Goal: Task Accomplishment & Management: Manage account settings

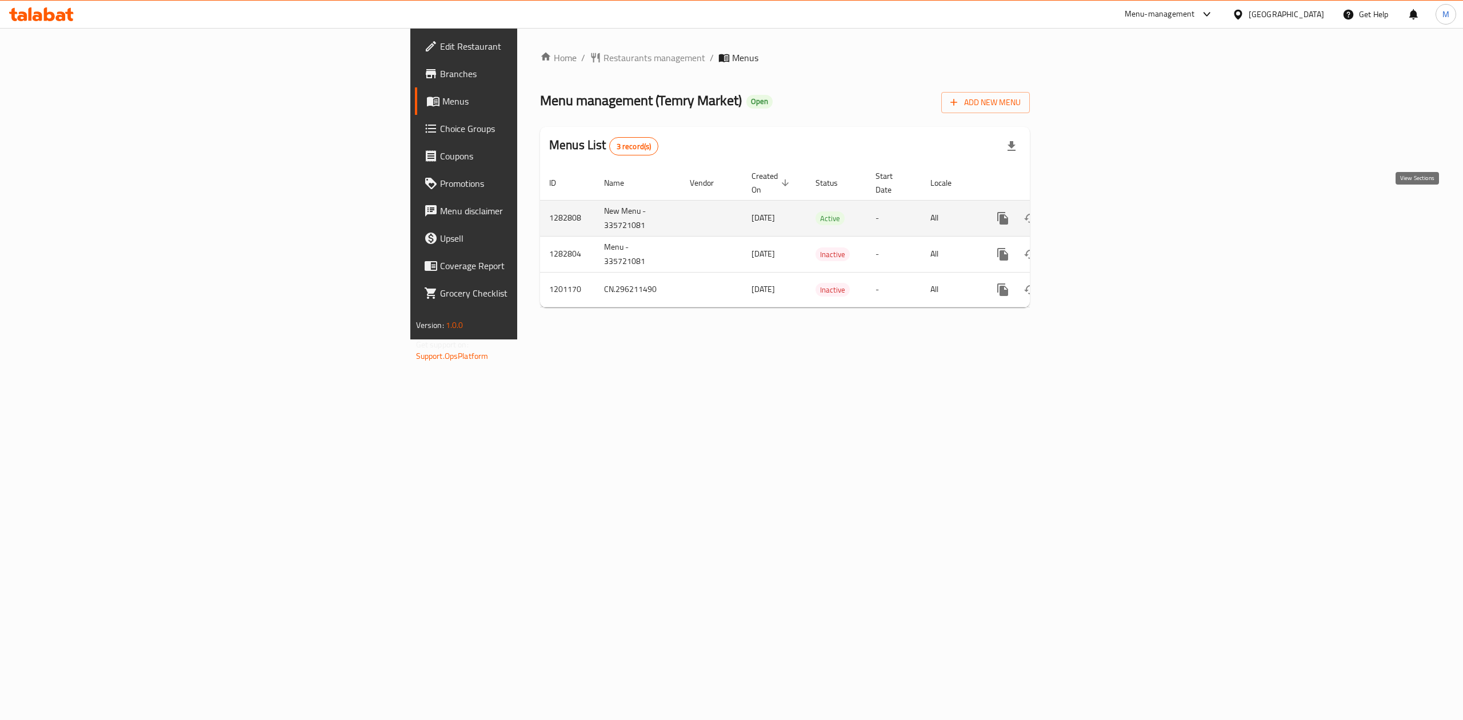
click at [1099, 209] on link "enhanced table" at bounding box center [1085, 218] width 27 height 27
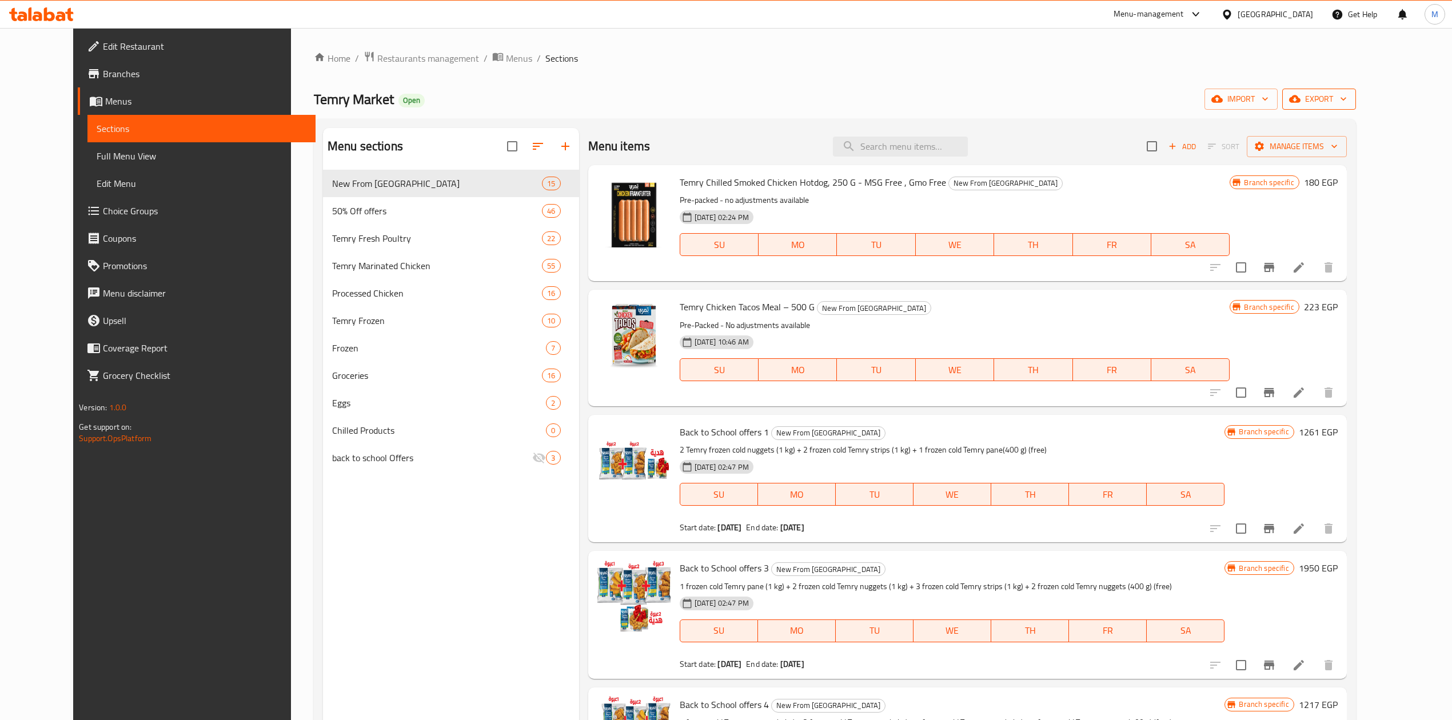
click at [1356, 92] on button "export" at bounding box center [1319, 99] width 74 height 21
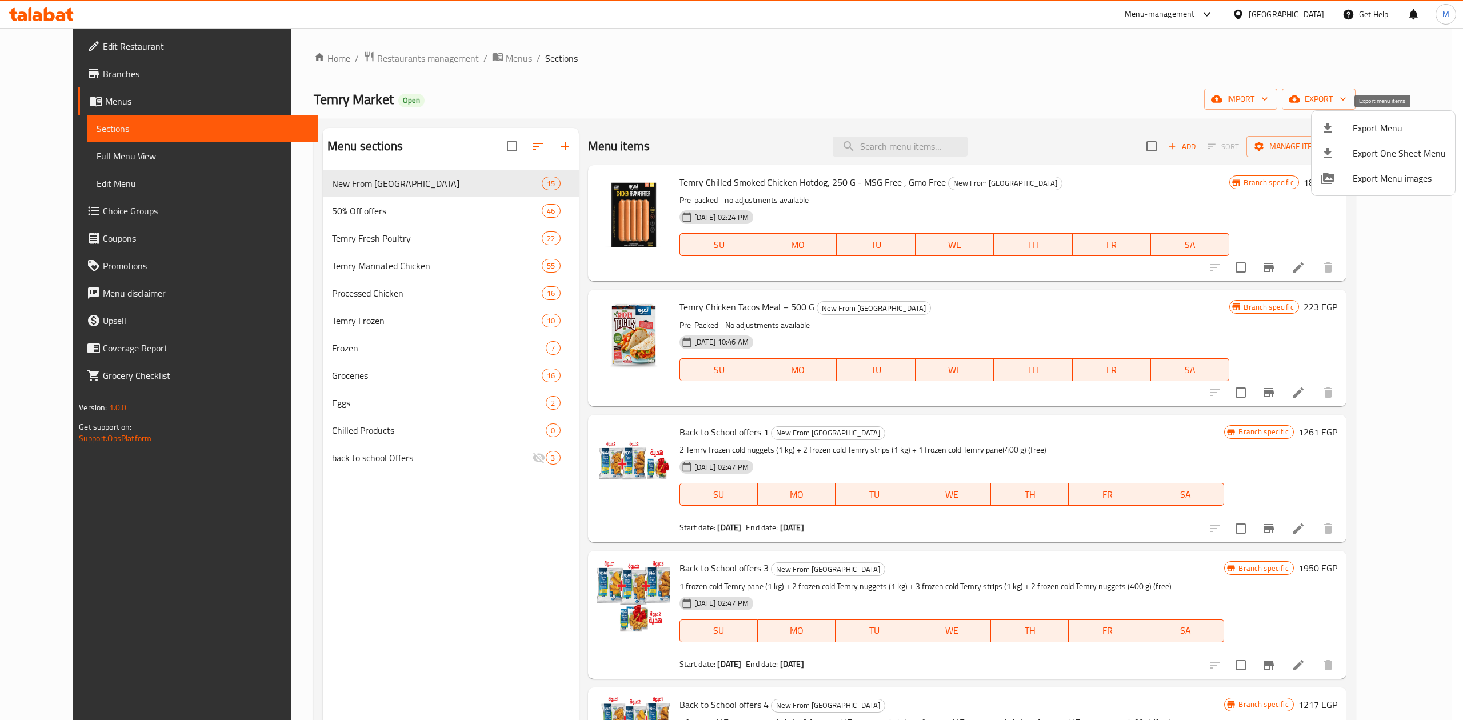
click at [1363, 134] on span "Export Menu" at bounding box center [1399, 128] width 93 height 14
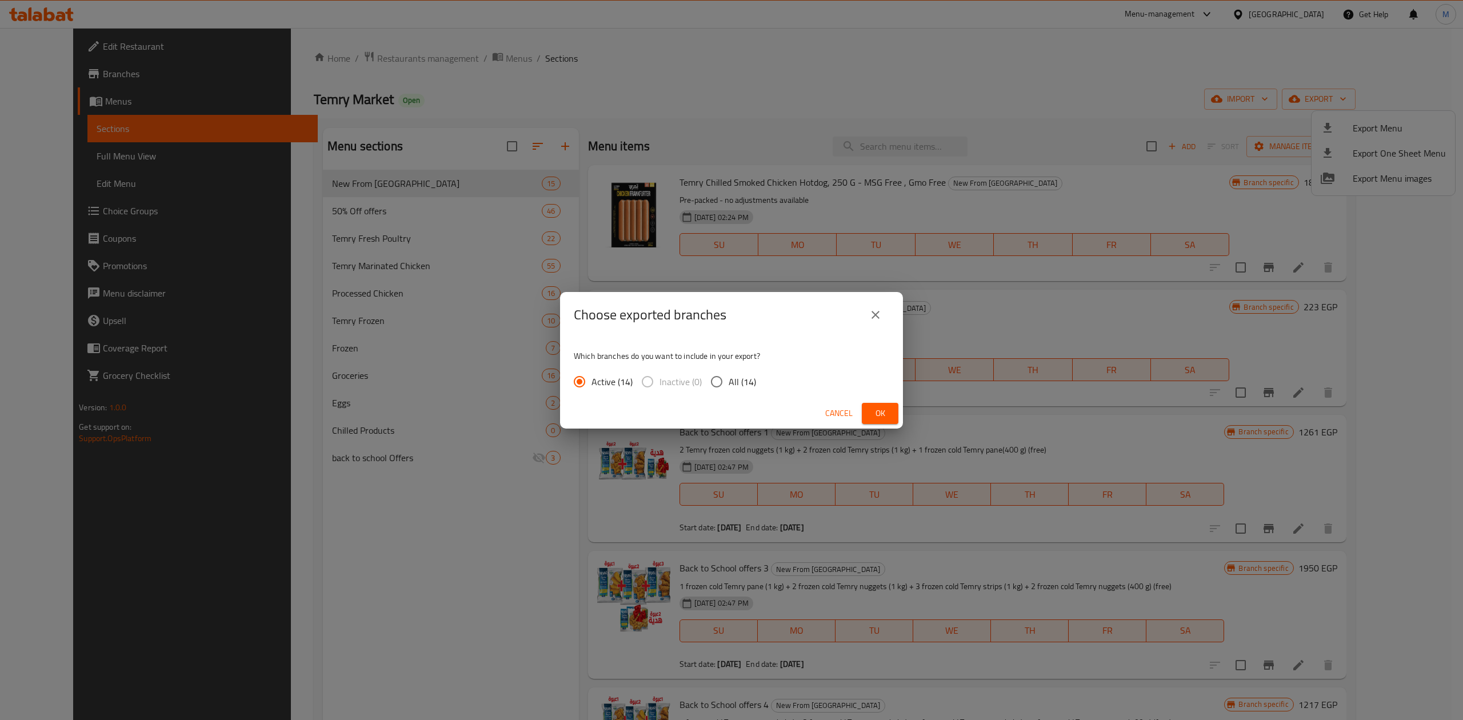
click at [741, 383] on span "All (14)" at bounding box center [742, 382] width 27 height 14
click at [729, 383] on input "All (14)" at bounding box center [717, 382] width 24 height 24
radio input "true"
click at [864, 412] on button "Ok" at bounding box center [880, 413] width 37 height 21
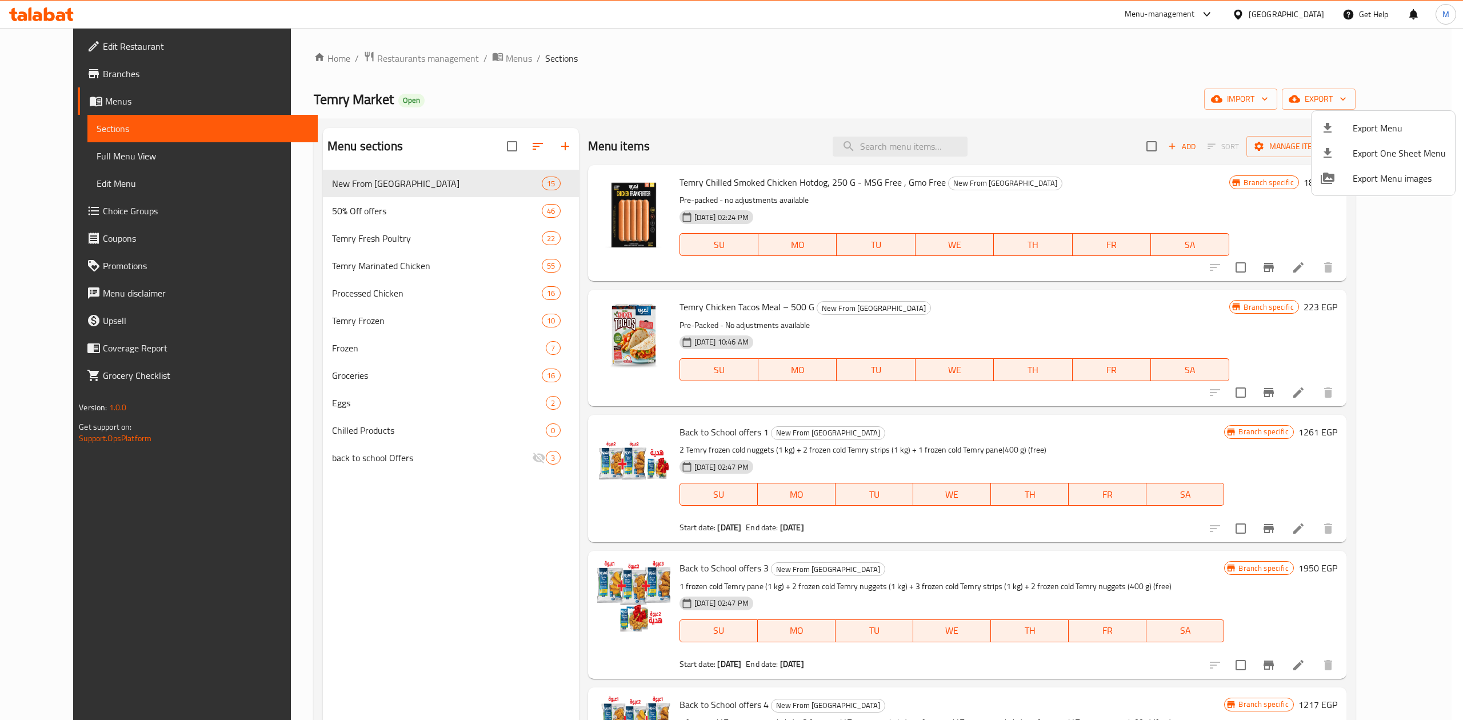
click at [883, 144] on div at bounding box center [731, 360] width 1463 height 720
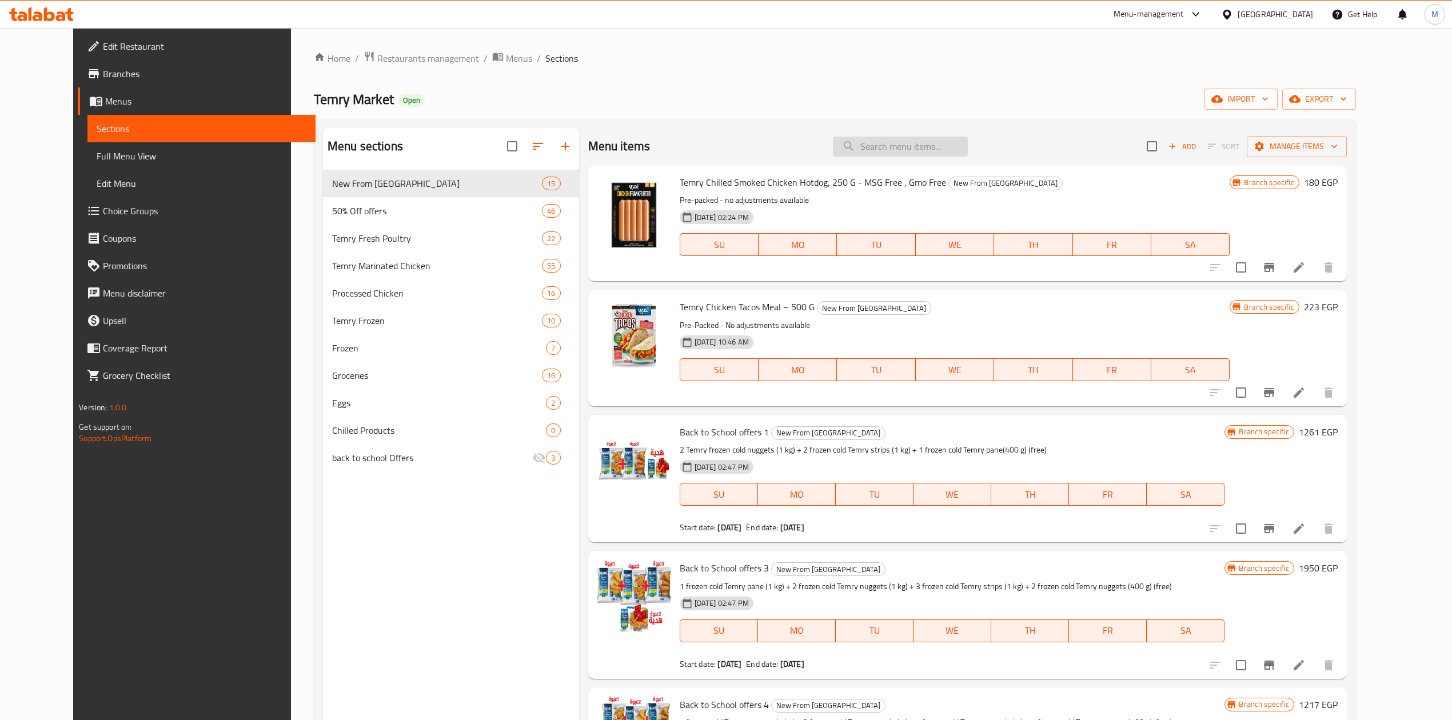
click at [891, 146] on input "search" at bounding box center [900, 147] width 135 height 20
paste input "Temry Fresh Whole Chicken 900-950 Gm"
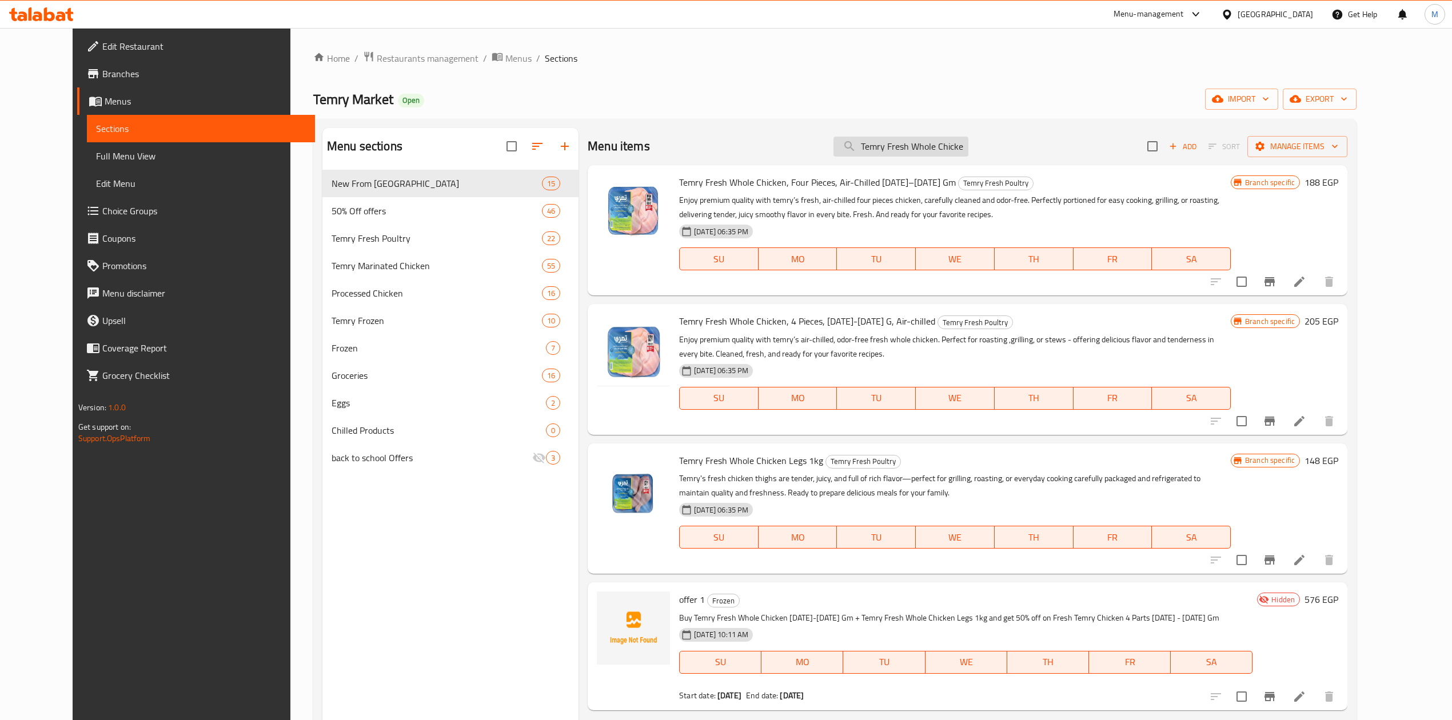
click at [952, 149] on input "Temry Fresh Whole Chicken" at bounding box center [900, 147] width 135 height 20
type input "T"
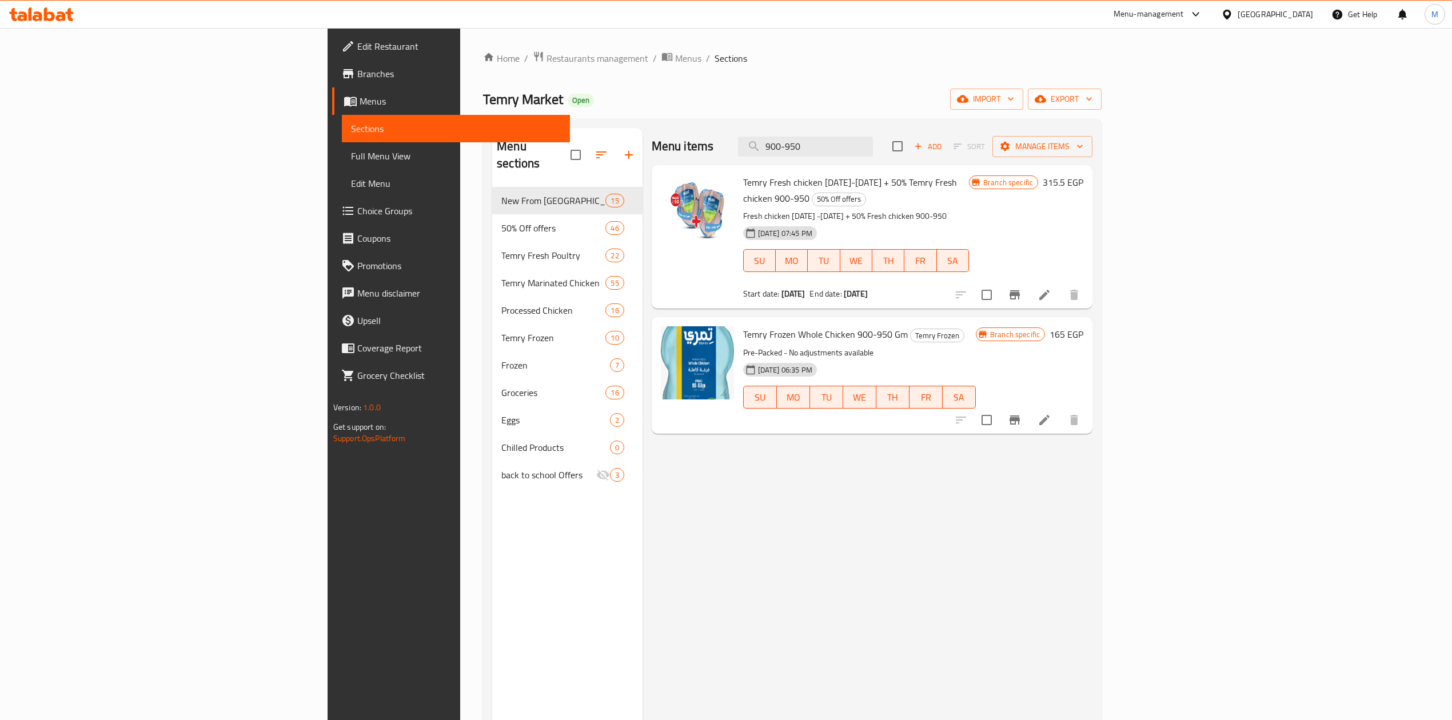
type input "900-950"
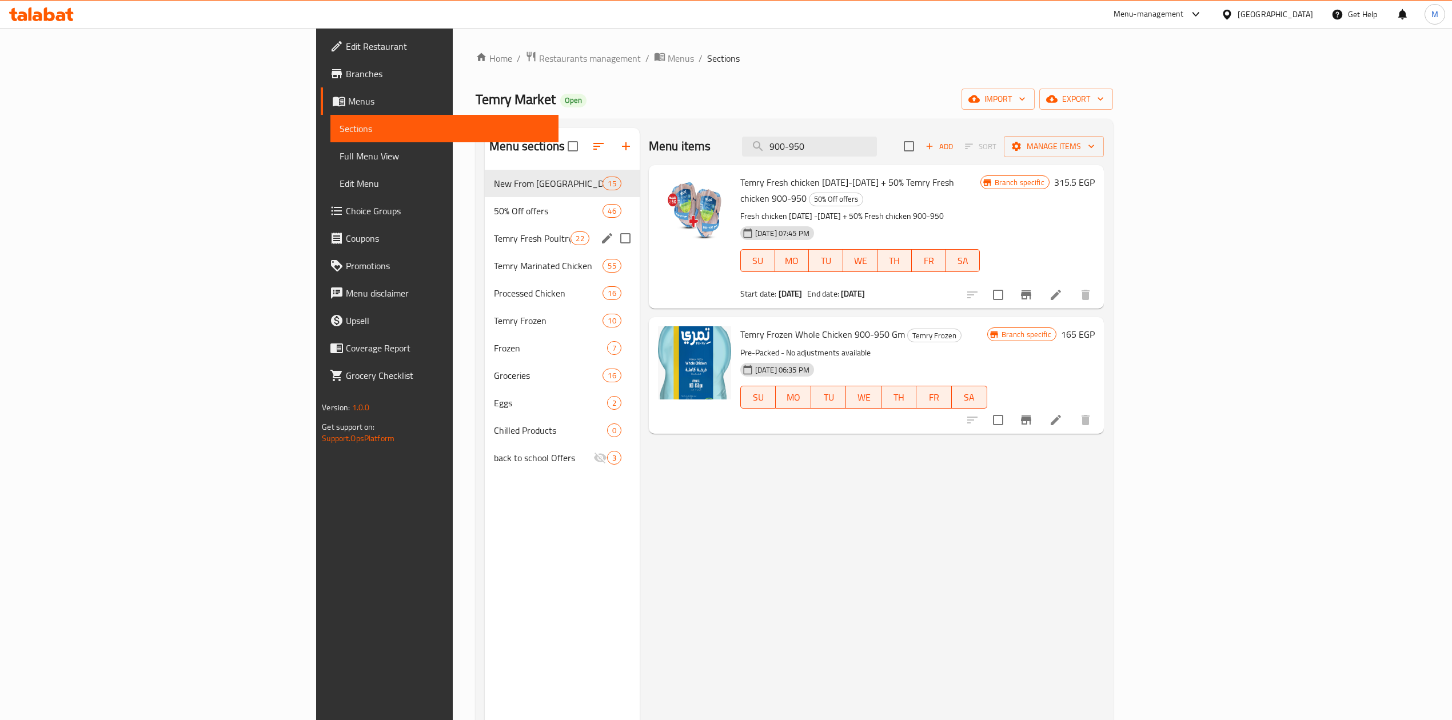
click at [485, 246] on div "Temry Fresh Poultry 22" at bounding box center [562, 238] width 155 height 27
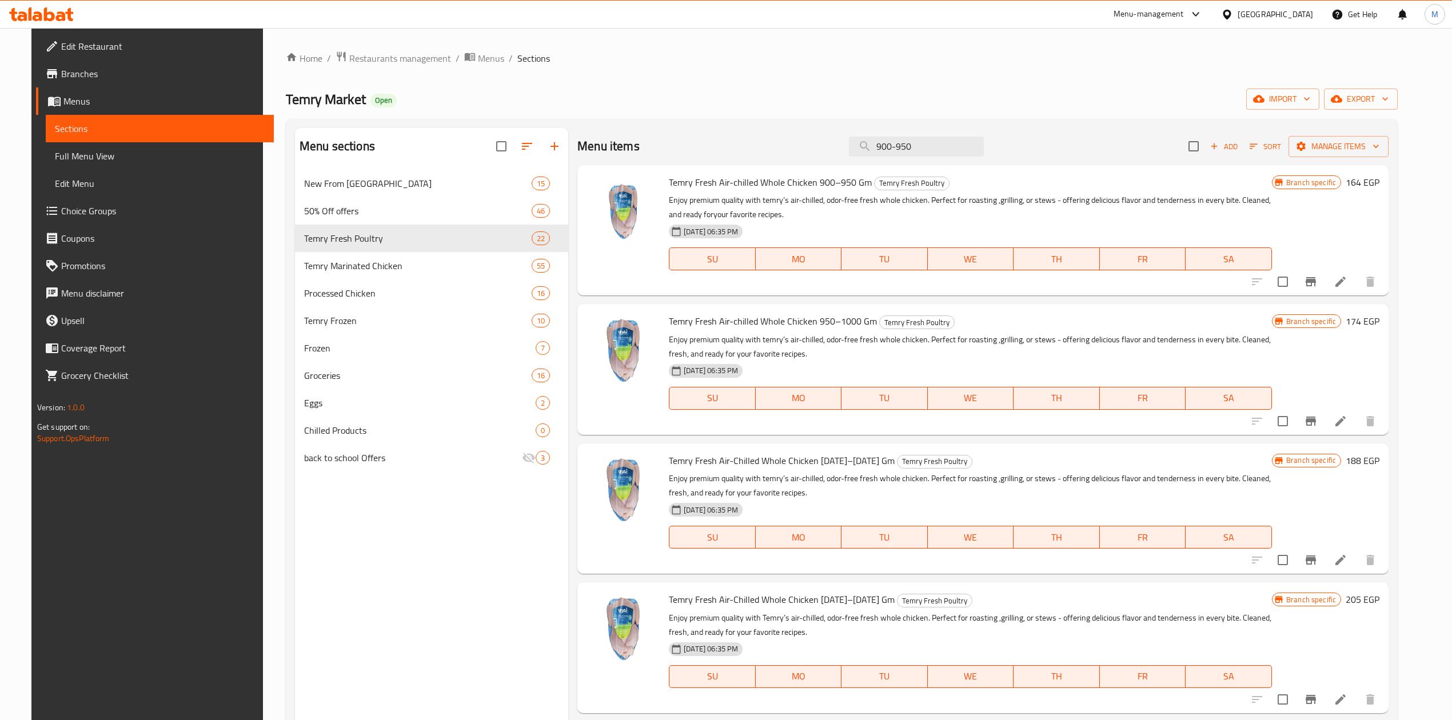
click at [1318, 285] on icon "Branch-specific-item" at bounding box center [1311, 282] width 14 height 14
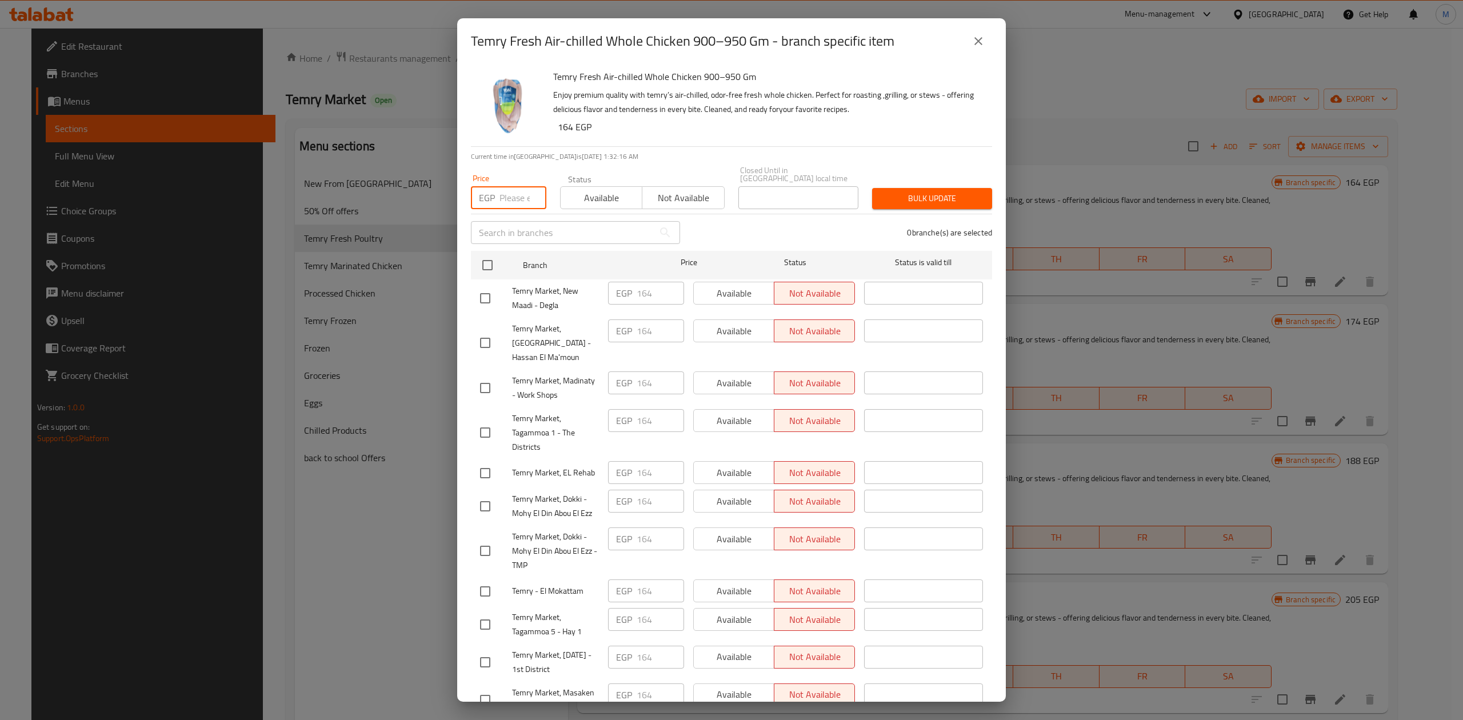
click at [503, 186] on input "number" at bounding box center [523, 197] width 47 height 23
type input "164"
click at [488, 253] on input "checkbox" at bounding box center [488, 265] width 24 height 24
checkbox input "true"
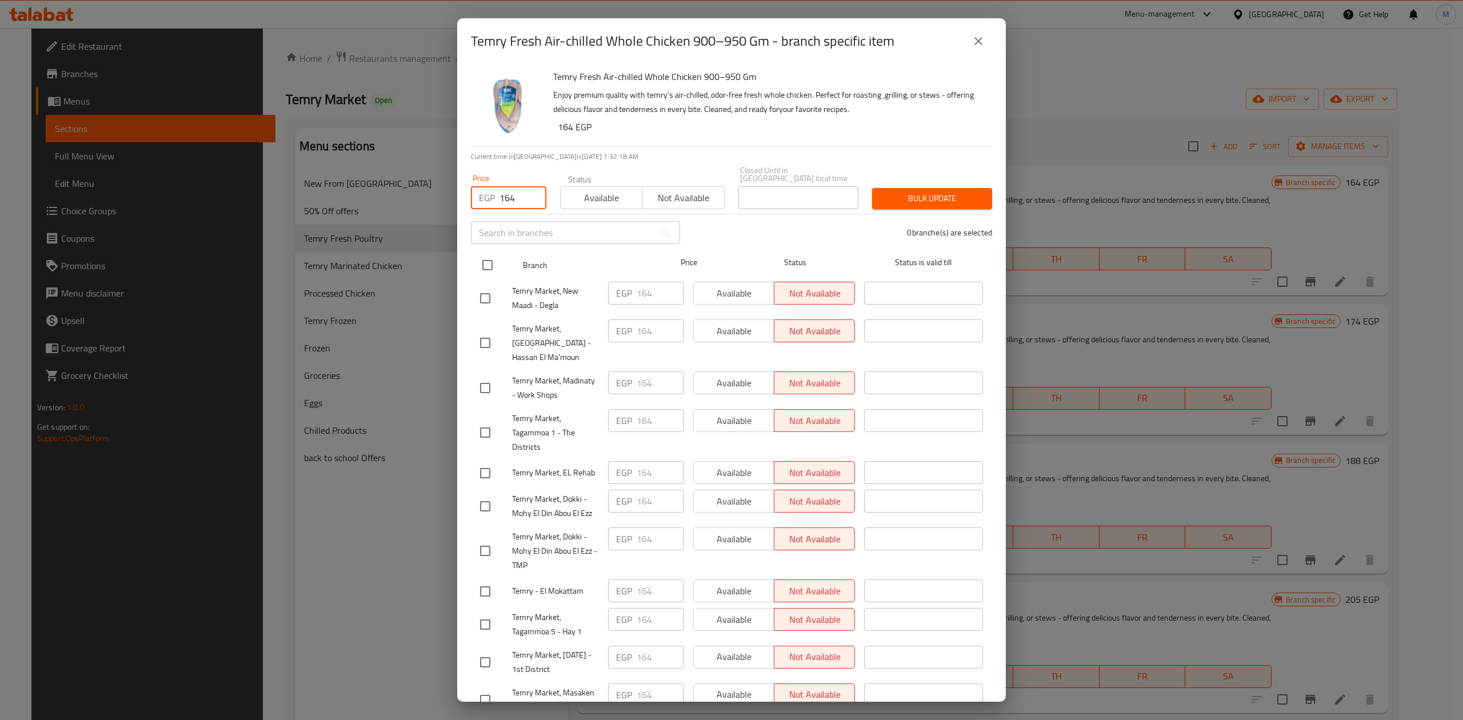
checkbox input "true"
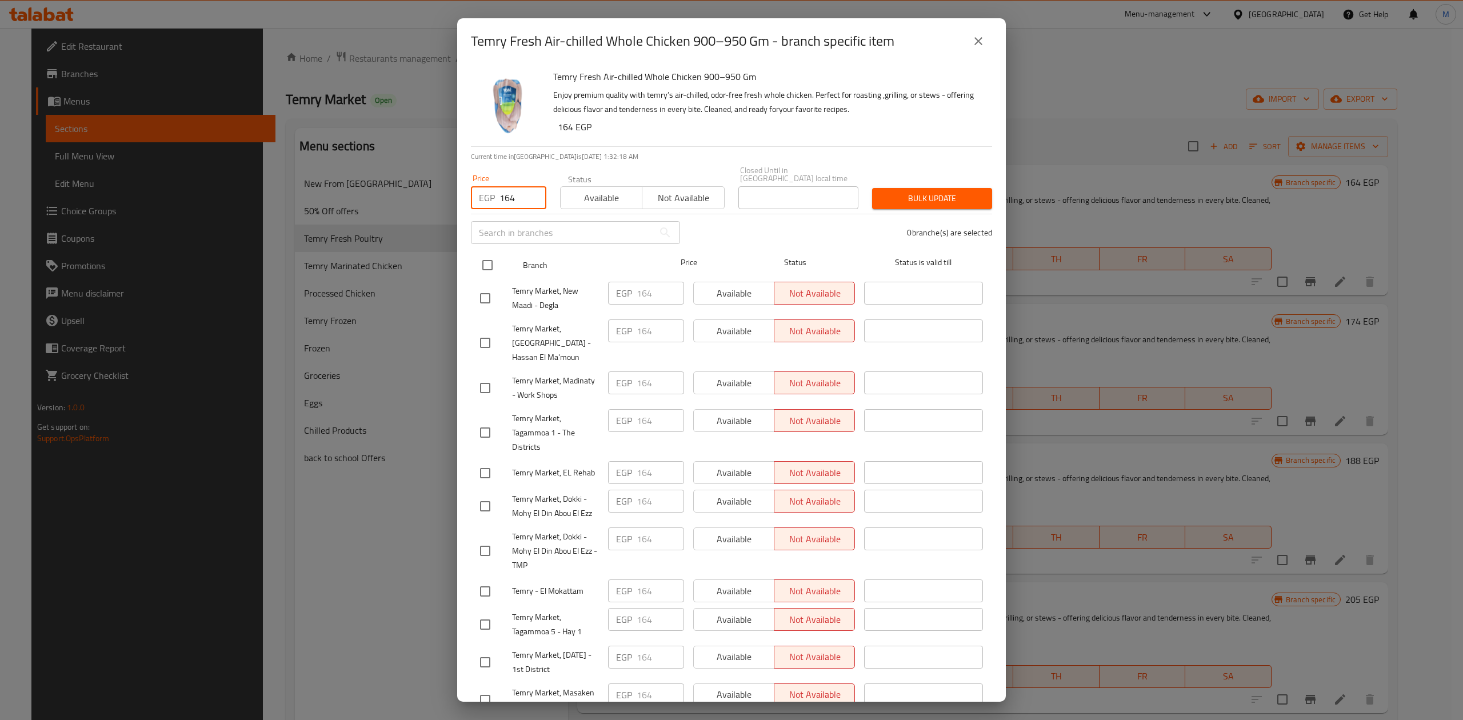
checkbox input "true"
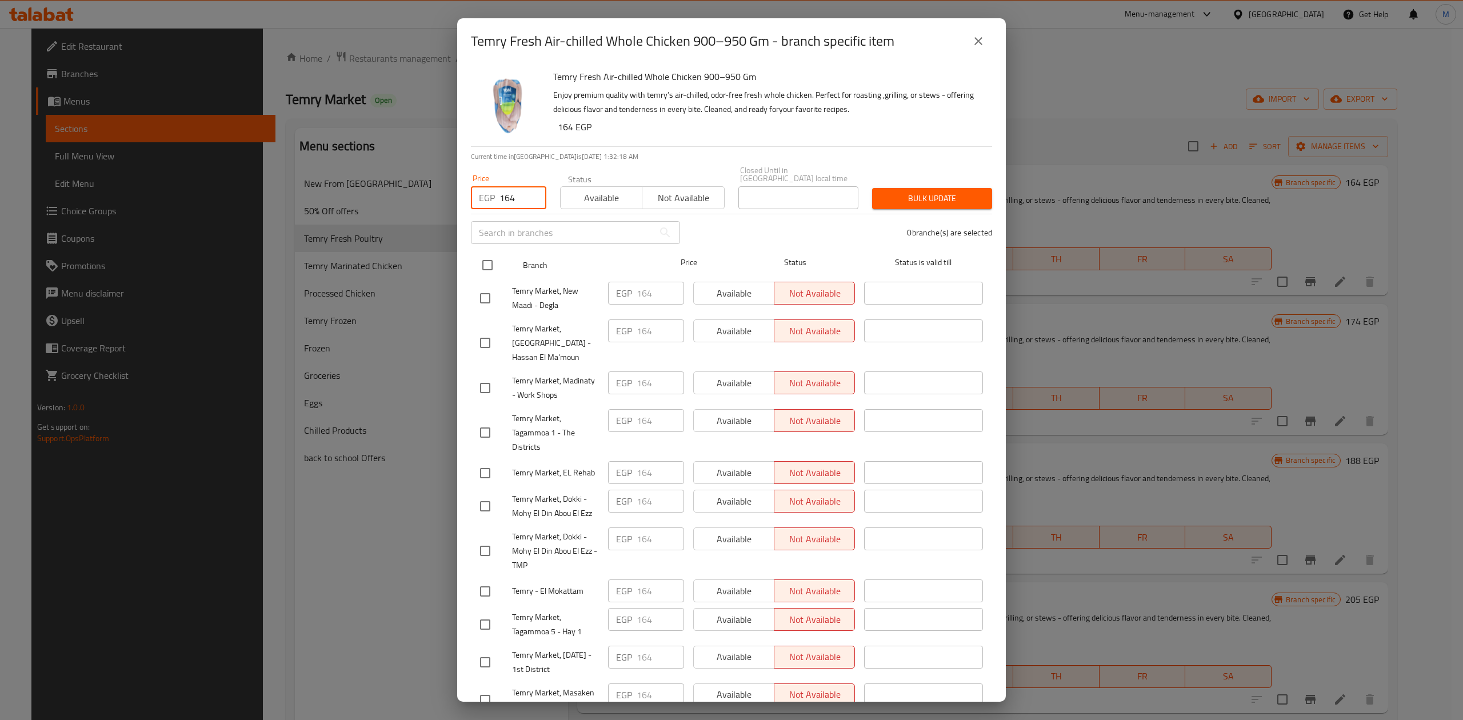
checkbox input "true"
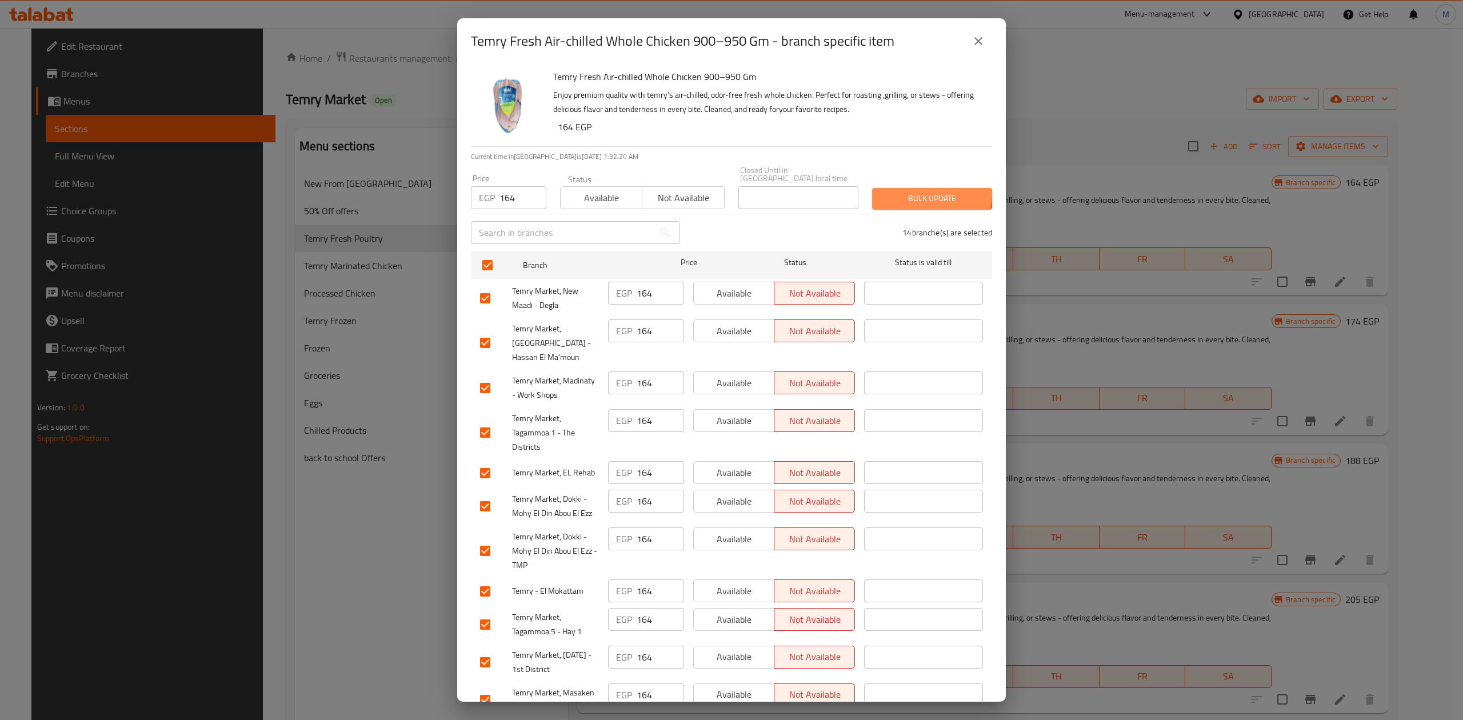
click at [897, 188] on button "Bulk update" at bounding box center [932, 198] width 120 height 21
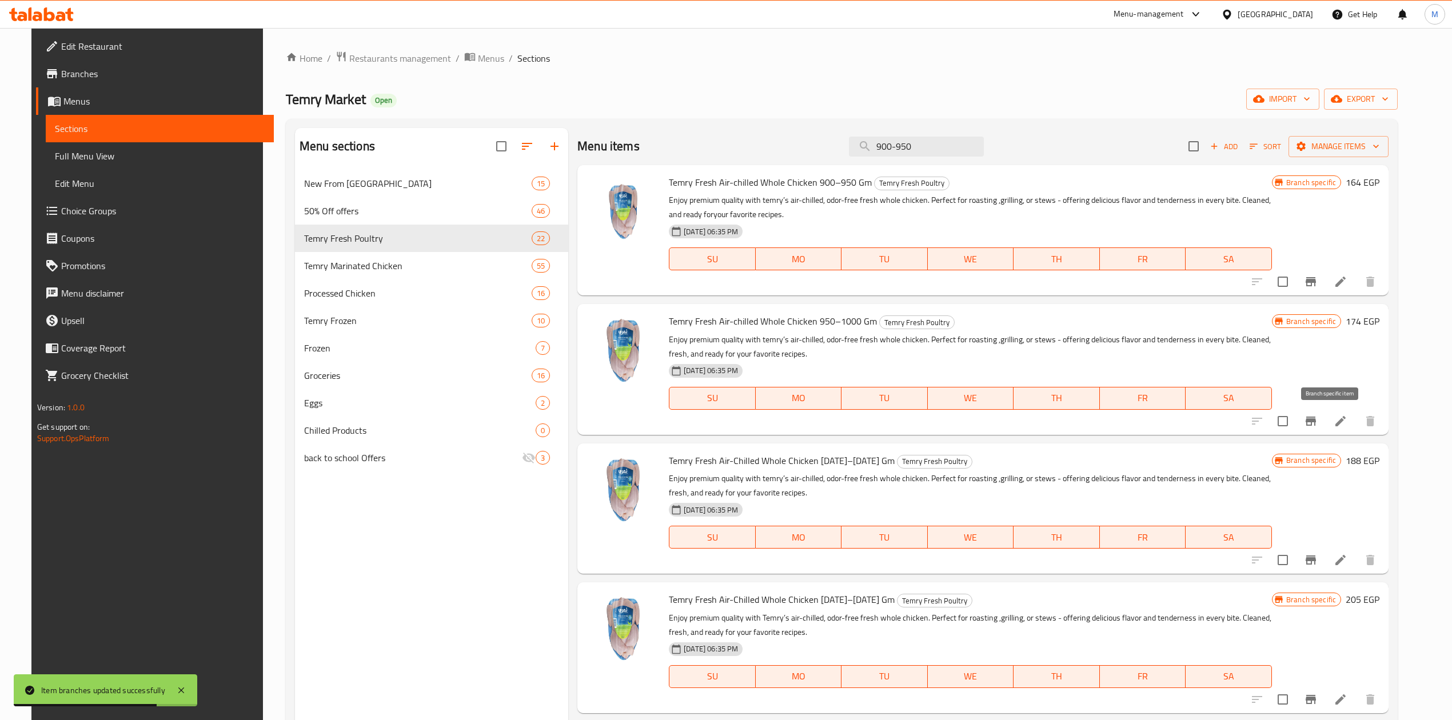
click at [1316, 422] on icon "Branch-specific-item" at bounding box center [1311, 421] width 10 height 9
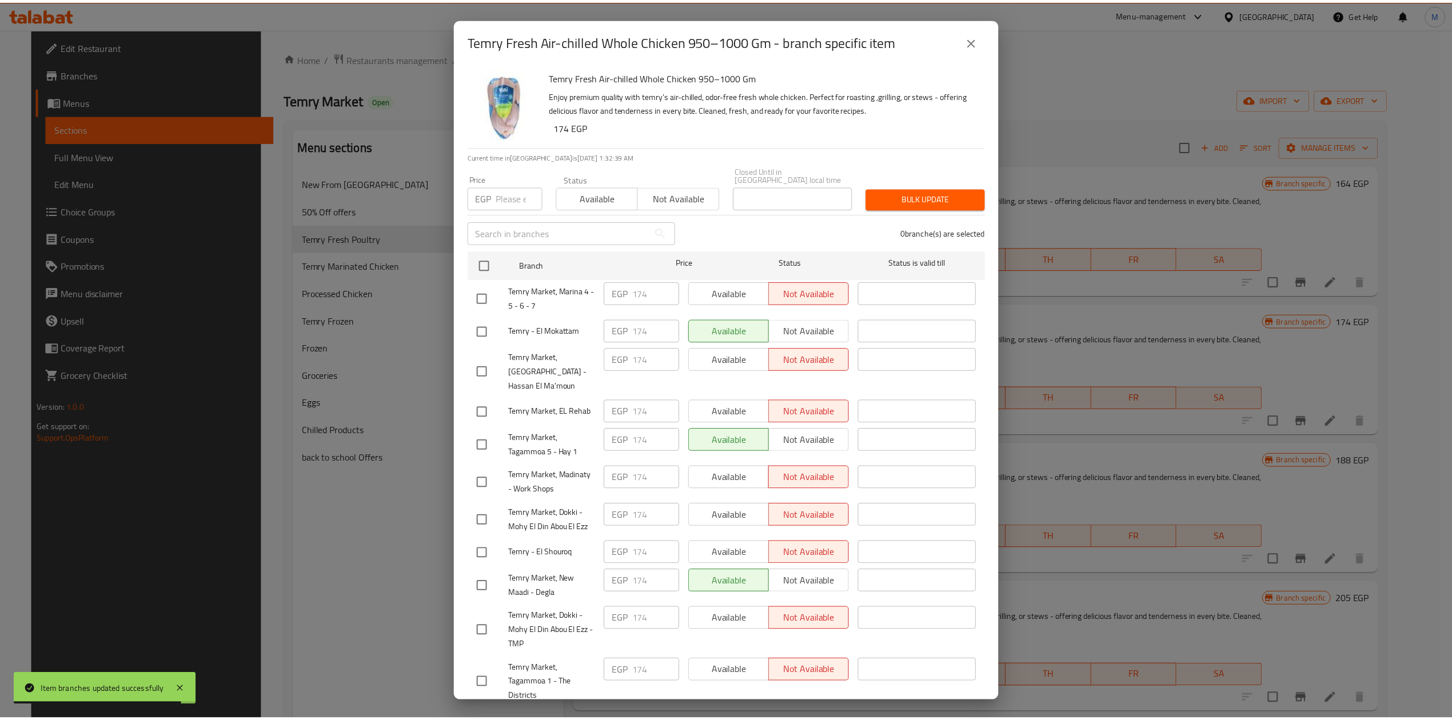
scroll to position [129, 0]
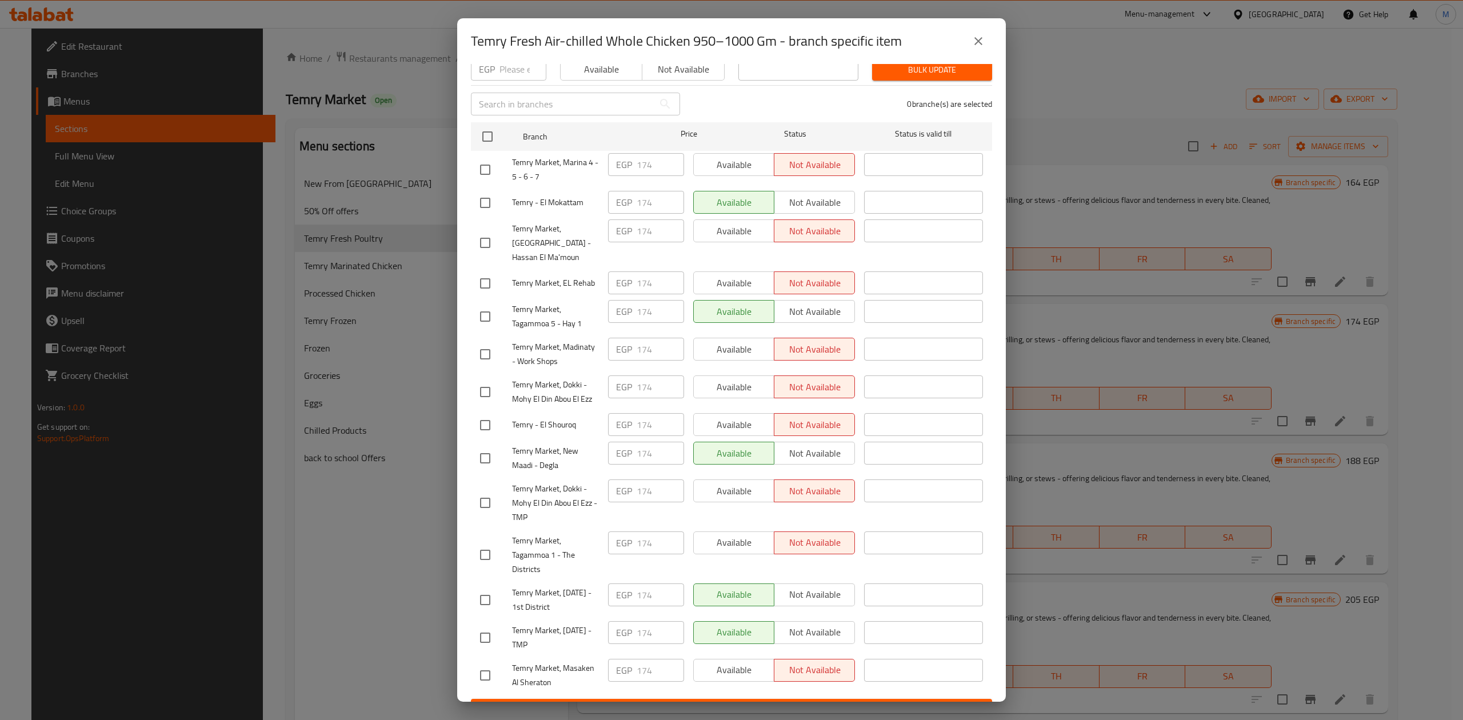
click at [972, 44] on icon "close" at bounding box center [979, 41] width 14 height 14
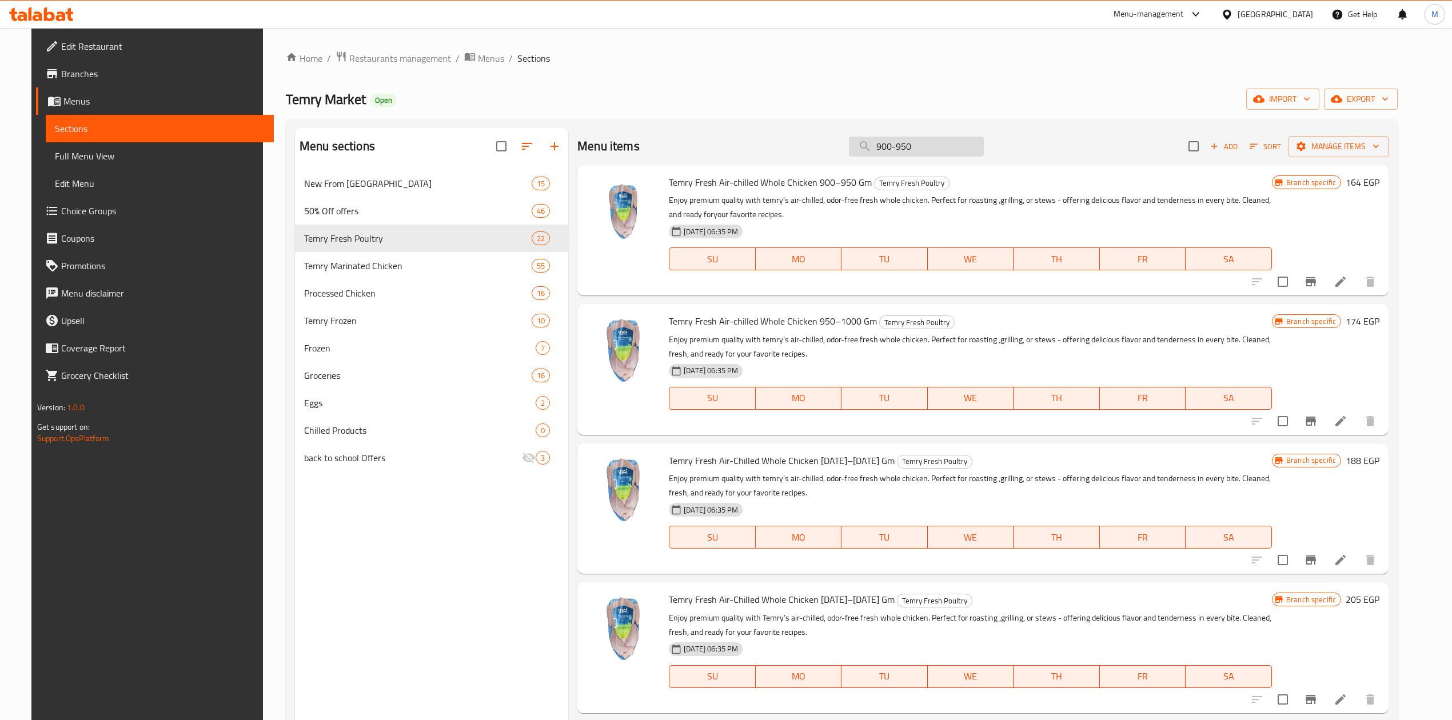
click at [929, 145] on input "900-950" at bounding box center [916, 147] width 135 height 20
click at [931, 145] on input "900-950" at bounding box center [916, 147] width 135 height 20
paste input "Temry Fresh Whole Chicken [DATE]-[DATE] Gm"
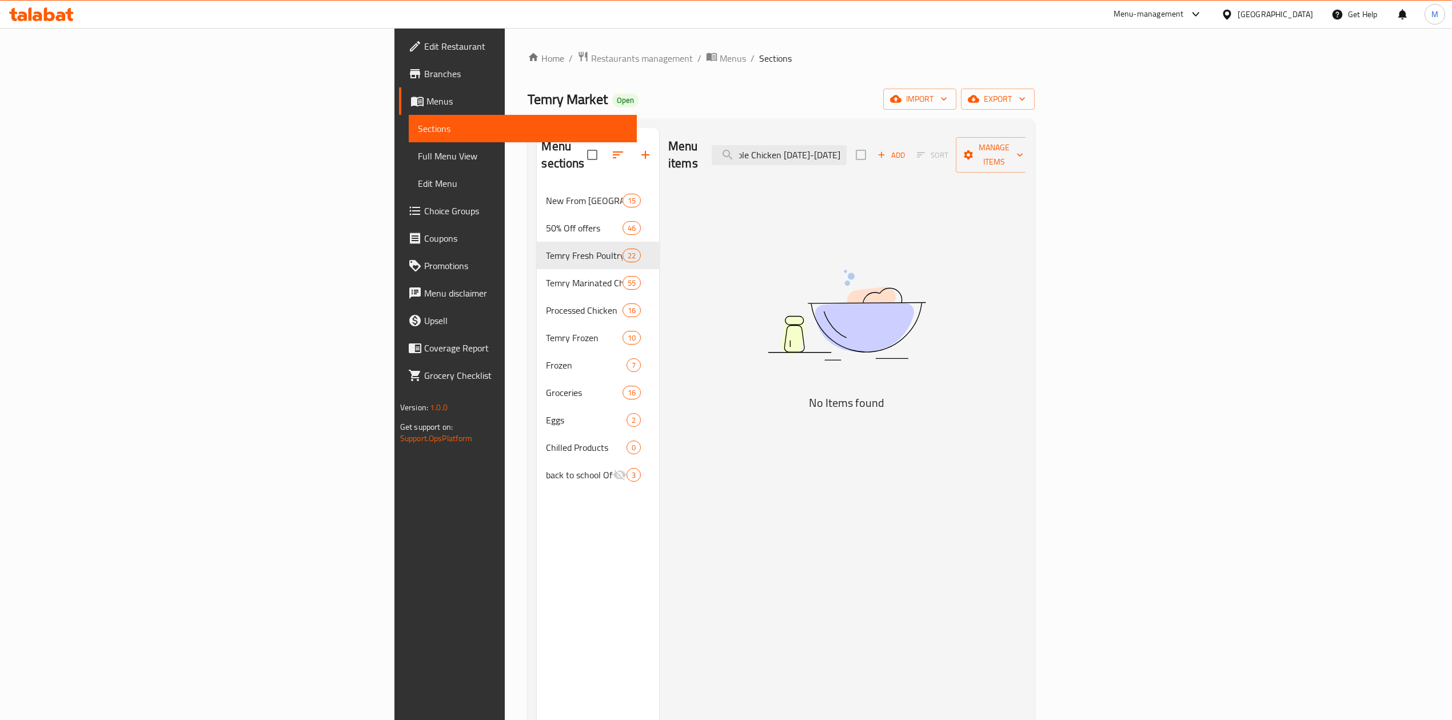
type input "900-950"
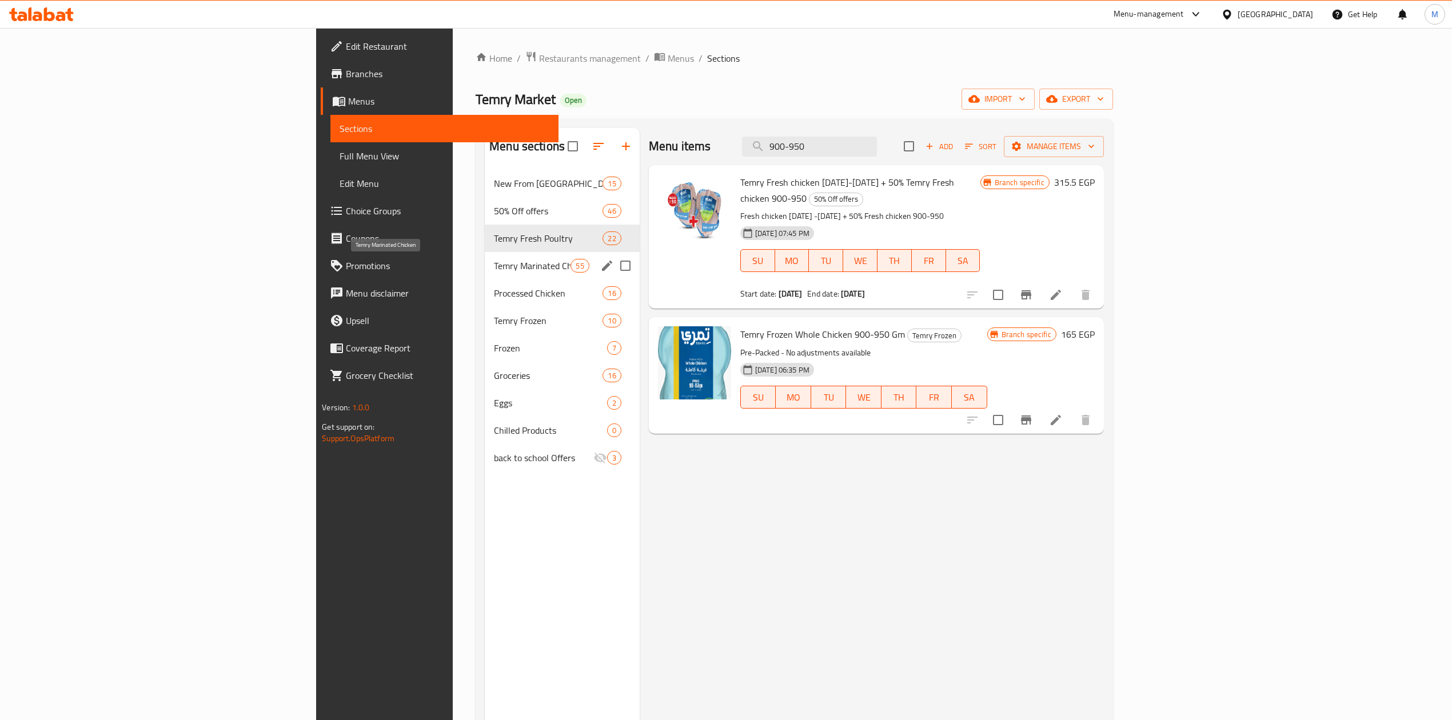
click at [494, 259] on span "Temry Marinated Chicken" at bounding box center [532, 266] width 77 height 14
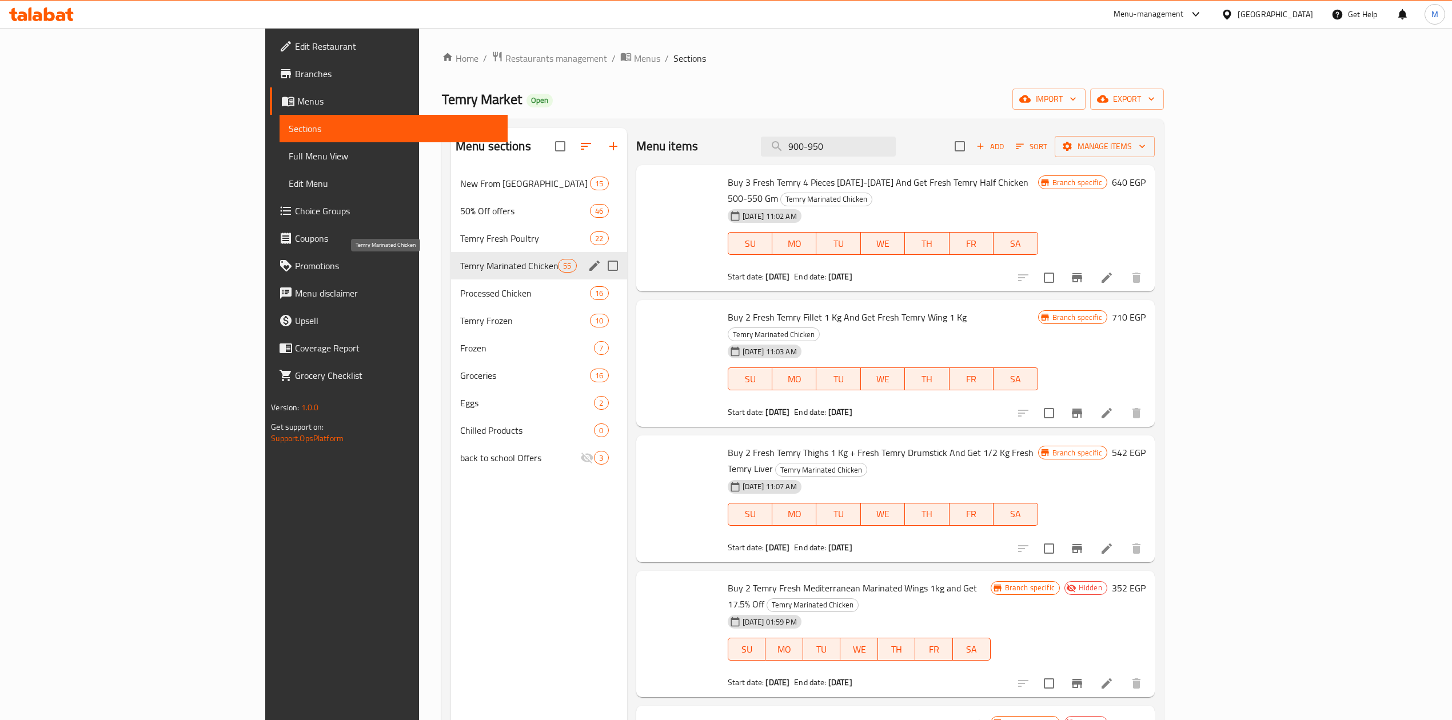
click at [460, 240] on span "Temry Fresh Poultry" at bounding box center [525, 239] width 130 height 14
click at [460, 236] on span "Temry Fresh Poultry" at bounding box center [525, 239] width 130 height 14
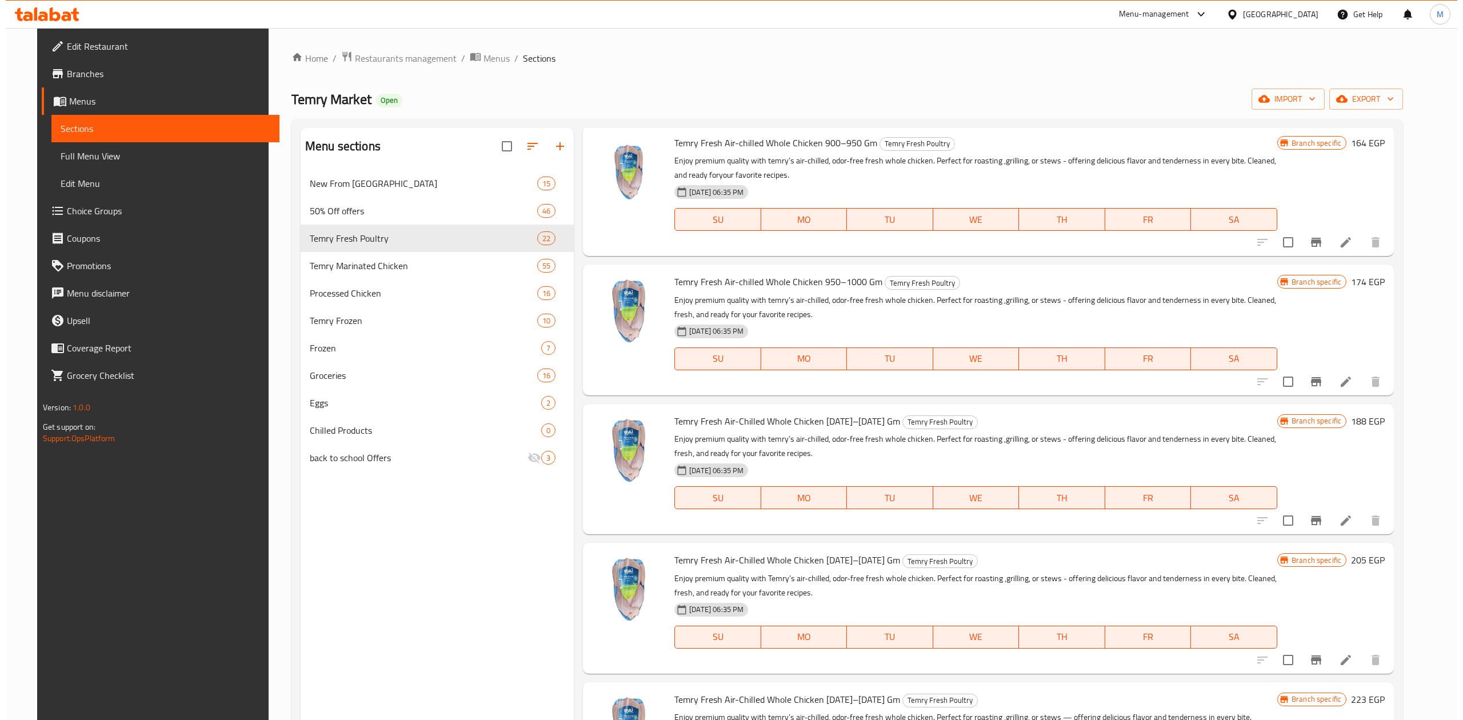
scroll to position [76, 0]
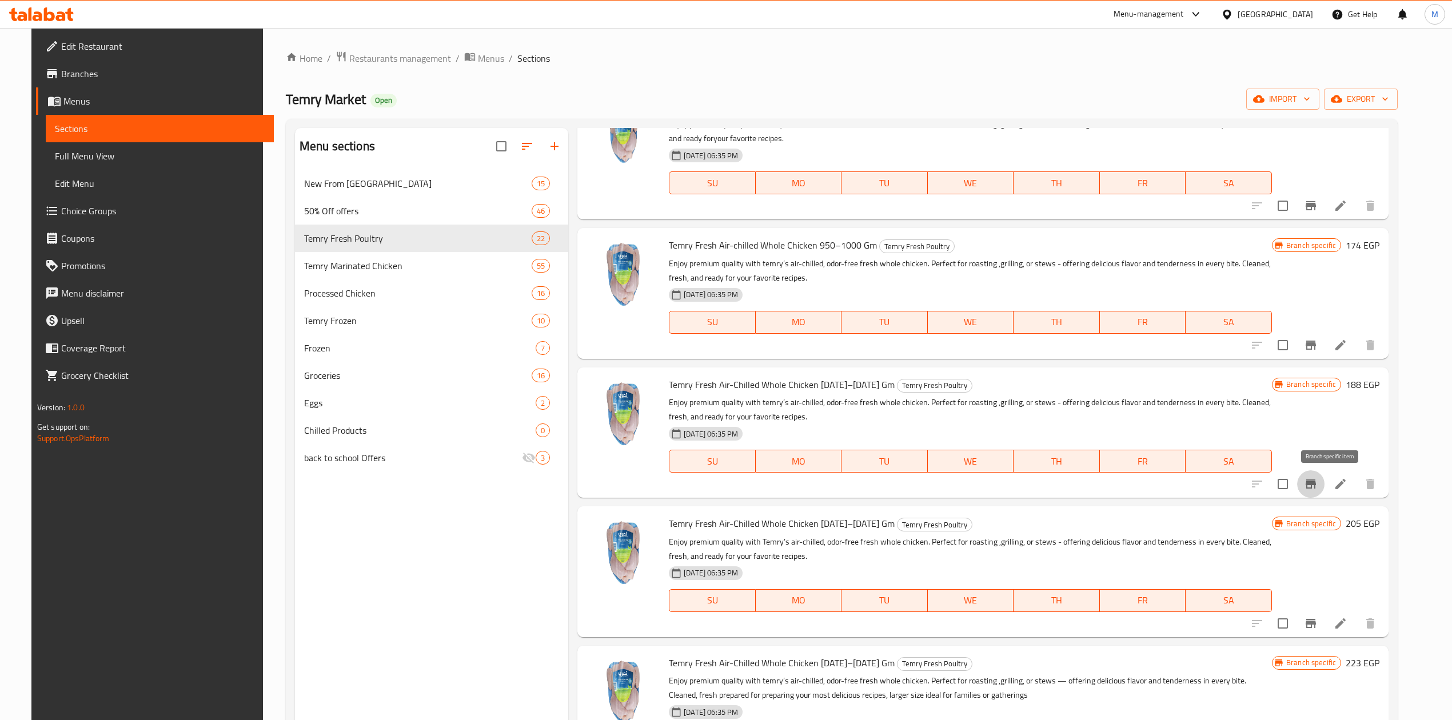
click at [1316, 485] on icon "Branch-specific-item" at bounding box center [1311, 484] width 10 height 9
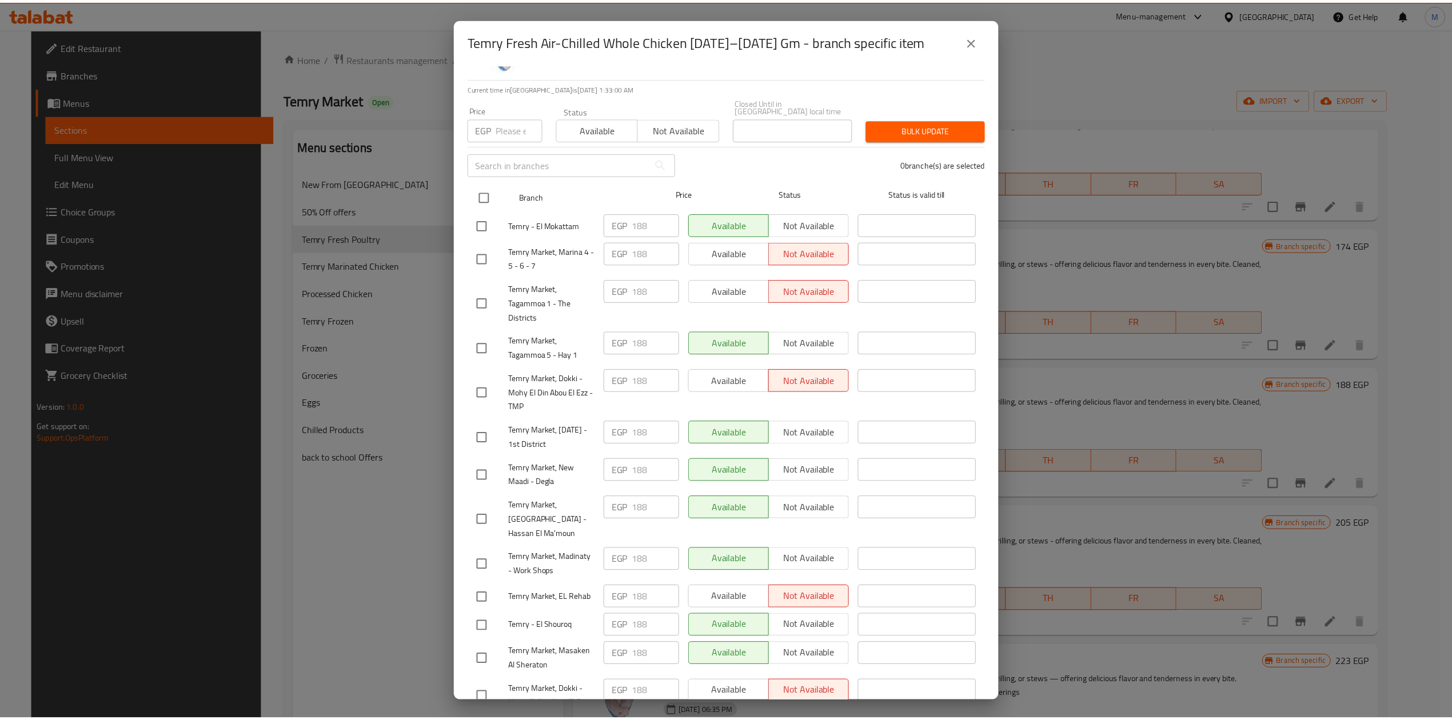
scroll to position [129, 0]
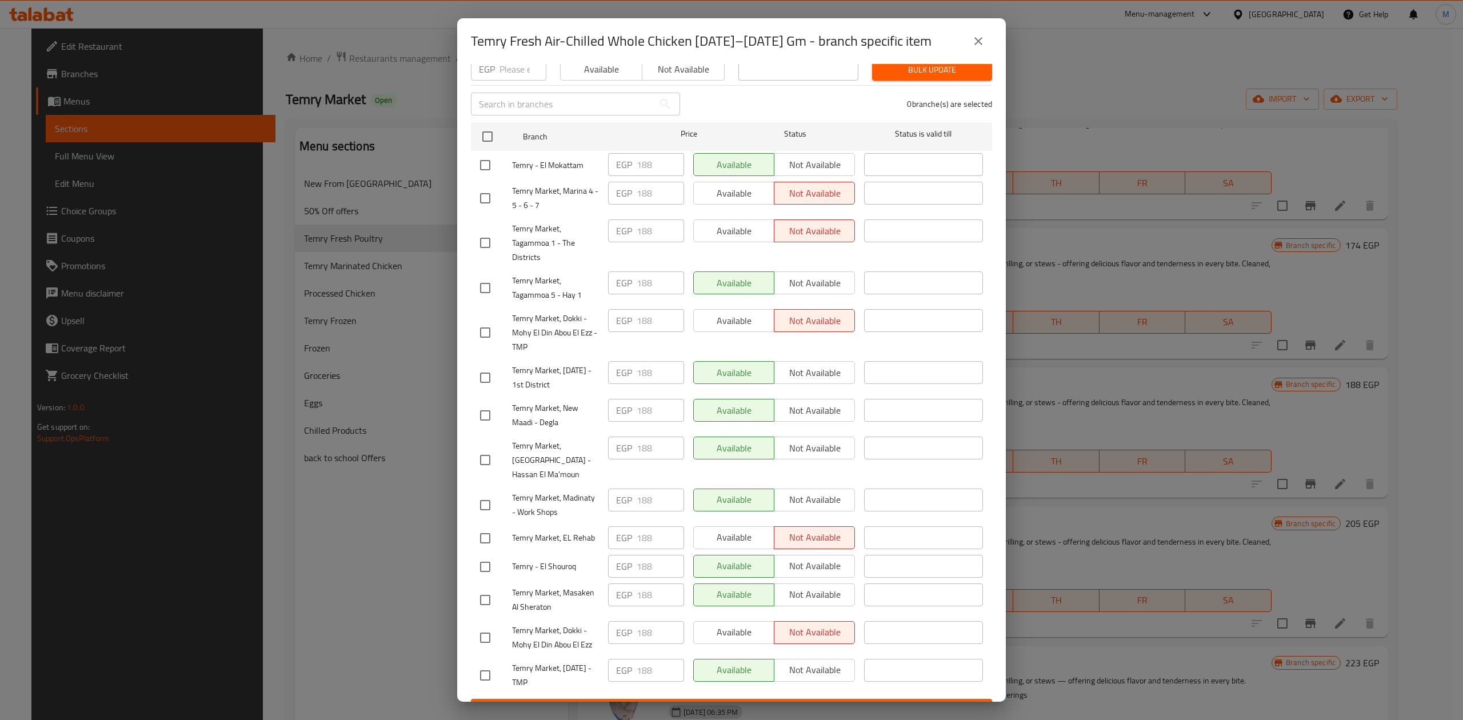
click at [969, 42] on button "close" at bounding box center [978, 40] width 27 height 27
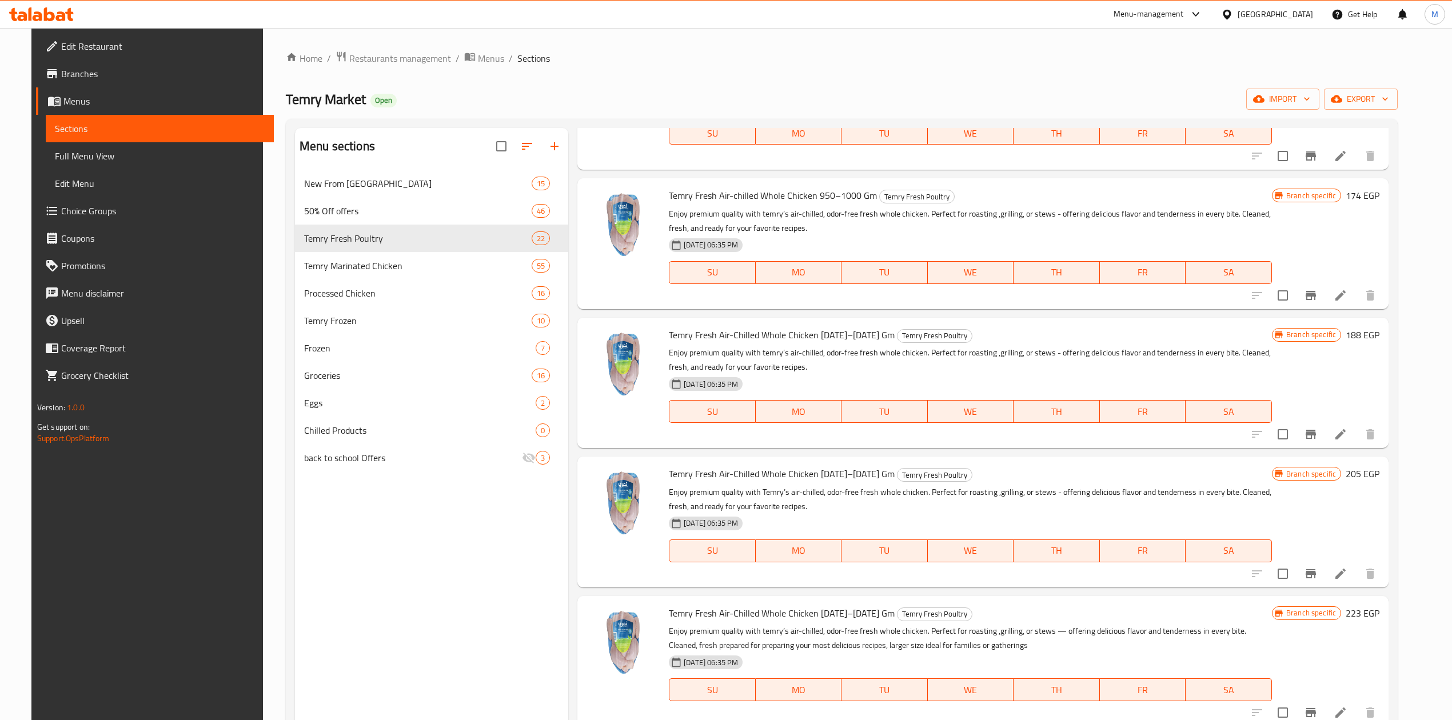
scroll to position [152, 0]
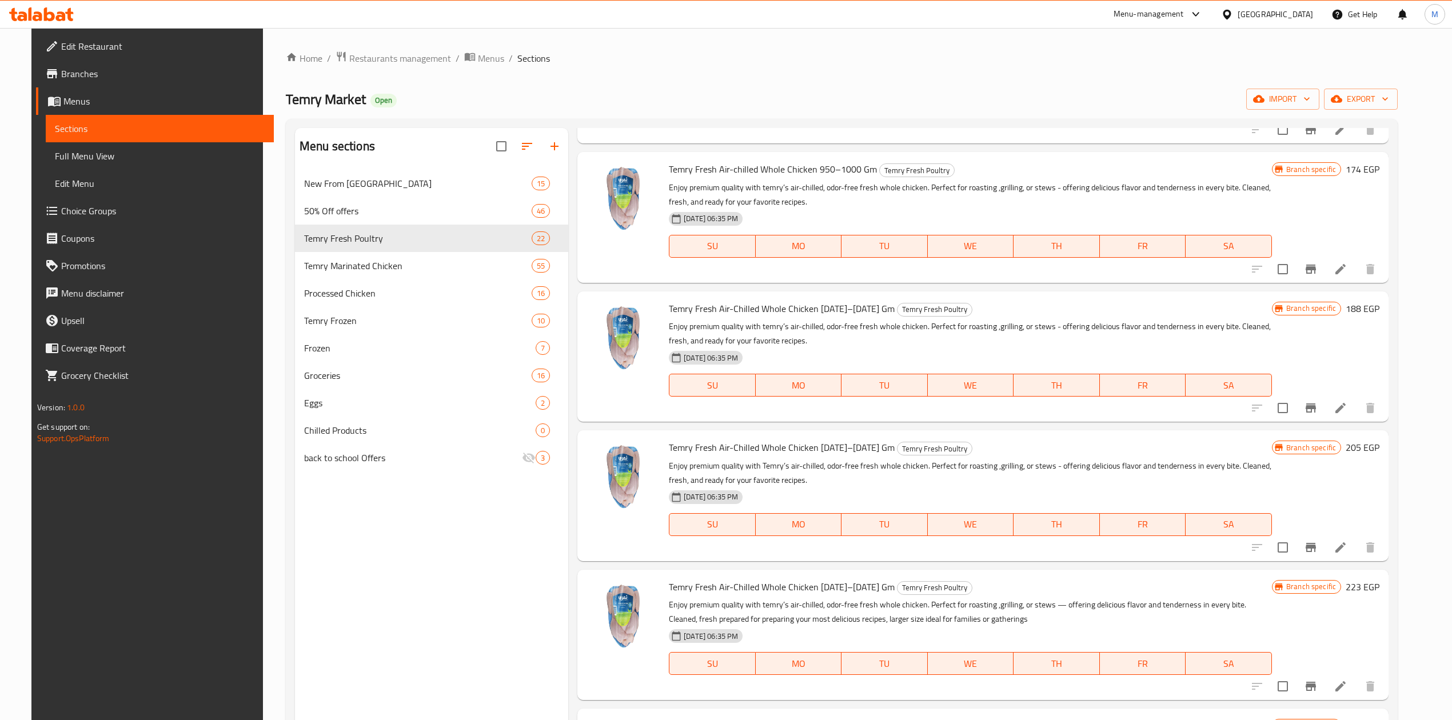
click at [1316, 545] on icon "Branch-specific-item" at bounding box center [1311, 547] width 10 height 9
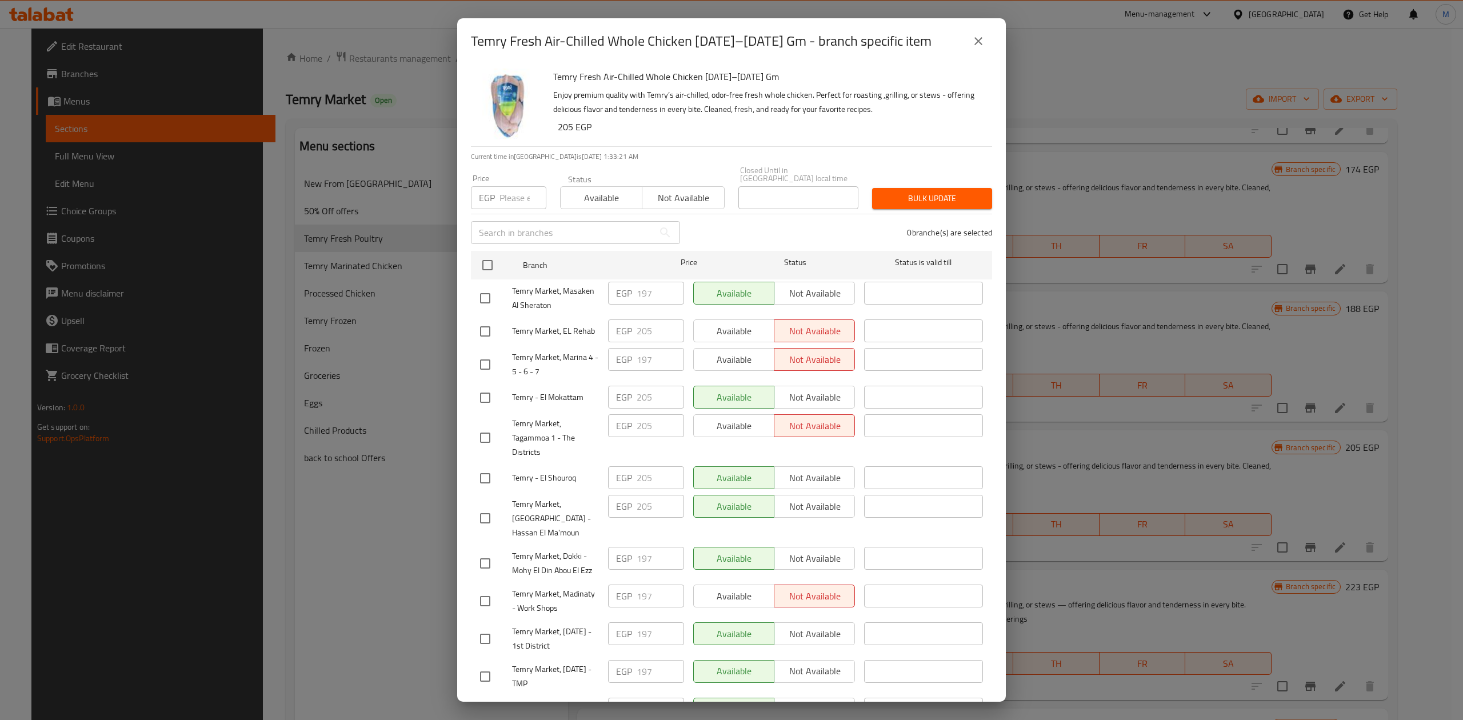
click at [506, 197] on input "number" at bounding box center [523, 197] width 47 height 23
type input "205"
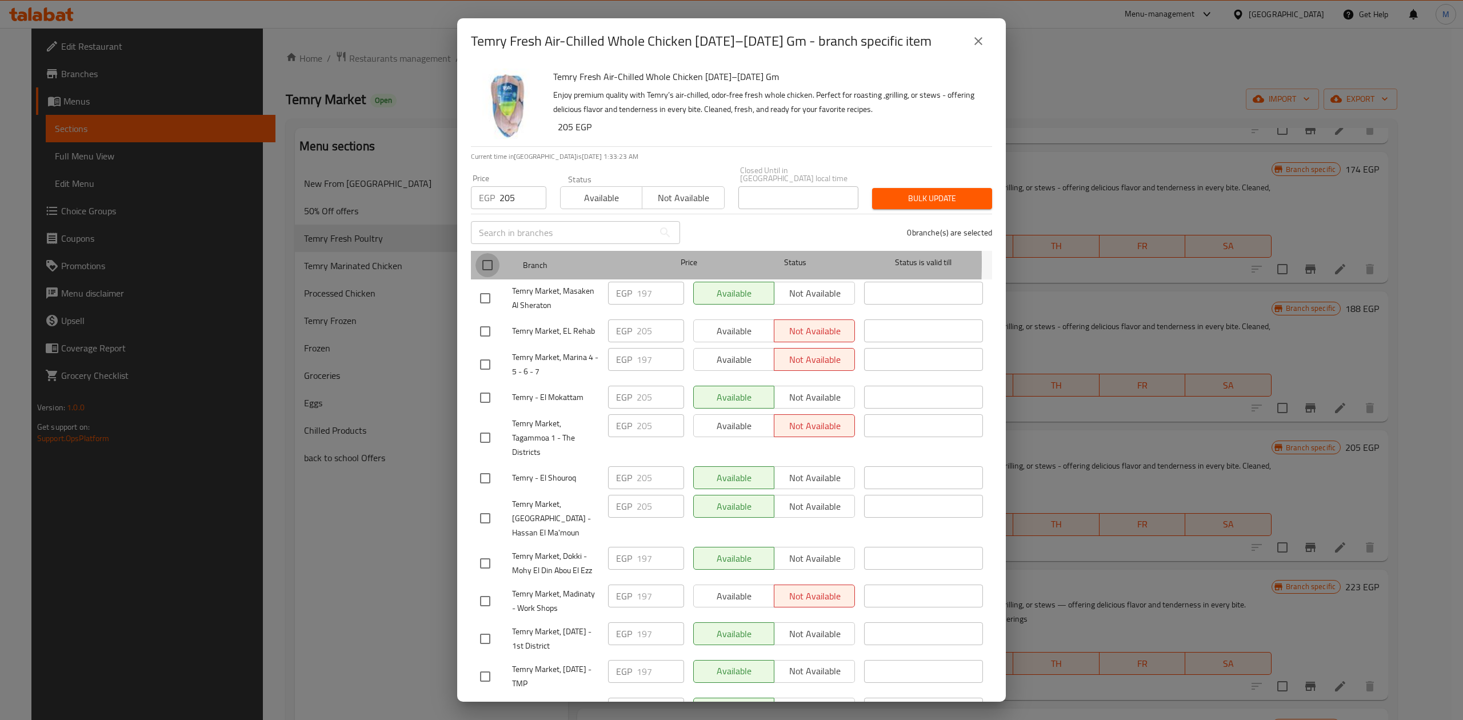
drag, startPoint x: 494, startPoint y: 254, endPoint x: 773, endPoint y: 183, distance: 288.0
click at [492, 255] on input "checkbox" at bounding box center [488, 265] width 24 height 24
checkbox input "true"
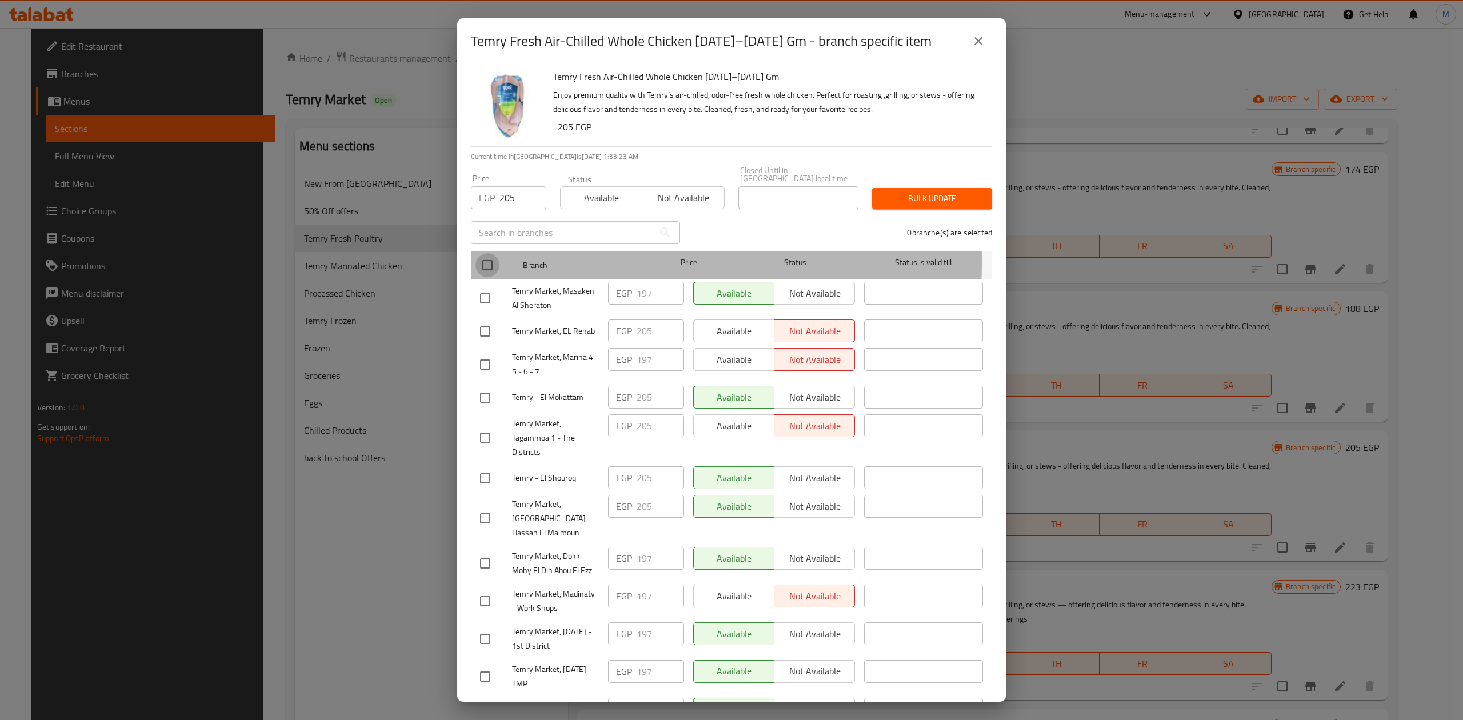
checkbox input "true"
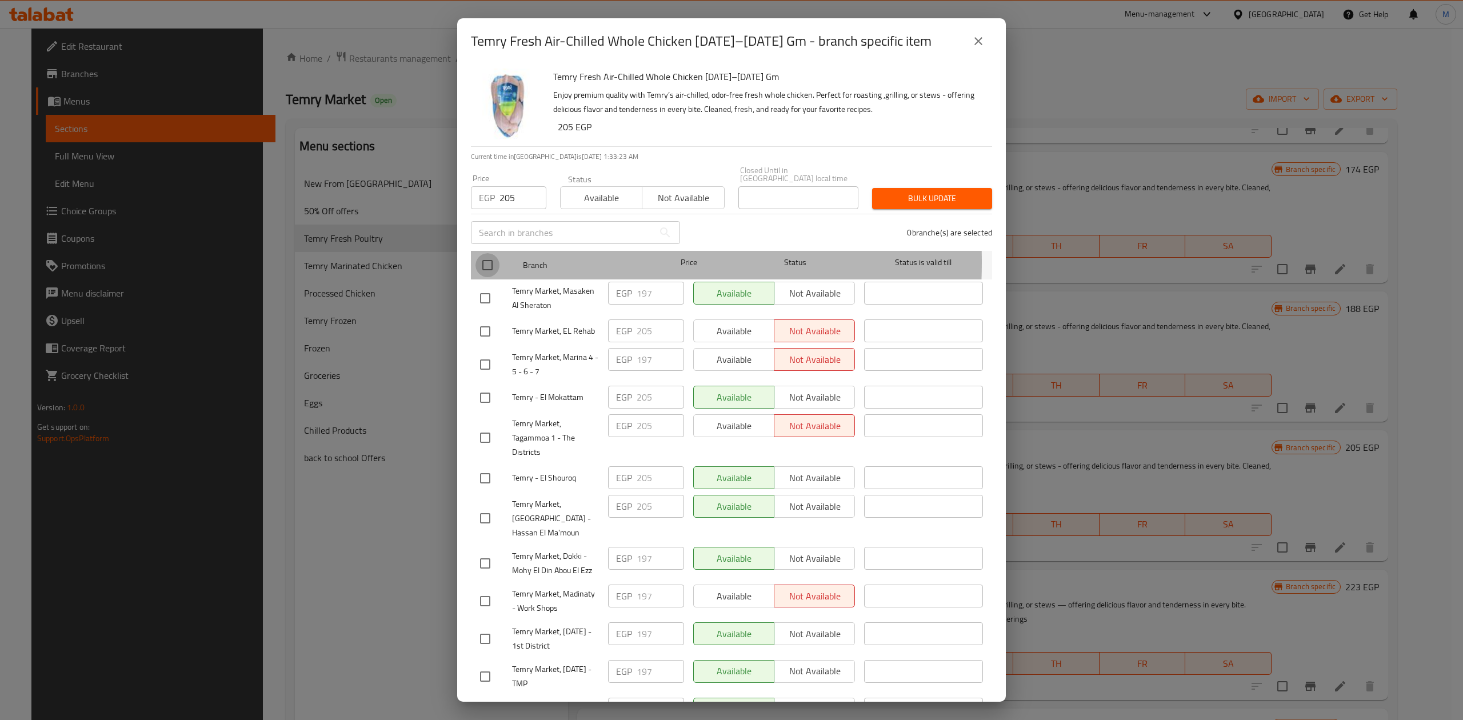
checkbox input "true"
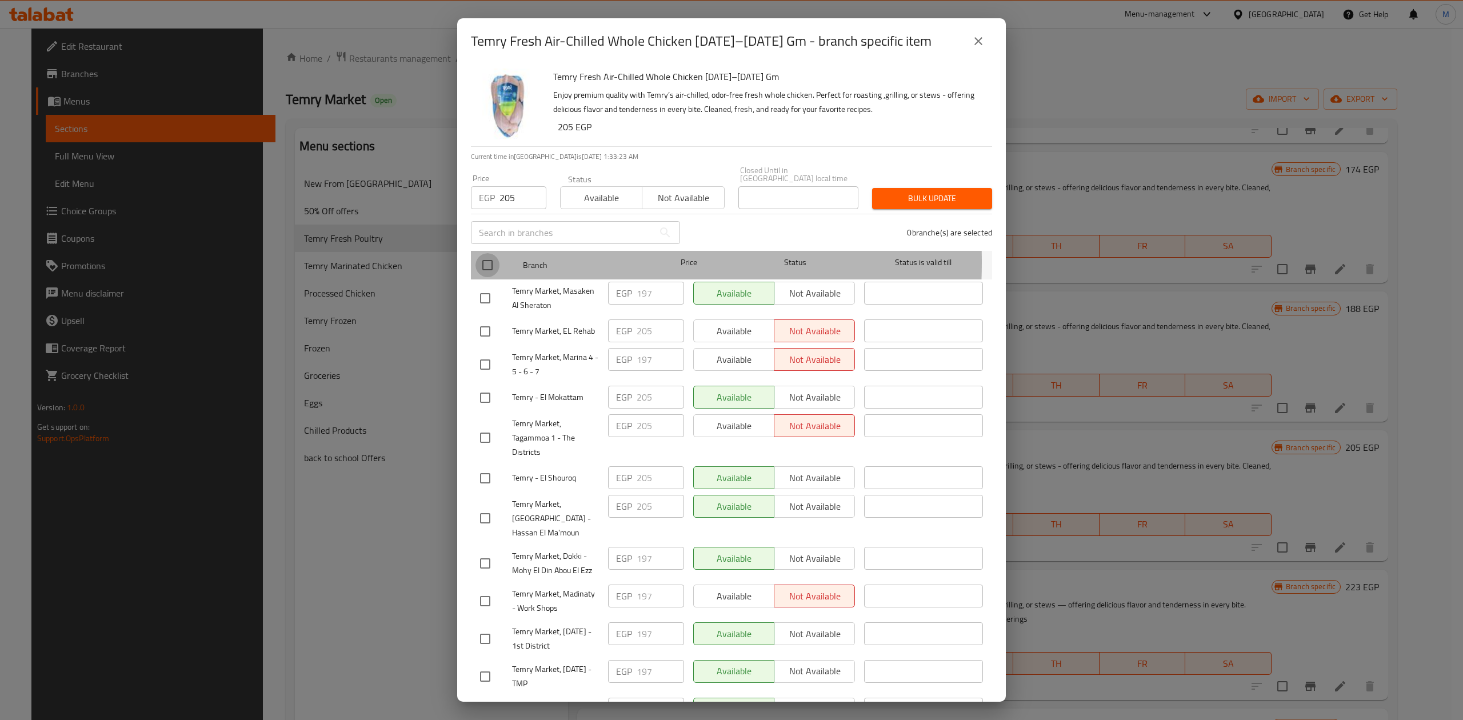
checkbox input "true"
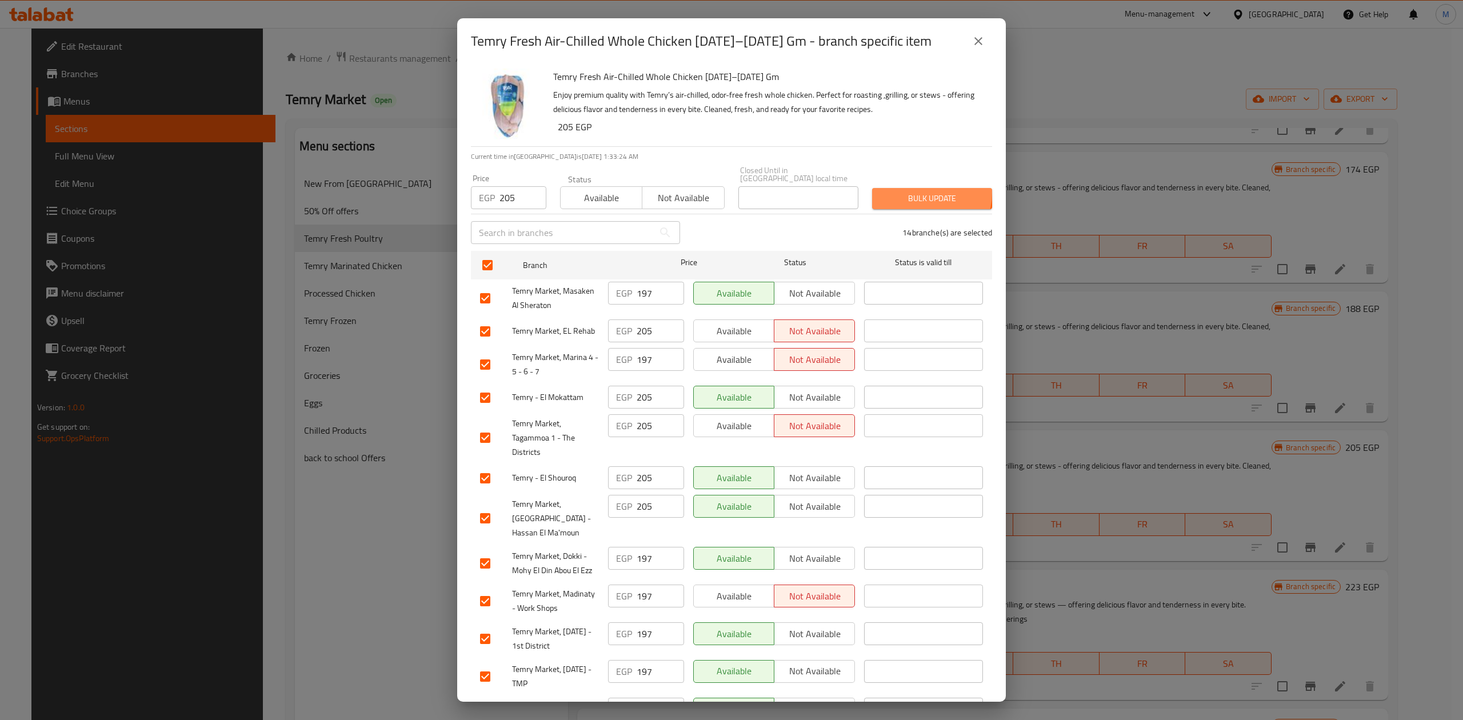
click at [904, 191] on span "Bulk update" at bounding box center [932, 198] width 102 height 14
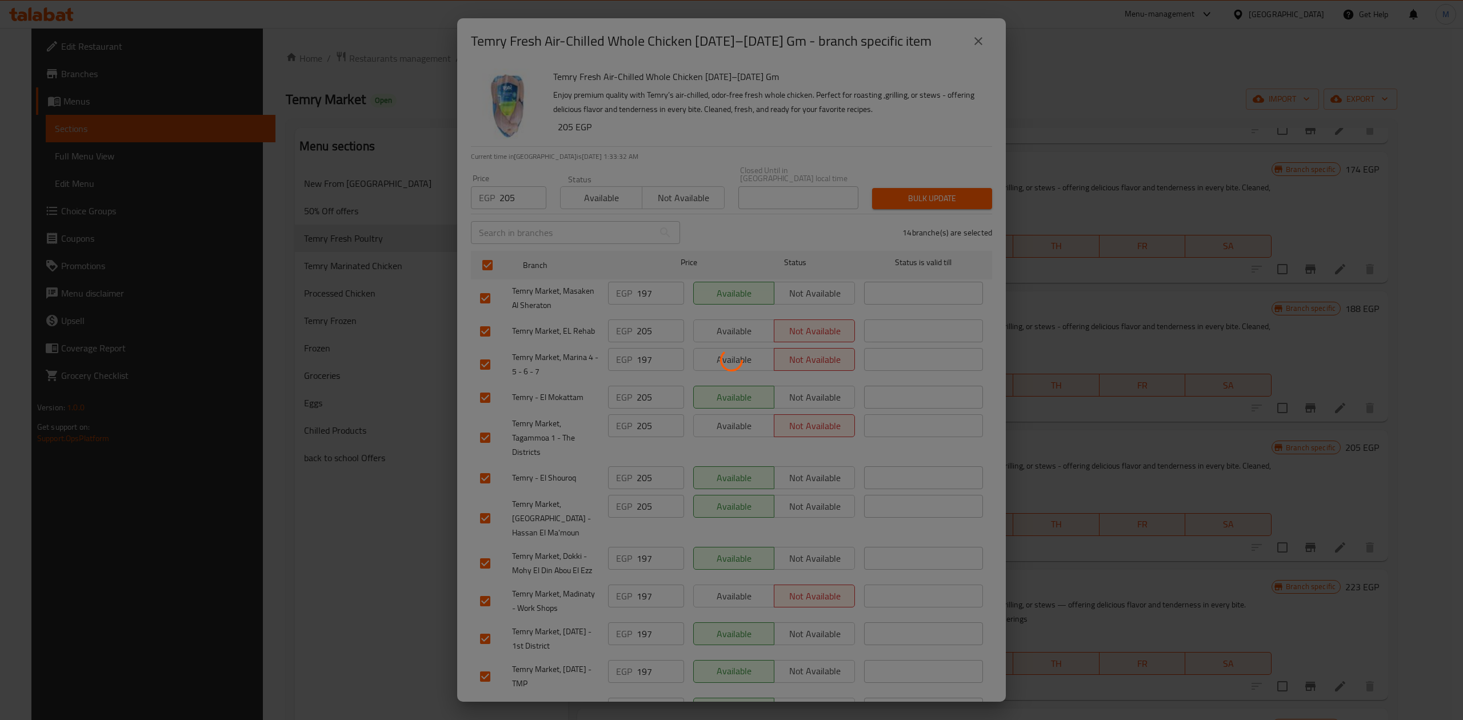
click at [1095, 102] on div at bounding box center [731, 360] width 1463 height 720
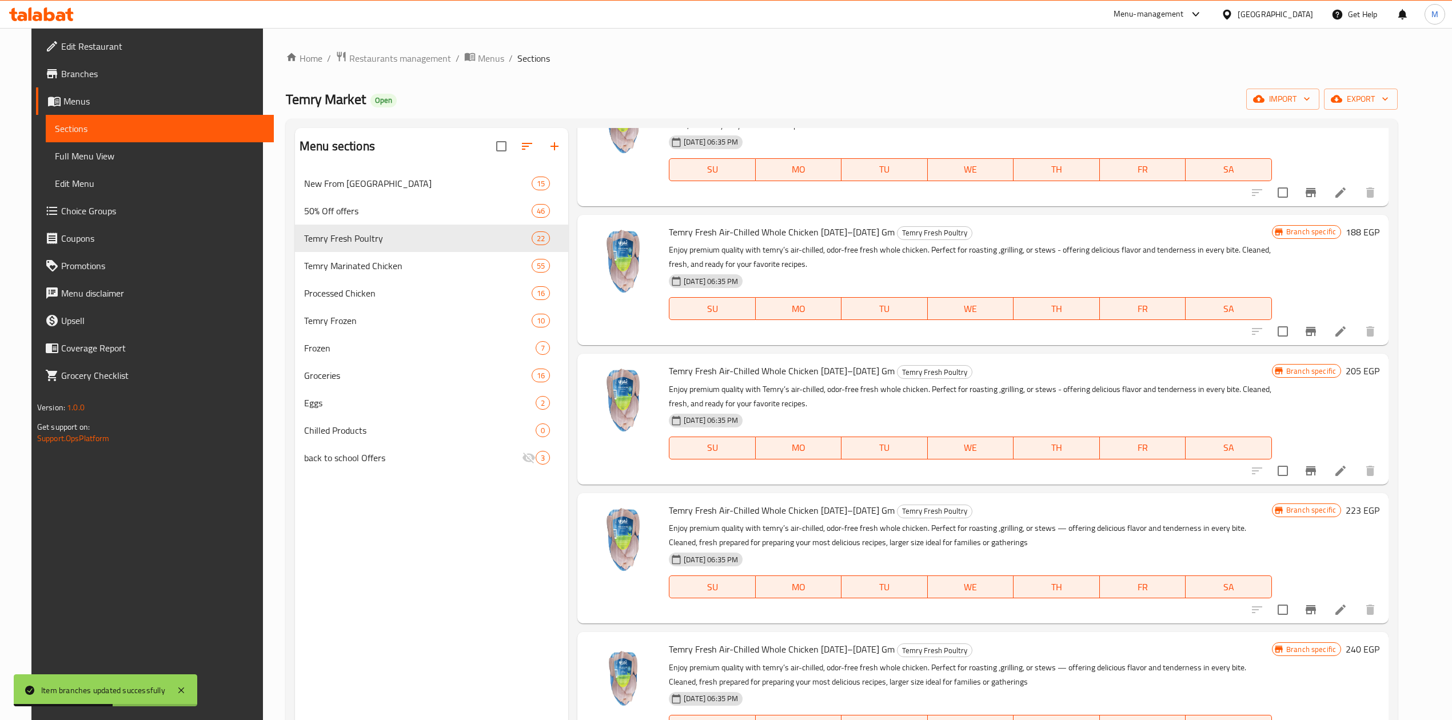
scroll to position [305, 0]
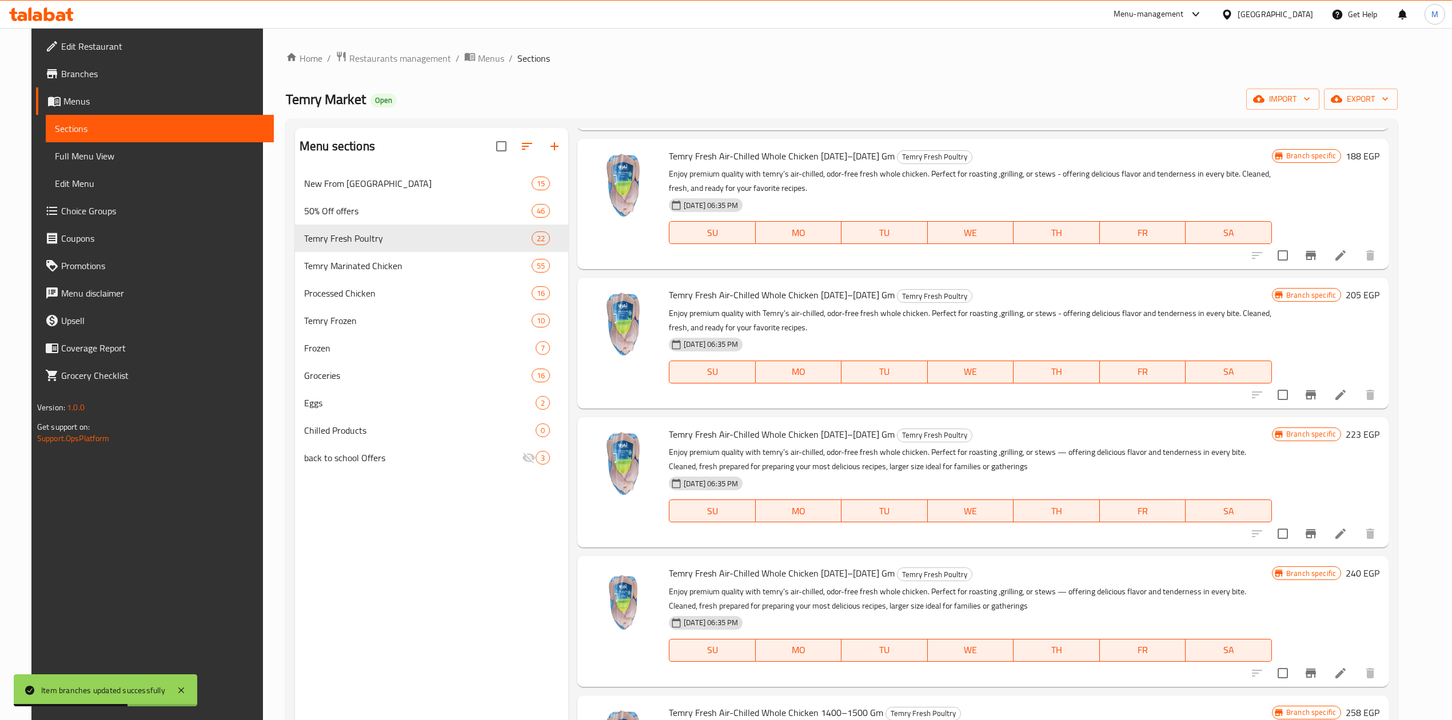
click at [1334, 554] on div "Menu items 900-950 Add Sort Manage items Temry Fresh Air-chilled Whole Chicken …" at bounding box center [978, 488] width 820 height 720
click at [1318, 537] on icon "Branch-specific-item" at bounding box center [1311, 534] width 14 height 14
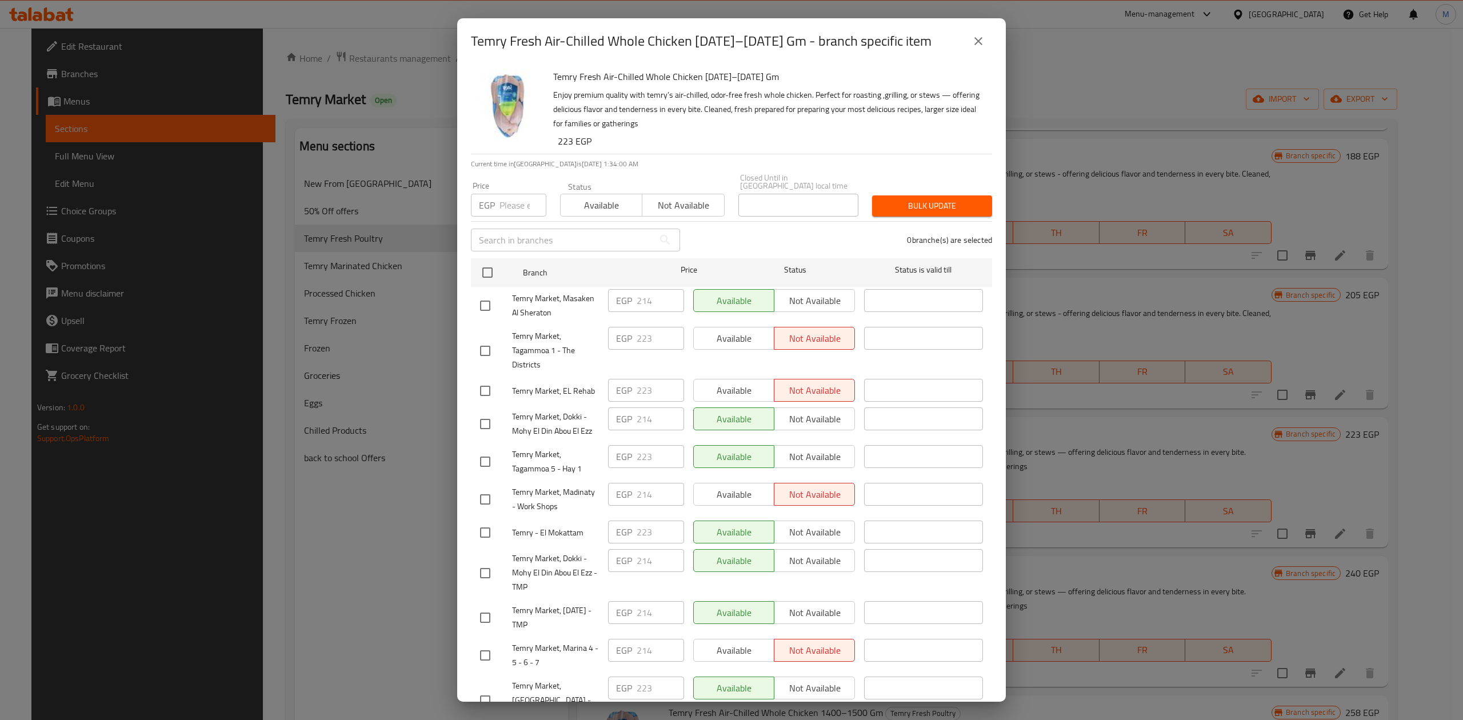
click at [510, 194] on input "number" at bounding box center [523, 205] width 47 height 23
type input "223"
click at [497, 261] on input "checkbox" at bounding box center [488, 273] width 24 height 24
checkbox input "true"
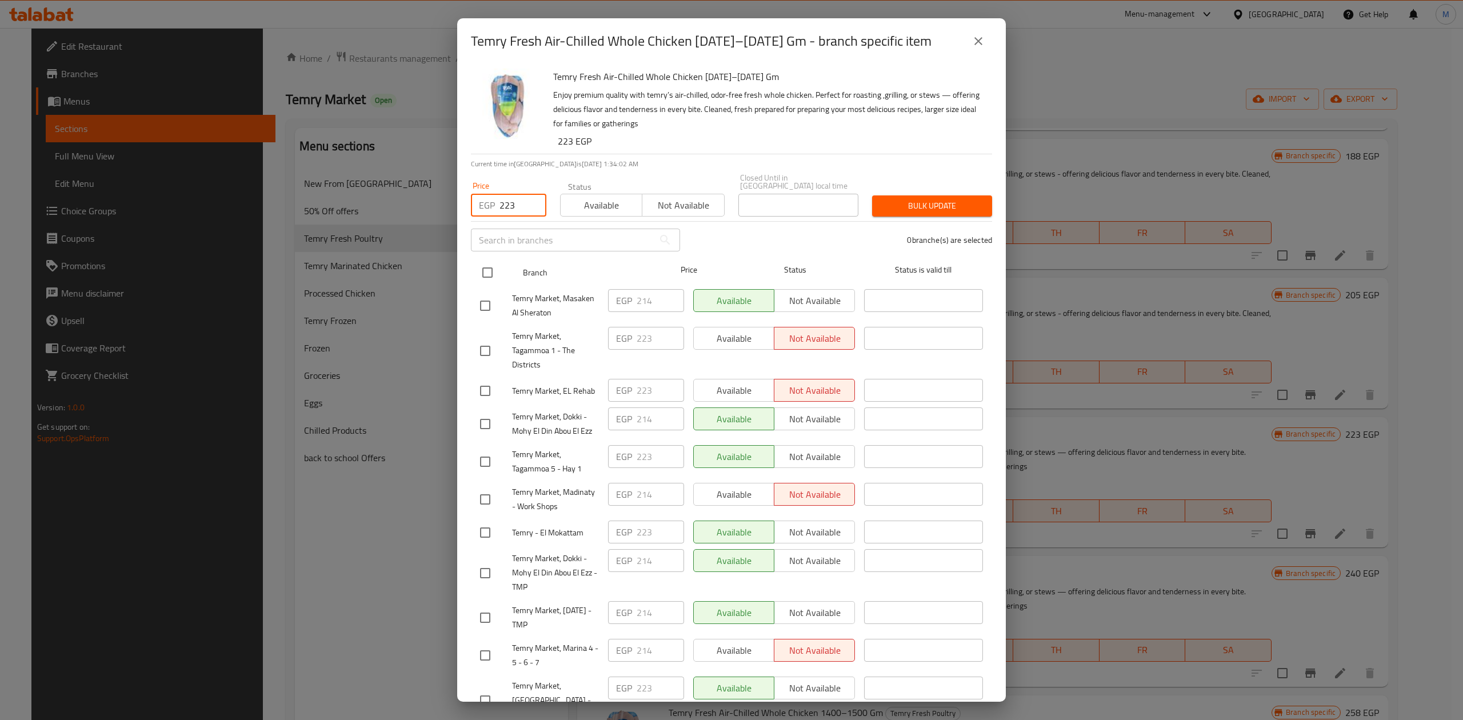
checkbox input "true"
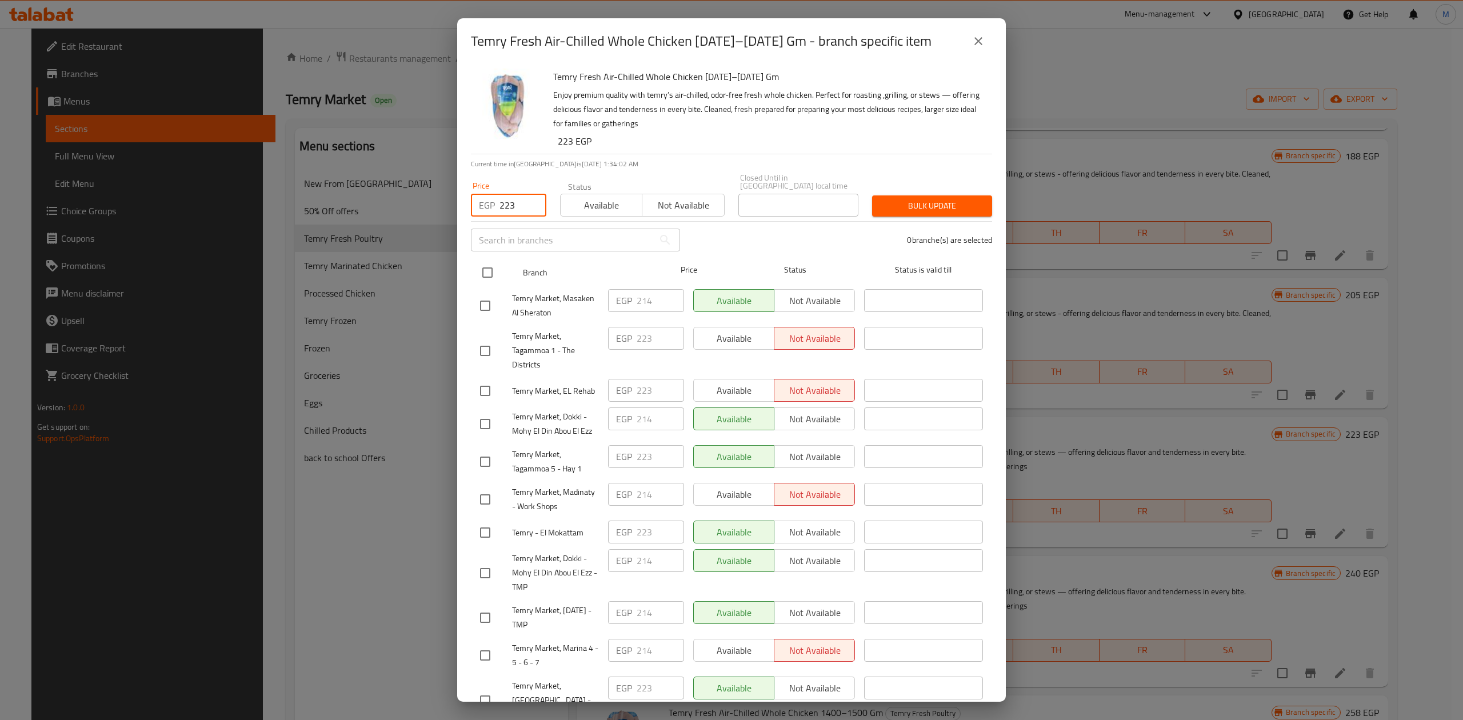
checkbox input "true"
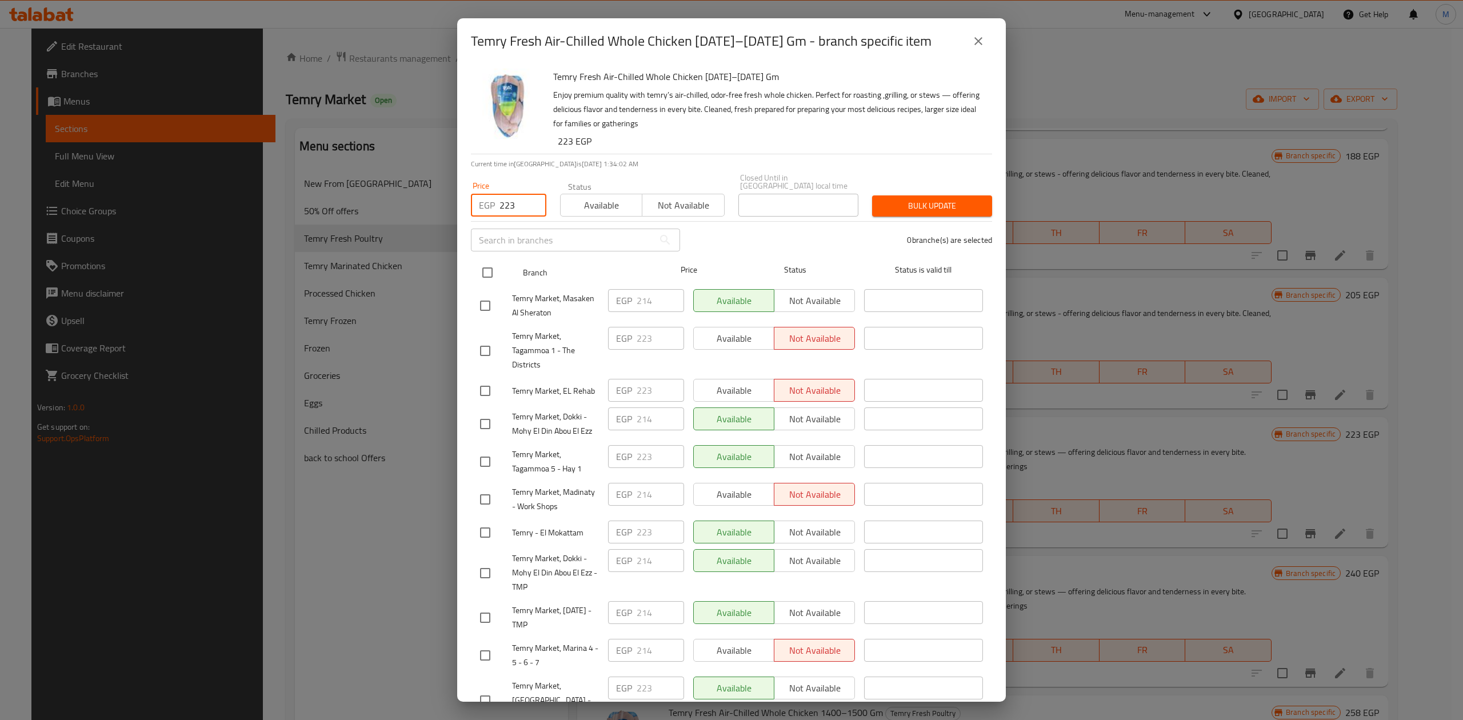
checkbox input "true"
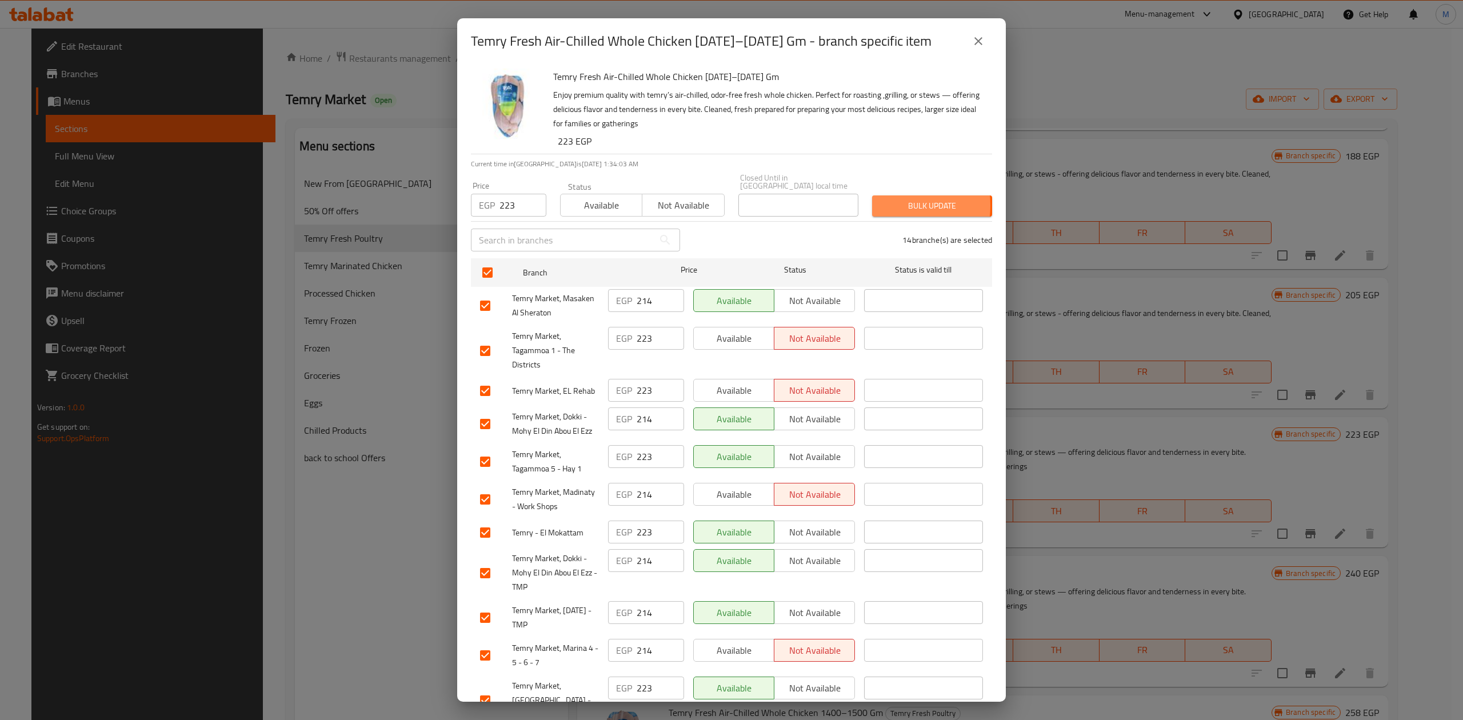
click at [881, 199] on span "Bulk update" at bounding box center [932, 206] width 102 height 14
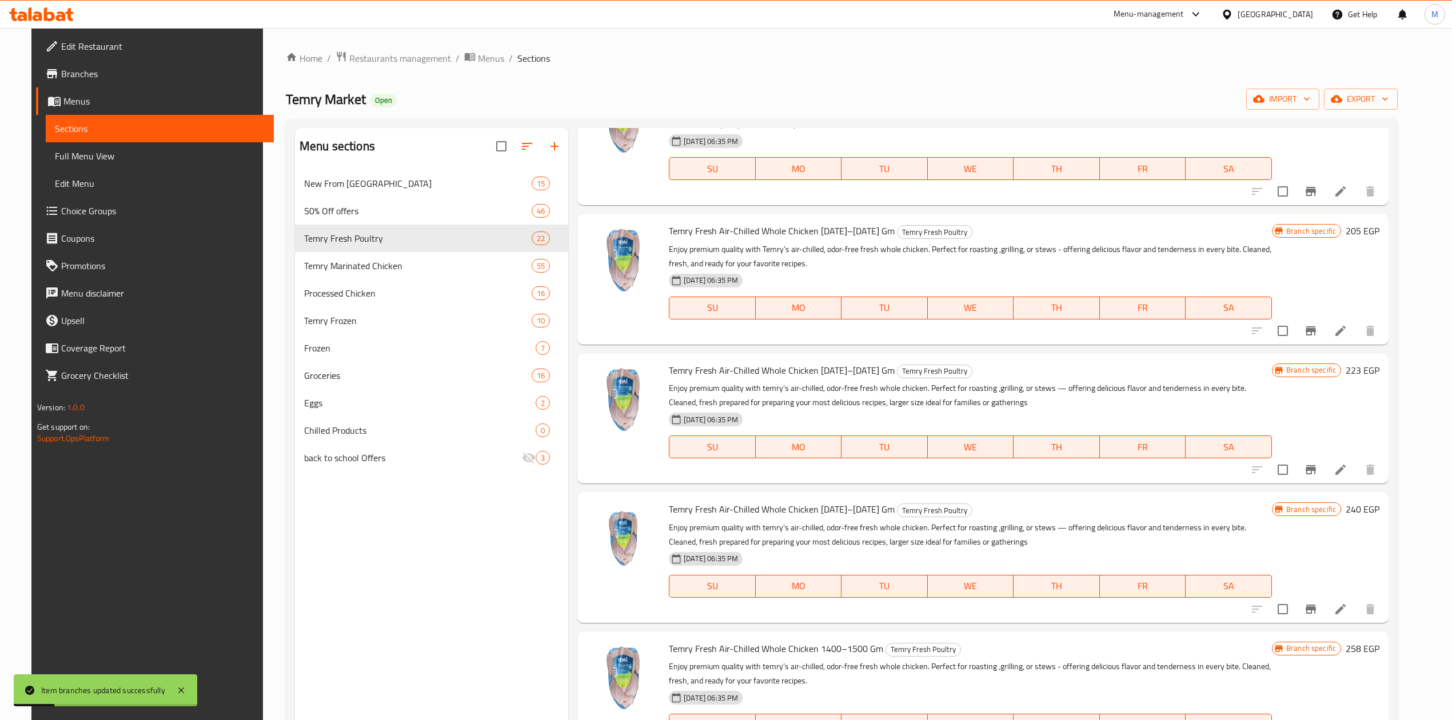
scroll to position [457, 0]
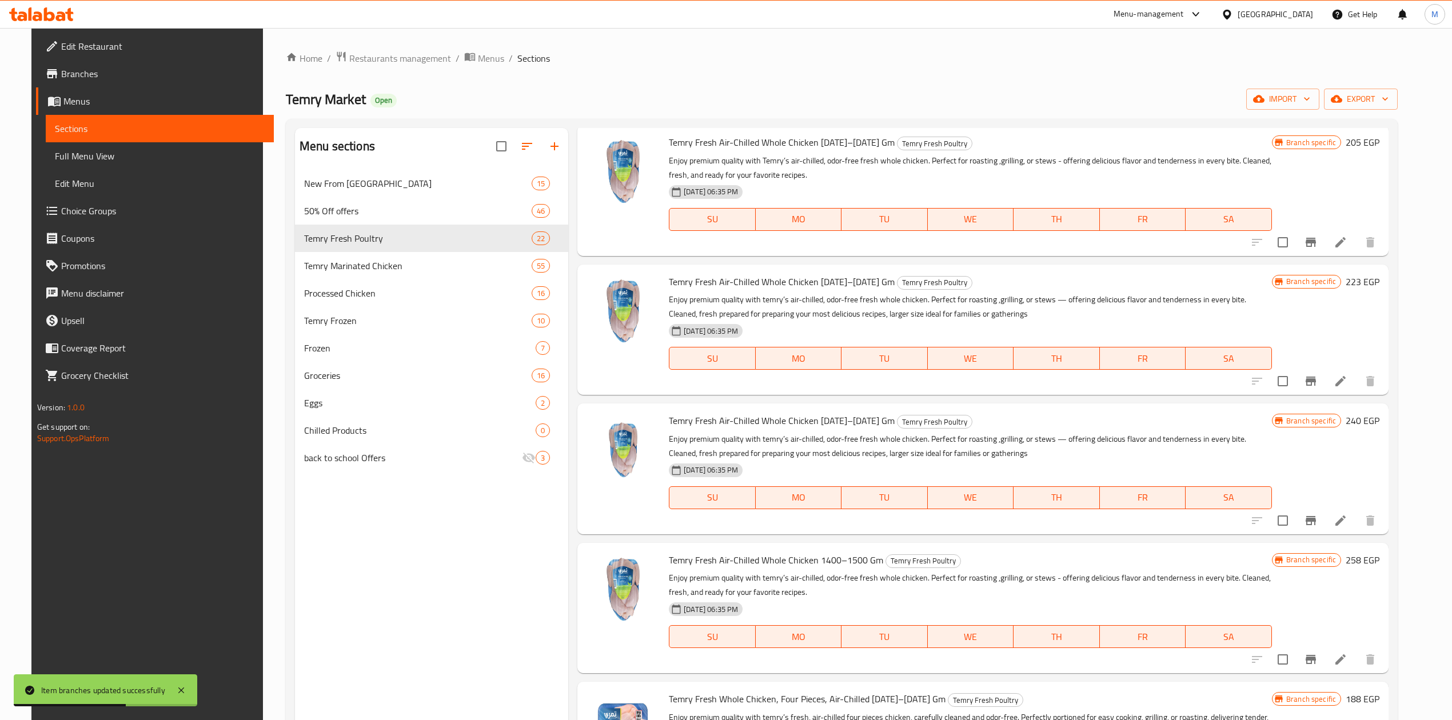
click at [1322, 515] on button "Branch-specific-item" at bounding box center [1310, 520] width 27 height 27
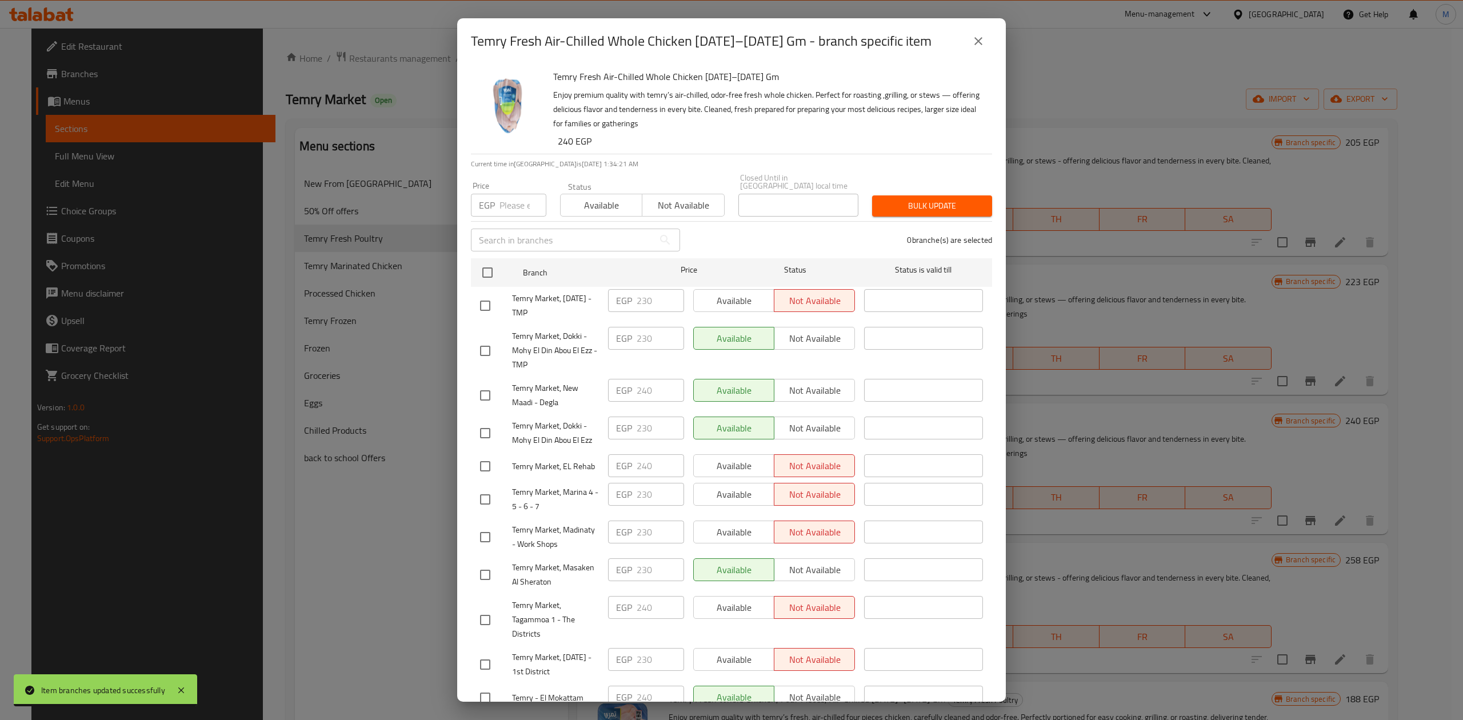
click at [517, 197] on input "number" at bounding box center [523, 205] width 47 height 23
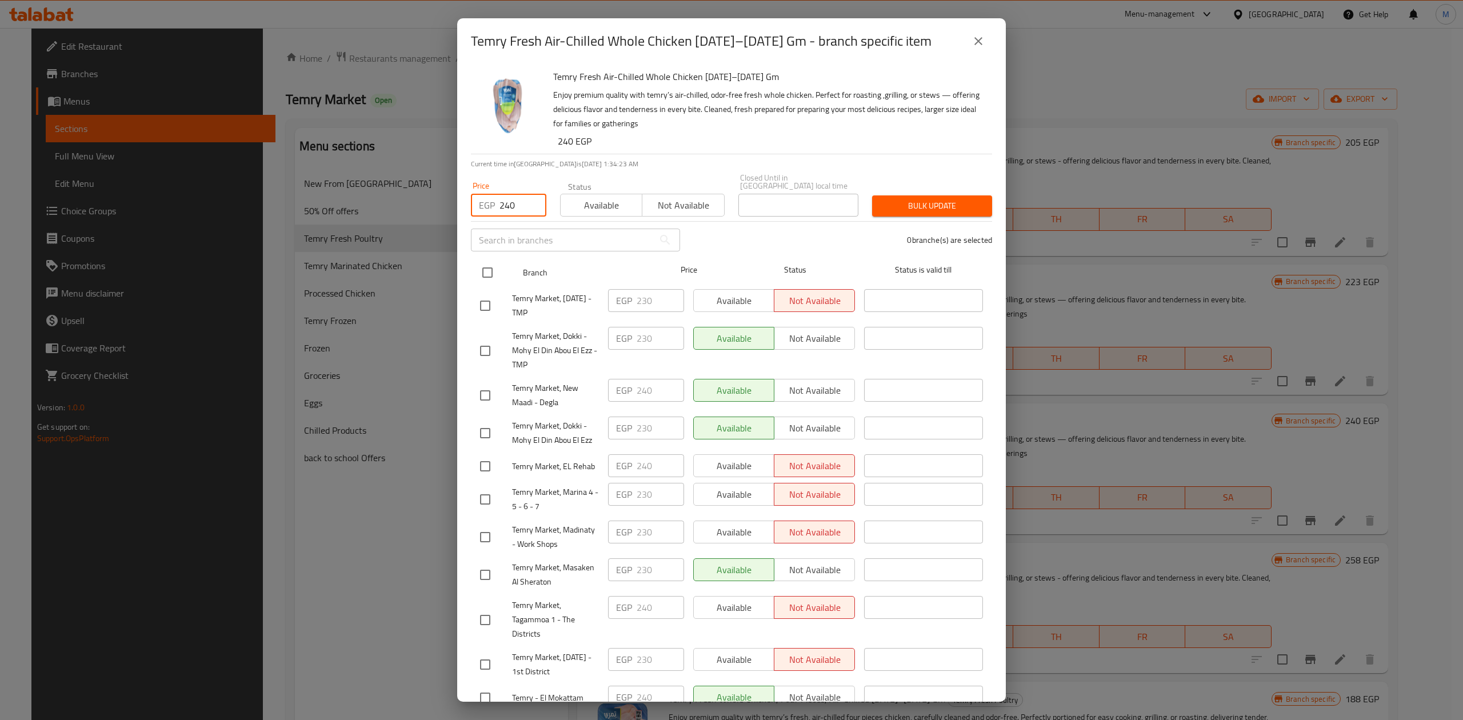
type input "240"
click at [493, 266] on input "checkbox" at bounding box center [488, 273] width 24 height 24
checkbox input "true"
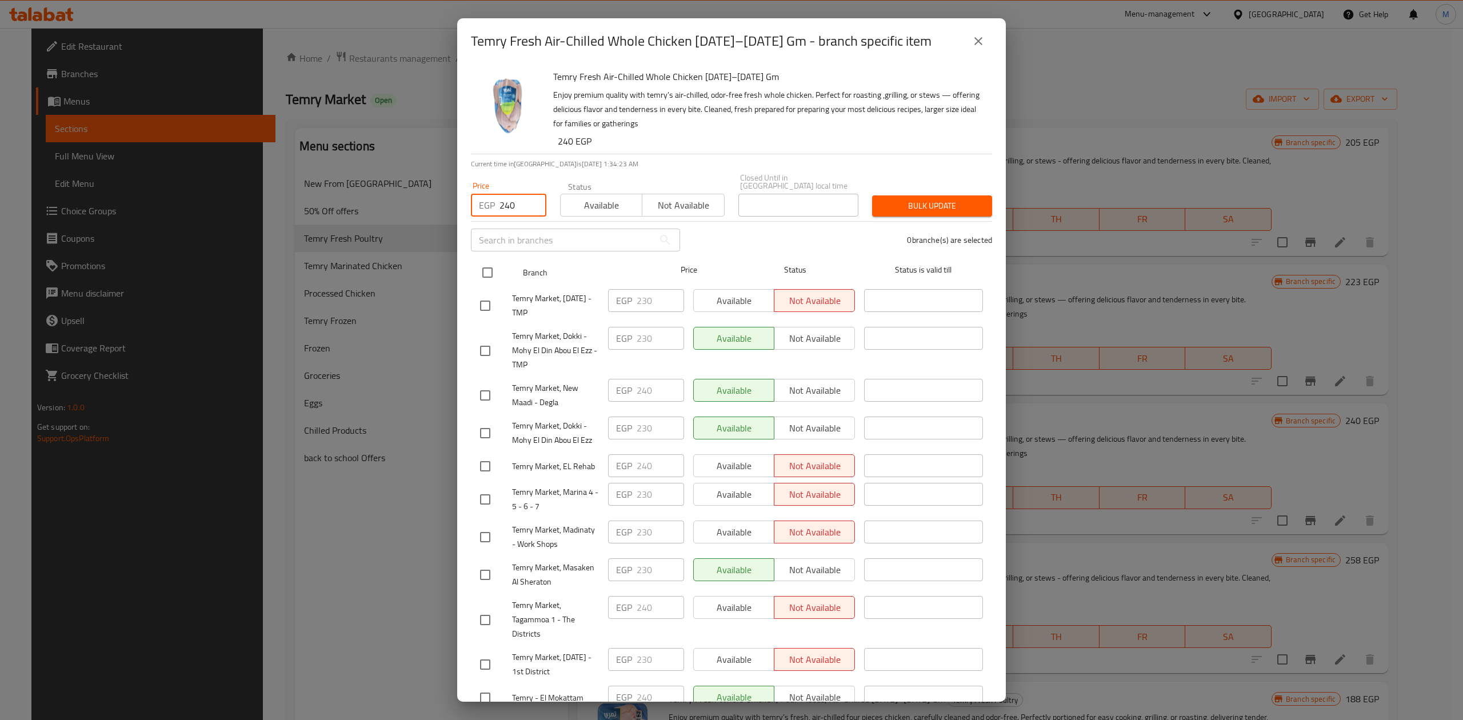
checkbox input "true"
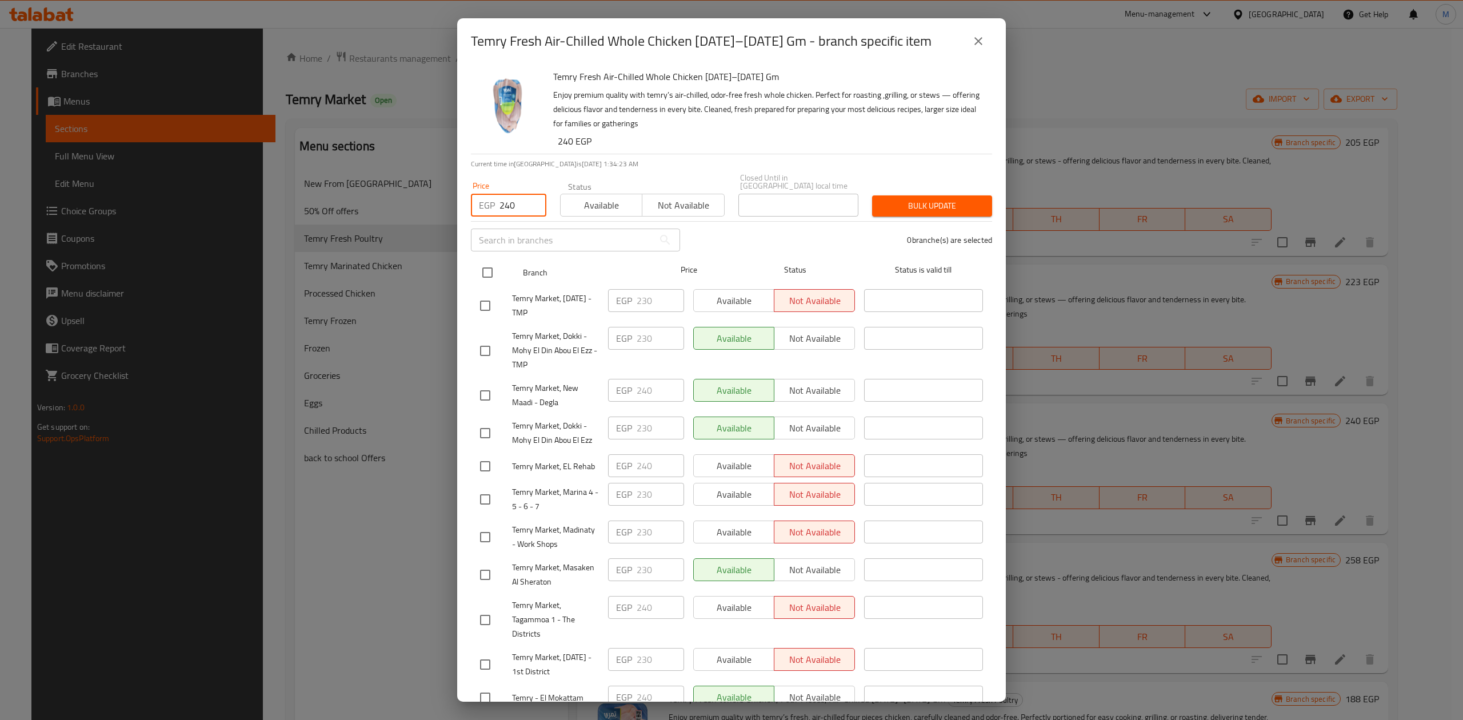
checkbox input "true"
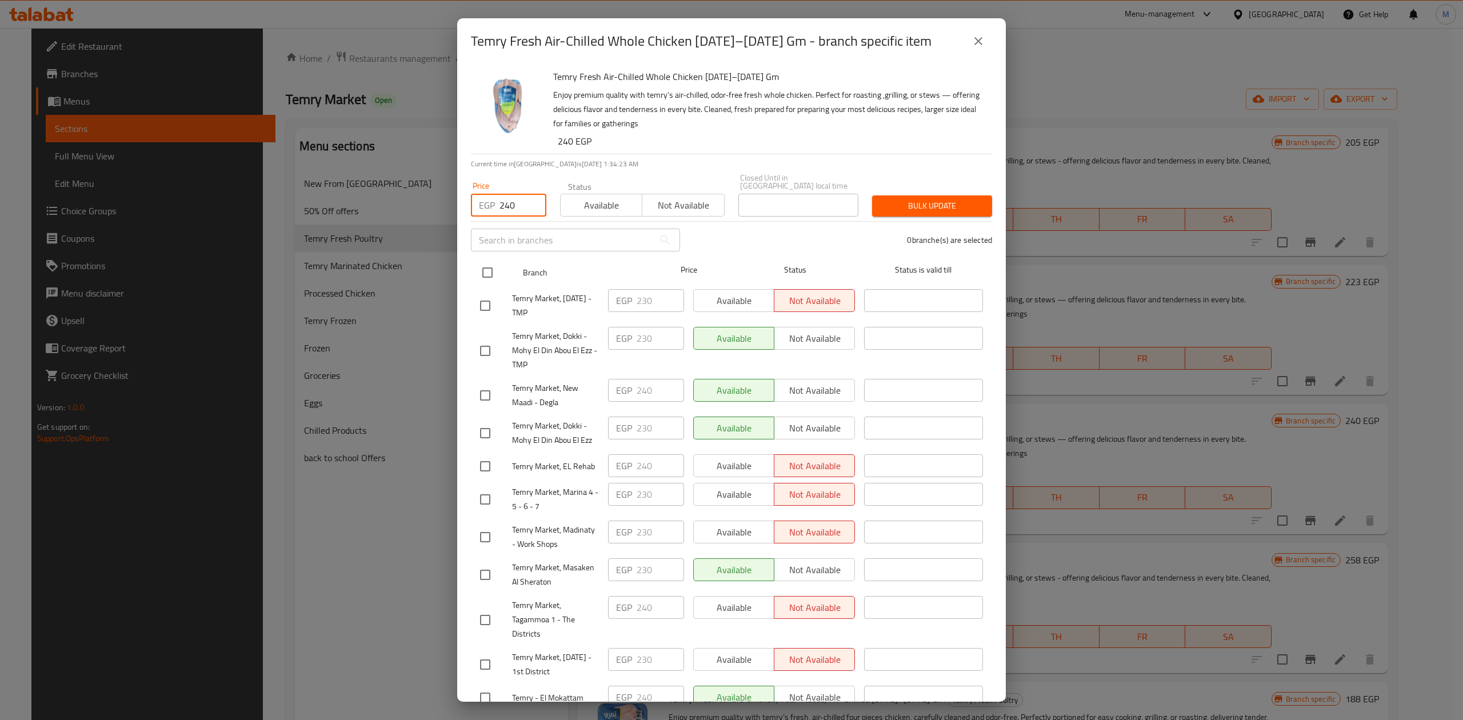
checkbox input "true"
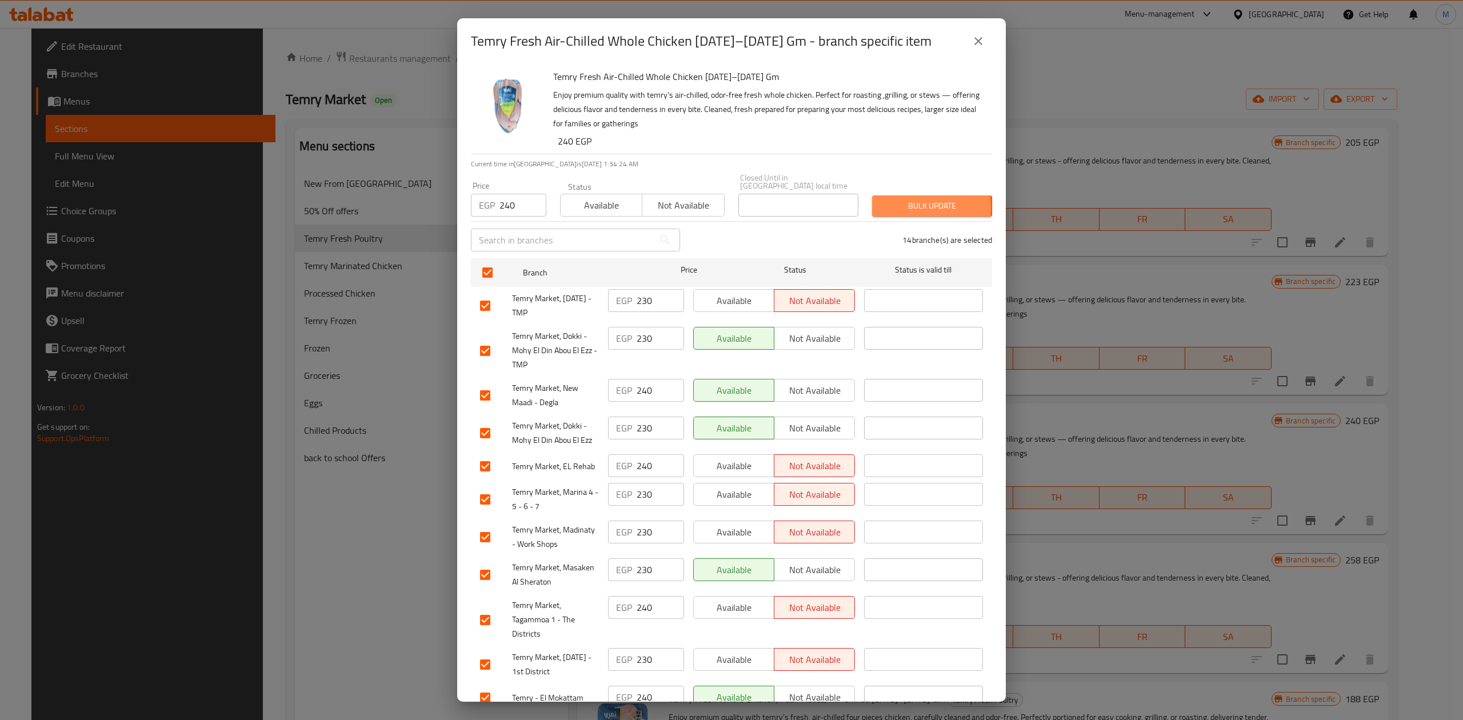
click at [901, 199] on span "Bulk update" at bounding box center [932, 206] width 102 height 14
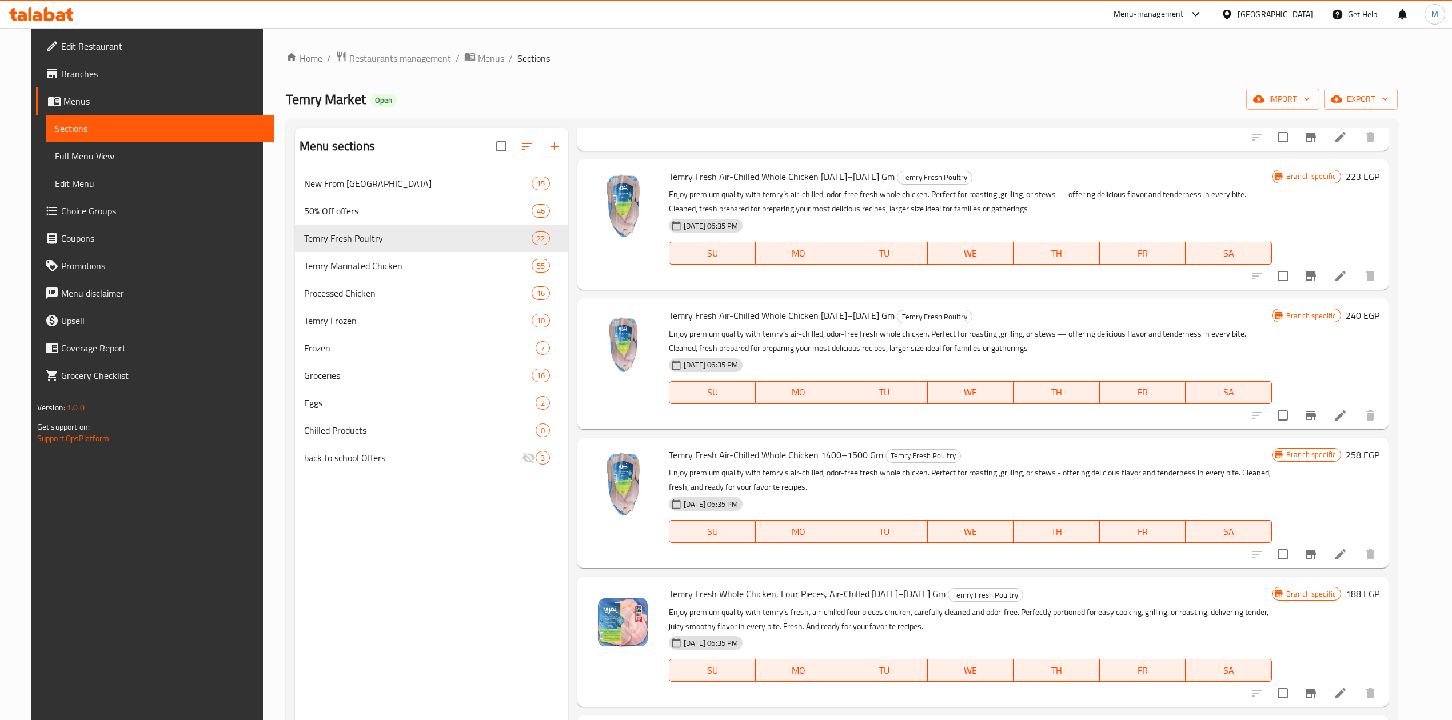
scroll to position [609, 0]
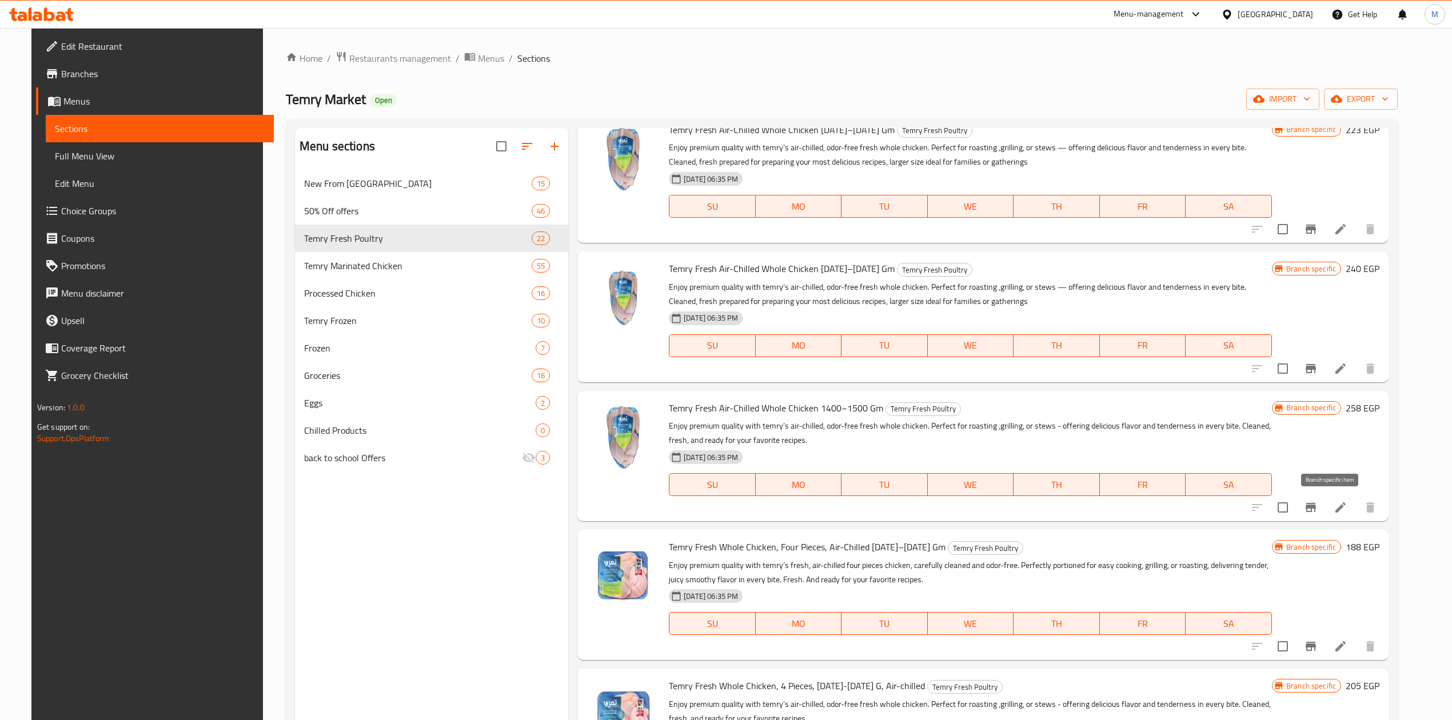
click at [1318, 509] on icon "Branch-specific-item" at bounding box center [1311, 508] width 14 height 14
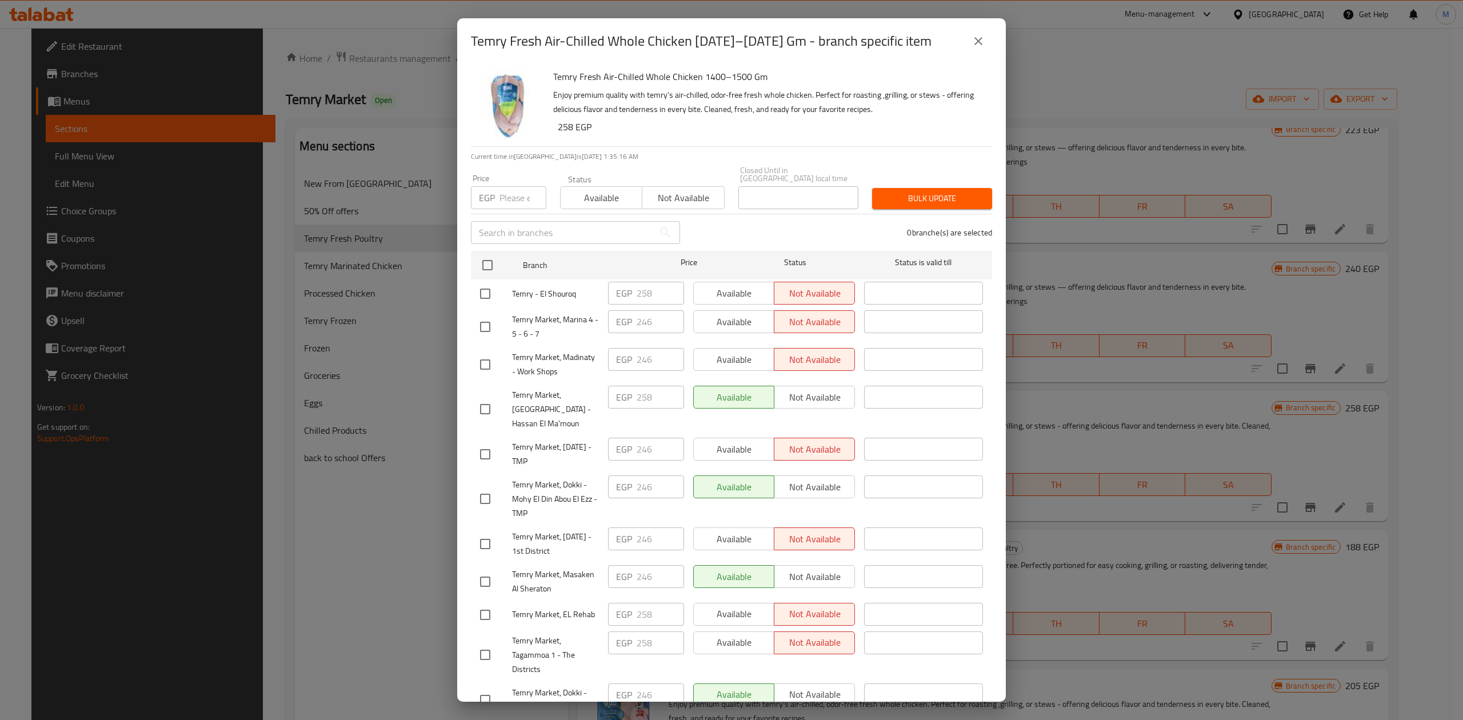
click at [508, 186] on input "number" at bounding box center [523, 197] width 47 height 23
type input "258"
click at [494, 257] on input "checkbox" at bounding box center [488, 265] width 24 height 24
checkbox input "true"
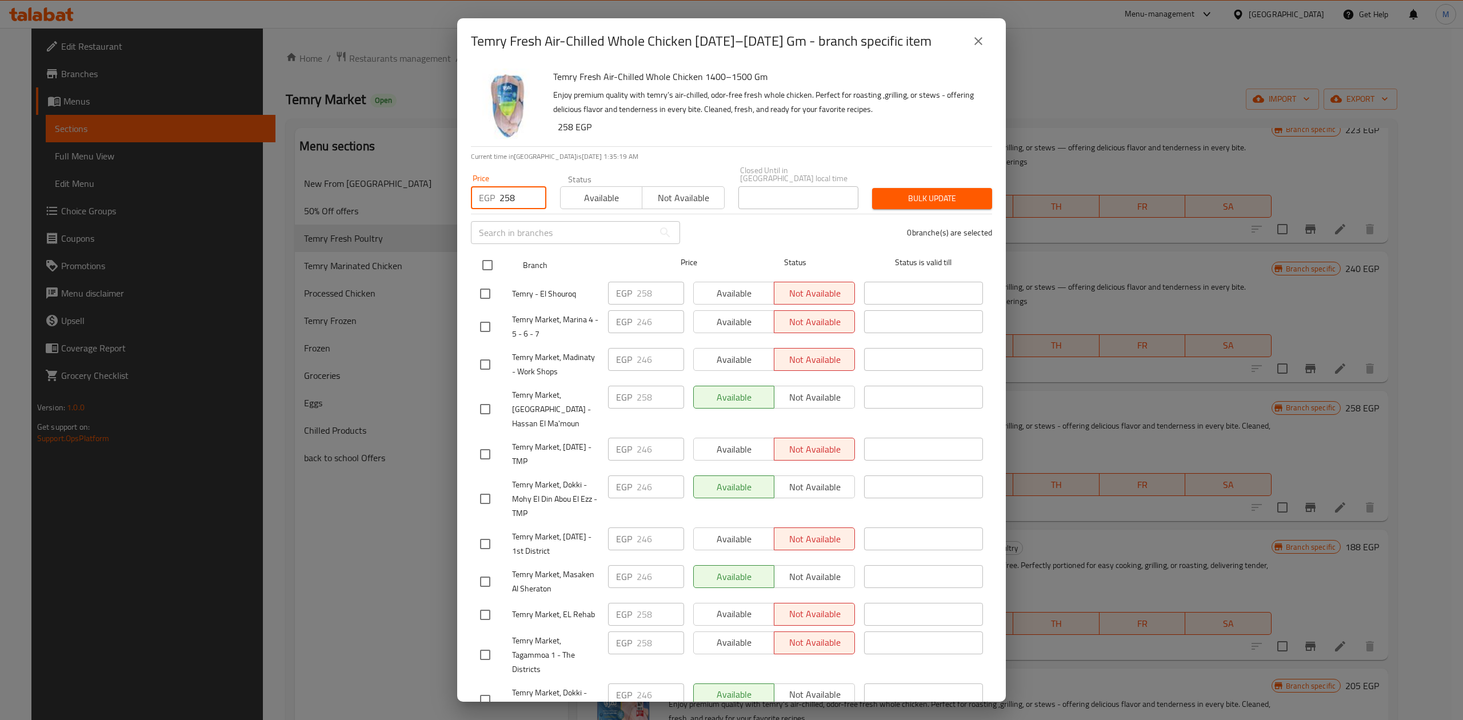
checkbox input "true"
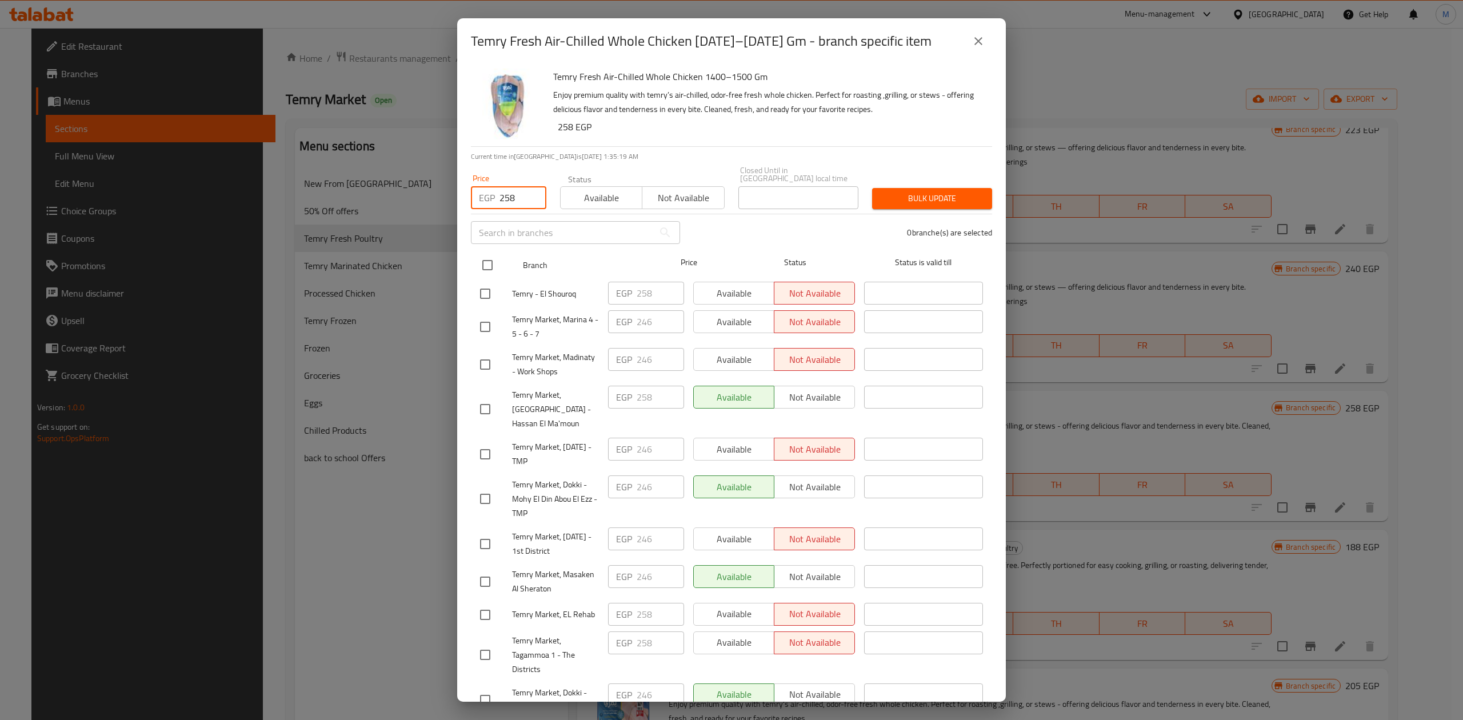
checkbox input "true"
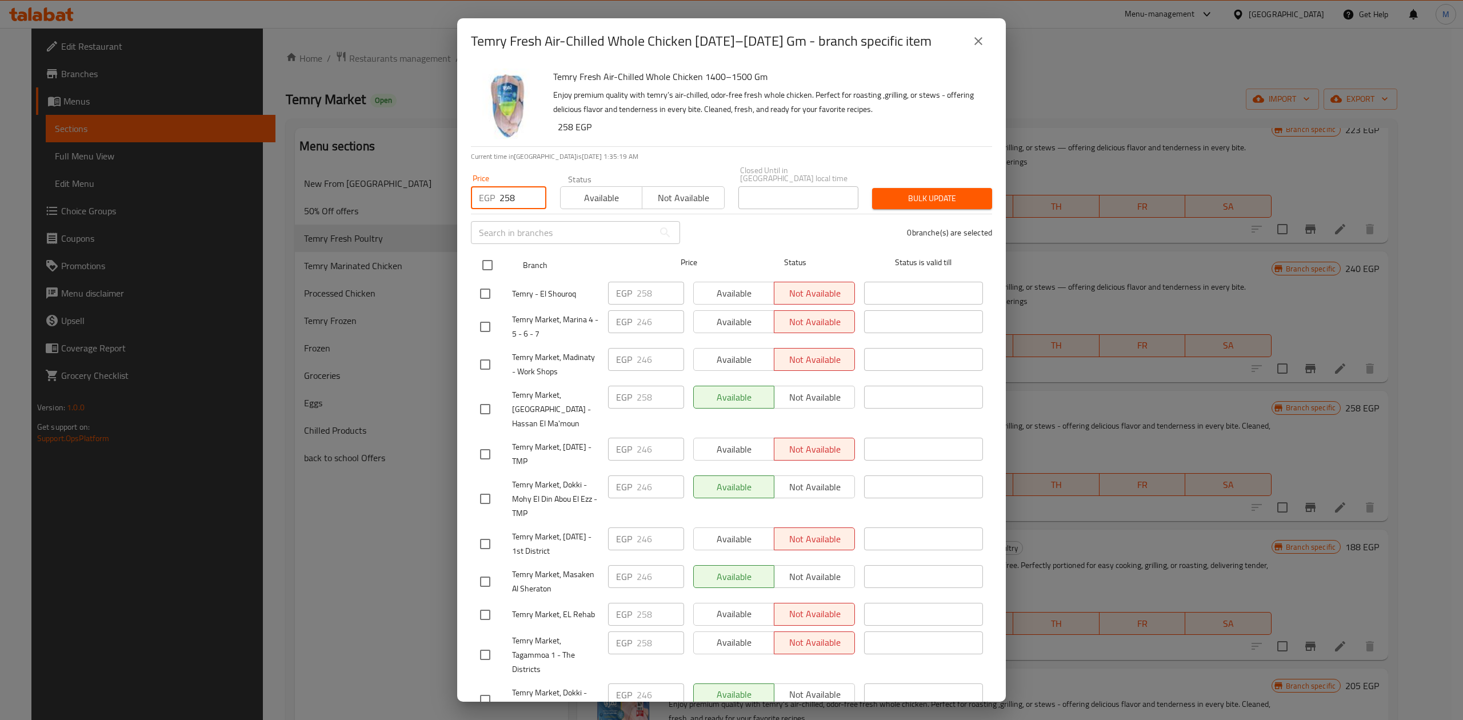
checkbox input "true"
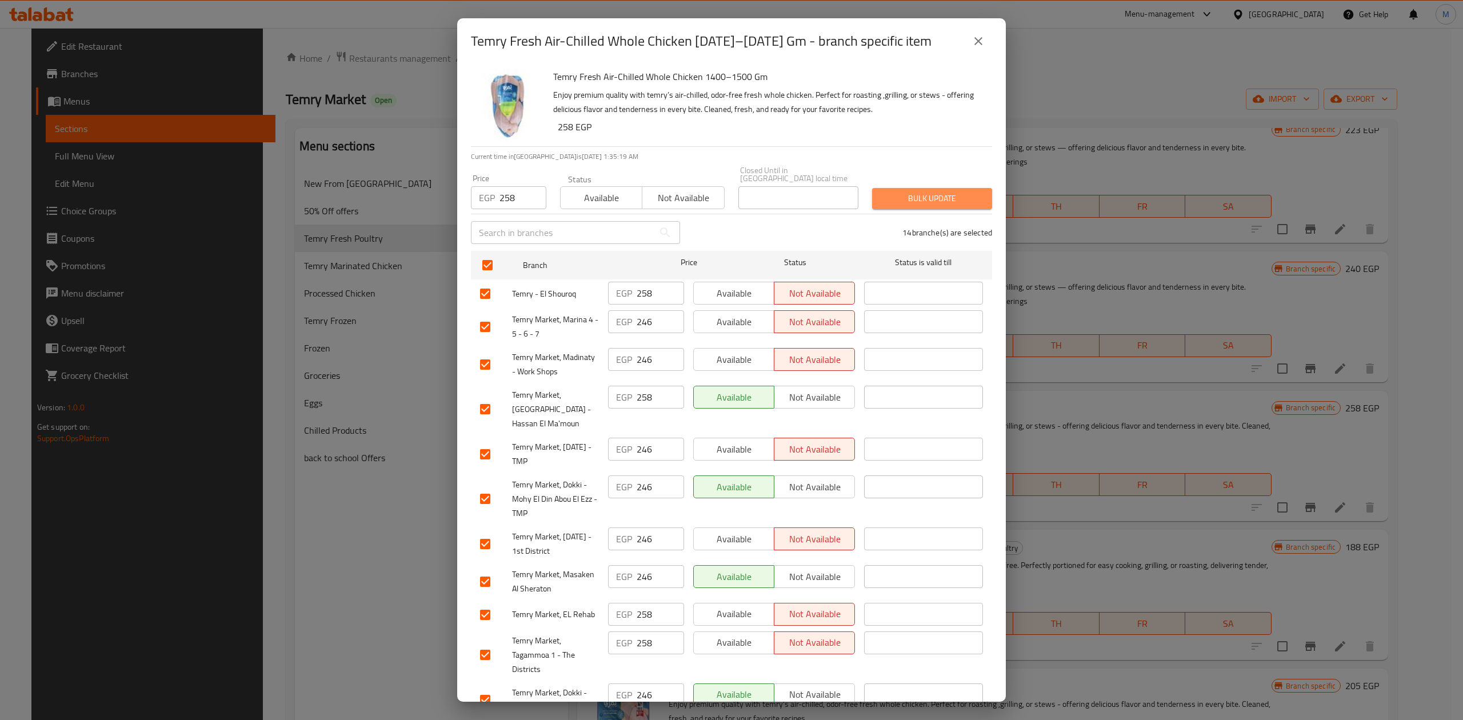
click at [975, 188] on button "Bulk update" at bounding box center [932, 198] width 120 height 21
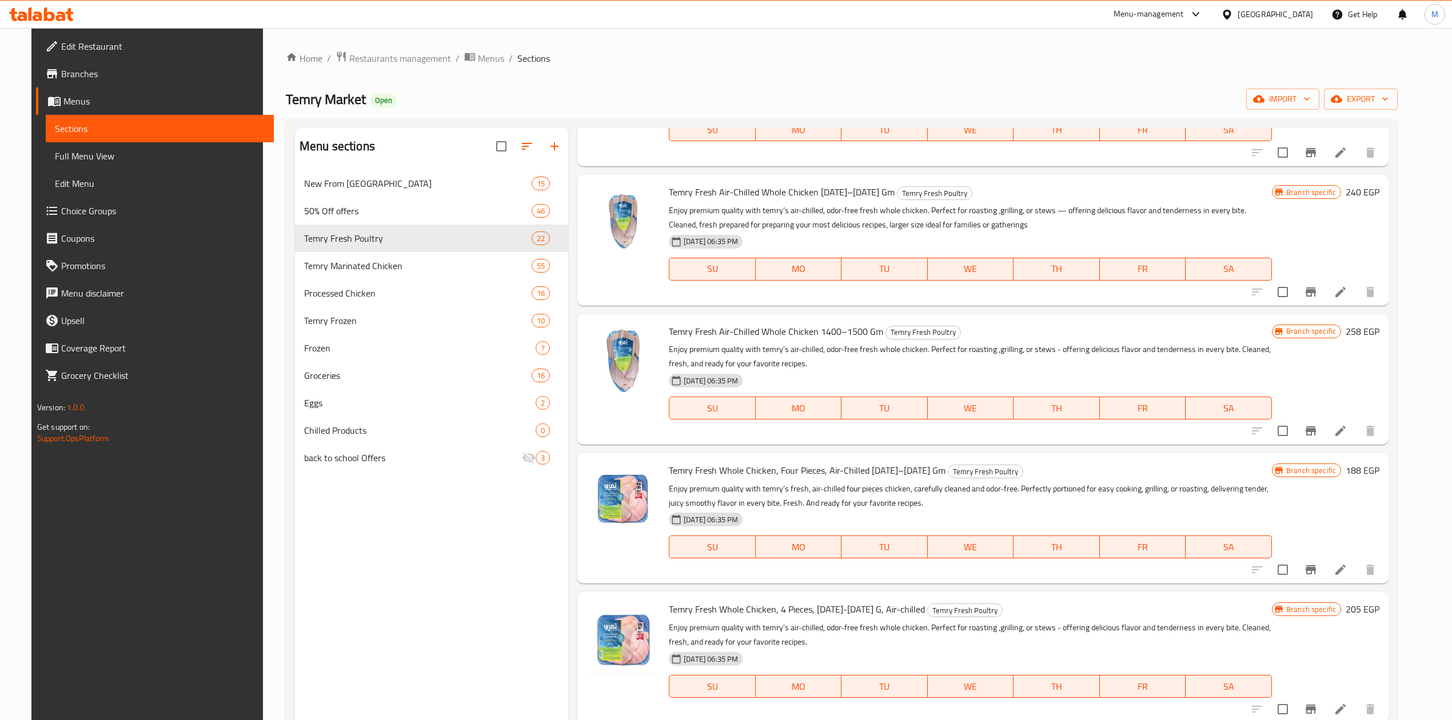
scroll to position [762, 0]
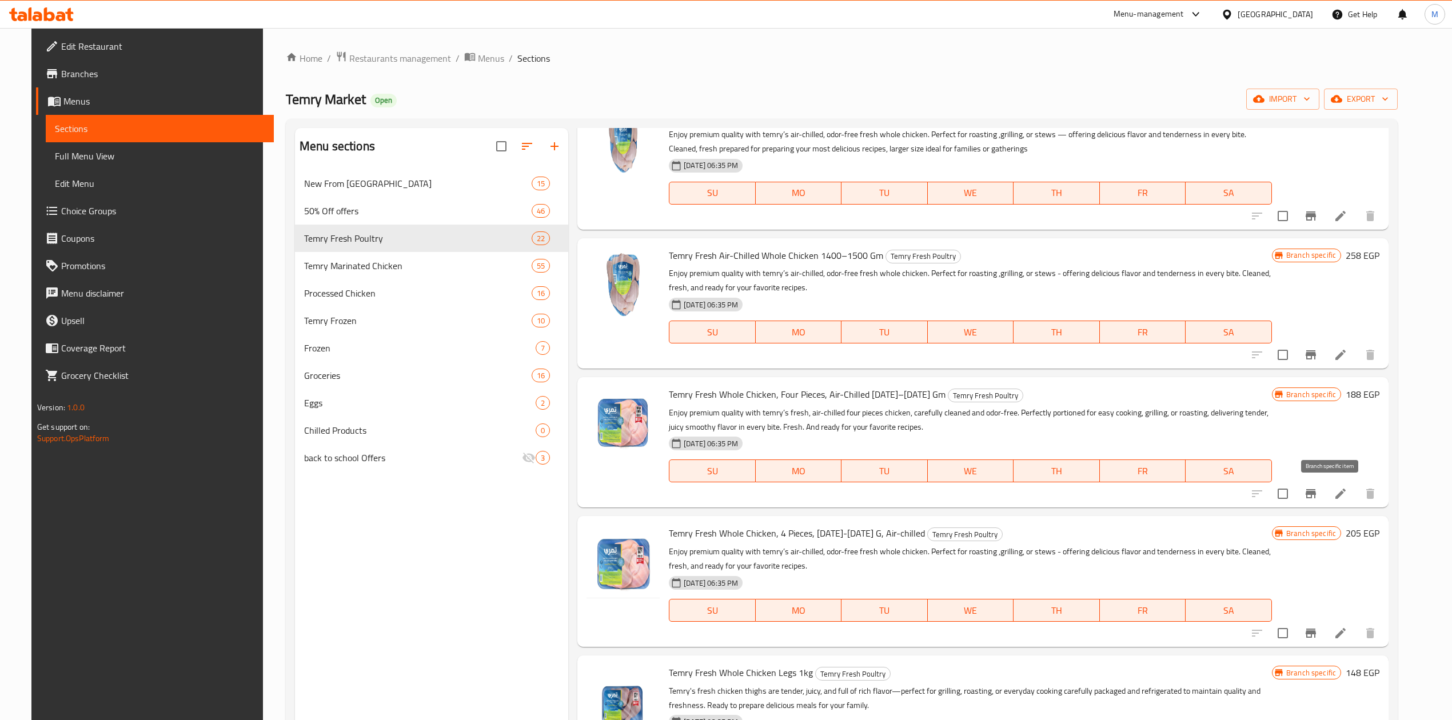
click at [1316, 492] on icon "Branch-specific-item" at bounding box center [1311, 493] width 10 height 9
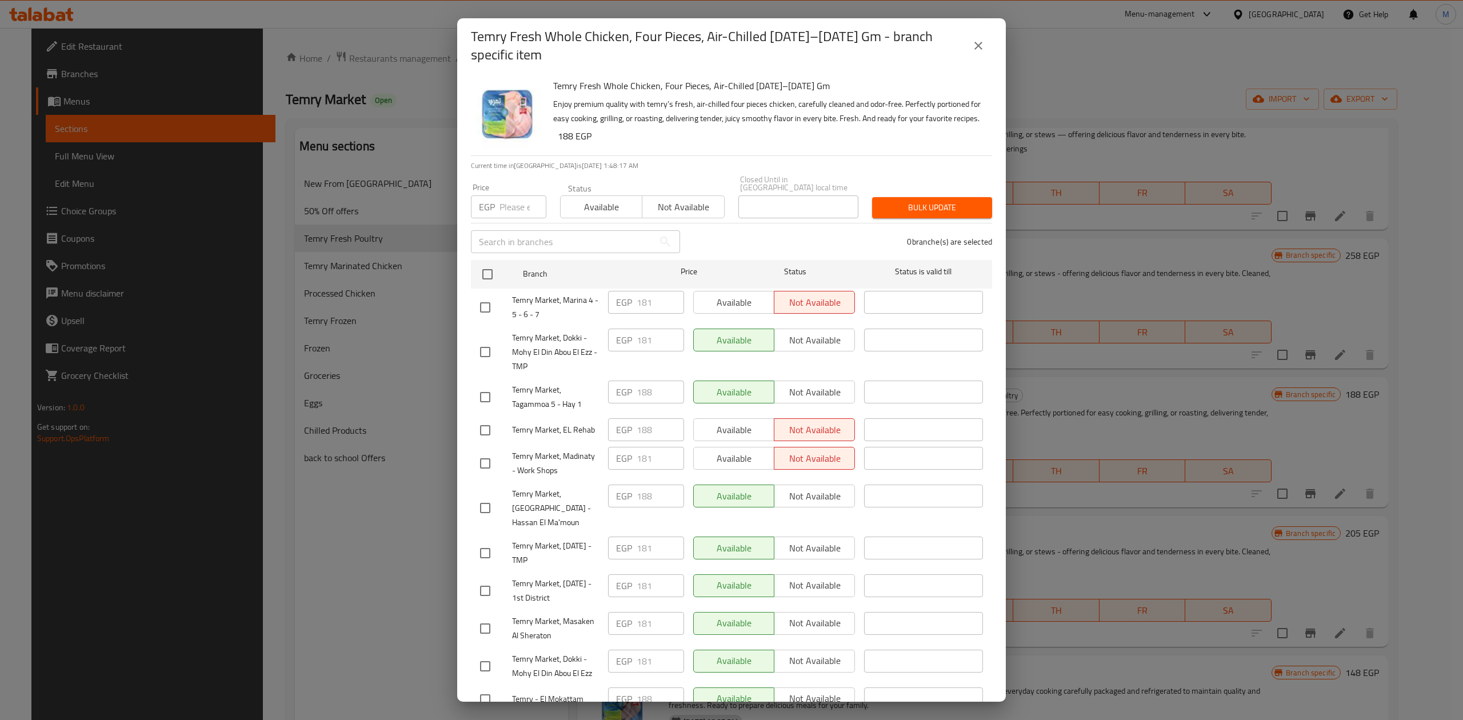
click at [506, 213] on input "number" at bounding box center [523, 206] width 47 height 23
type input "188"
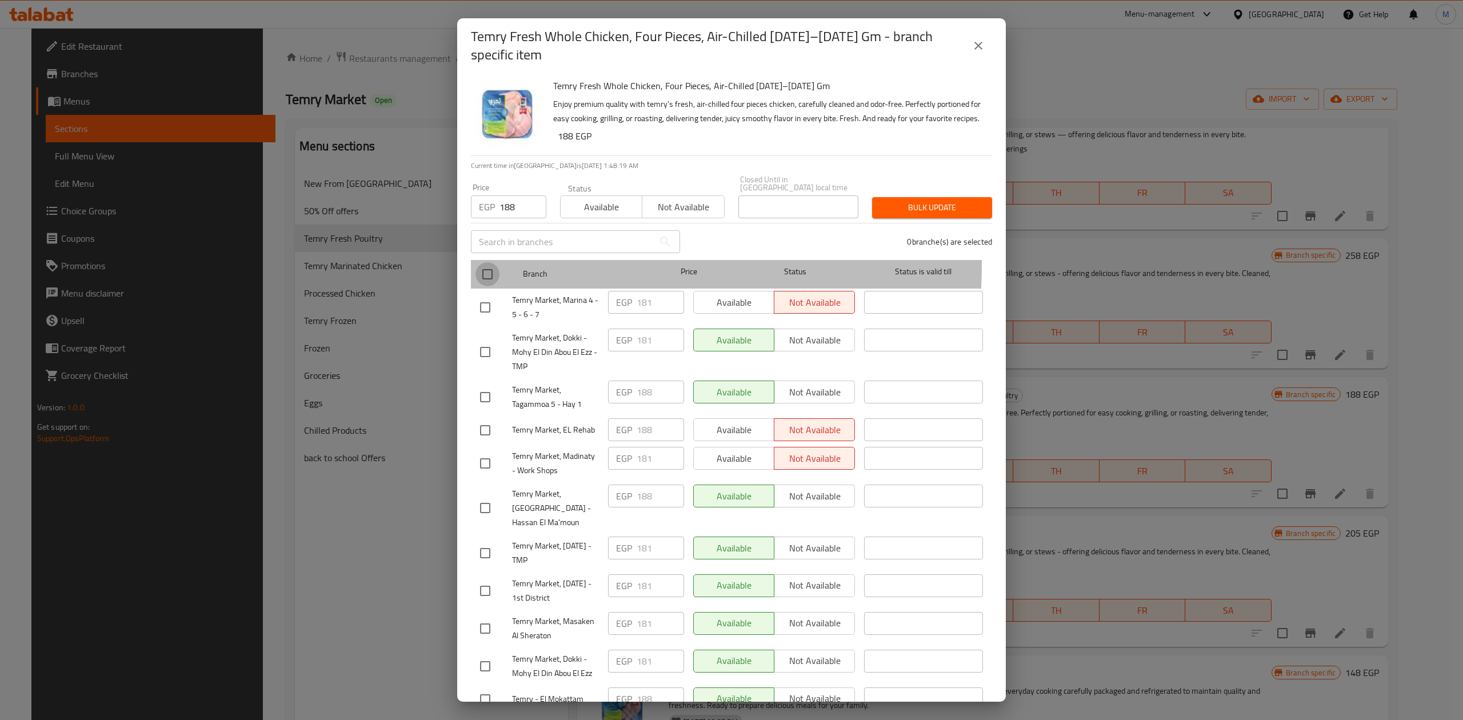
click at [497, 264] on input "checkbox" at bounding box center [488, 274] width 24 height 24
checkbox input "true"
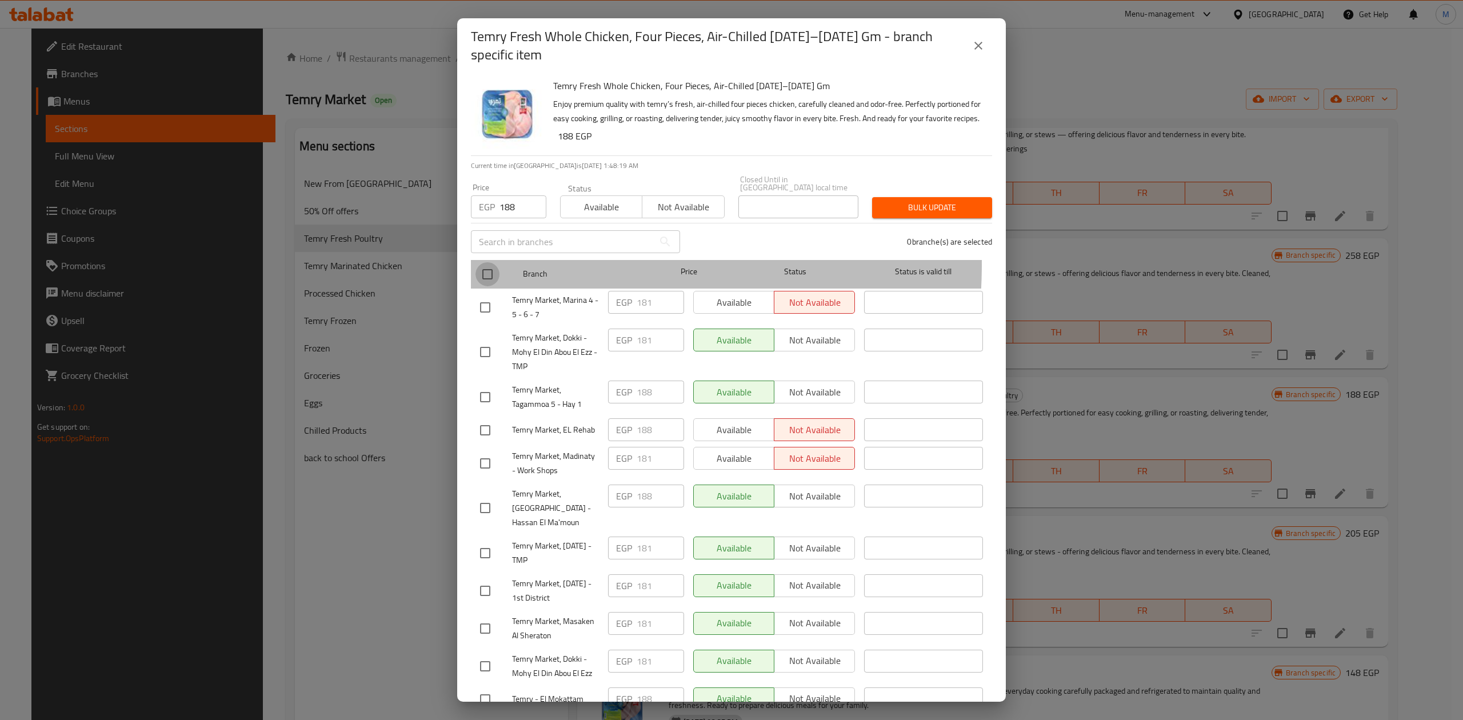
checkbox input "true"
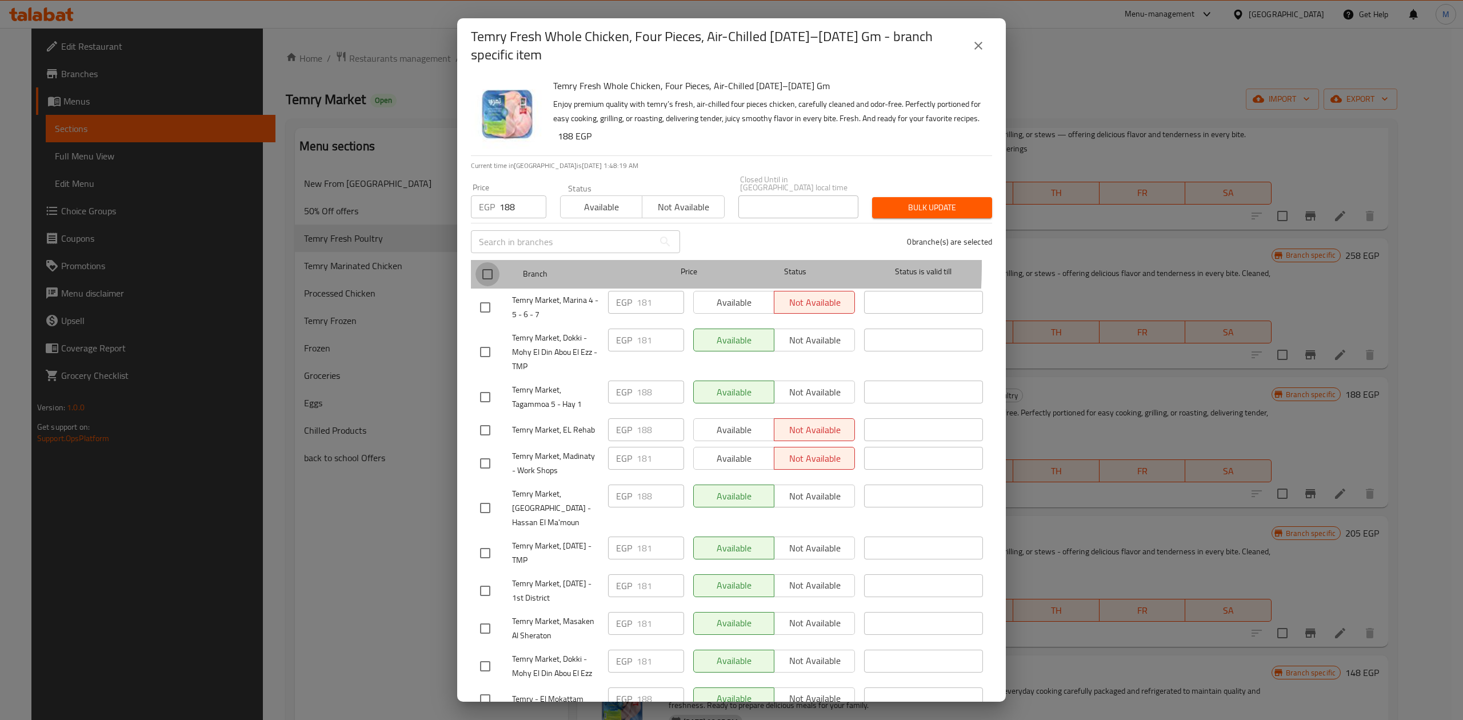
checkbox input "true"
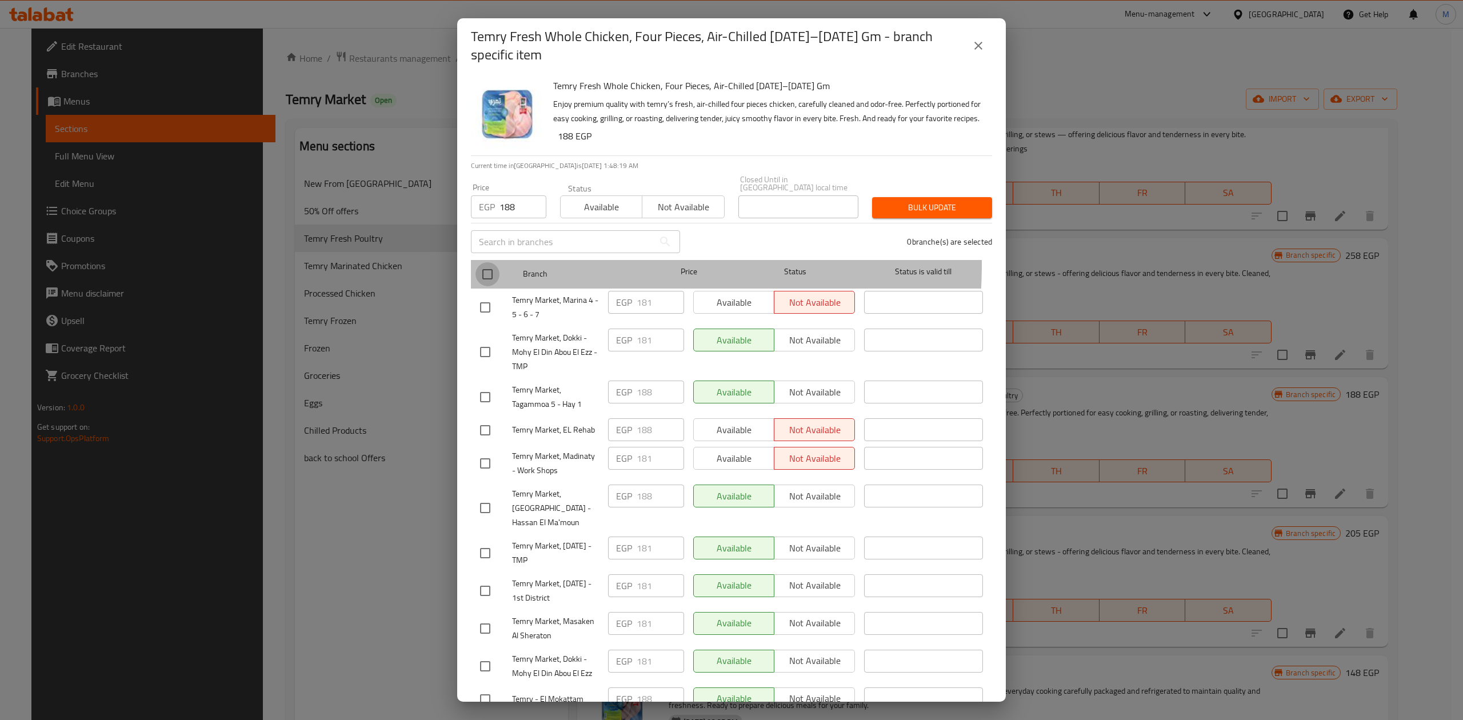
checkbox input "true"
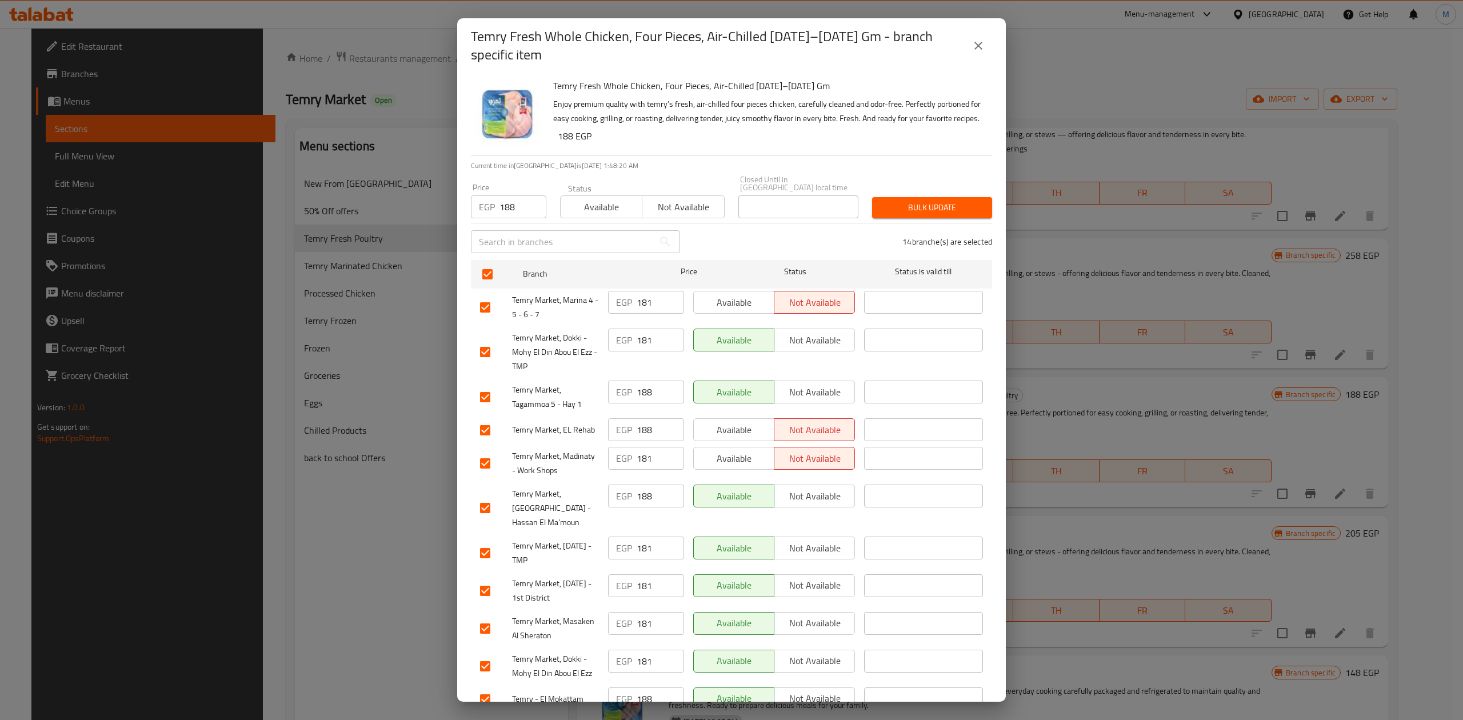
click at [934, 212] on span "Bulk update" at bounding box center [932, 208] width 102 height 14
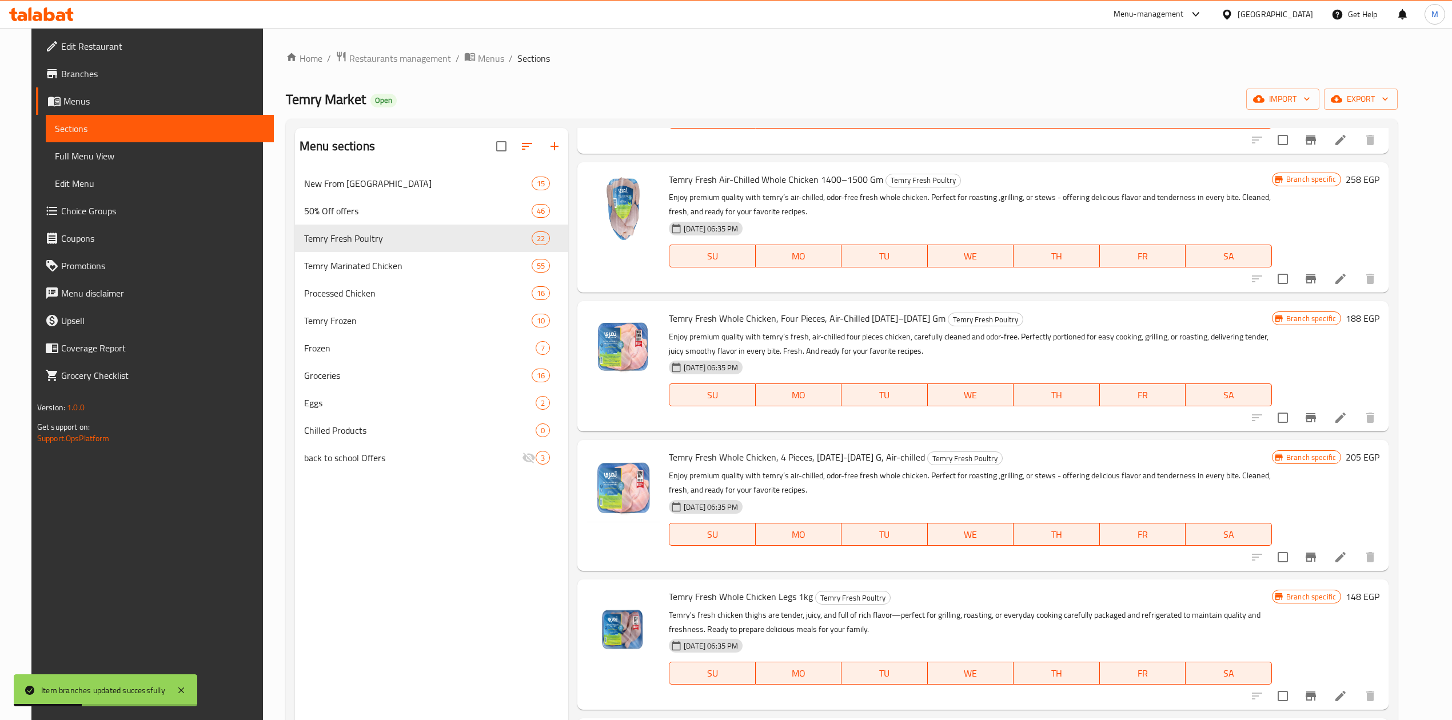
scroll to position [915, 0]
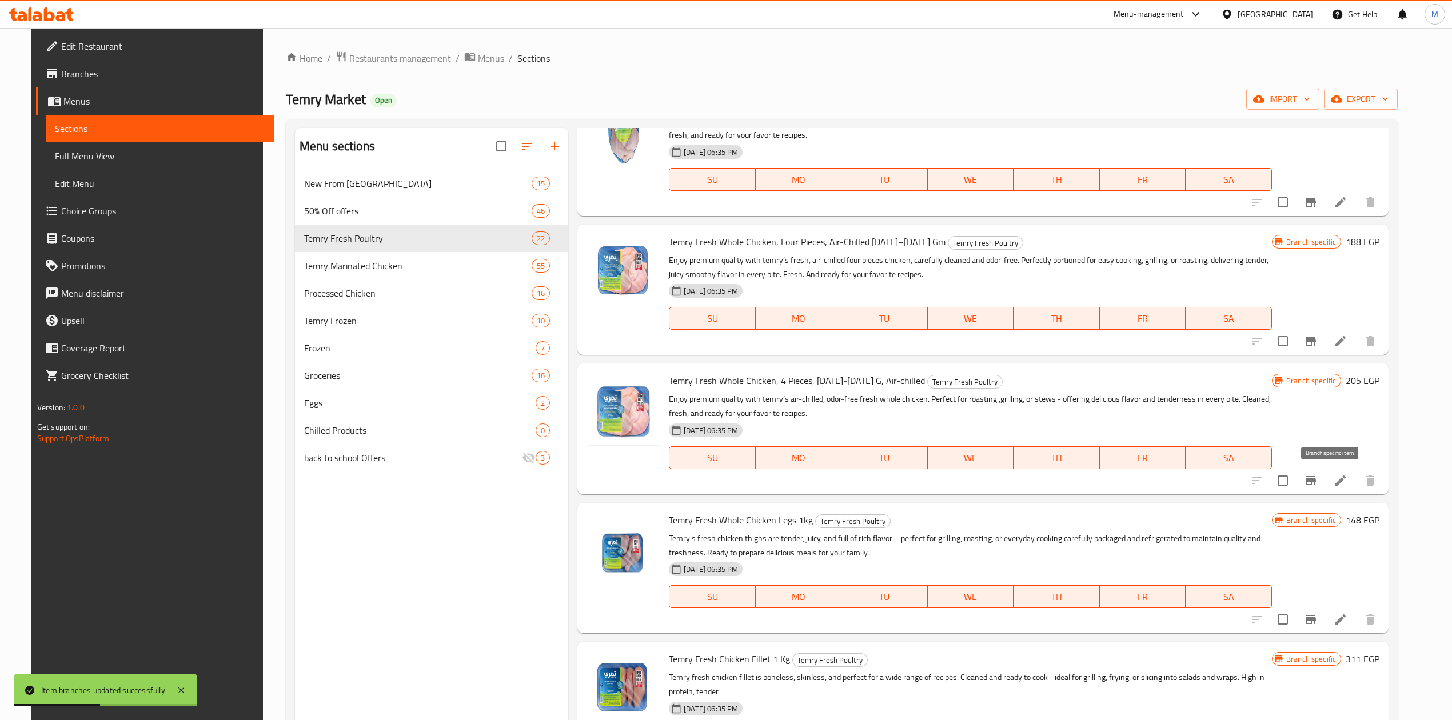
click at [1322, 480] on button "Branch-specific-item" at bounding box center [1310, 480] width 27 height 27
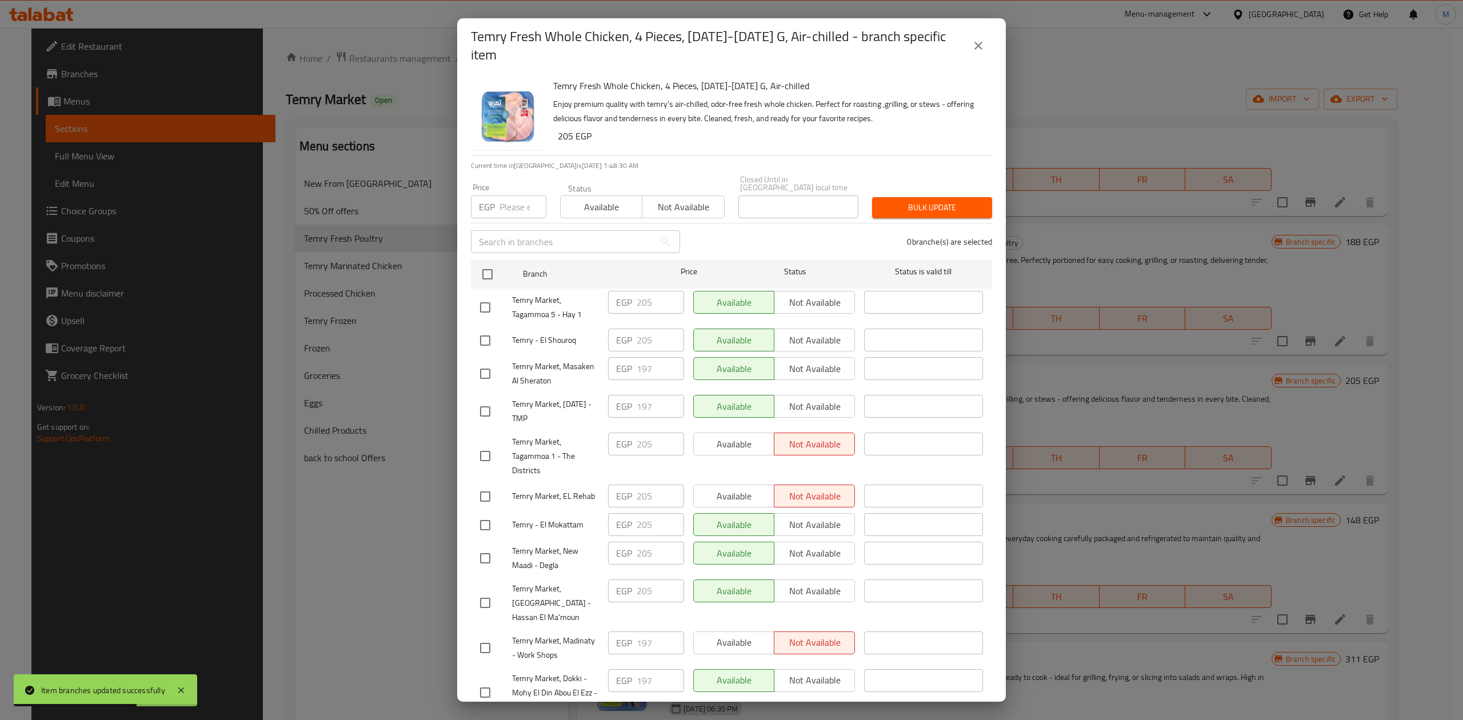
click at [521, 199] on input "number" at bounding box center [523, 206] width 47 height 23
type input "205"
click at [494, 262] on input "checkbox" at bounding box center [488, 274] width 24 height 24
checkbox input "true"
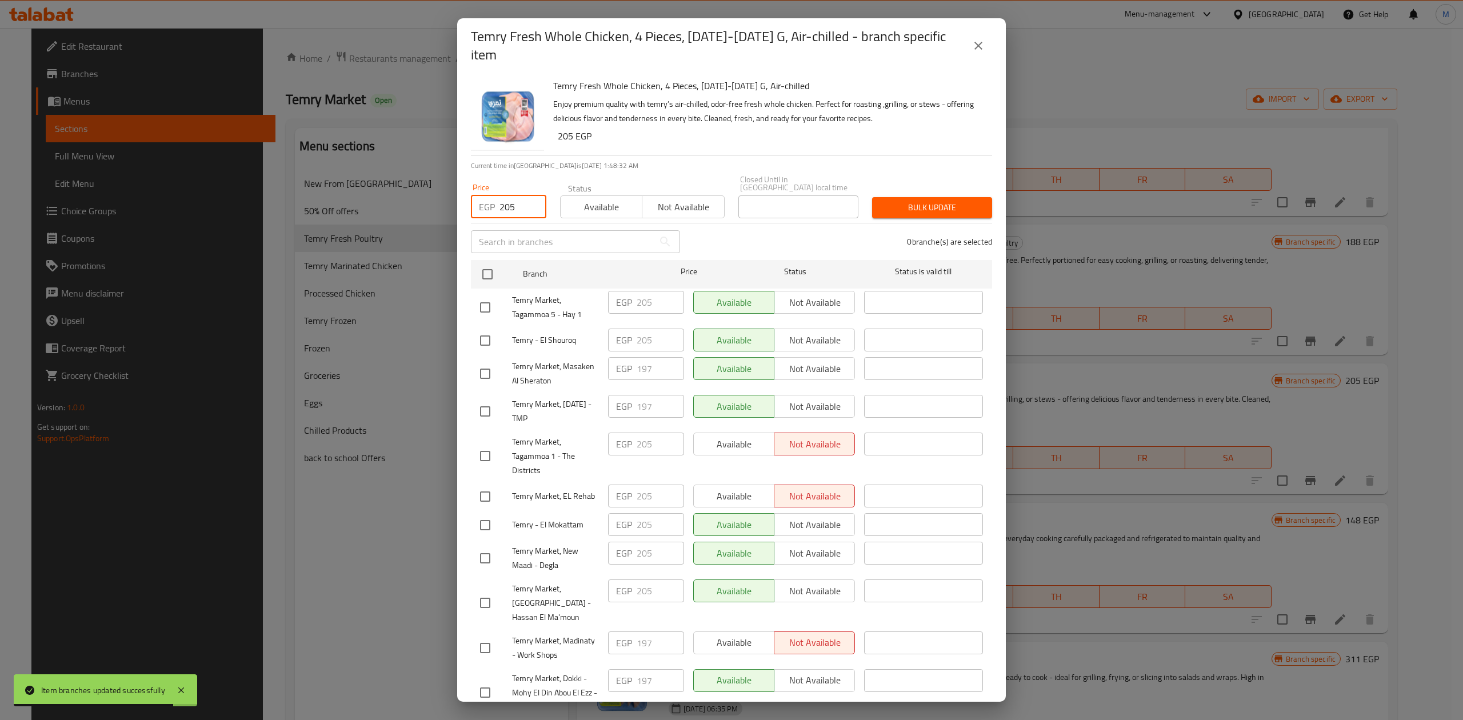
checkbox input "true"
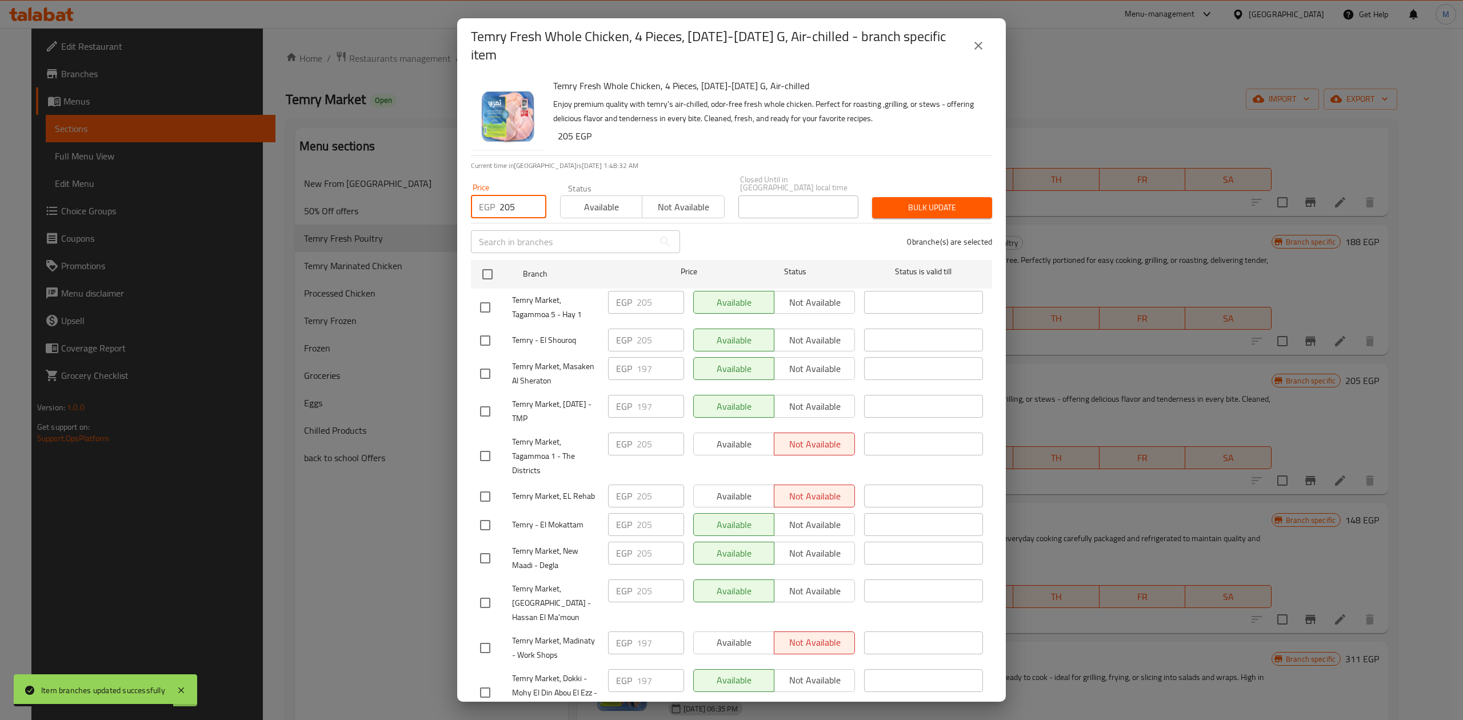
checkbox input "true"
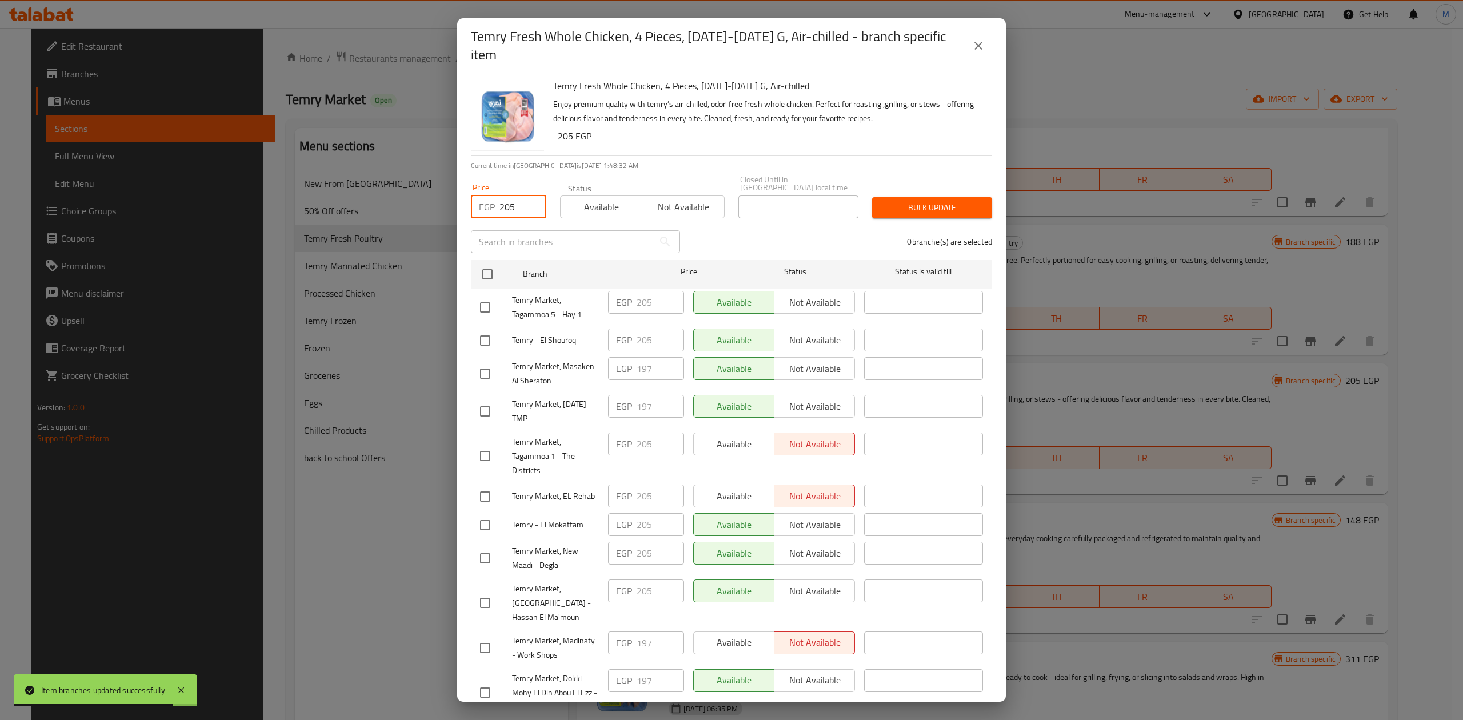
checkbox input "true"
click at [934, 201] on div "Bulk update" at bounding box center [932, 207] width 134 height 35
click at [936, 201] on span "Bulk update" at bounding box center [932, 208] width 102 height 14
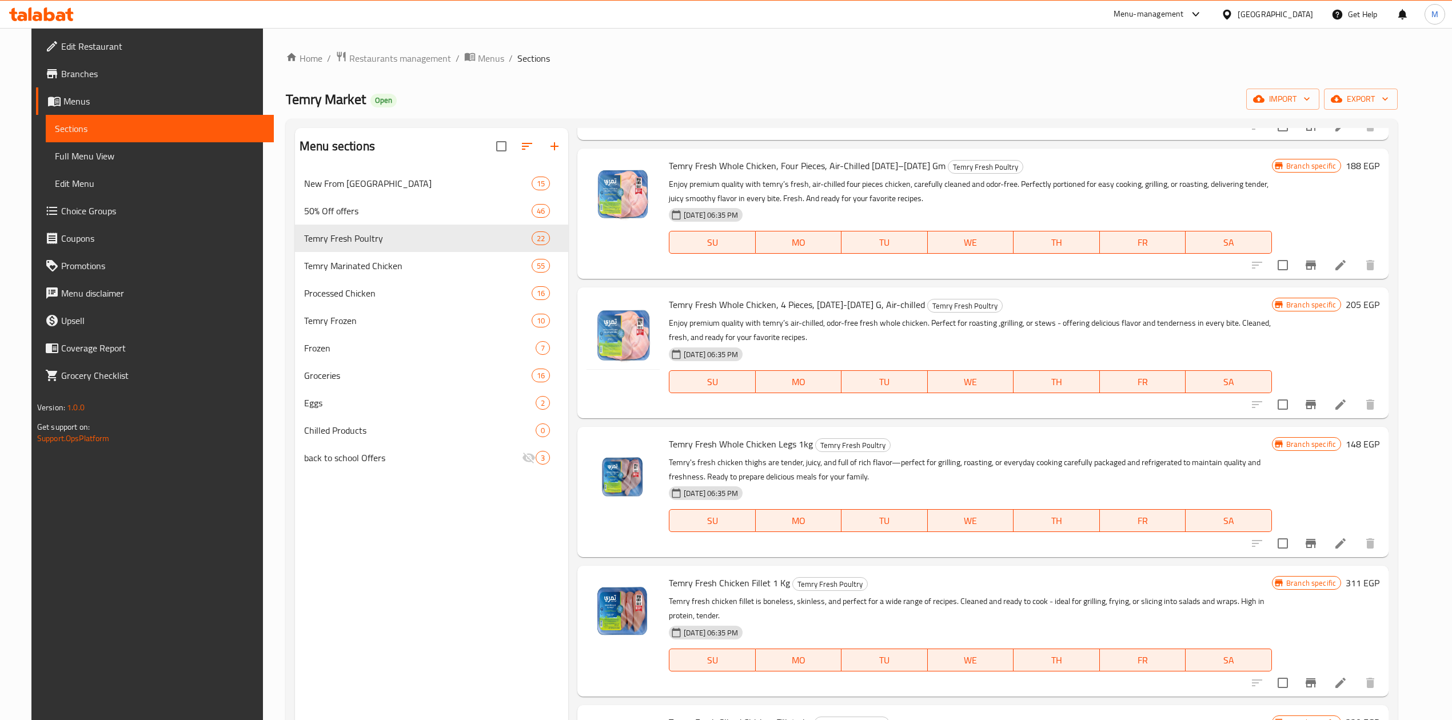
scroll to position [1067, 0]
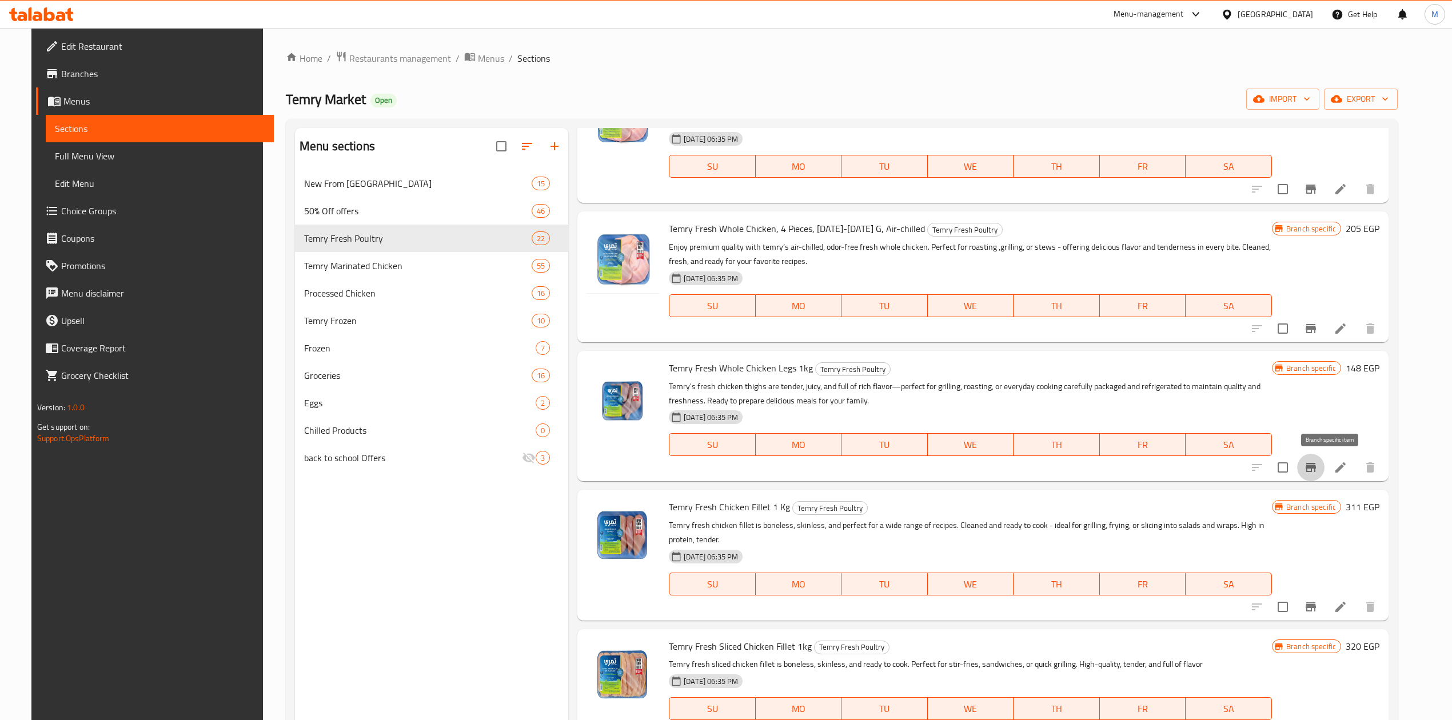
click at [1316, 465] on icon "Branch-specific-item" at bounding box center [1311, 467] width 10 height 9
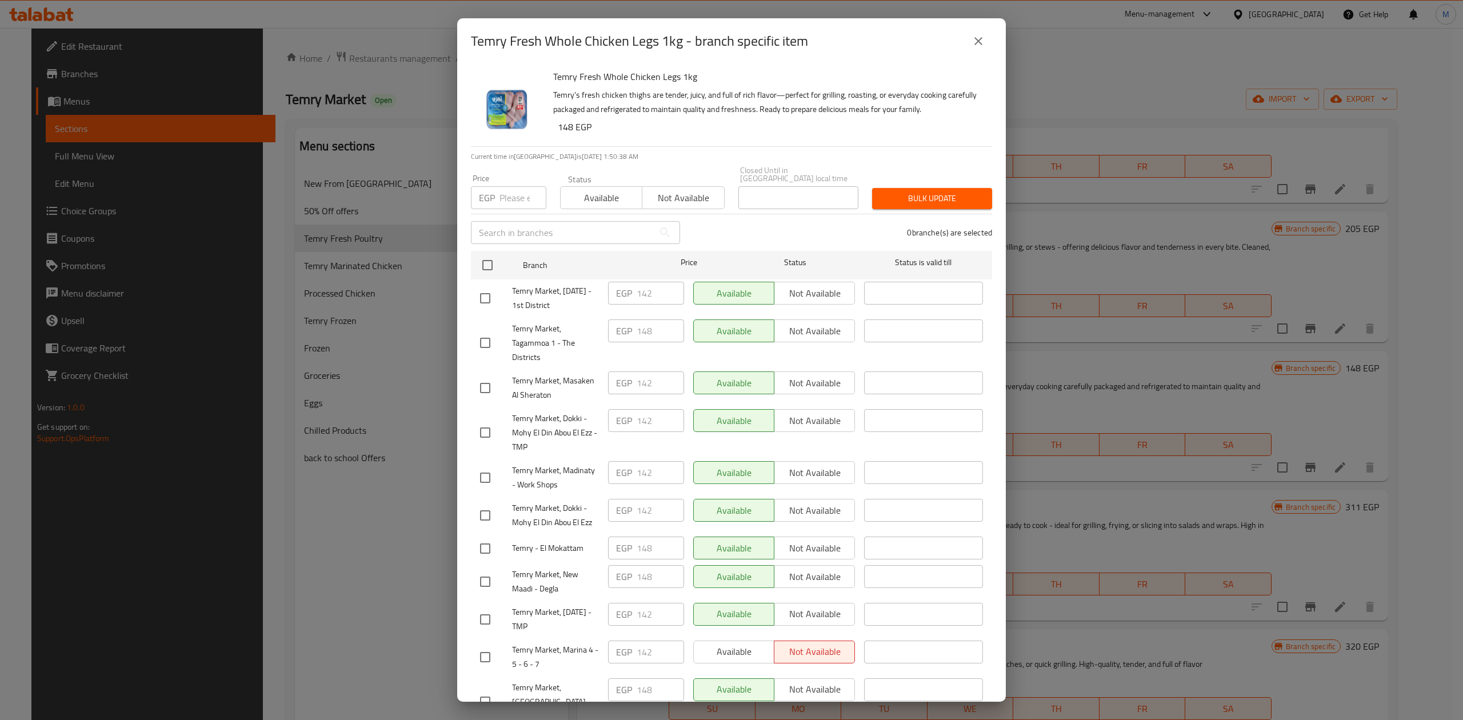
click at [514, 197] on input "number" at bounding box center [523, 197] width 47 height 23
type input "148"
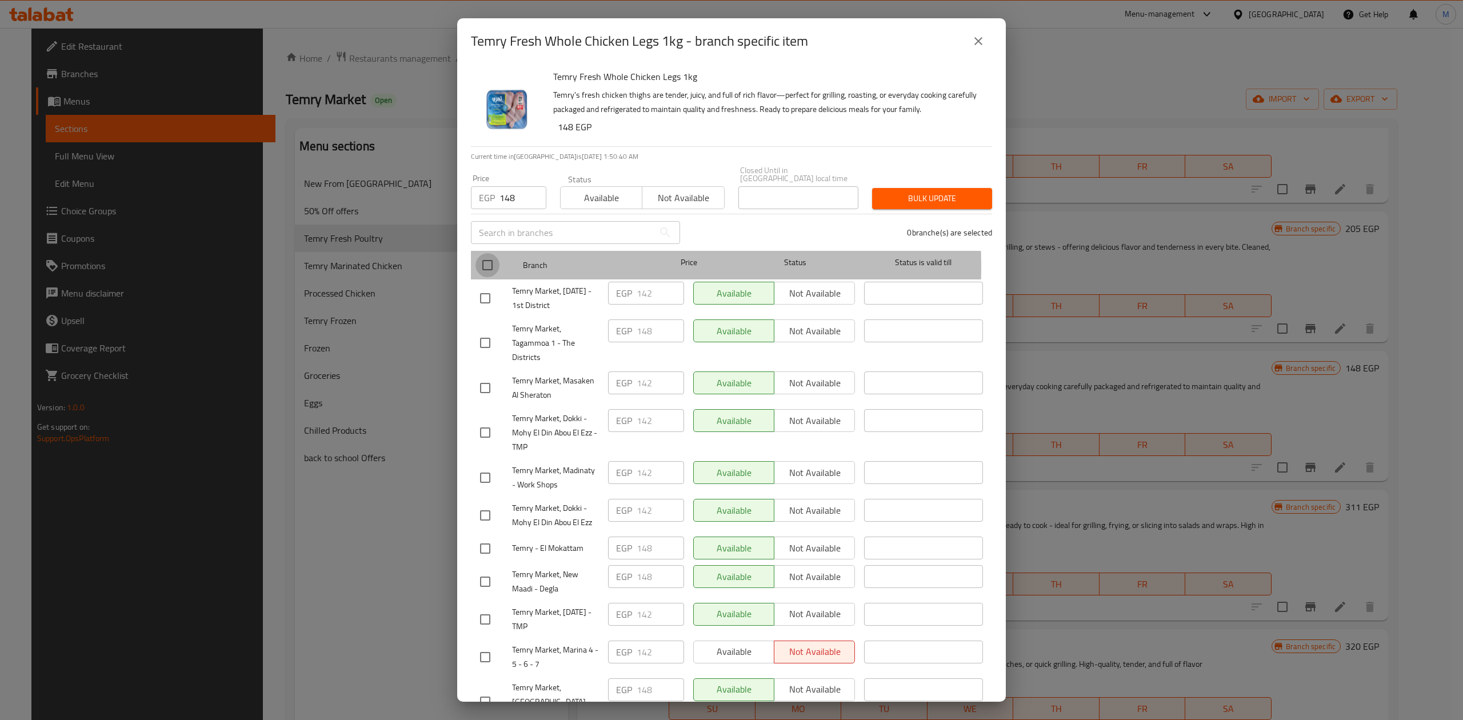
click at [488, 259] on input "checkbox" at bounding box center [488, 265] width 24 height 24
checkbox input "true"
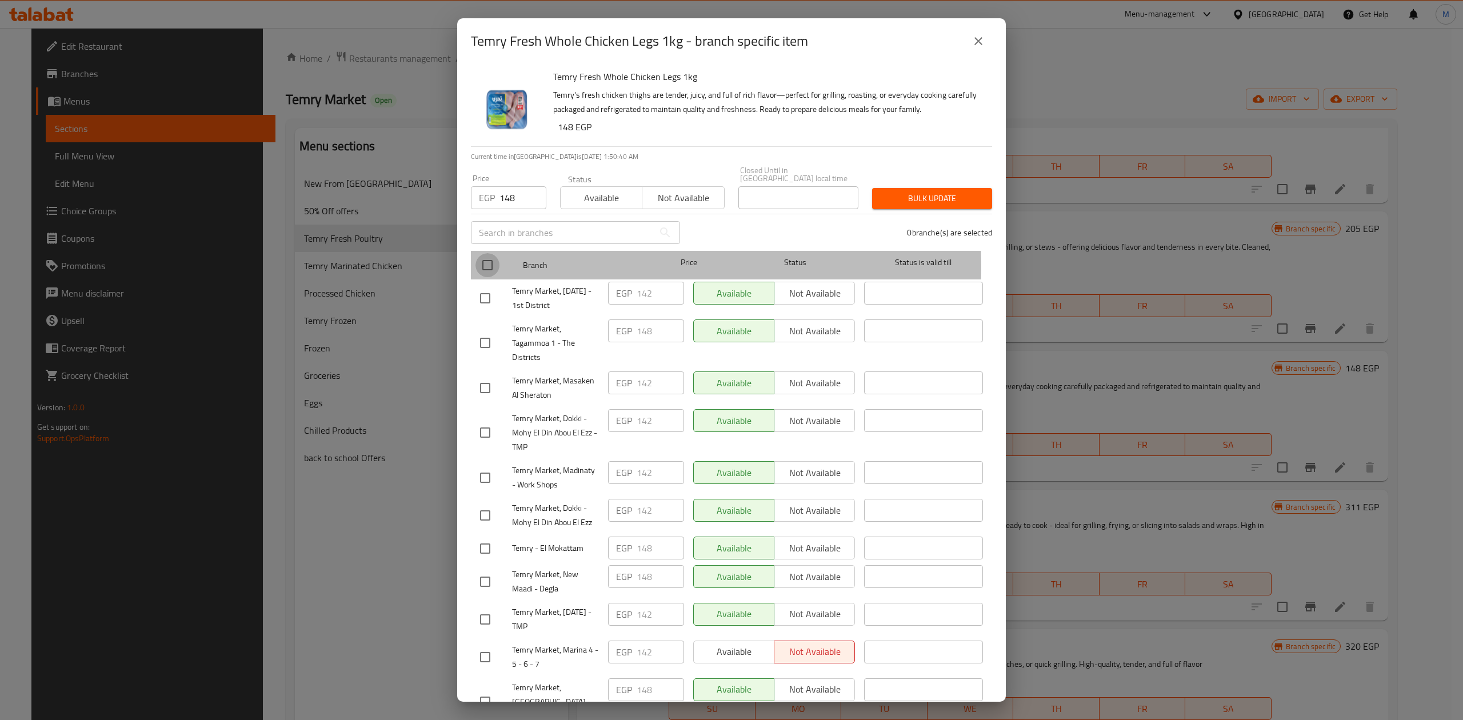
checkbox input "true"
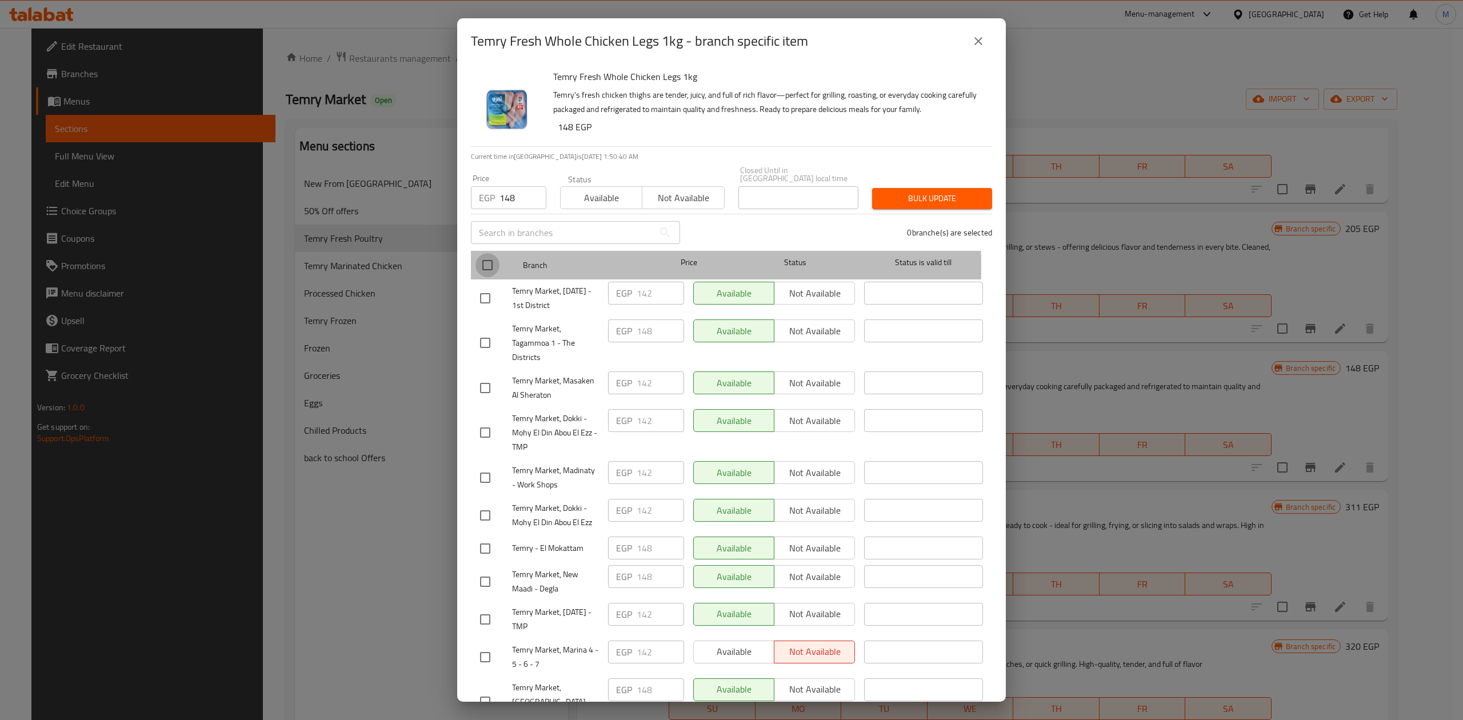
checkbox input "true"
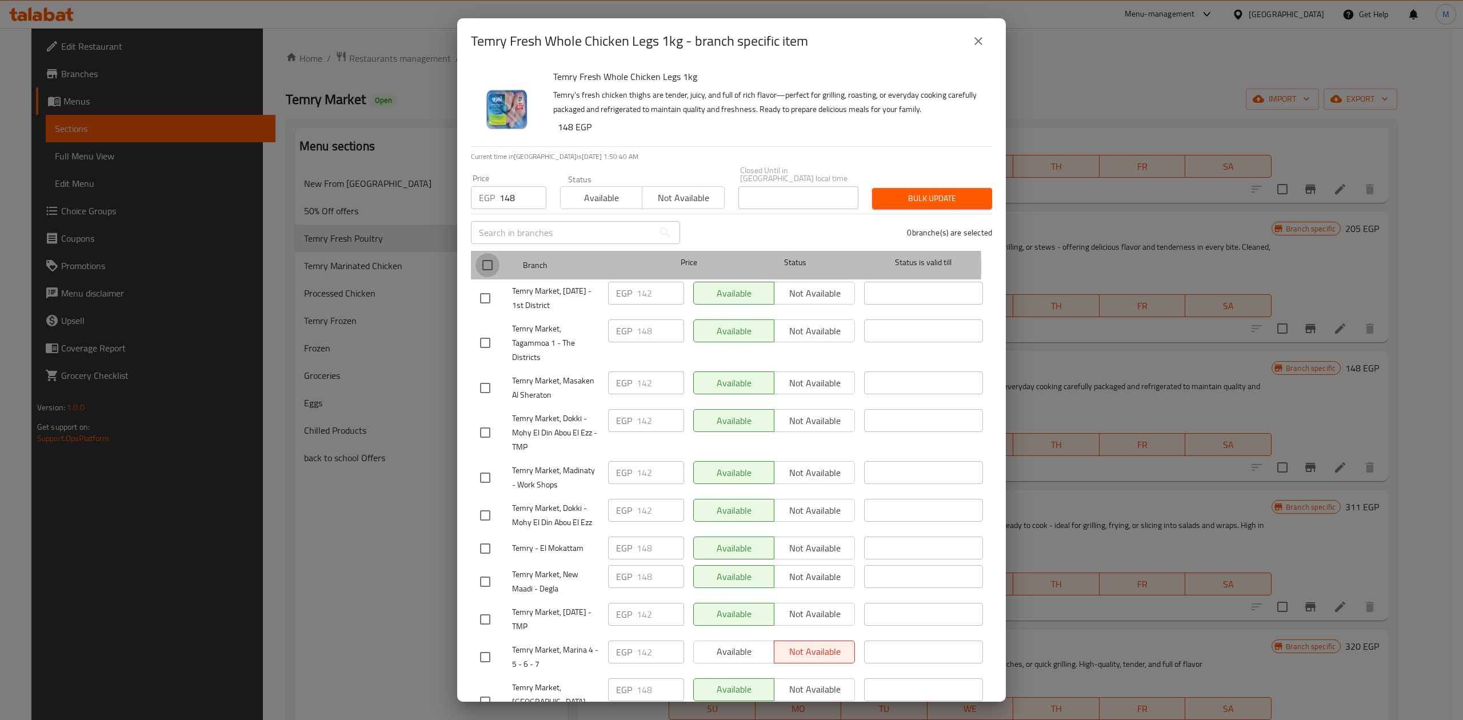
checkbox input "true"
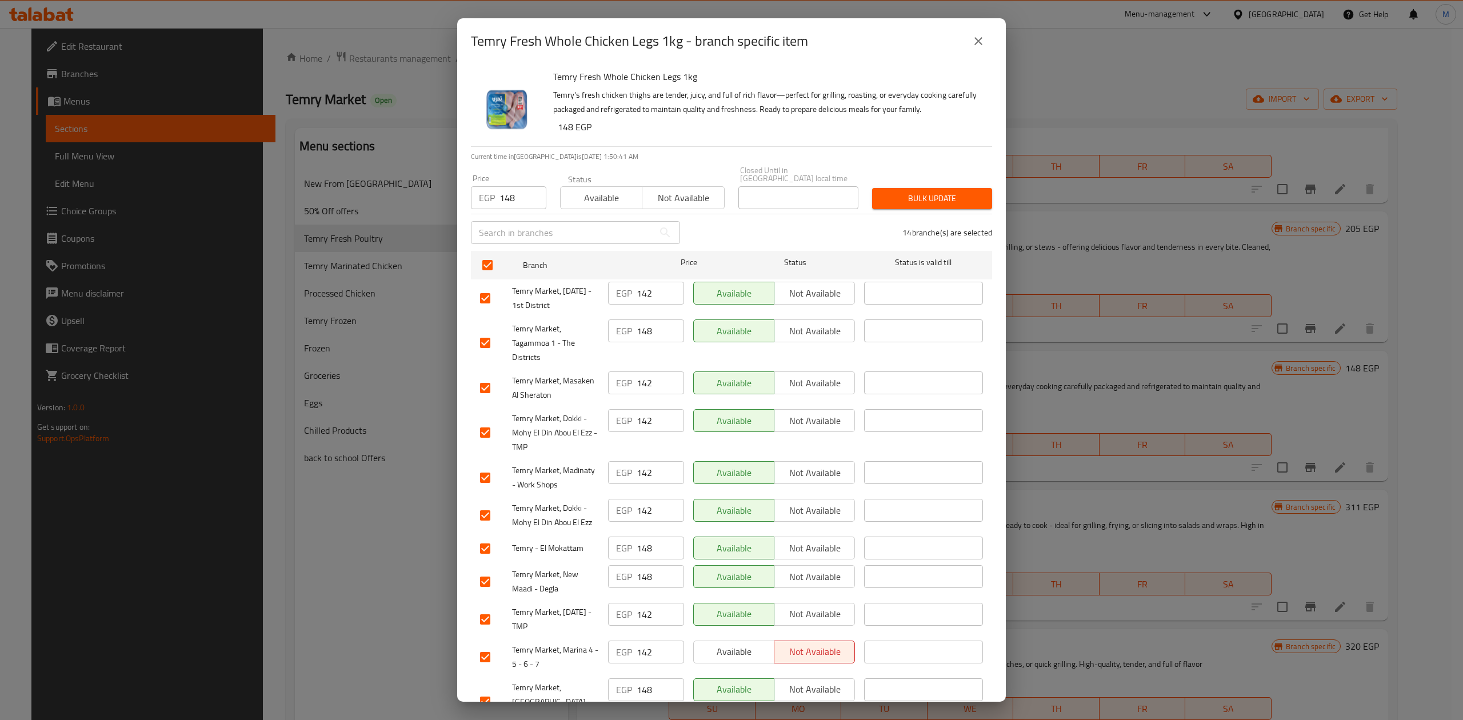
click at [919, 191] on span "Bulk update" at bounding box center [932, 198] width 102 height 14
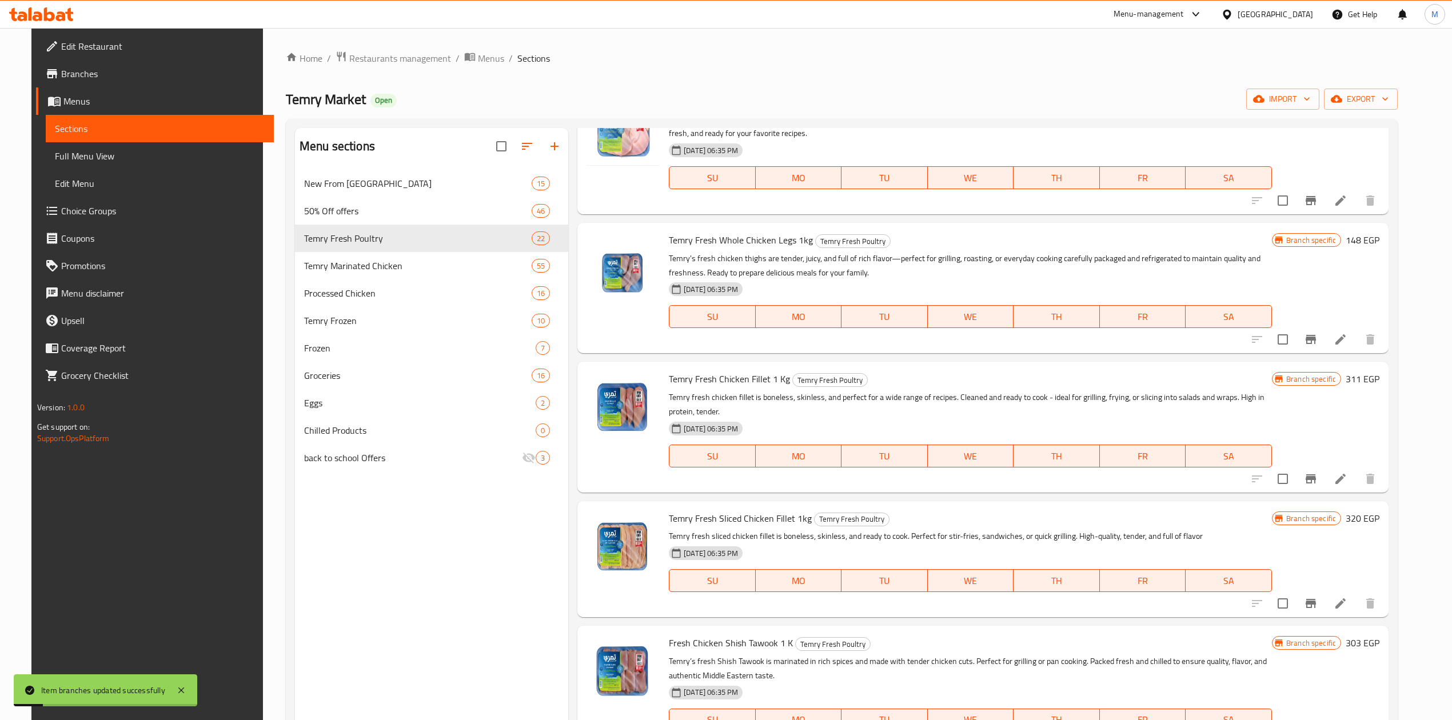
scroll to position [1219, 0]
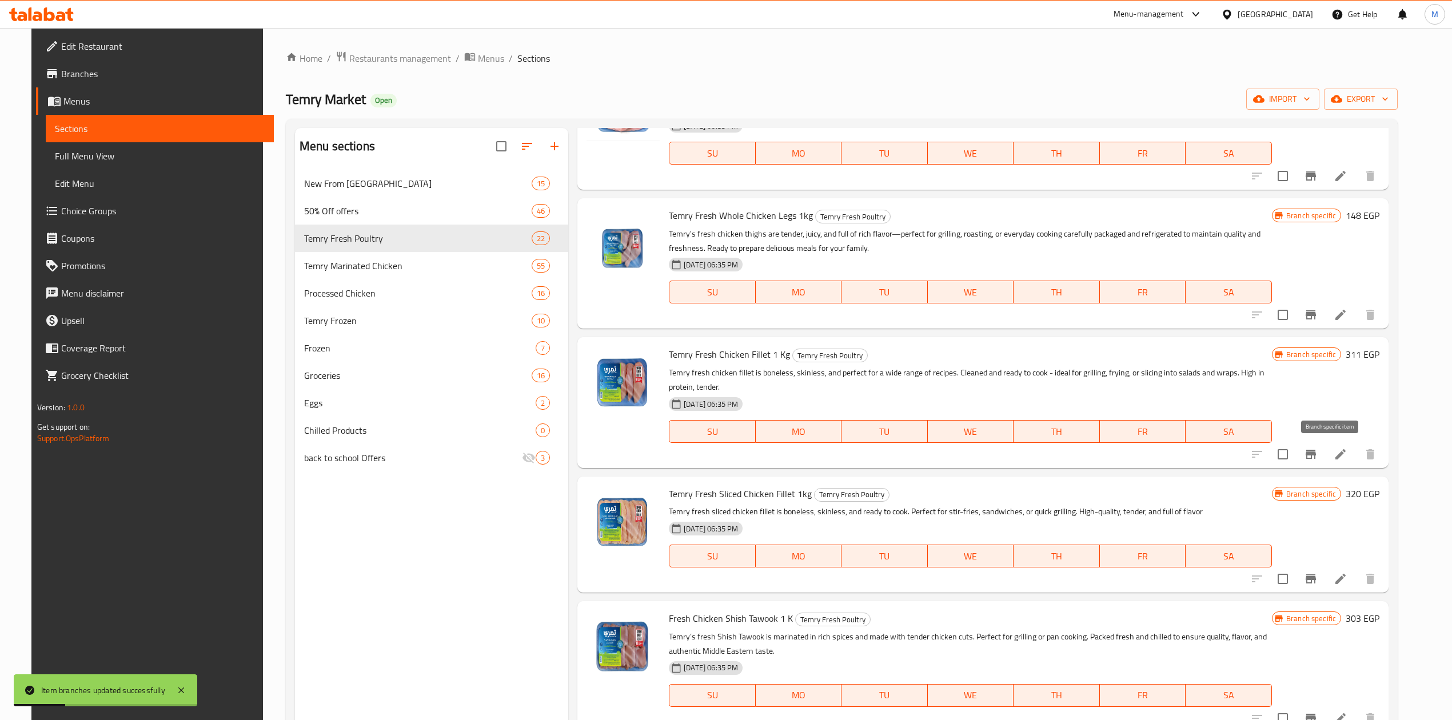
click at [1316, 458] on icon "Branch-specific-item" at bounding box center [1311, 454] width 10 height 9
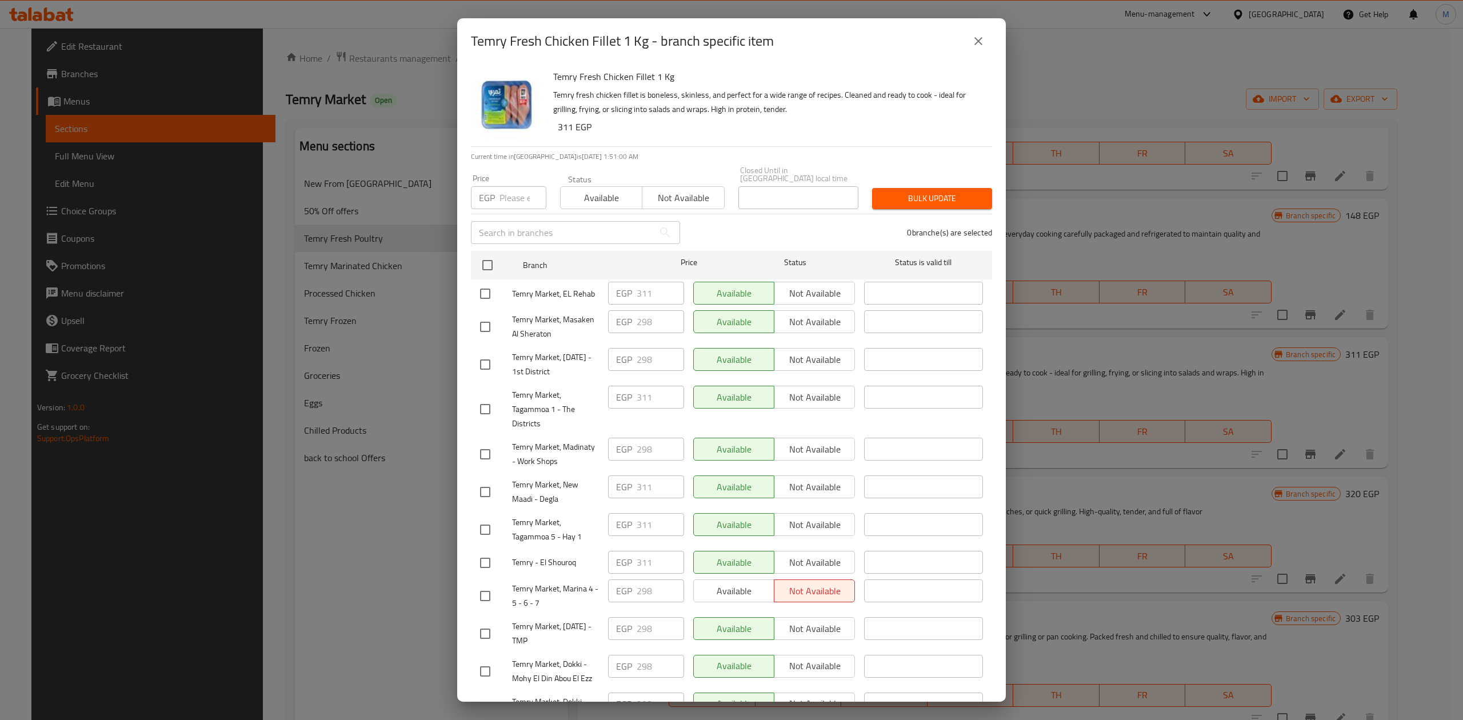
click at [504, 186] on input "number" at bounding box center [523, 197] width 47 height 23
type input "311"
click at [492, 255] on input "checkbox" at bounding box center [488, 265] width 24 height 24
checkbox input "true"
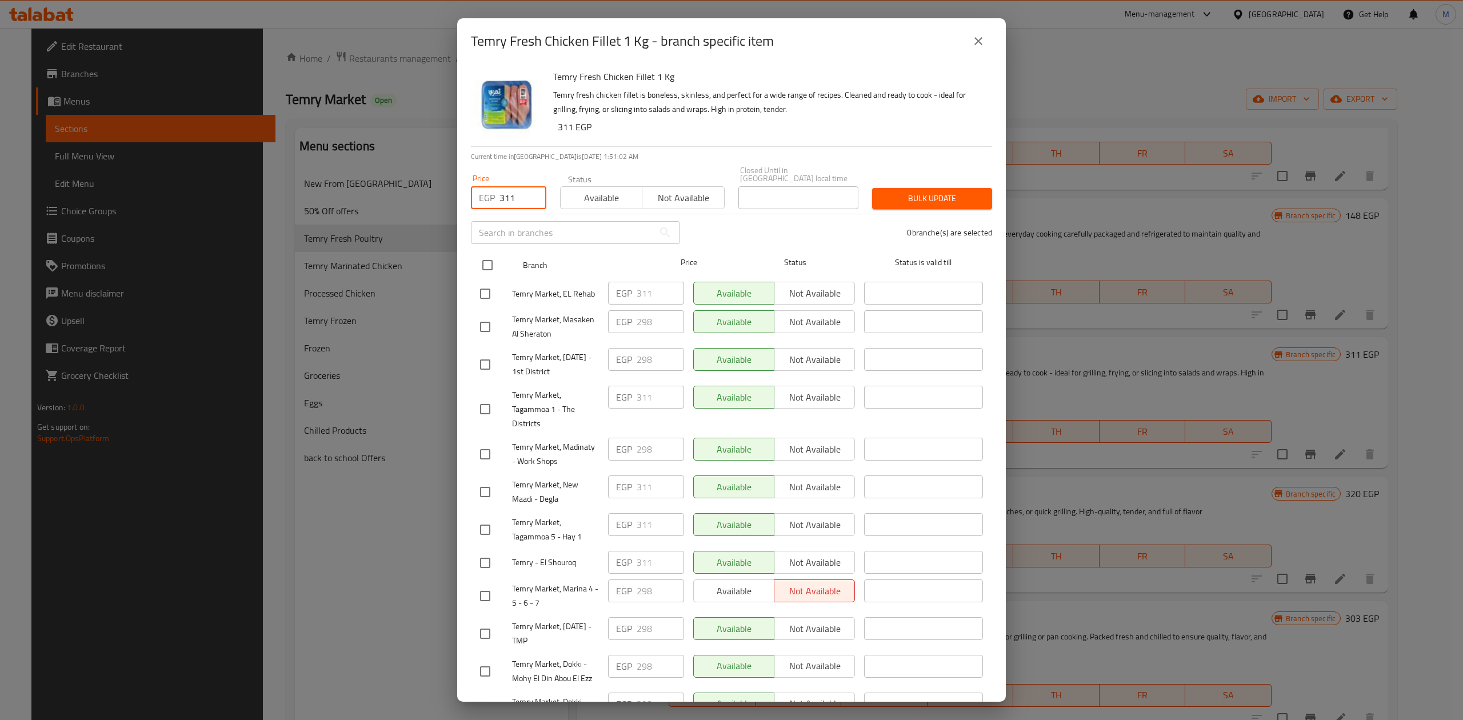
checkbox input "true"
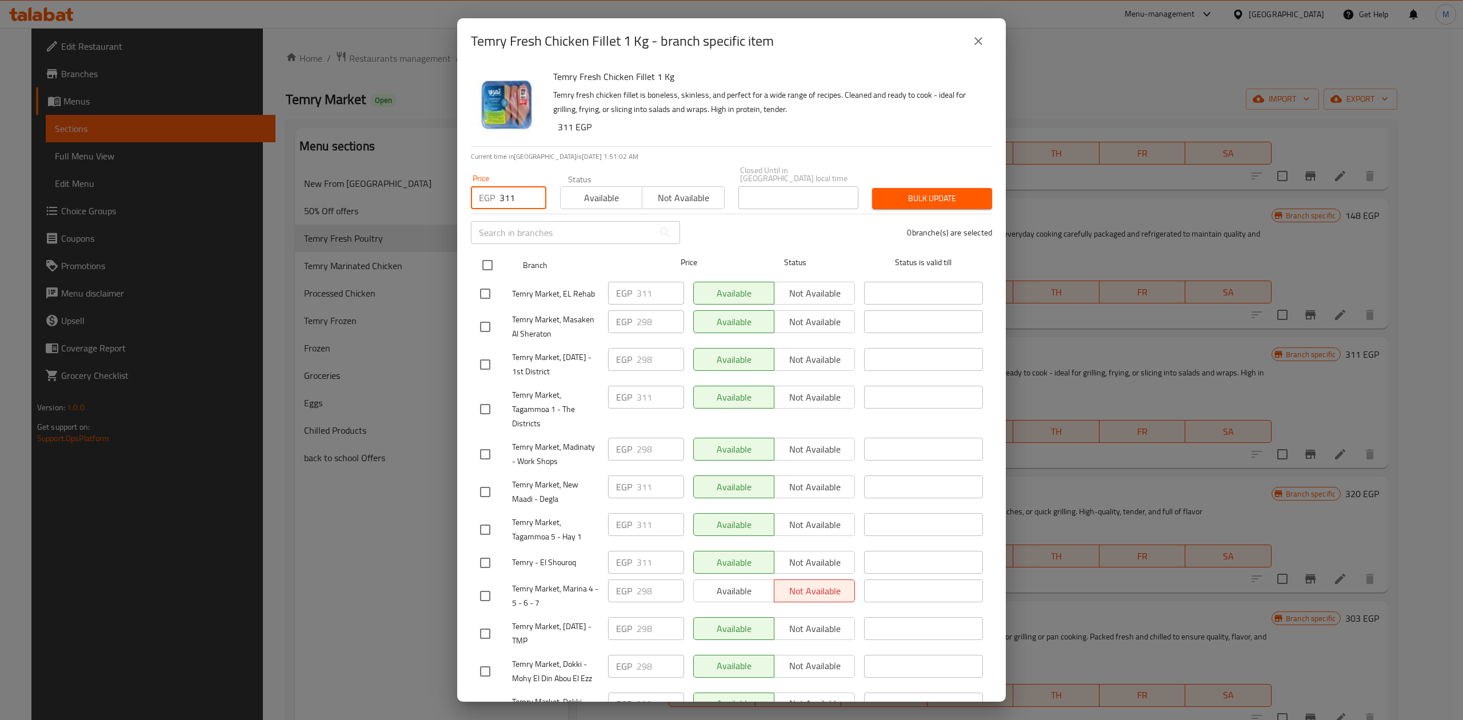
checkbox input "true"
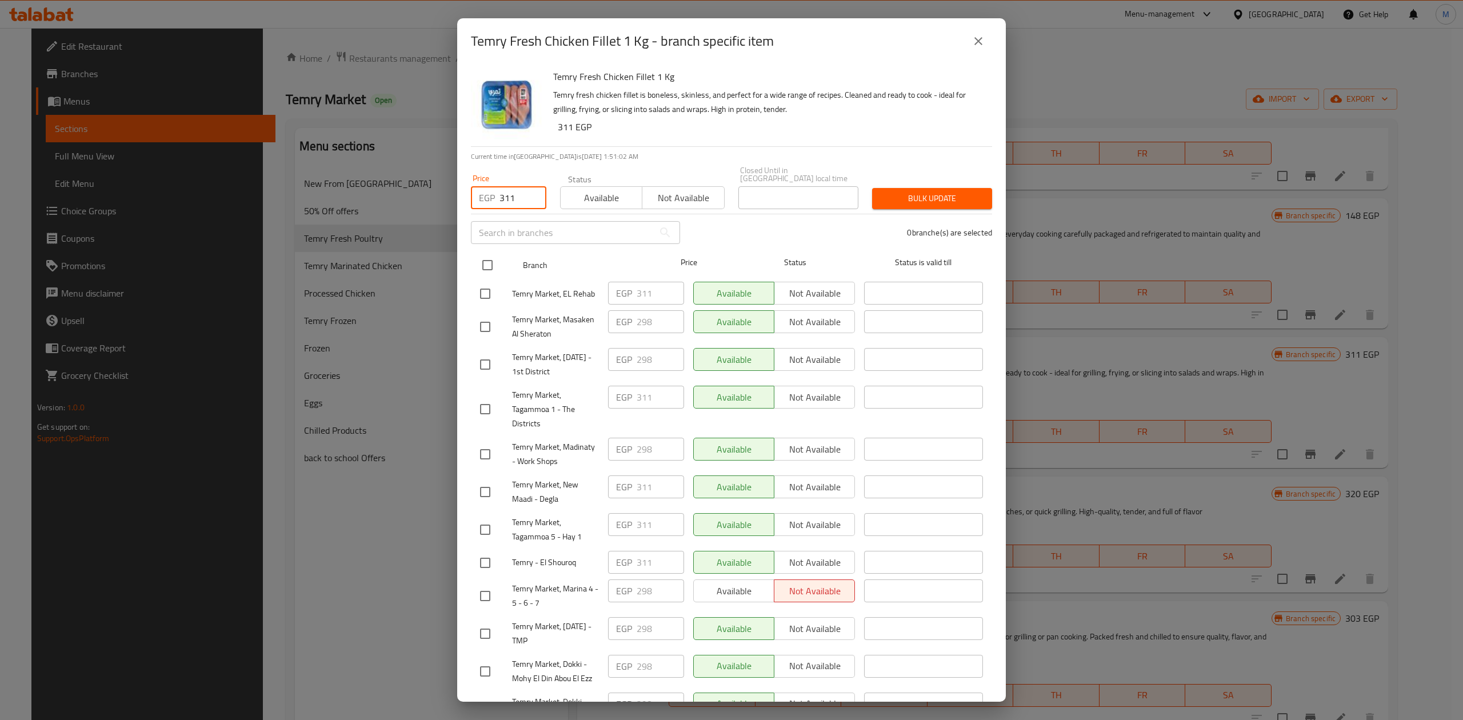
checkbox input "true"
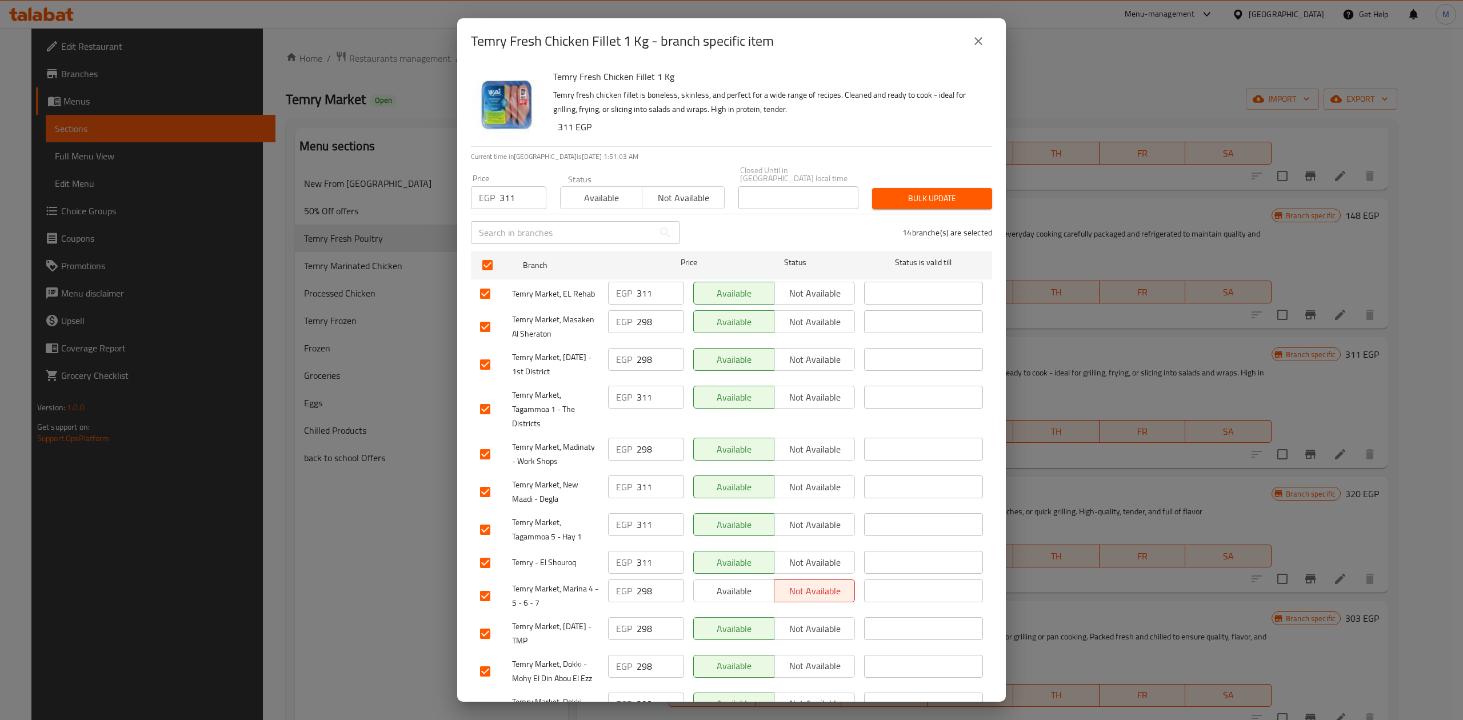
click at [895, 193] on span "Bulk update" at bounding box center [932, 198] width 102 height 14
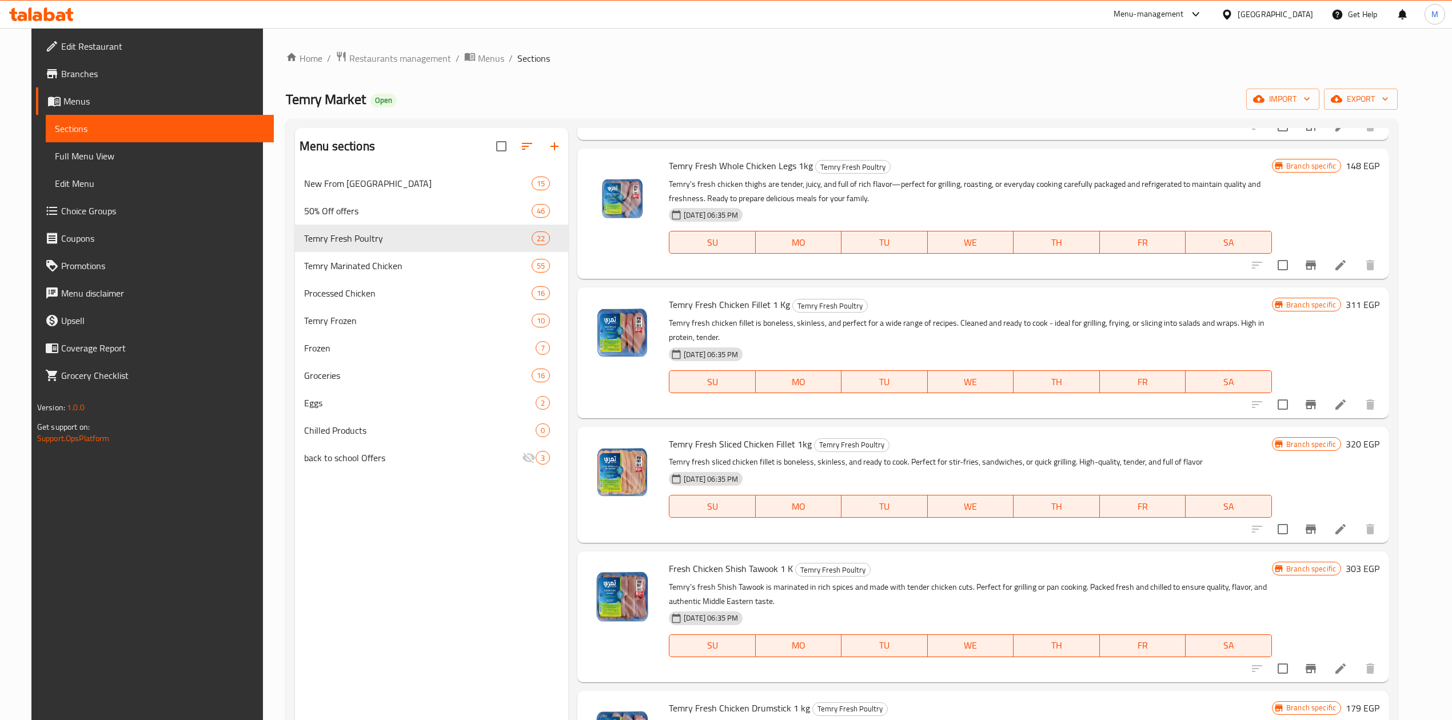
scroll to position [1295, 0]
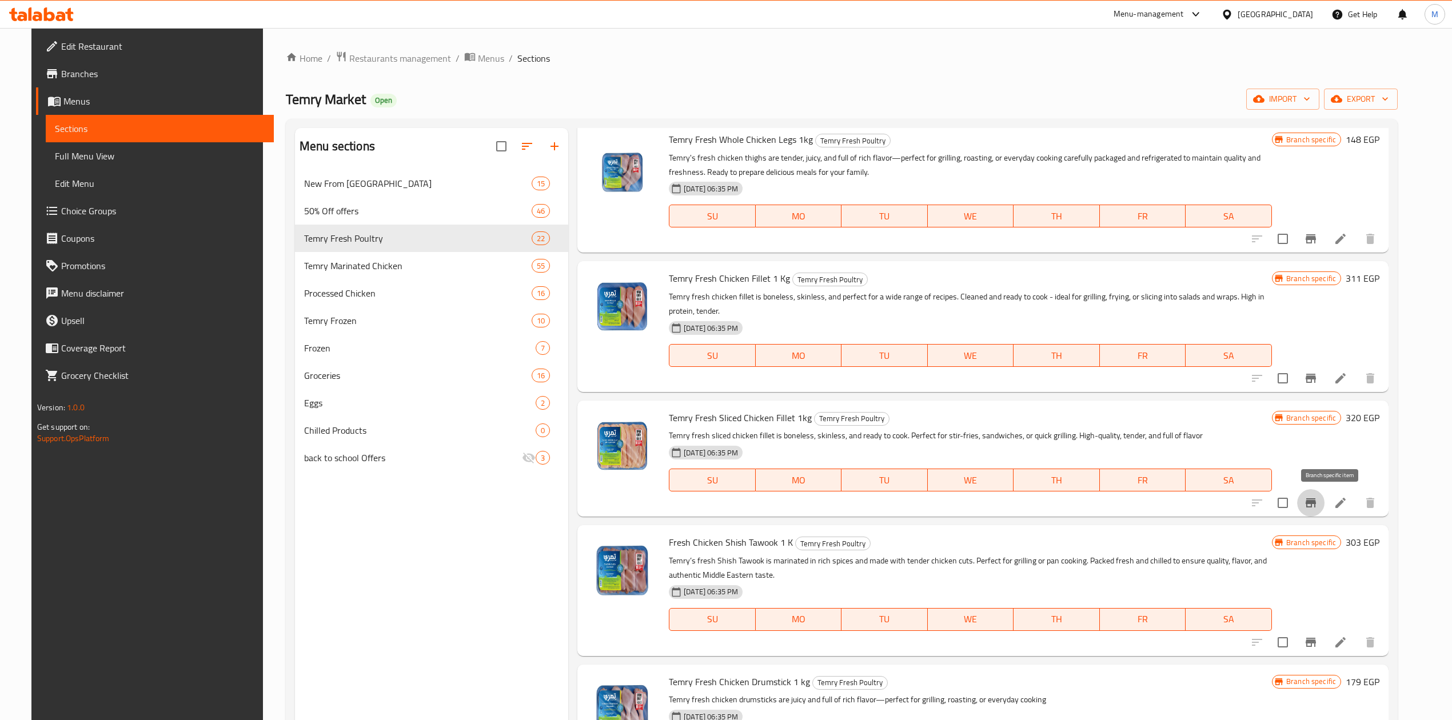
click at [1318, 499] on icon "Branch-specific-item" at bounding box center [1311, 503] width 14 height 14
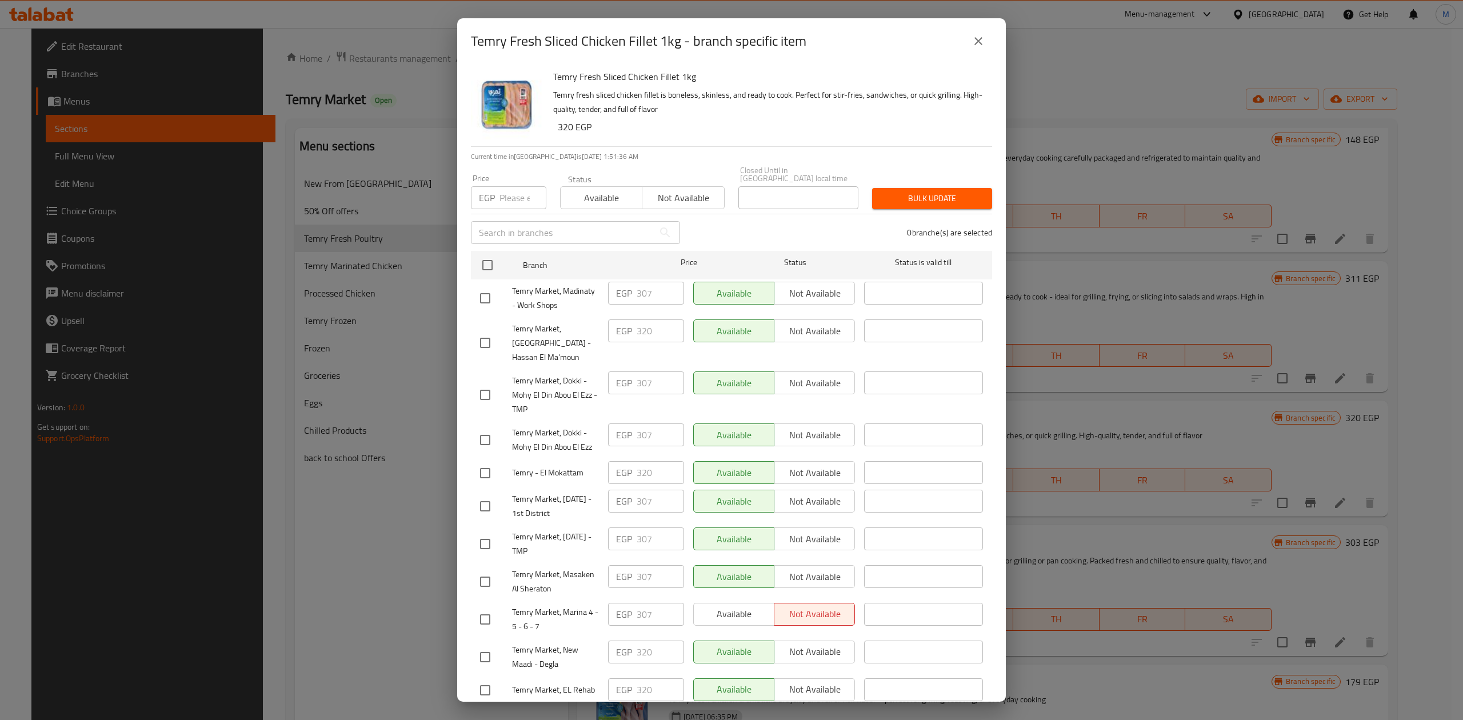
click at [511, 197] on input "number" at bounding box center [523, 197] width 47 height 23
type input "320"
click at [480, 264] on input "checkbox" at bounding box center [488, 265] width 24 height 24
checkbox input "true"
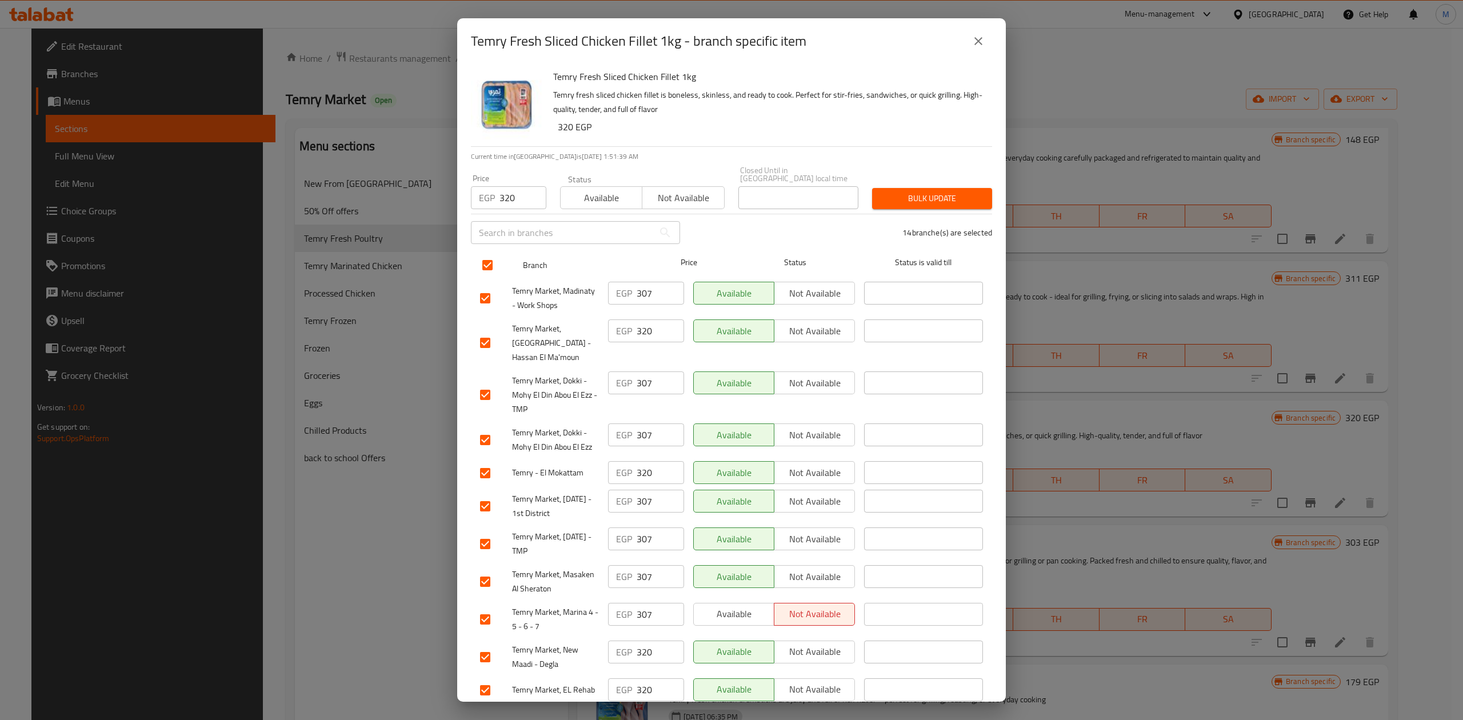
checkbox input "true"
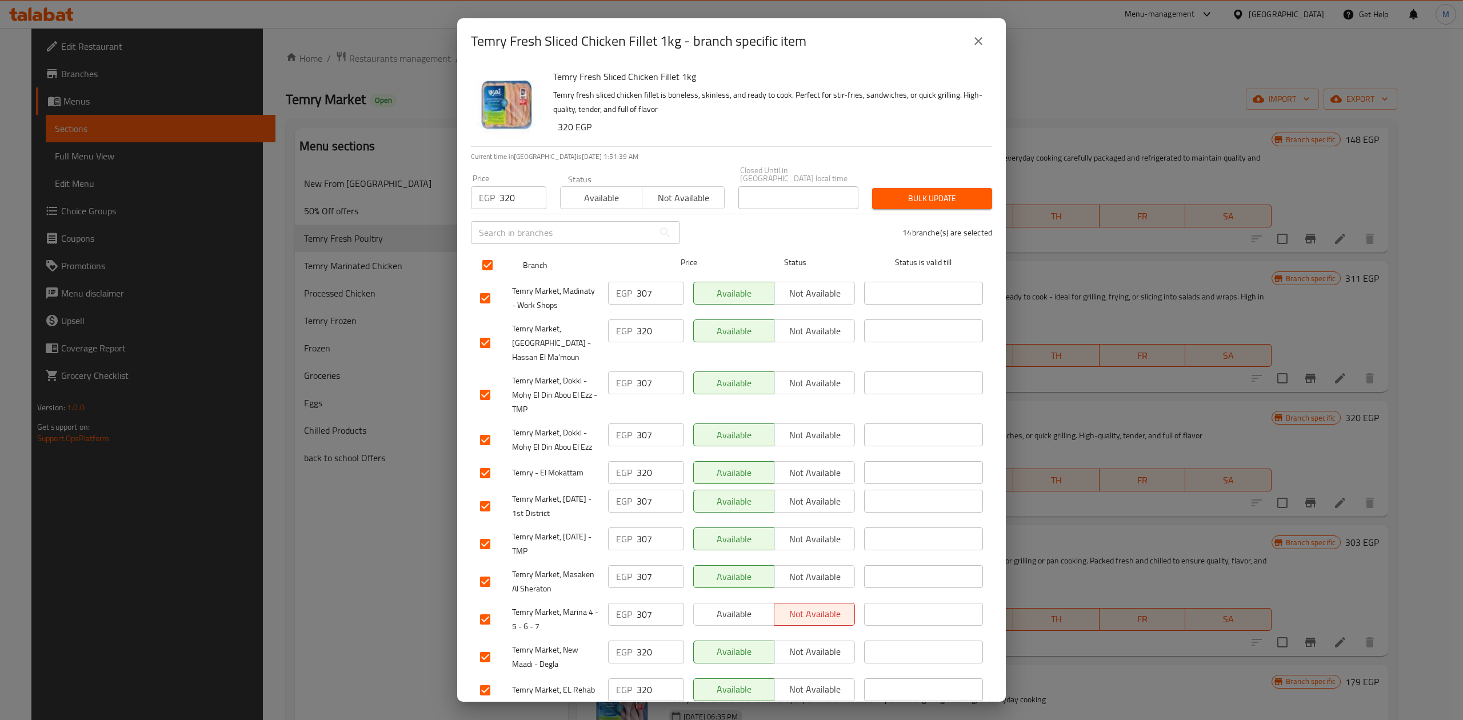
checkbox input "true"
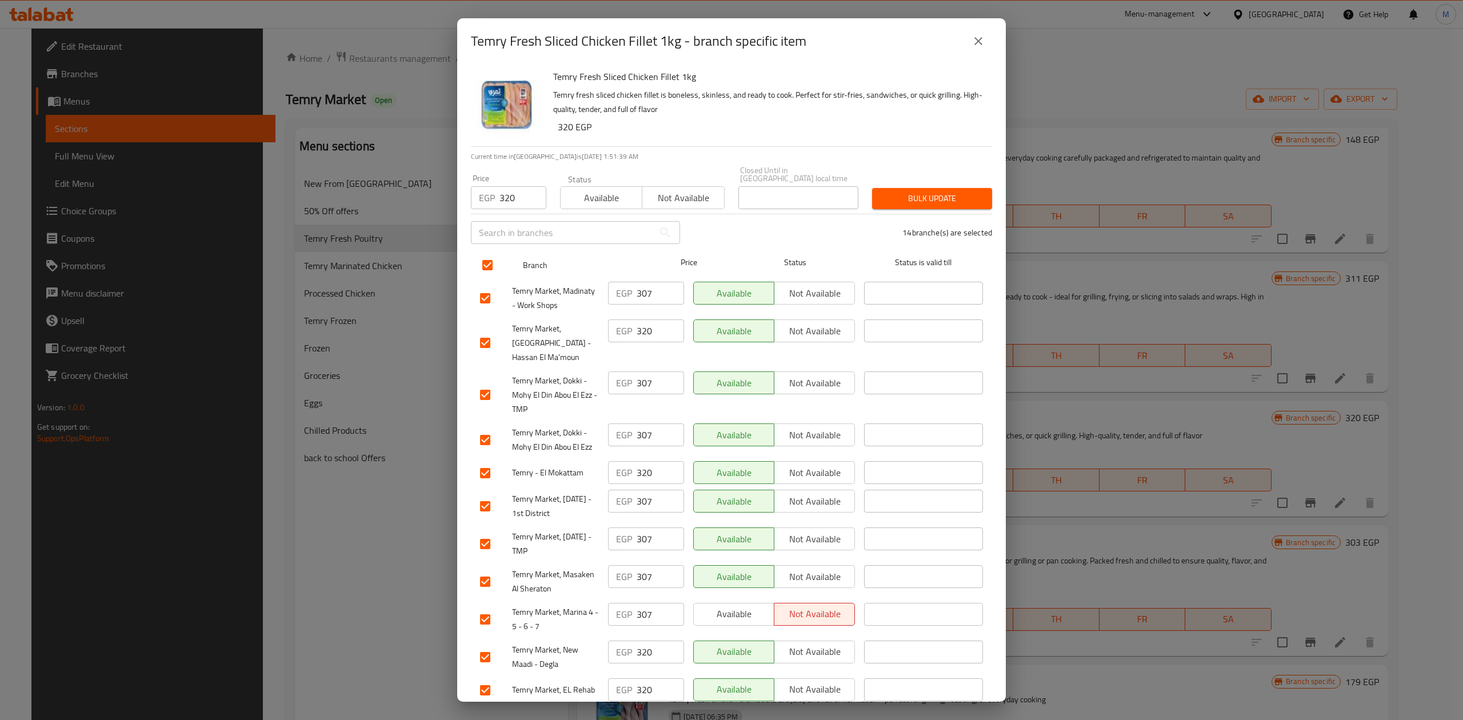
checkbox input "true"
click at [915, 188] on button "Bulk update" at bounding box center [932, 198] width 120 height 21
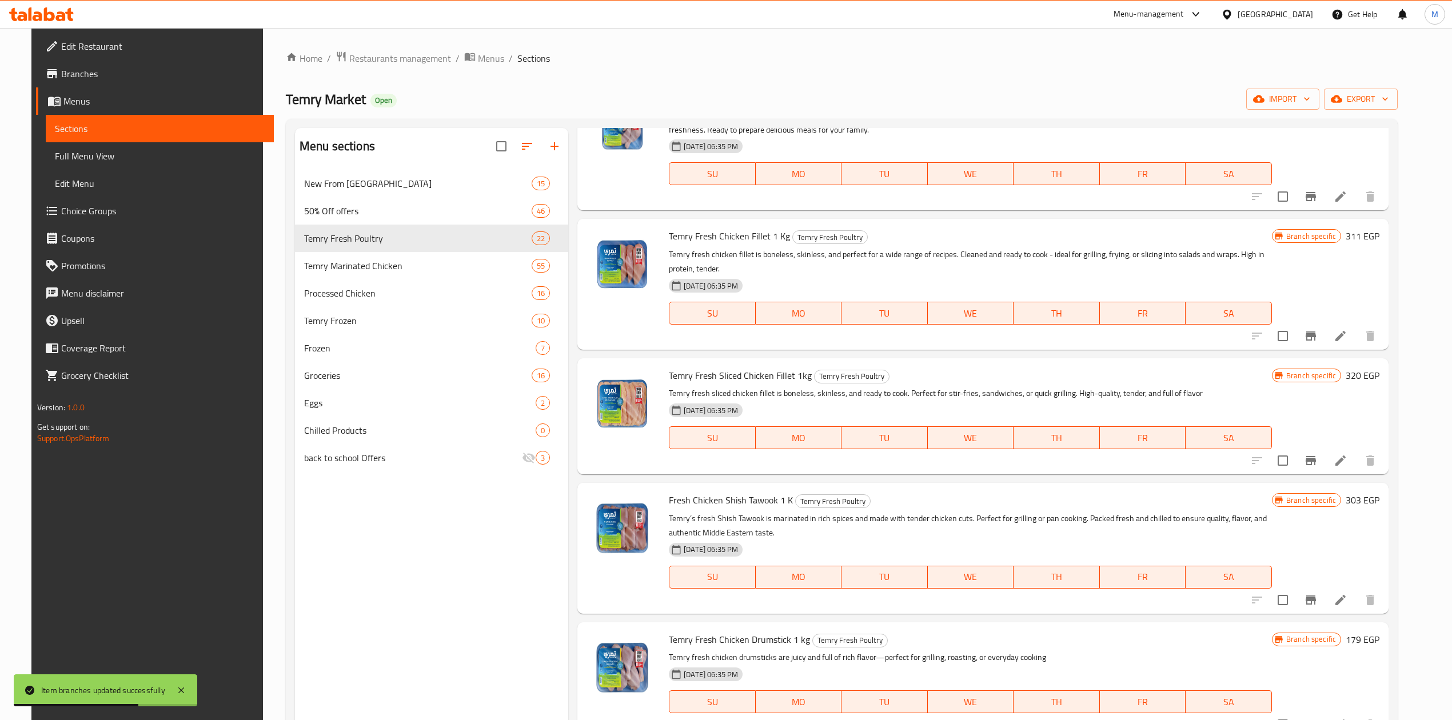
scroll to position [1372, 0]
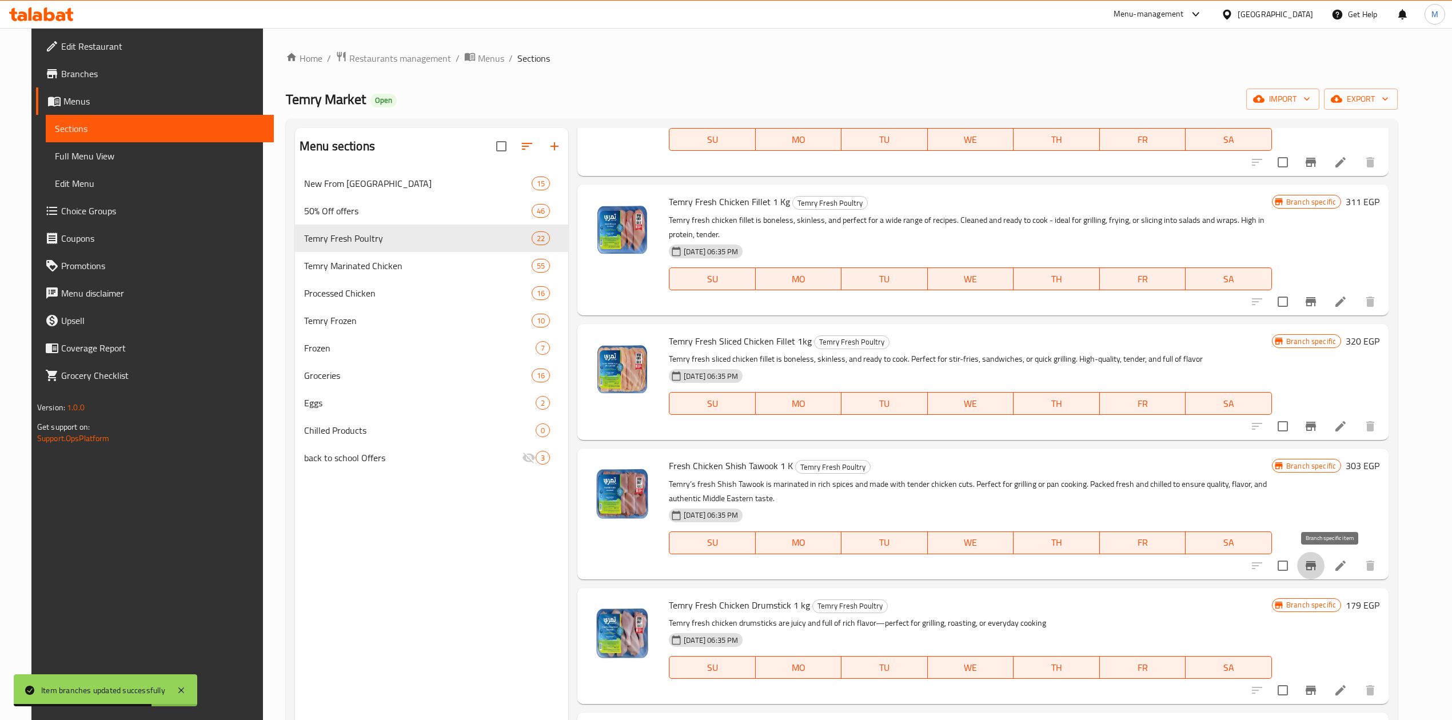
click at [1316, 562] on icon "Branch-specific-item" at bounding box center [1311, 565] width 10 height 9
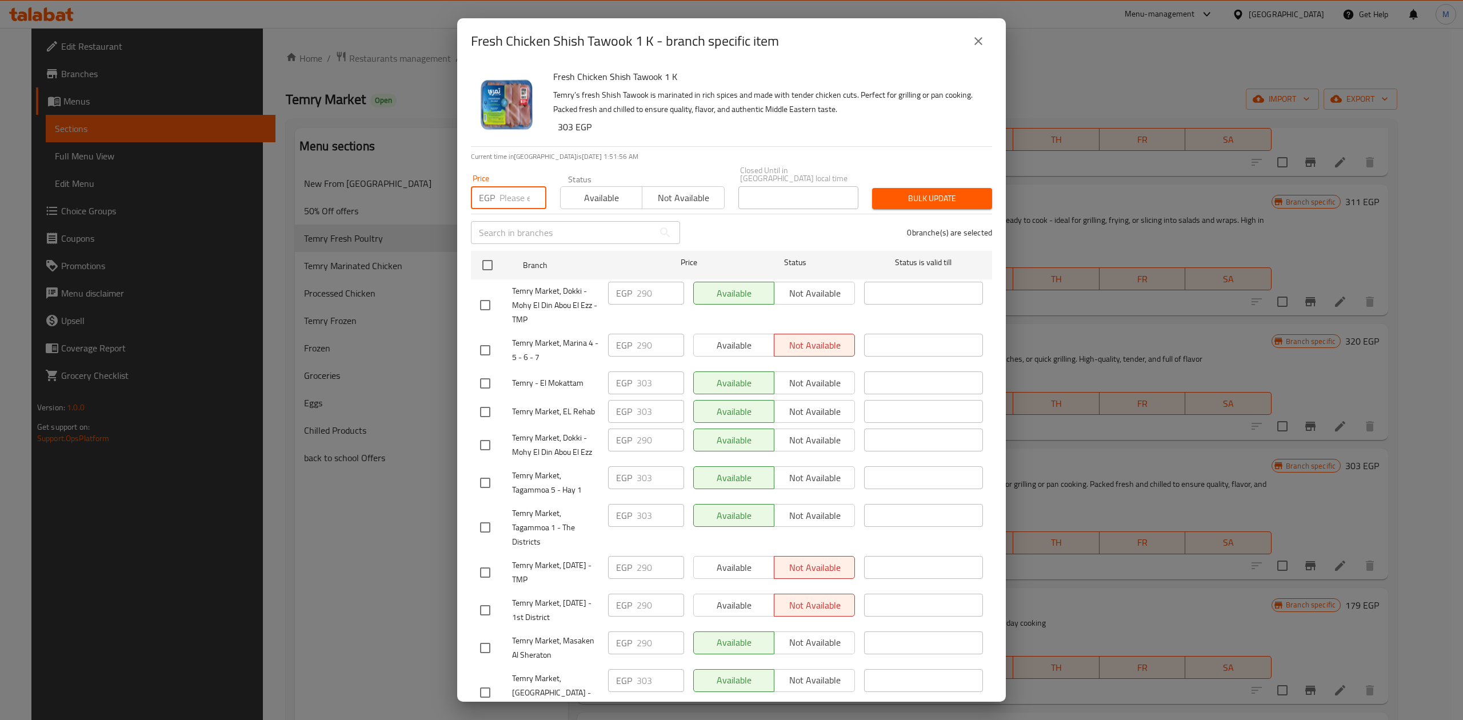
click at [512, 197] on input "number" at bounding box center [523, 197] width 47 height 23
type input "303"
click at [488, 264] on input "checkbox" at bounding box center [488, 265] width 24 height 24
checkbox input "true"
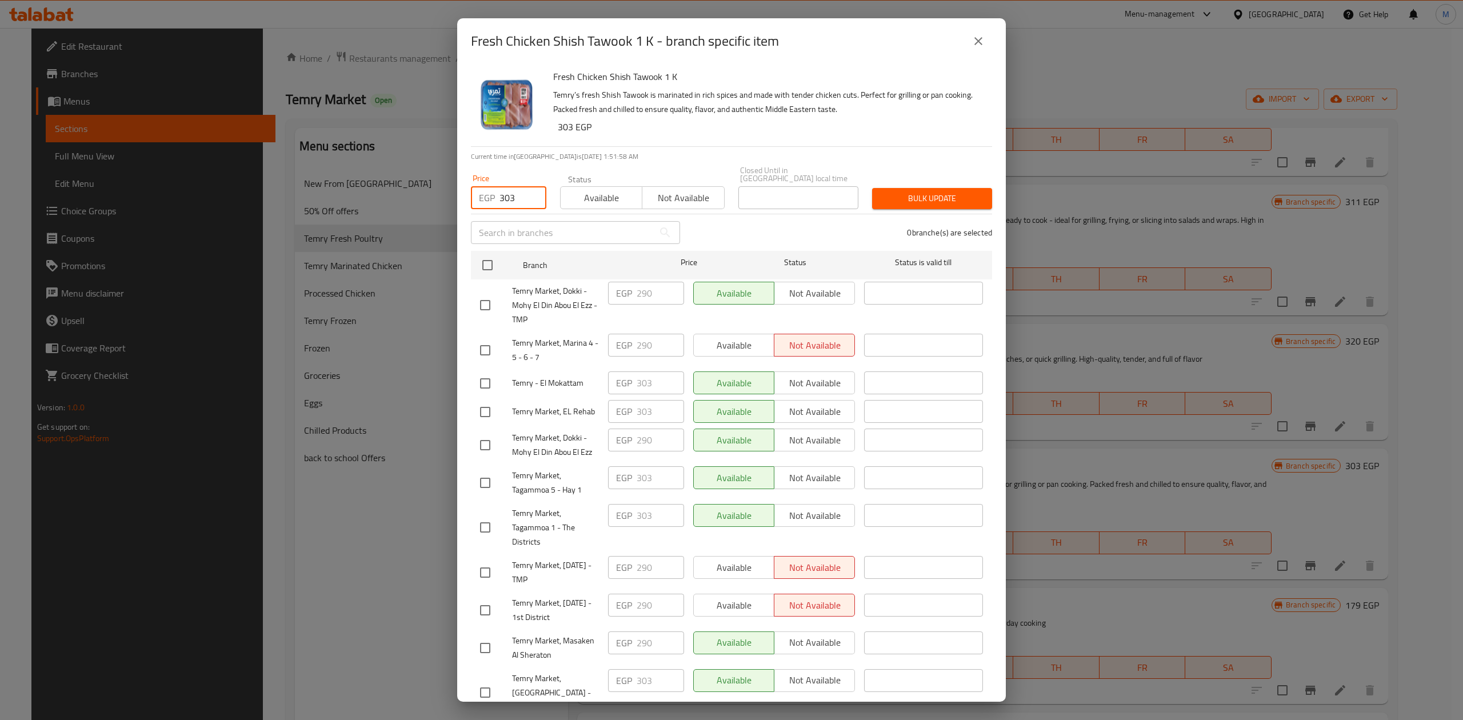
checkbox input "true"
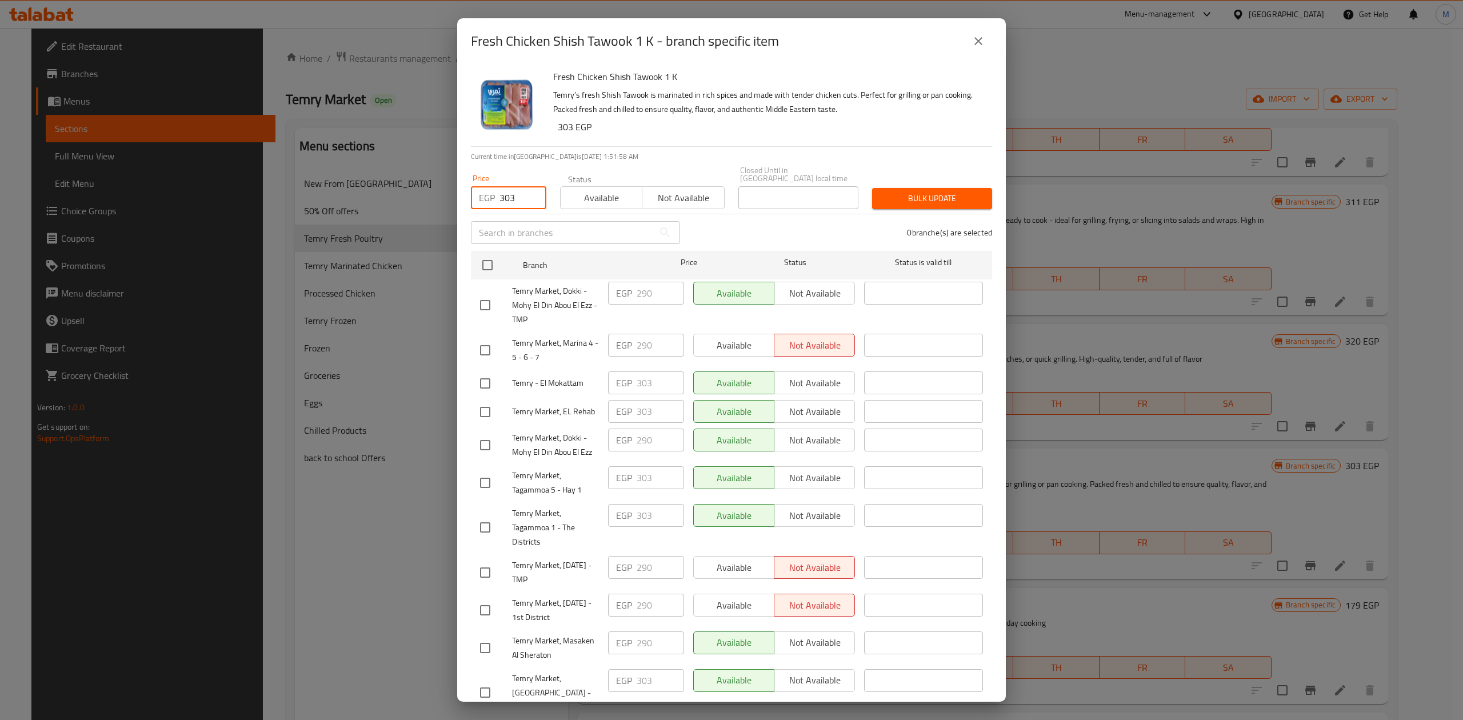
checkbox input "true"
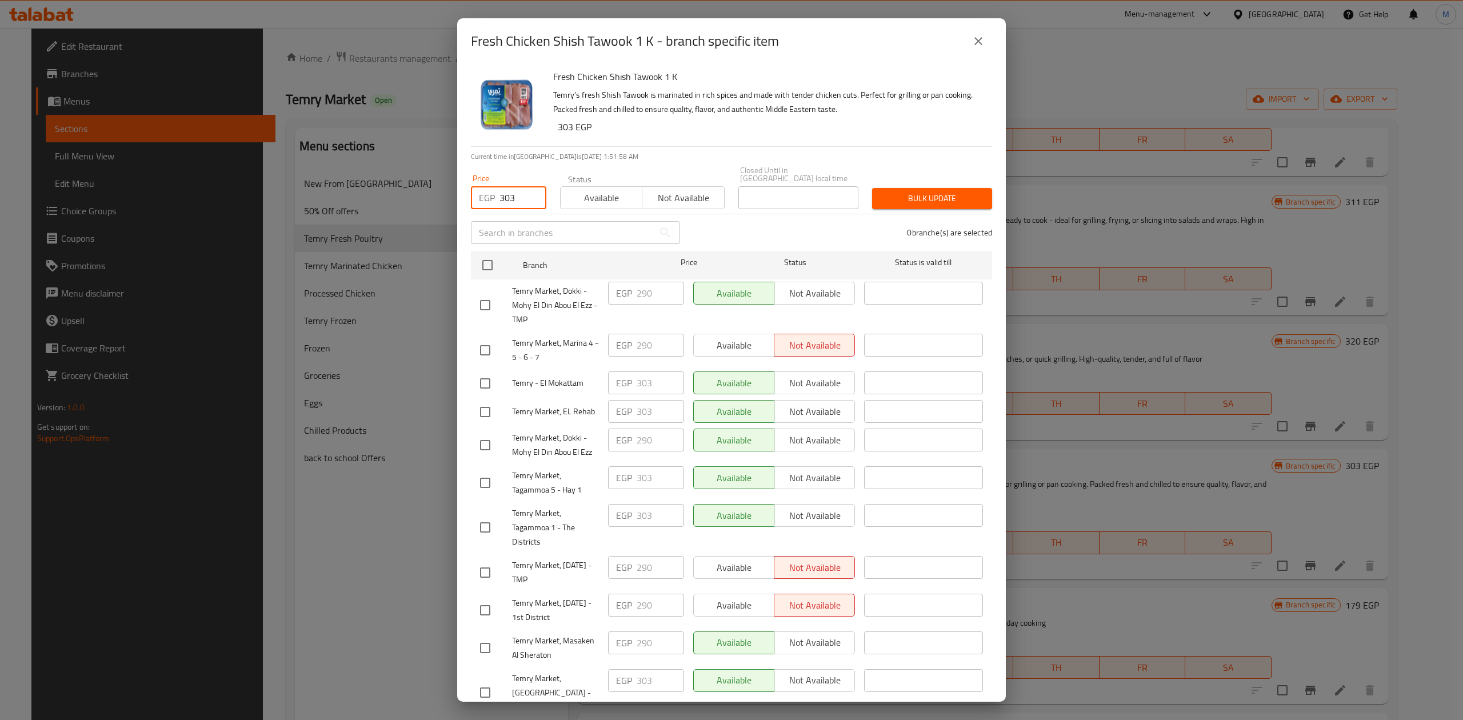
checkbox input "true"
click at [977, 188] on button "Bulk update" at bounding box center [932, 198] width 120 height 21
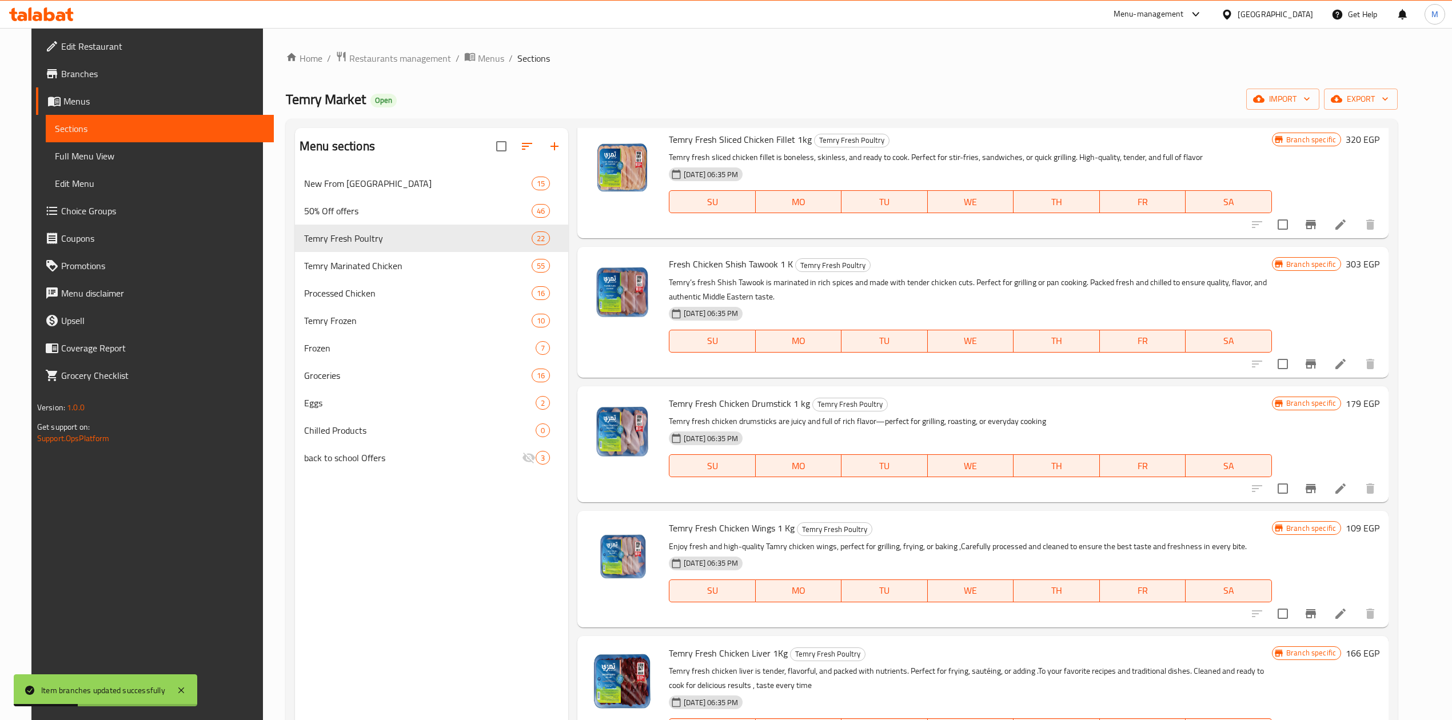
scroll to position [1601, 0]
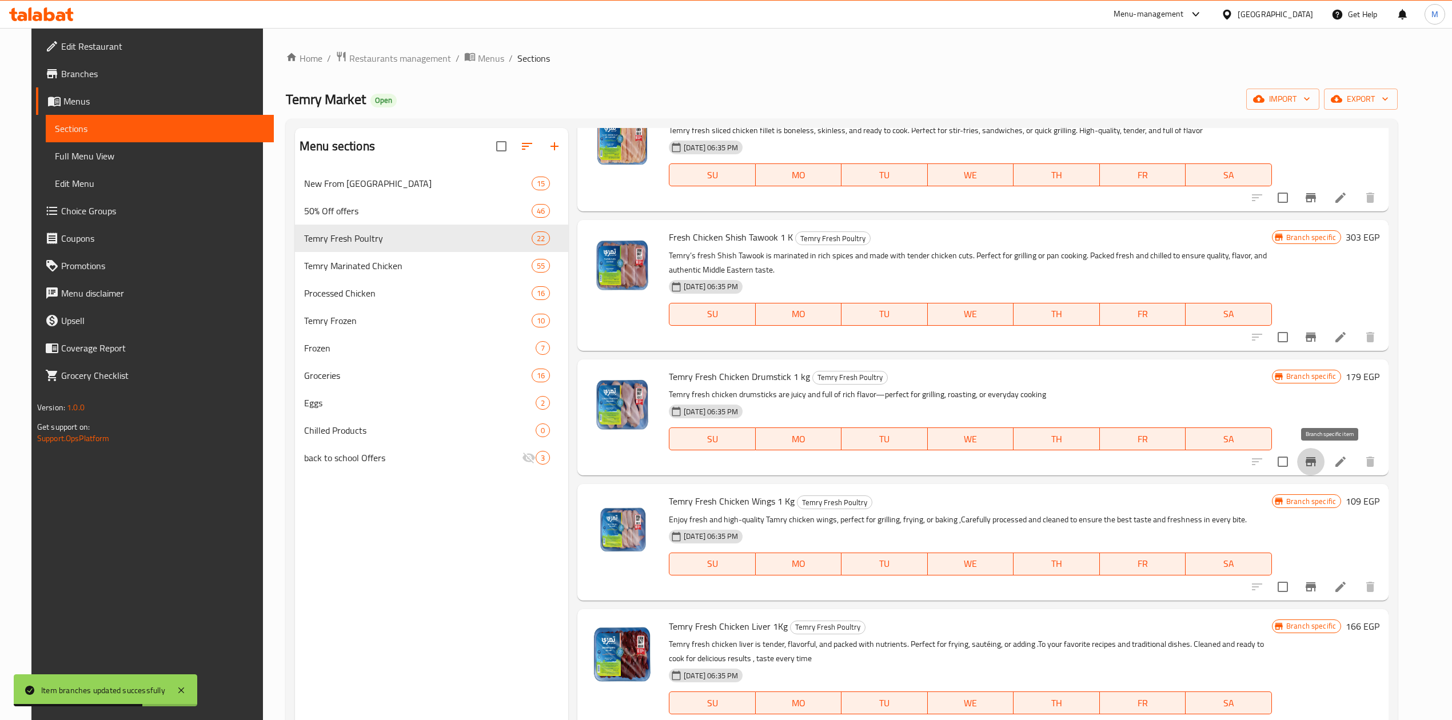
click at [1324, 465] on button "Branch-specific-item" at bounding box center [1310, 461] width 27 height 27
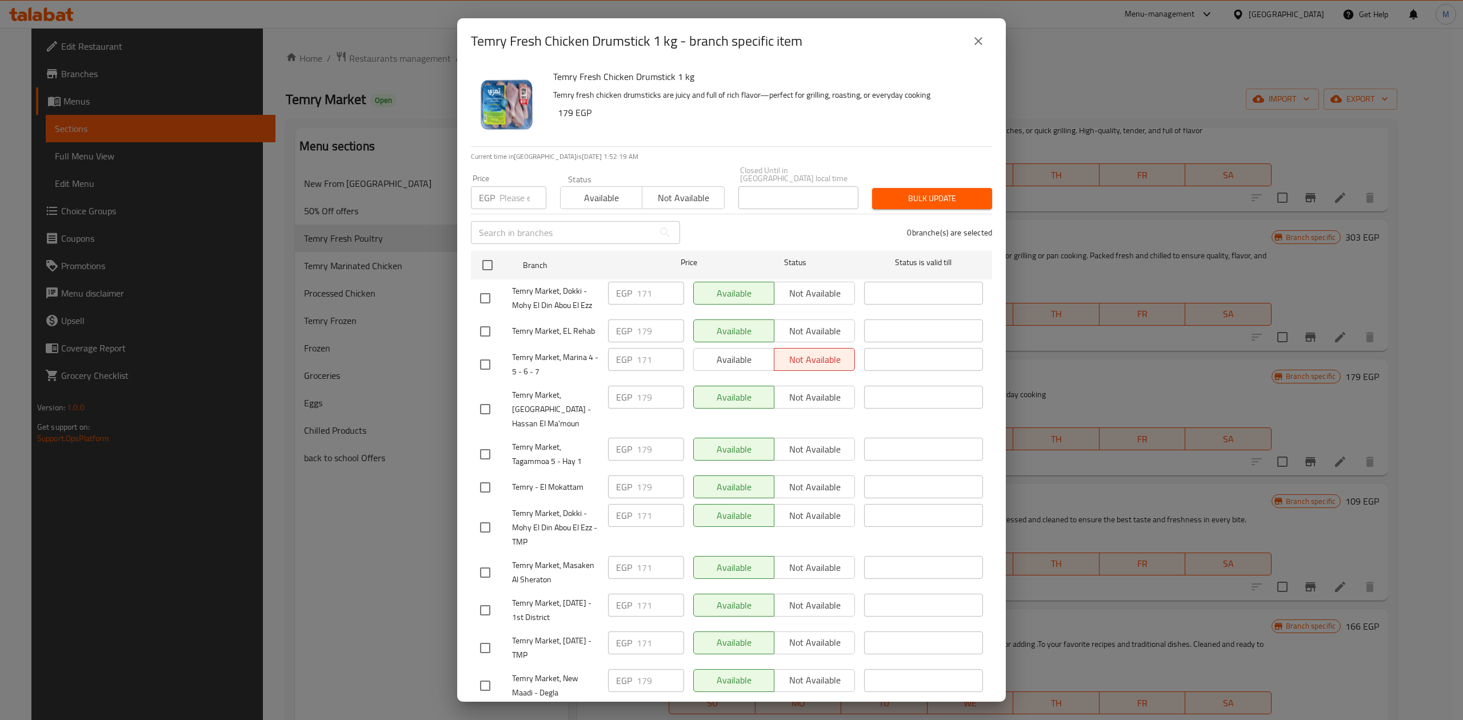
click at [520, 192] on input "number" at bounding box center [523, 197] width 47 height 23
type input "179"
click at [488, 255] on input "checkbox" at bounding box center [488, 265] width 24 height 24
checkbox input "true"
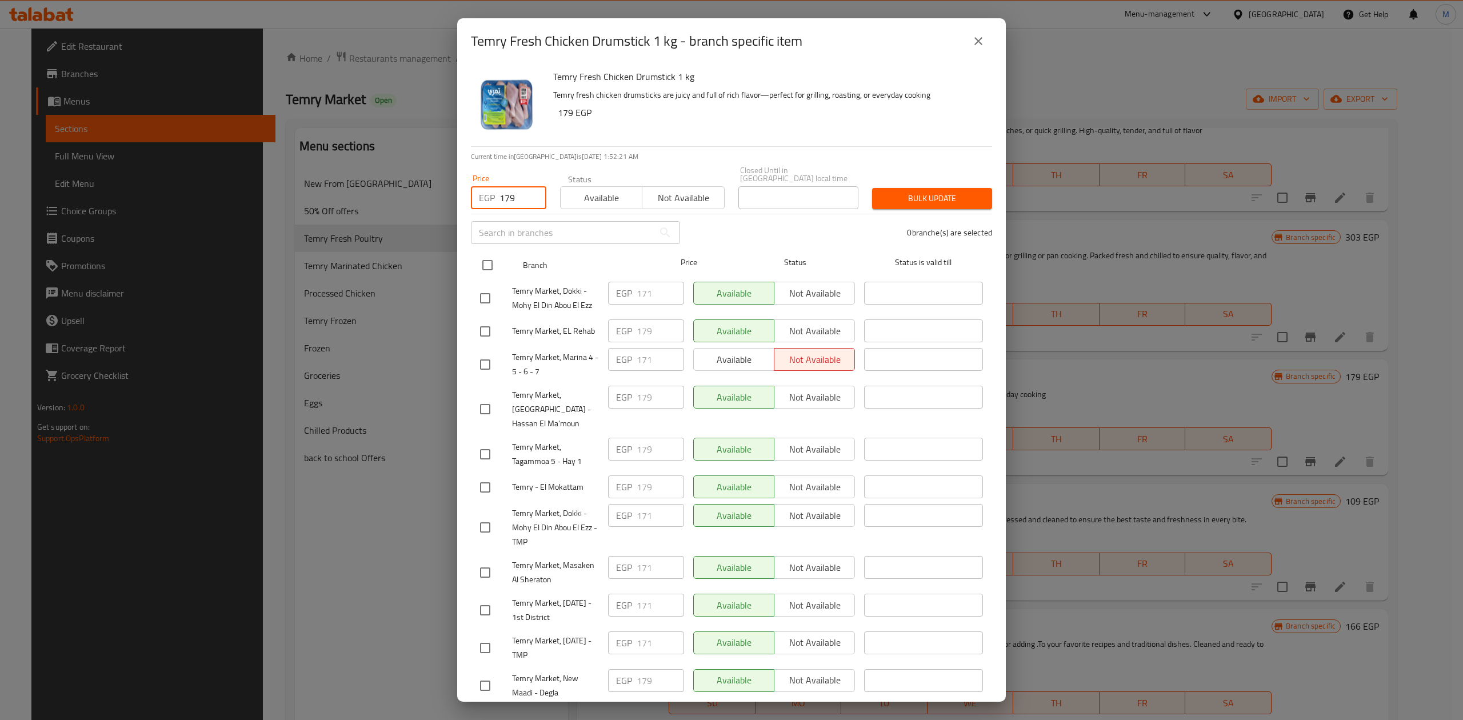
checkbox input "true"
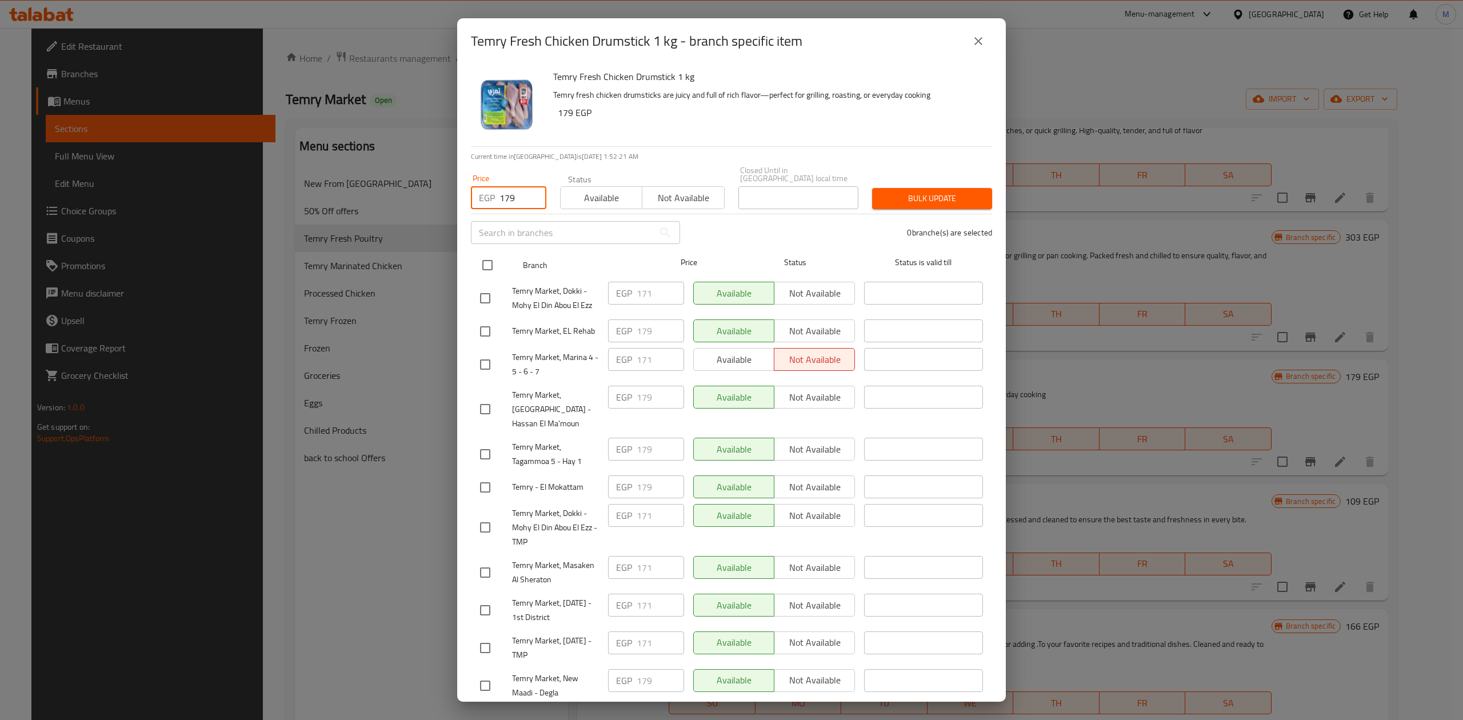
checkbox input "true"
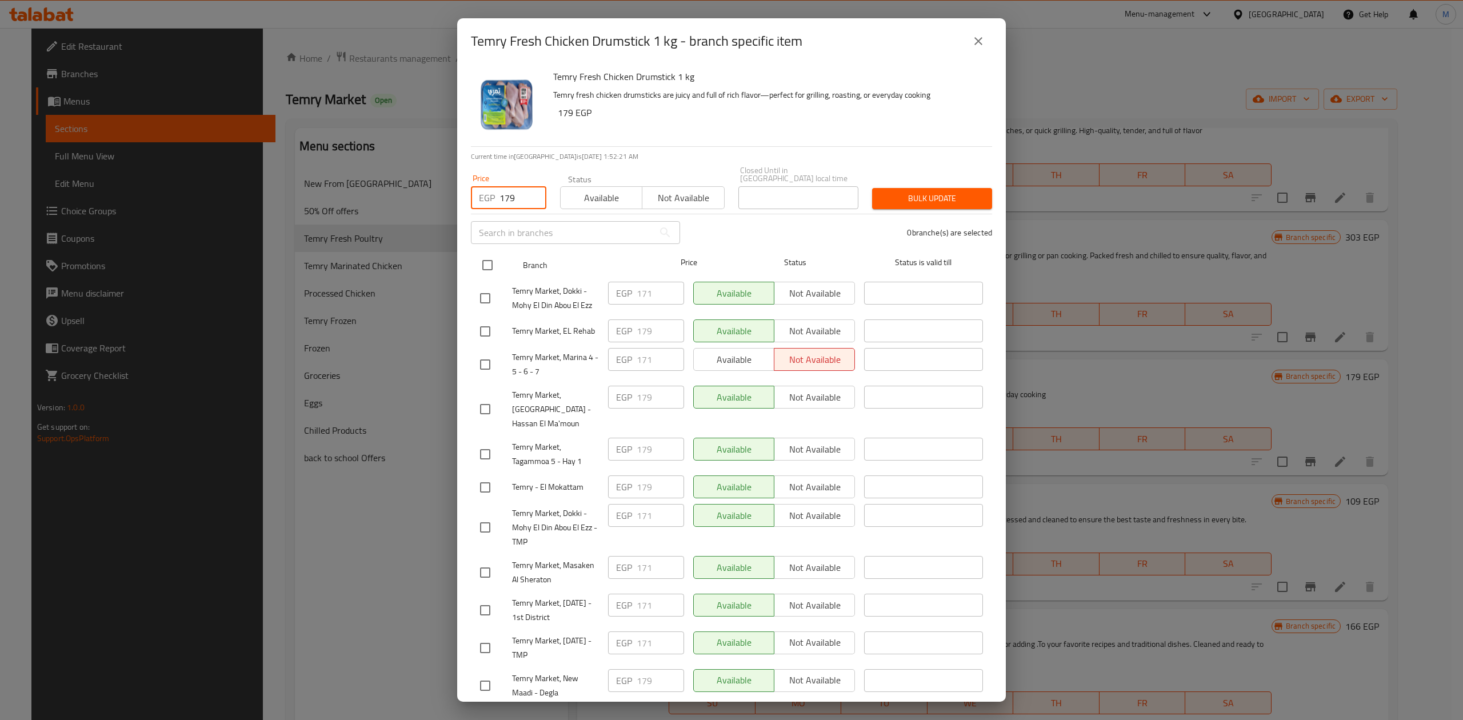
checkbox input "true"
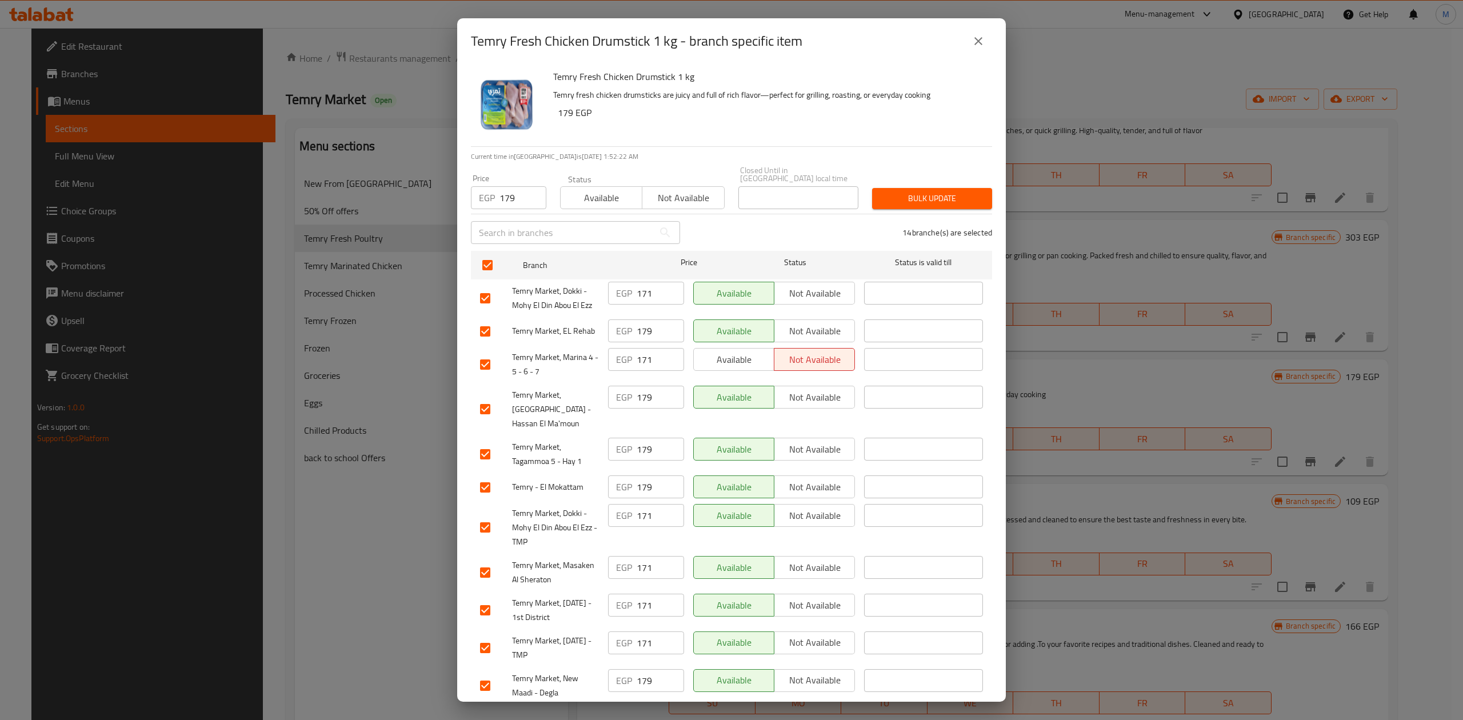
click at [917, 194] on span "Bulk update" at bounding box center [932, 198] width 102 height 14
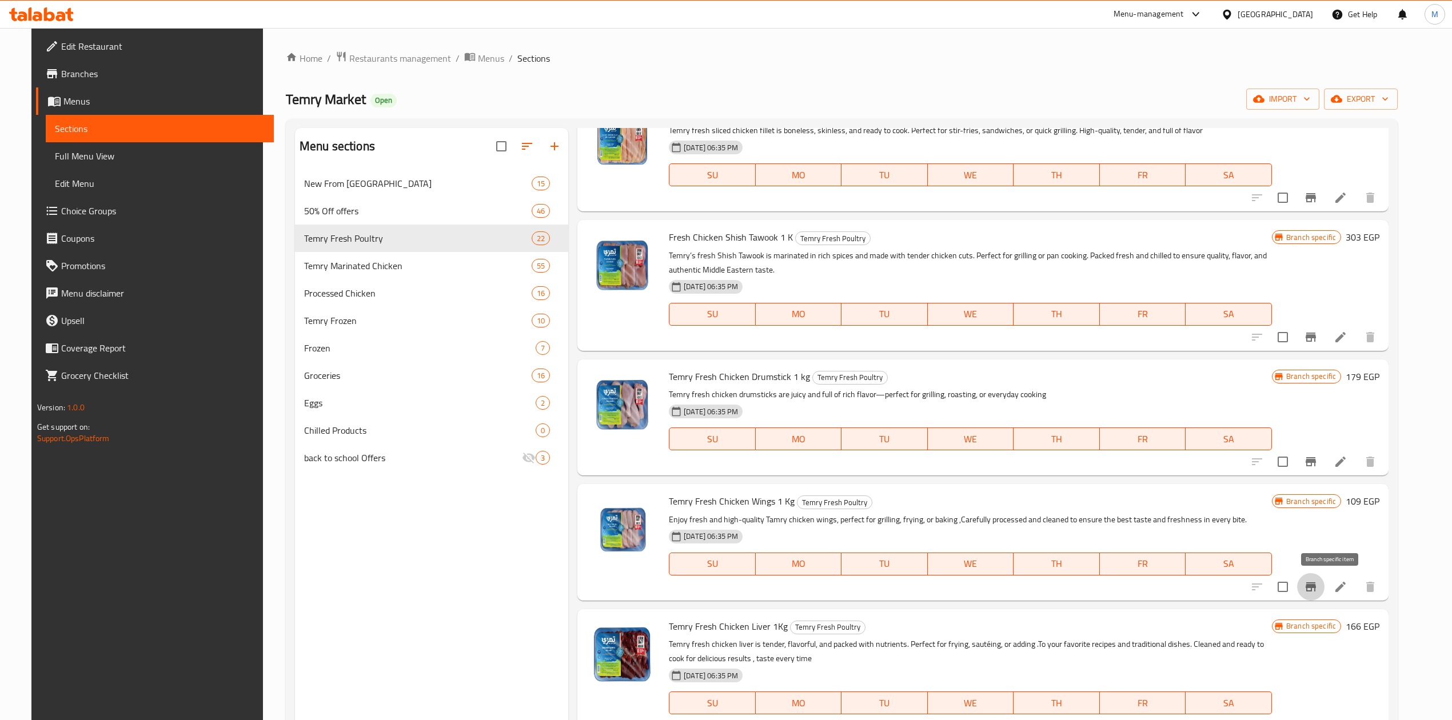
click at [1316, 590] on icon "Branch-specific-item" at bounding box center [1311, 586] width 10 height 9
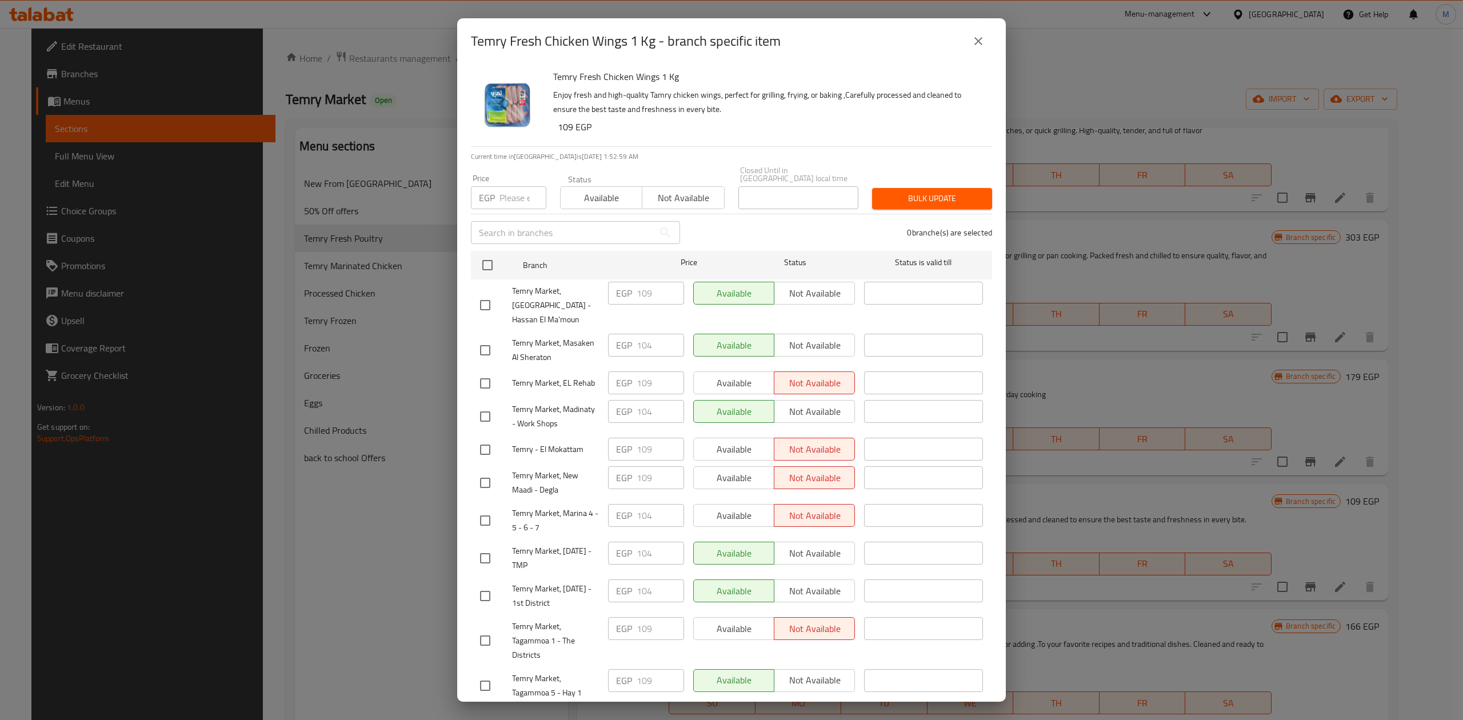
click at [522, 197] on input "number" at bounding box center [523, 197] width 47 height 23
click at [484, 263] on input "checkbox" at bounding box center [488, 265] width 24 height 24
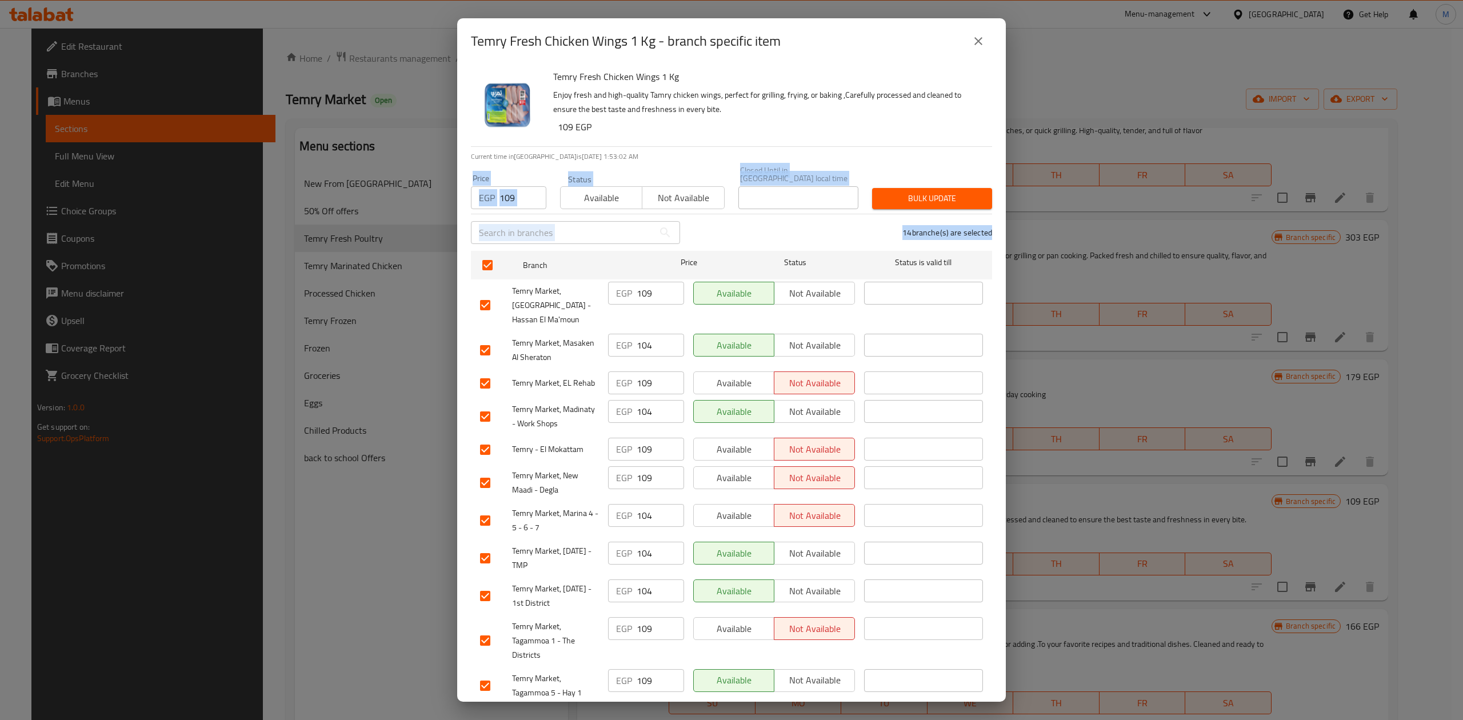
drag, startPoint x: 979, startPoint y: 212, endPoint x: 965, endPoint y: 200, distance: 17.9
click at [965, 201] on div "Temry Fresh Chicken Wings 1 Kg Enjoy fresh and high-quality Tamry chicken wings…" at bounding box center [731, 383] width 549 height 638
click at [965, 200] on button "Bulk update" at bounding box center [932, 198] width 120 height 21
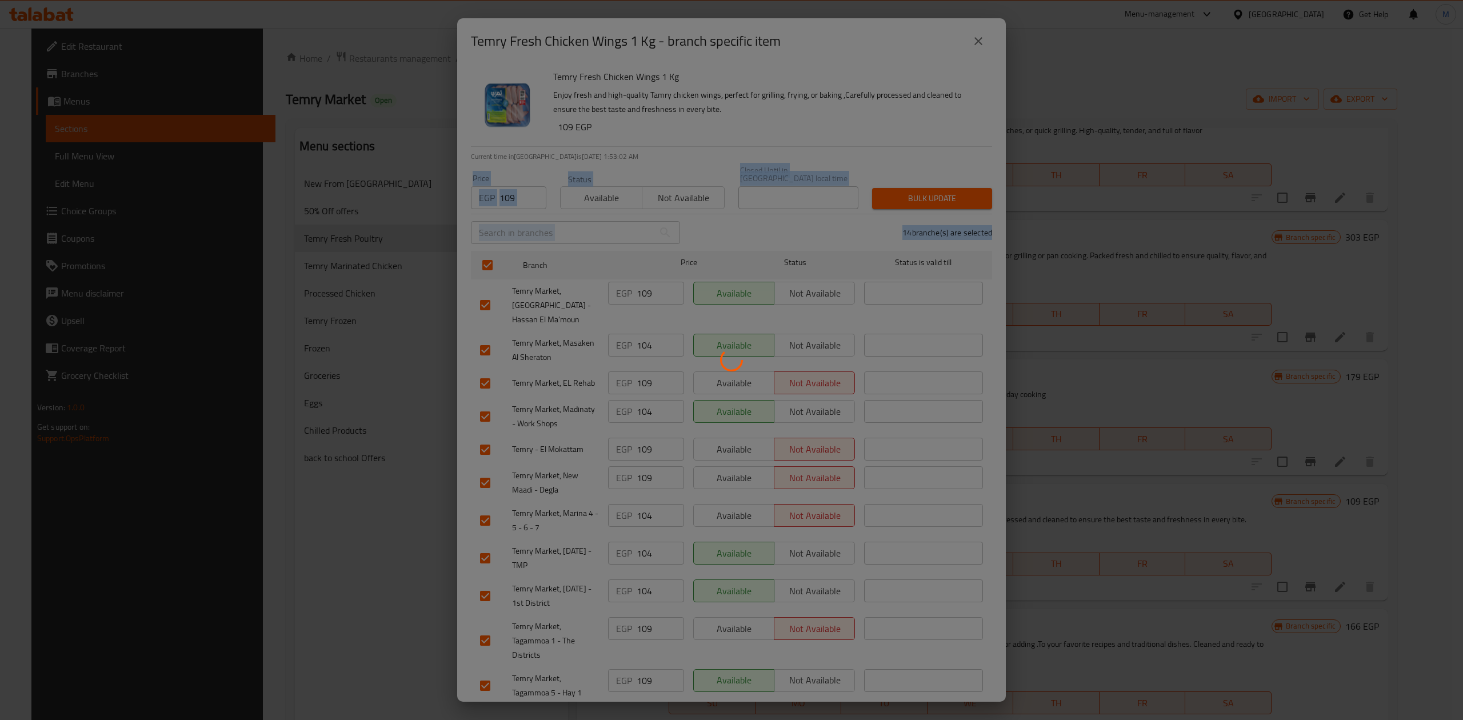
click at [959, 188] on div at bounding box center [731, 360] width 1463 height 720
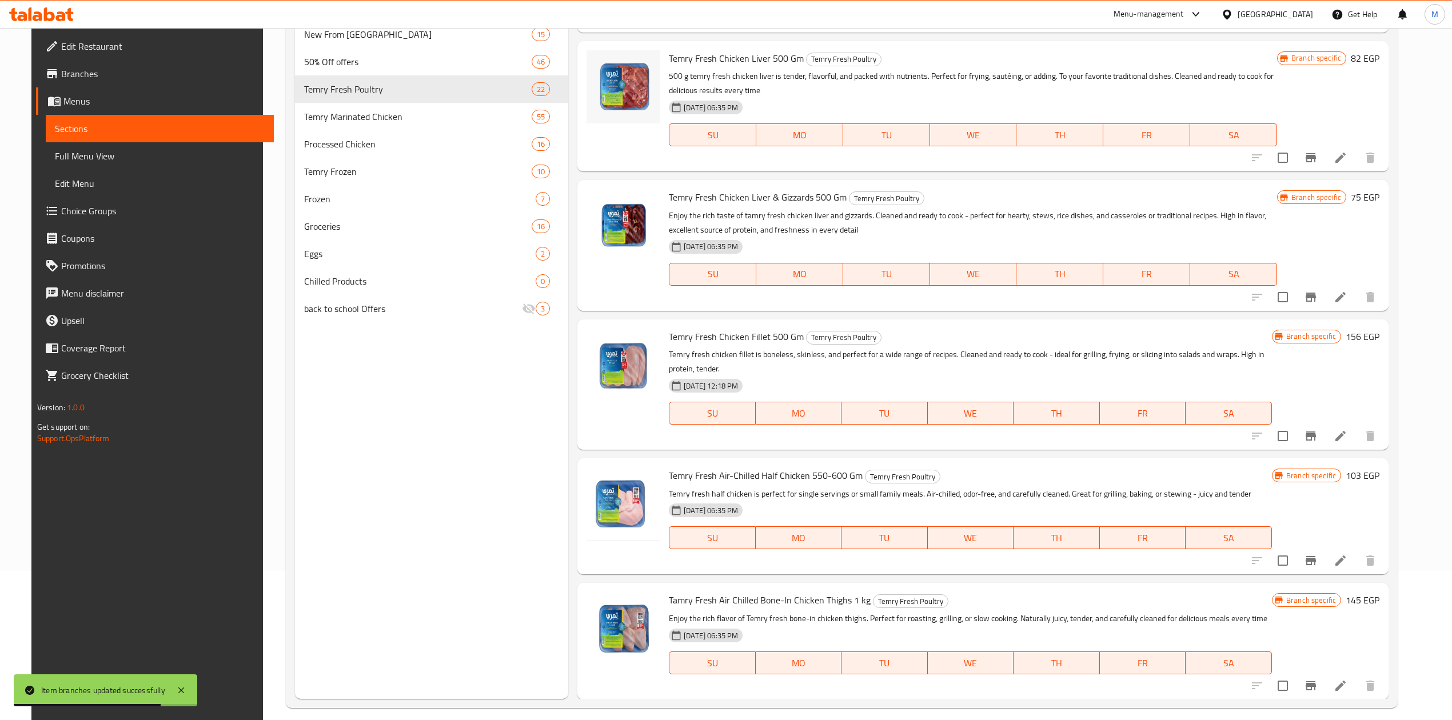
scroll to position [161, 0]
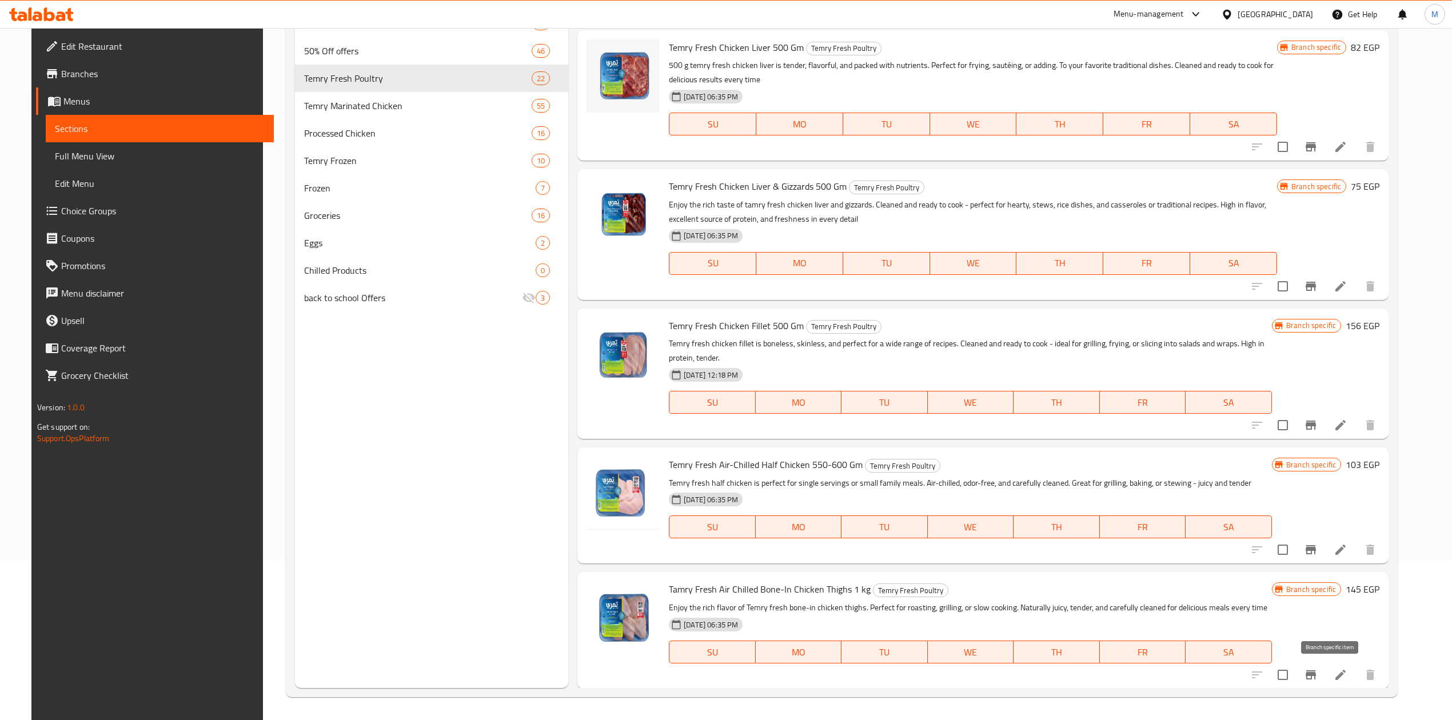
click at [1322, 671] on button "Branch-specific-item" at bounding box center [1310, 674] width 27 height 27
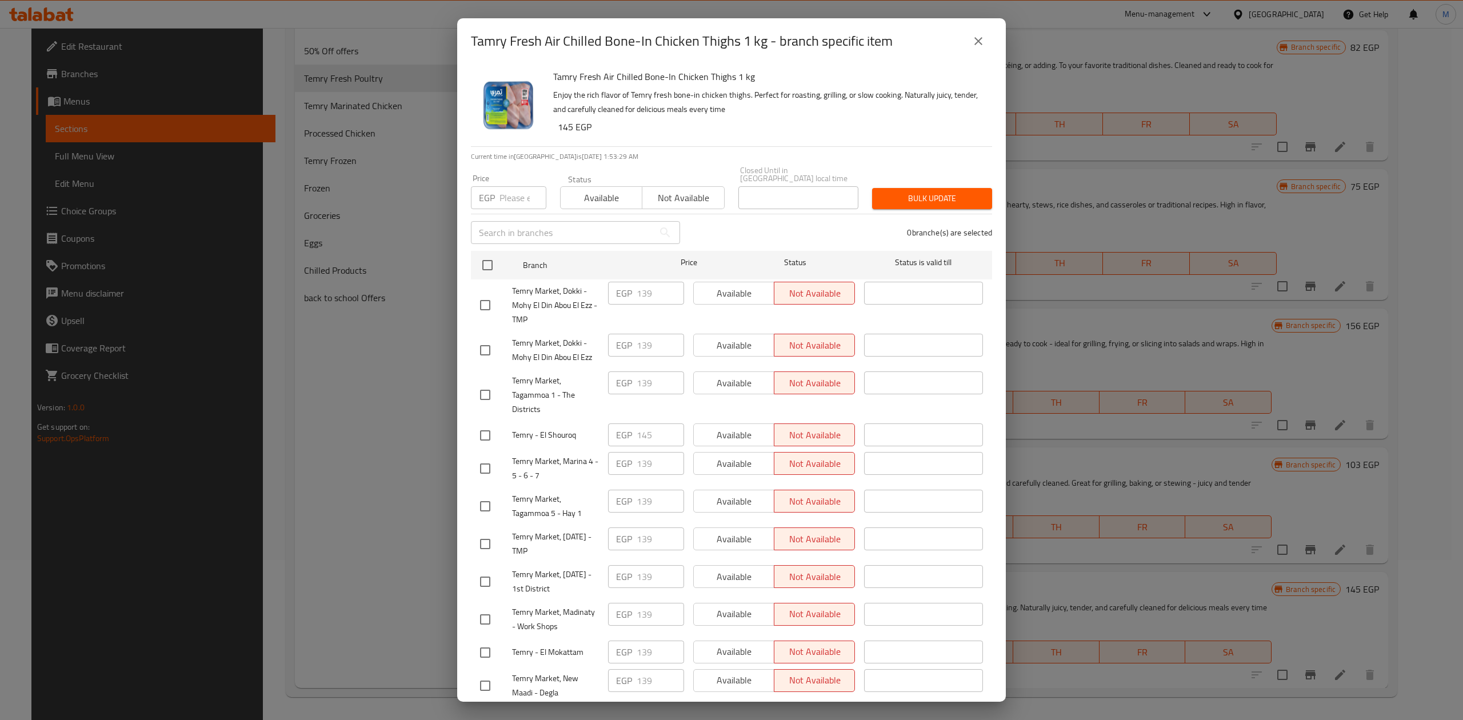
click at [501, 195] on input "number" at bounding box center [523, 197] width 47 height 23
click at [493, 261] on input "checkbox" at bounding box center [488, 265] width 24 height 24
click at [969, 188] on button "Bulk update" at bounding box center [932, 198] width 120 height 21
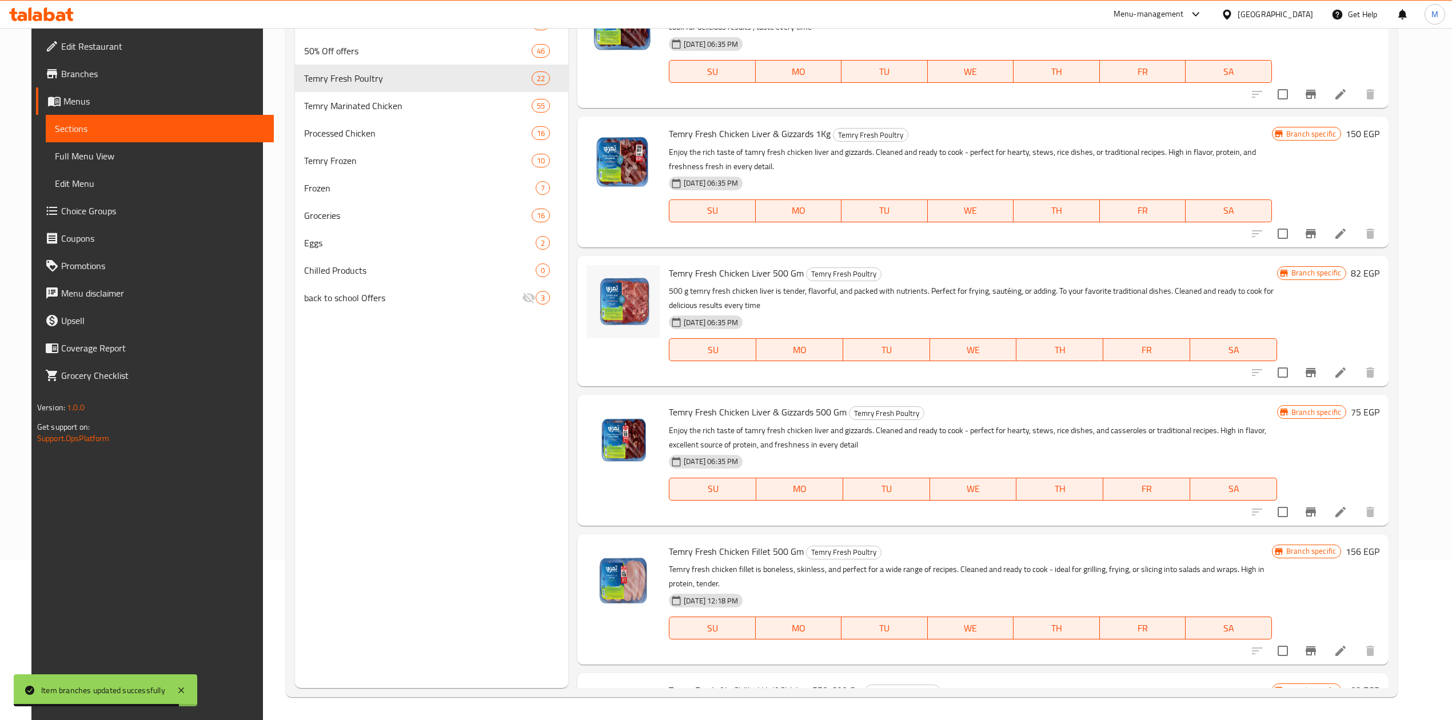
scroll to position [2069, 0]
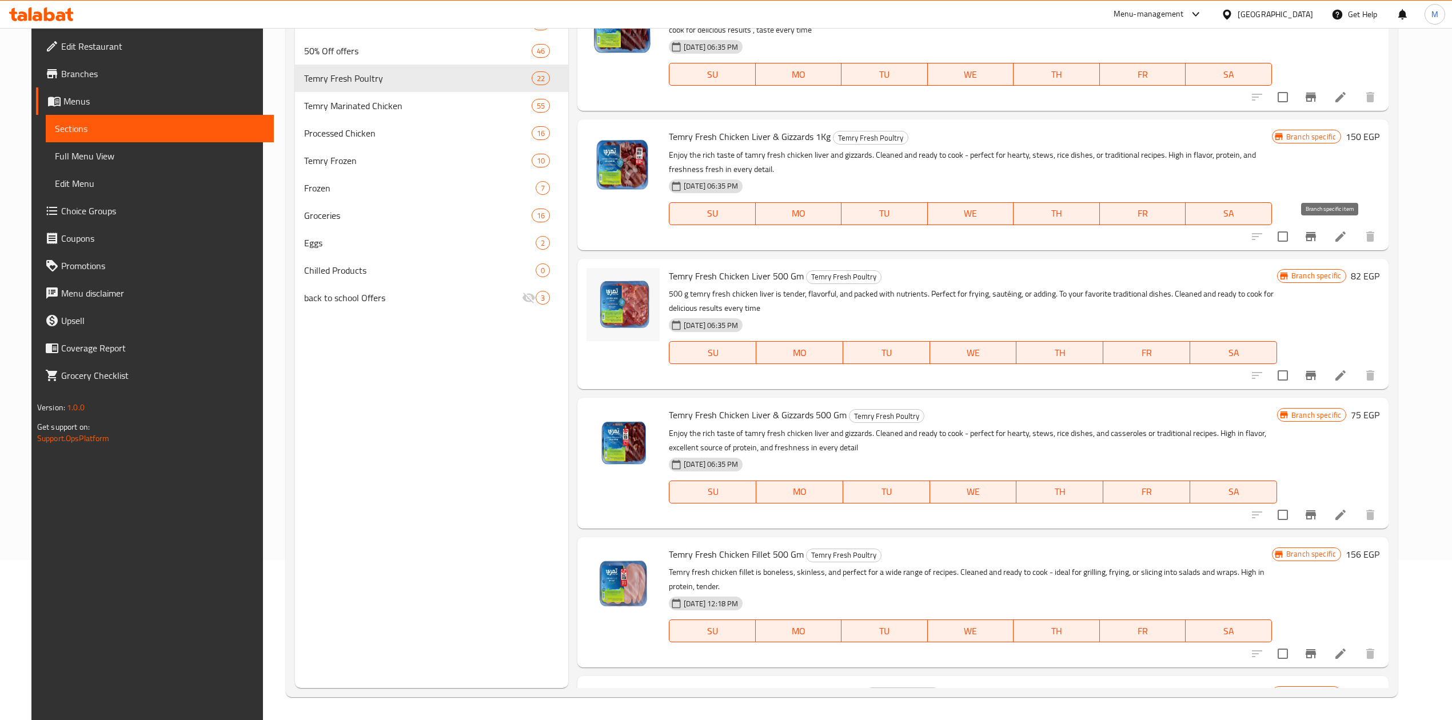
click at [1322, 241] on button "Branch-specific-item" at bounding box center [1310, 236] width 27 height 27
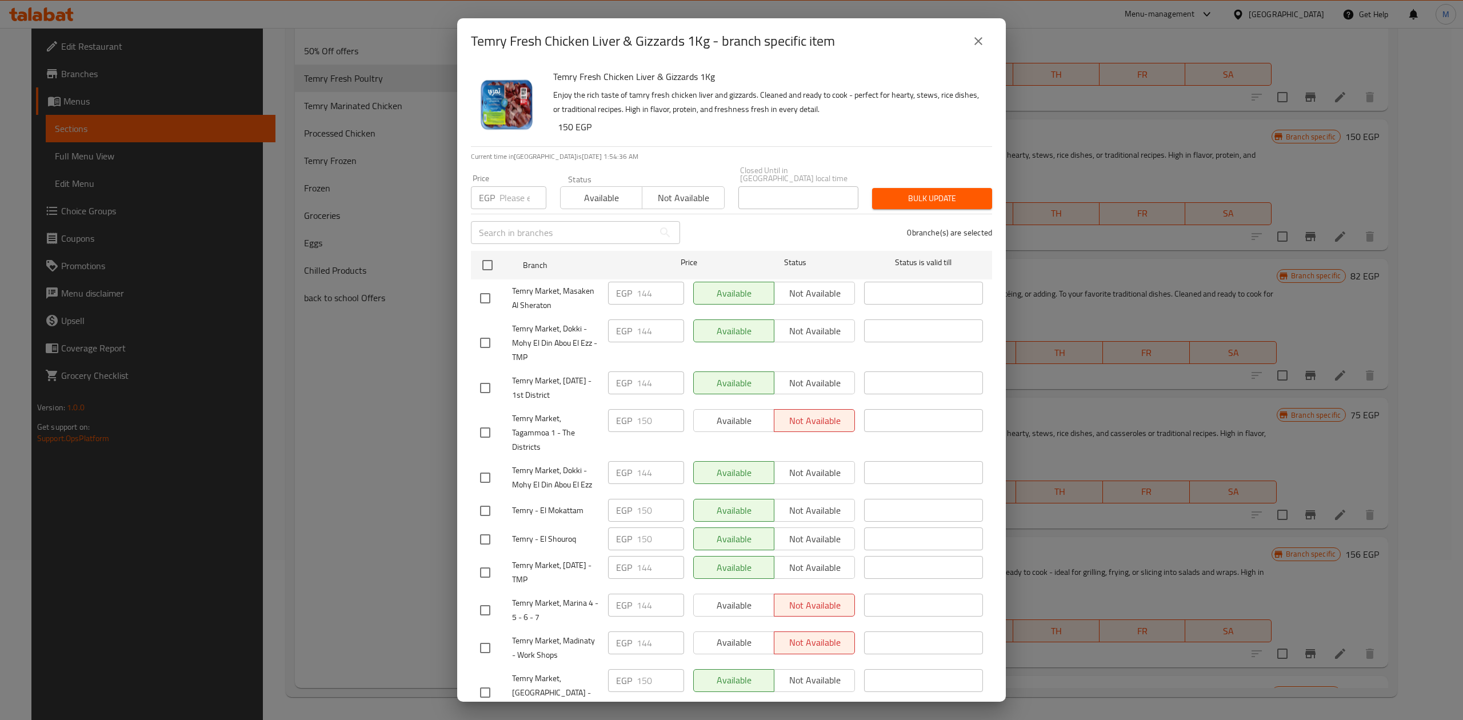
click at [512, 201] on div "Price EGP Price" at bounding box center [508, 191] width 89 height 49
click at [512, 200] on input "number" at bounding box center [523, 197] width 47 height 23
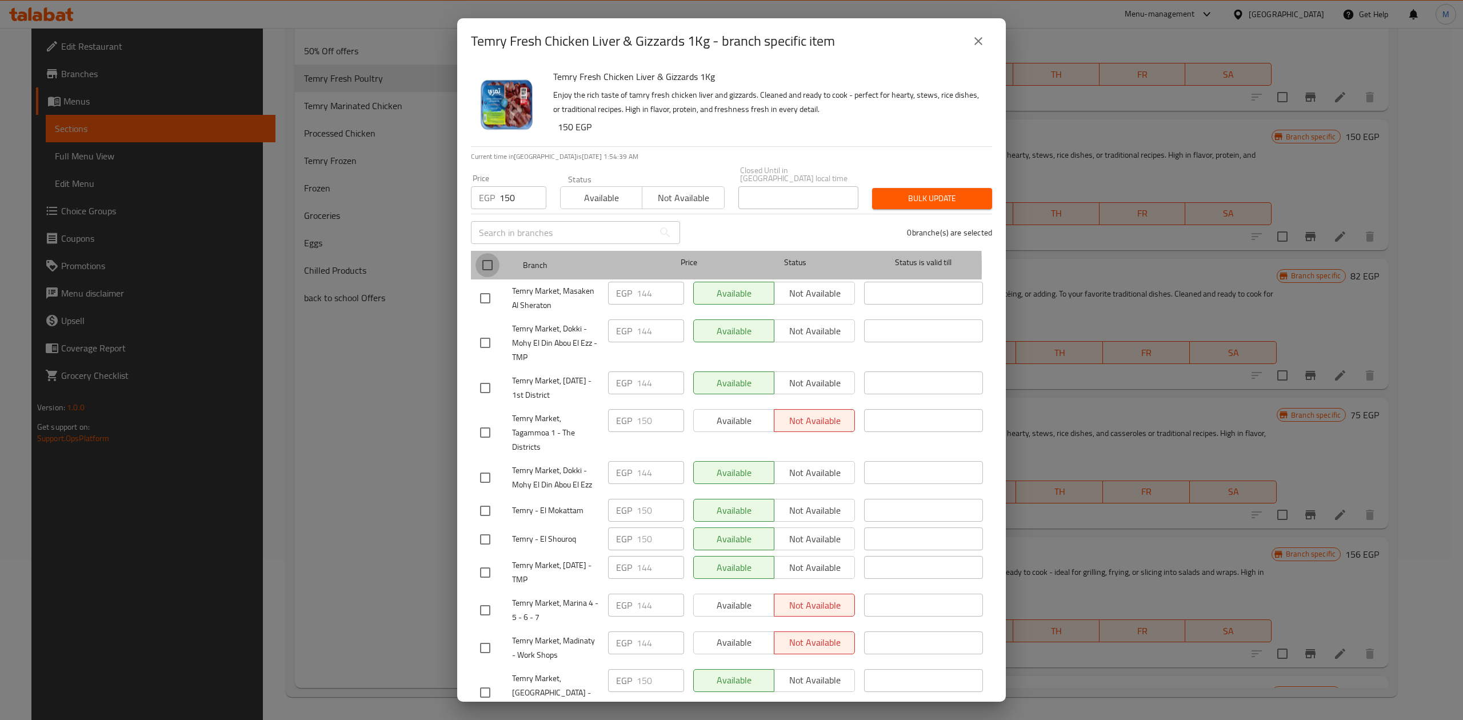
click at [490, 261] on input "checkbox" at bounding box center [488, 265] width 24 height 24
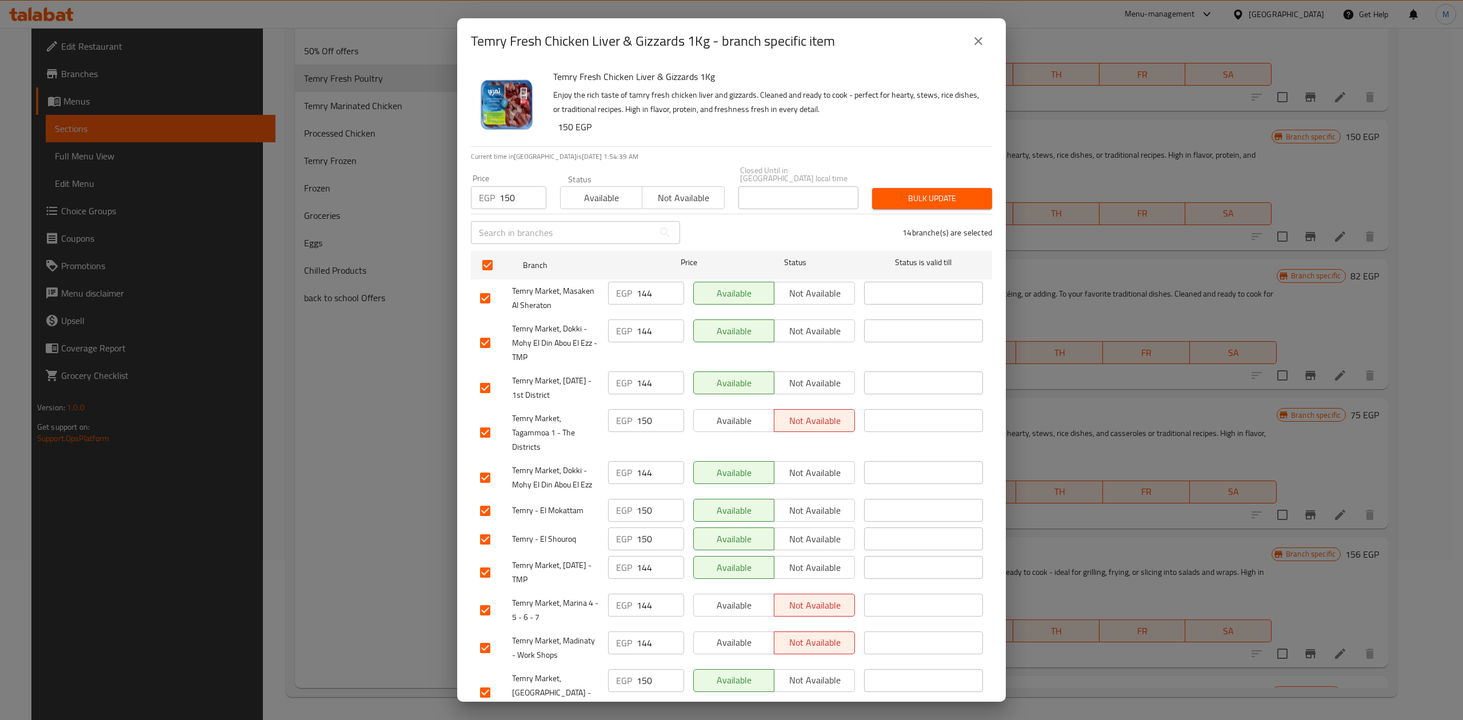
click at [955, 212] on div "14 branche(s) are selected" at bounding box center [843, 232] width 312 height 41
click at [955, 195] on span "Bulk update" at bounding box center [932, 198] width 102 height 14
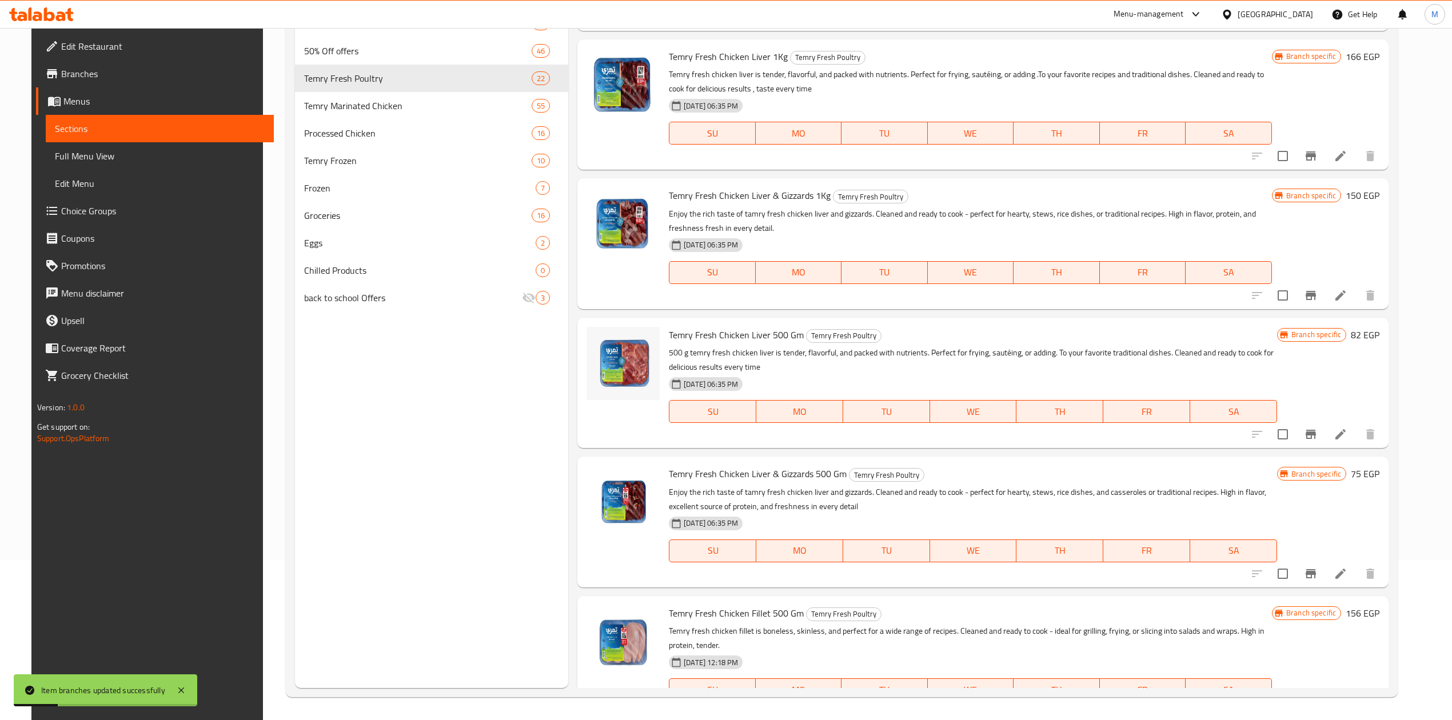
scroll to position [1917, 0]
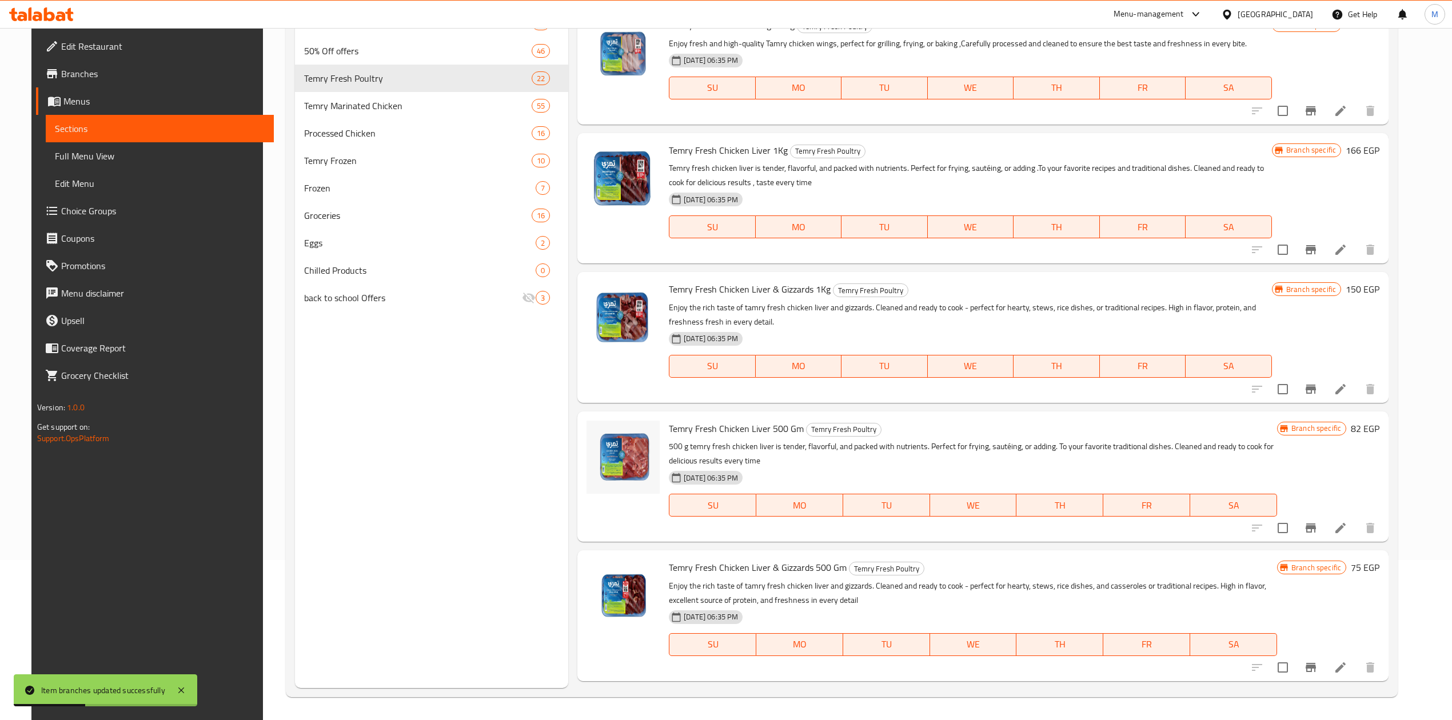
click at [1316, 252] on icon "Branch-specific-item" at bounding box center [1311, 249] width 10 height 9
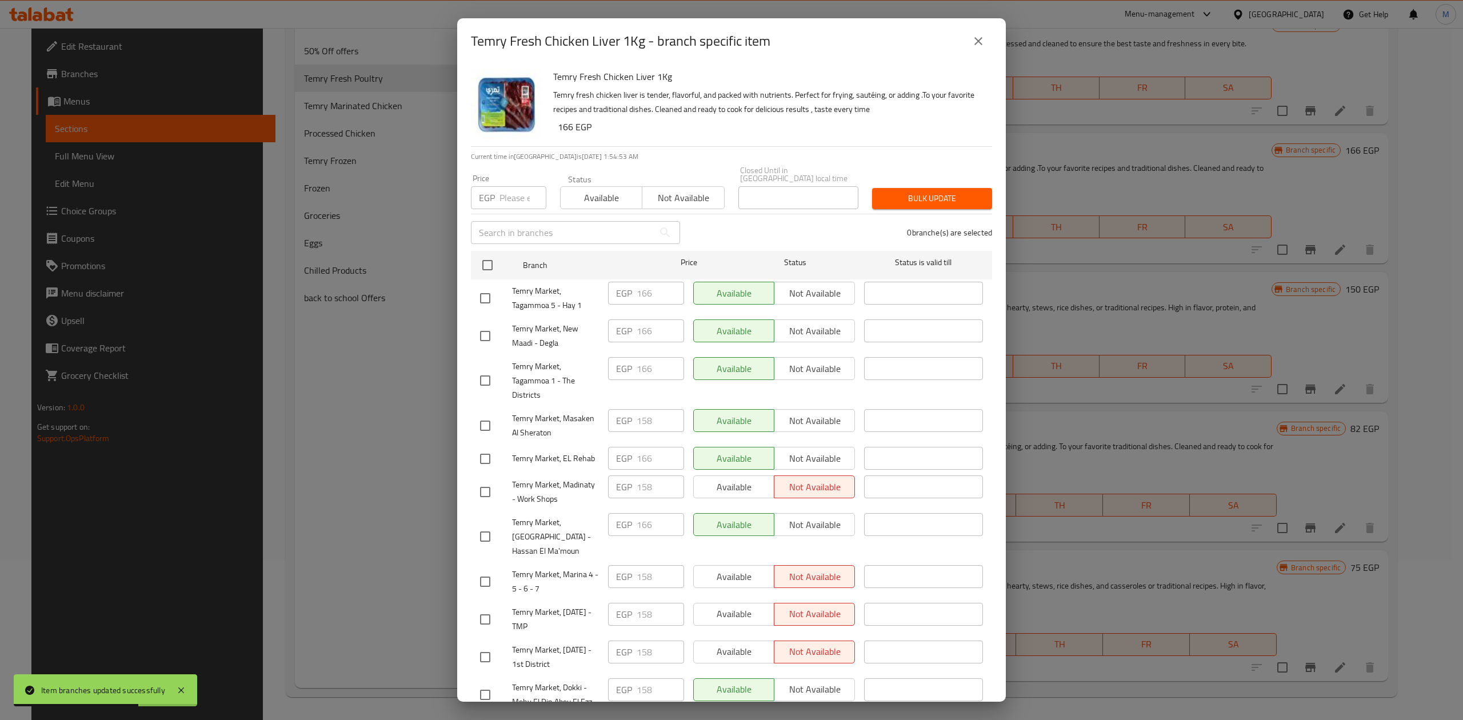
click at [506, 187] on input "number" at bounding box center [523, 197] width 47 height 23
click at [492, 253] on input "checkbox" at bounding box center [488, 265] width 24 height 24
click at [875, 198] on button "Bulk update" at bounding box center [932, 198] width 120 height 21
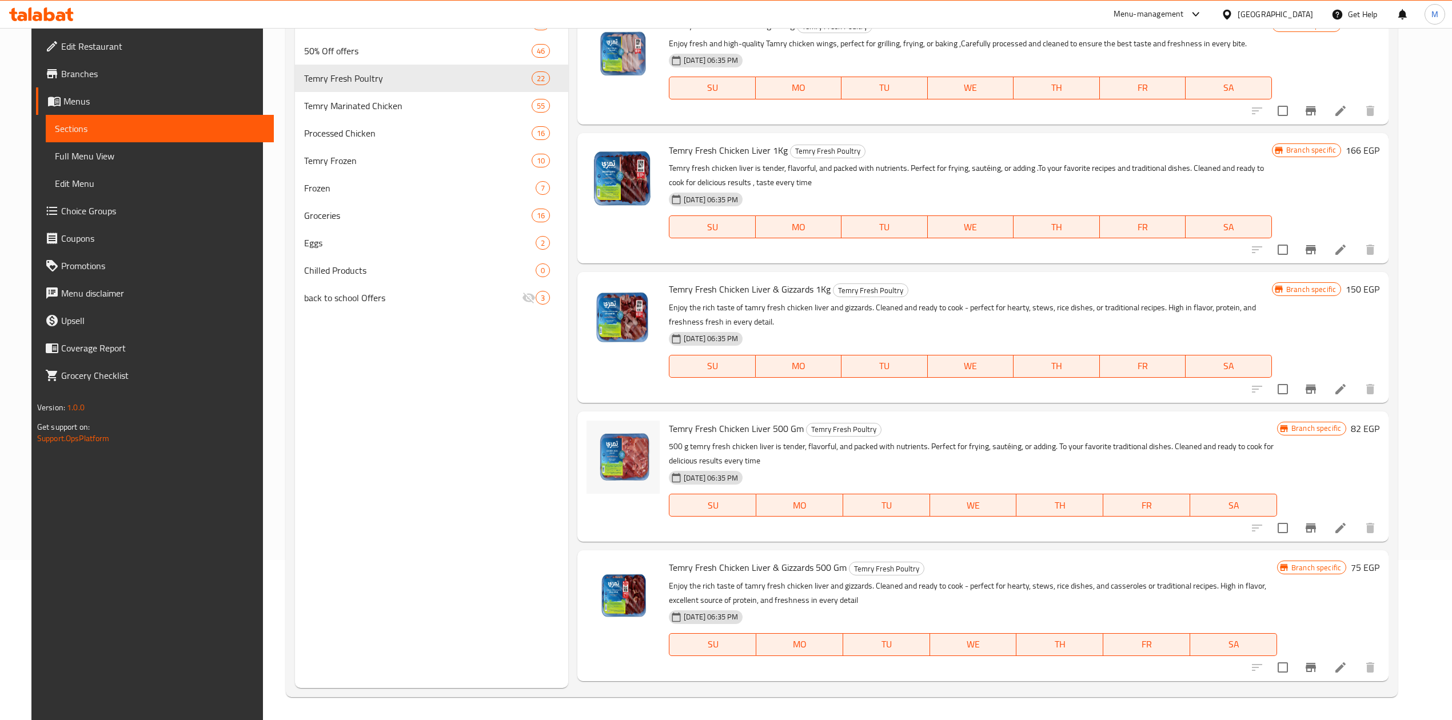
scroll to position [2296, 0]
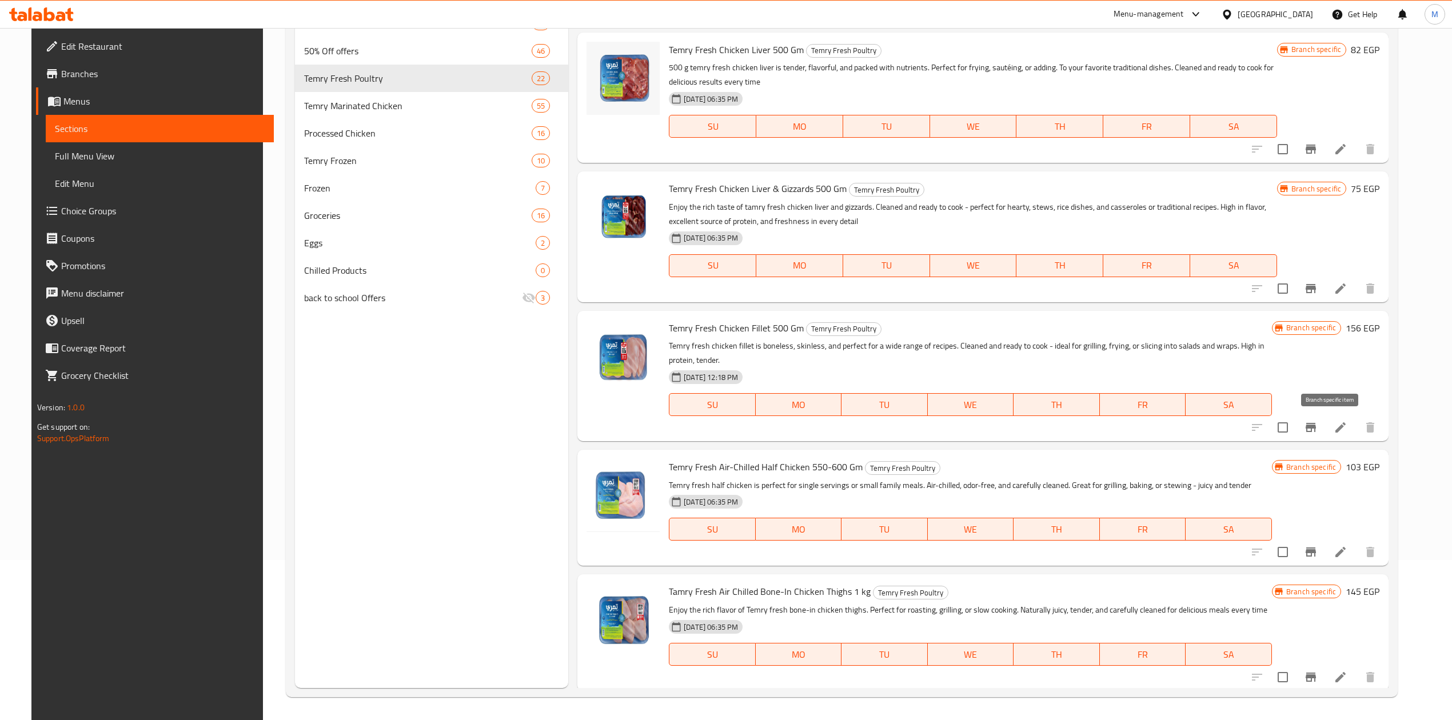
click at [1318, 425] on icon "Branch-specific-item" at bounding box center [1311, 428] width 14 height 14
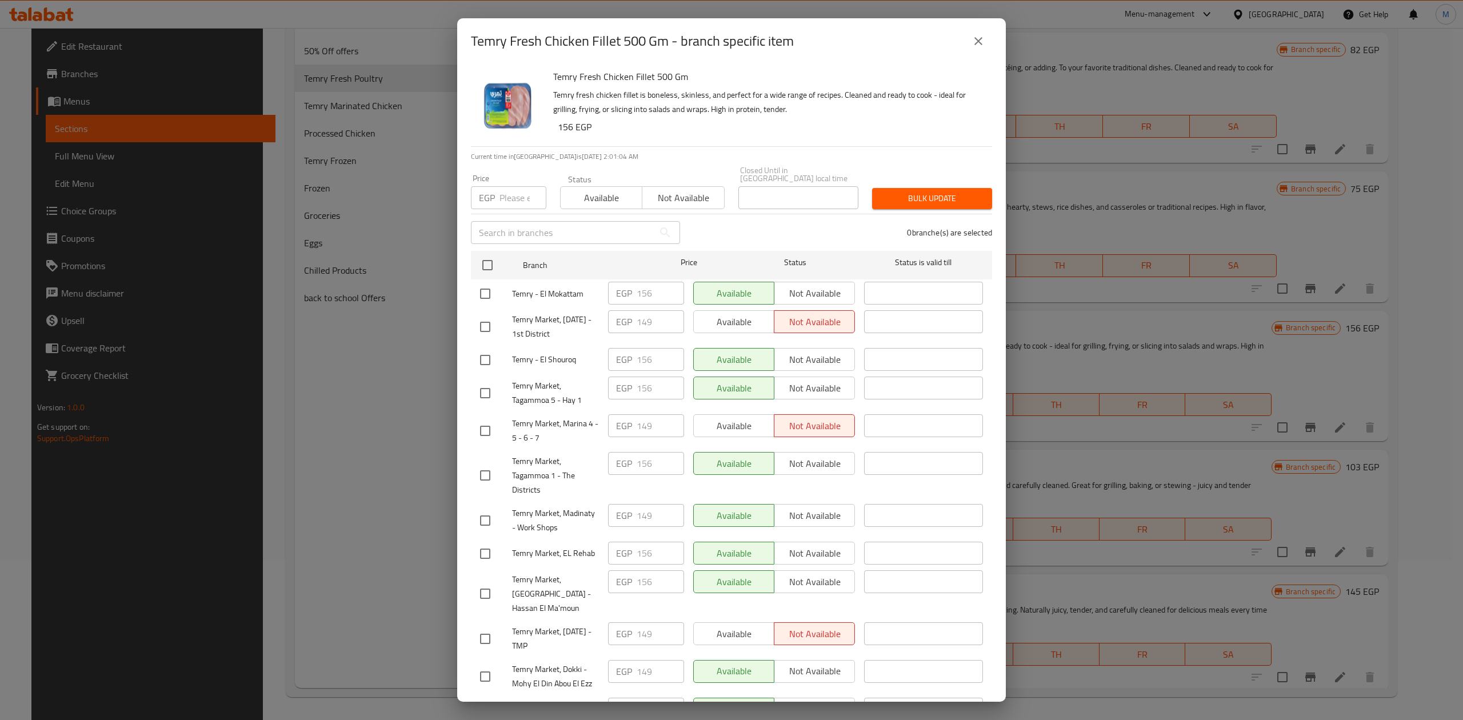
click at [510, 200] on input "number" at bounding box center [523, 197] width 47 height 23
click at [485, 257] on input "checkbox" at bounding box center [488, 265] width 24 height 24
click at [917, 191] on span "Bulk update" at bounding box center [932, 198] width 102 height 14
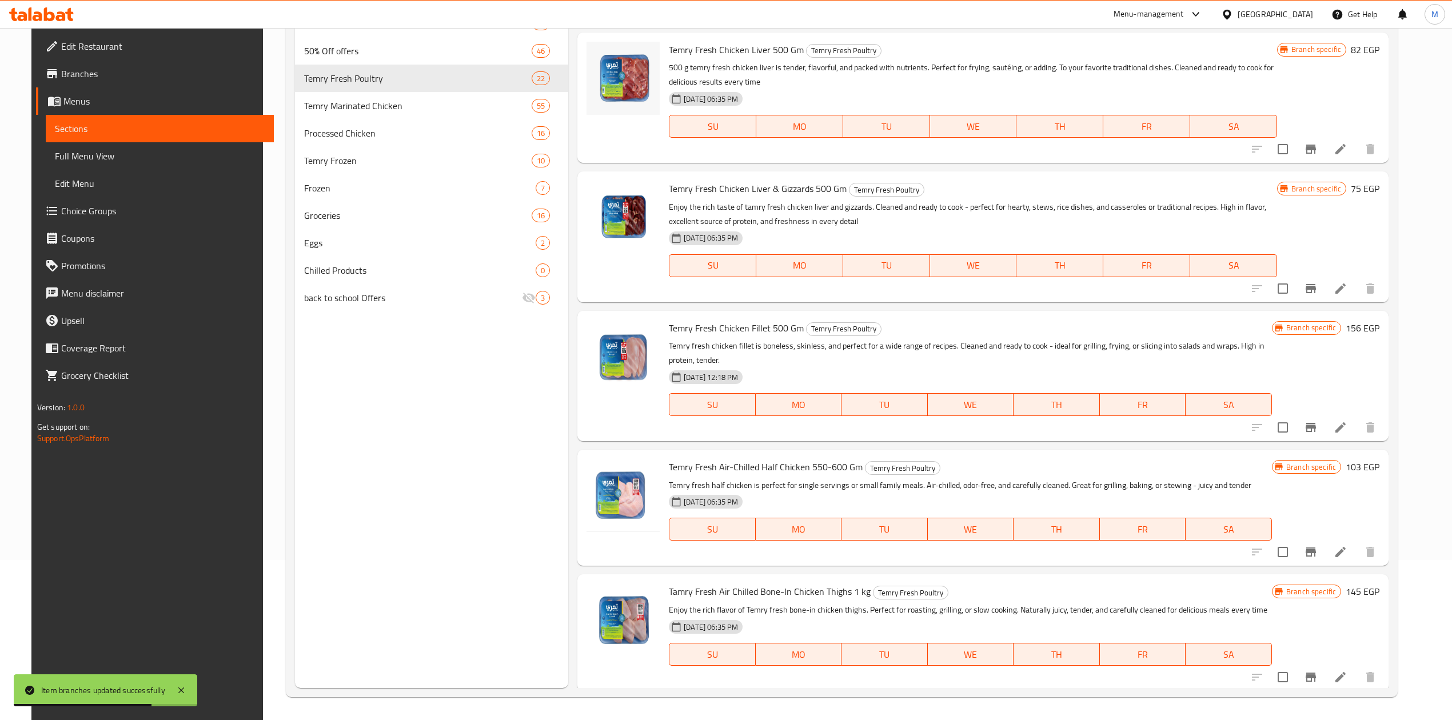
scroll to position [2298, 0]
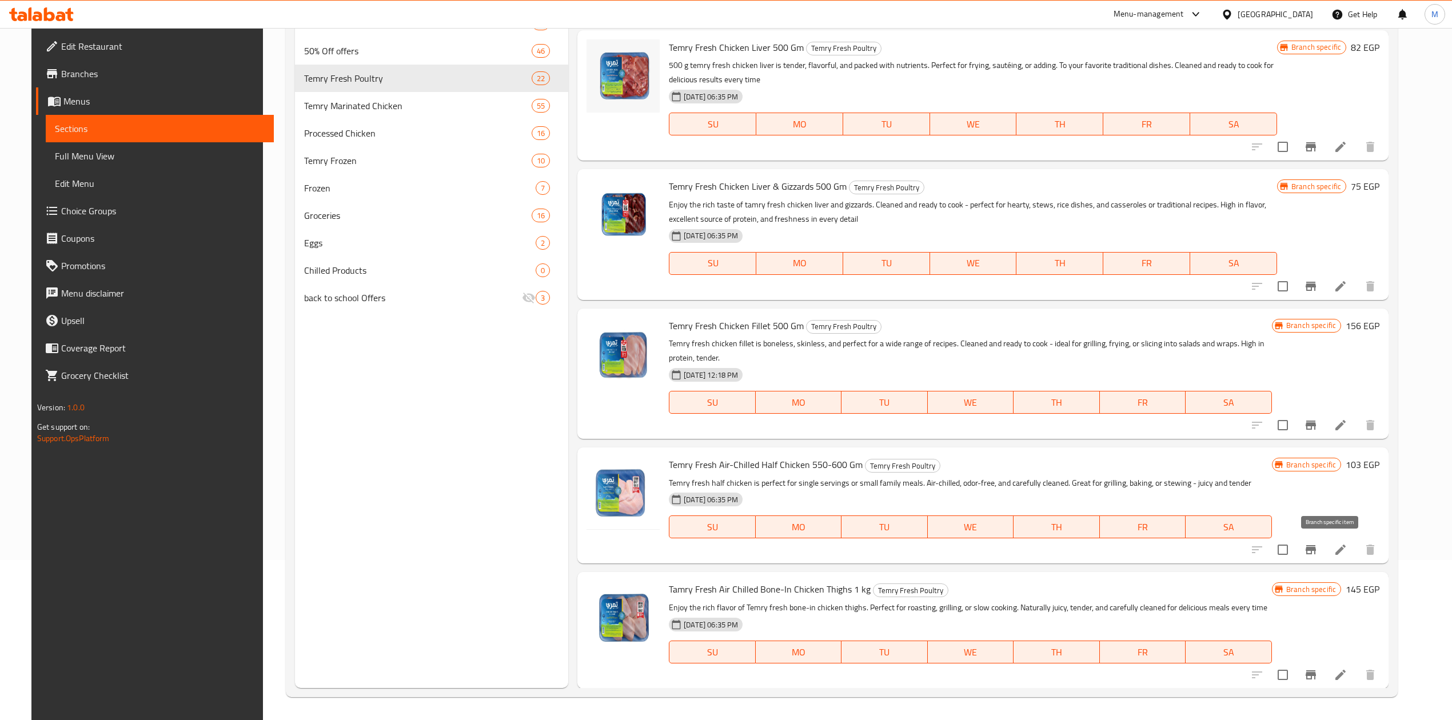
click at [1320, 542] on button "Branch-specific-item" at bounding box center [1310, 549] width 27 height 27
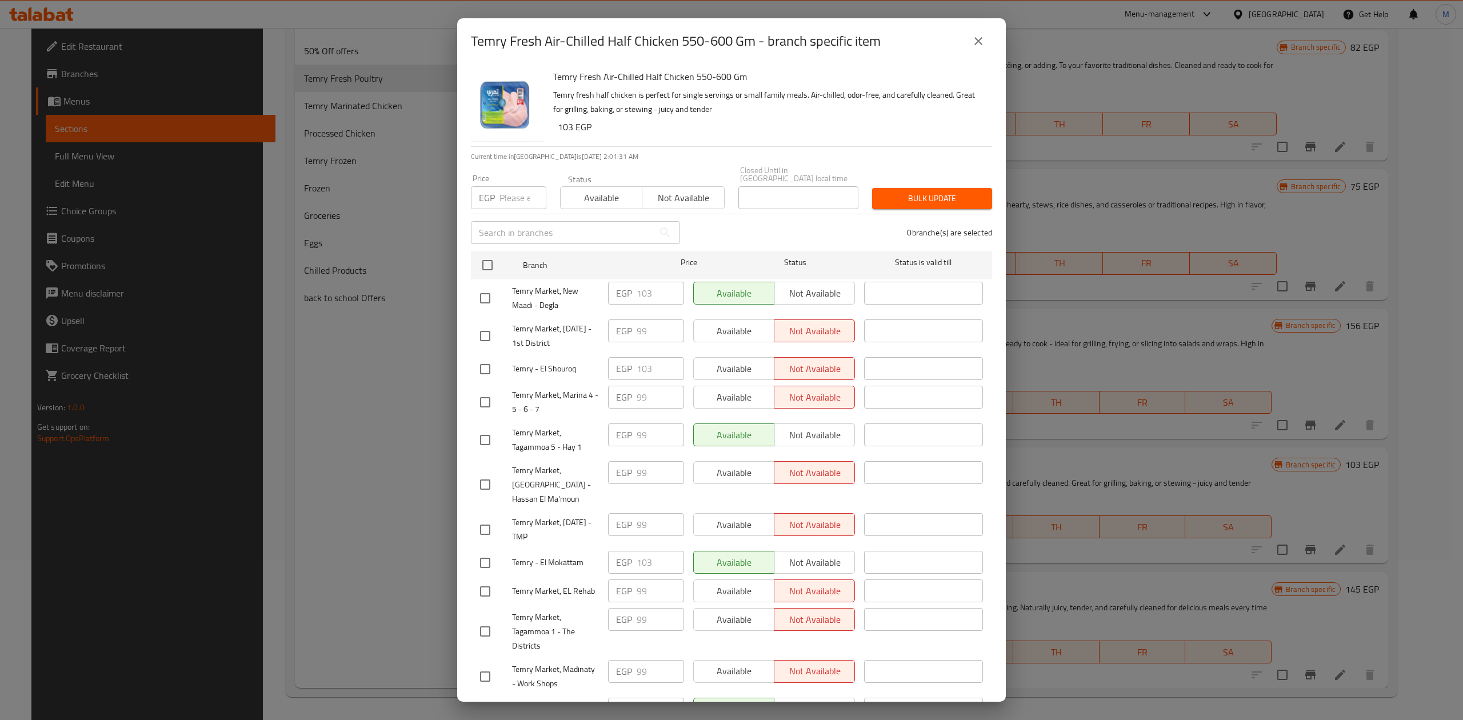
click at [508, 192] on input "number" at bounding box center [523, 197] width 47 height 23
click at [490, 266] on input "checkbox" at bounding box center [488, 265] width 24 height 24
click at [933, 199] on button "Bulk update" at bounding box center [932, 198] width 120 height 21
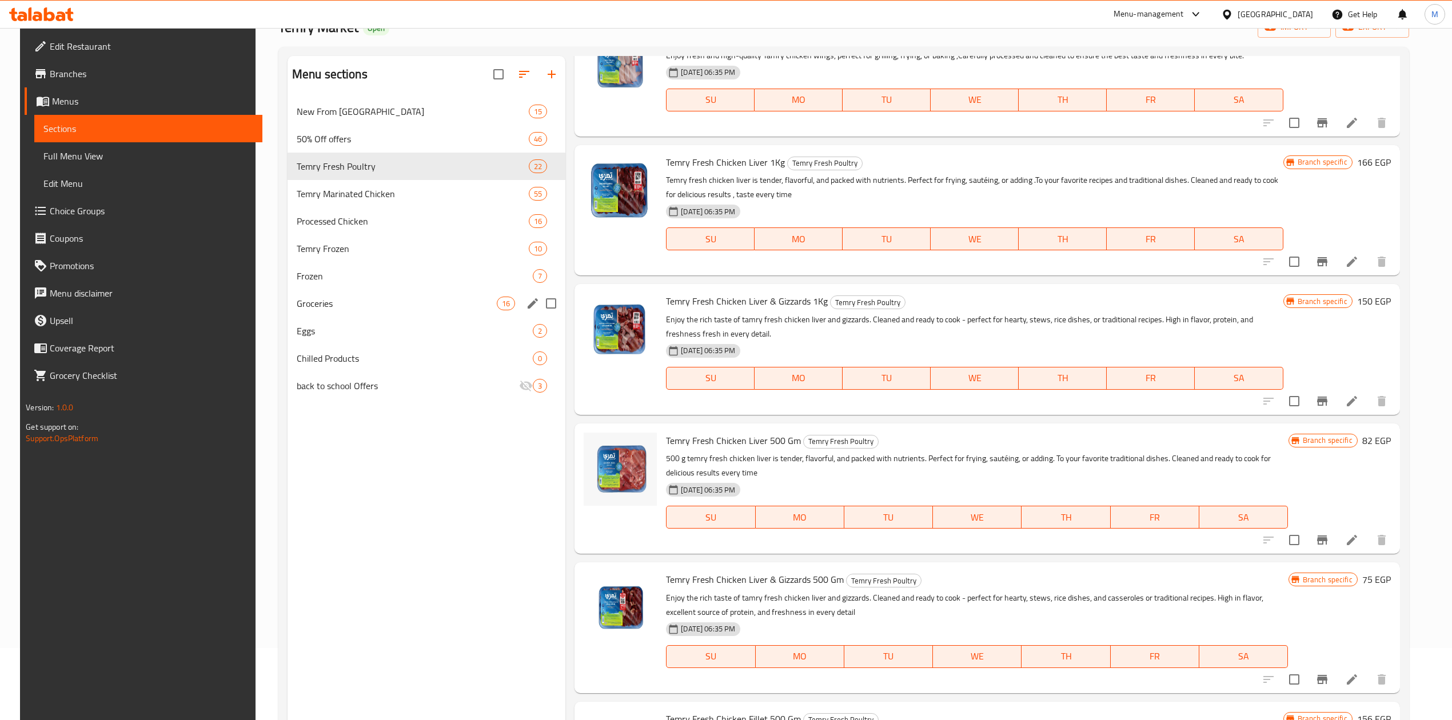
scroll to position [0, 0]
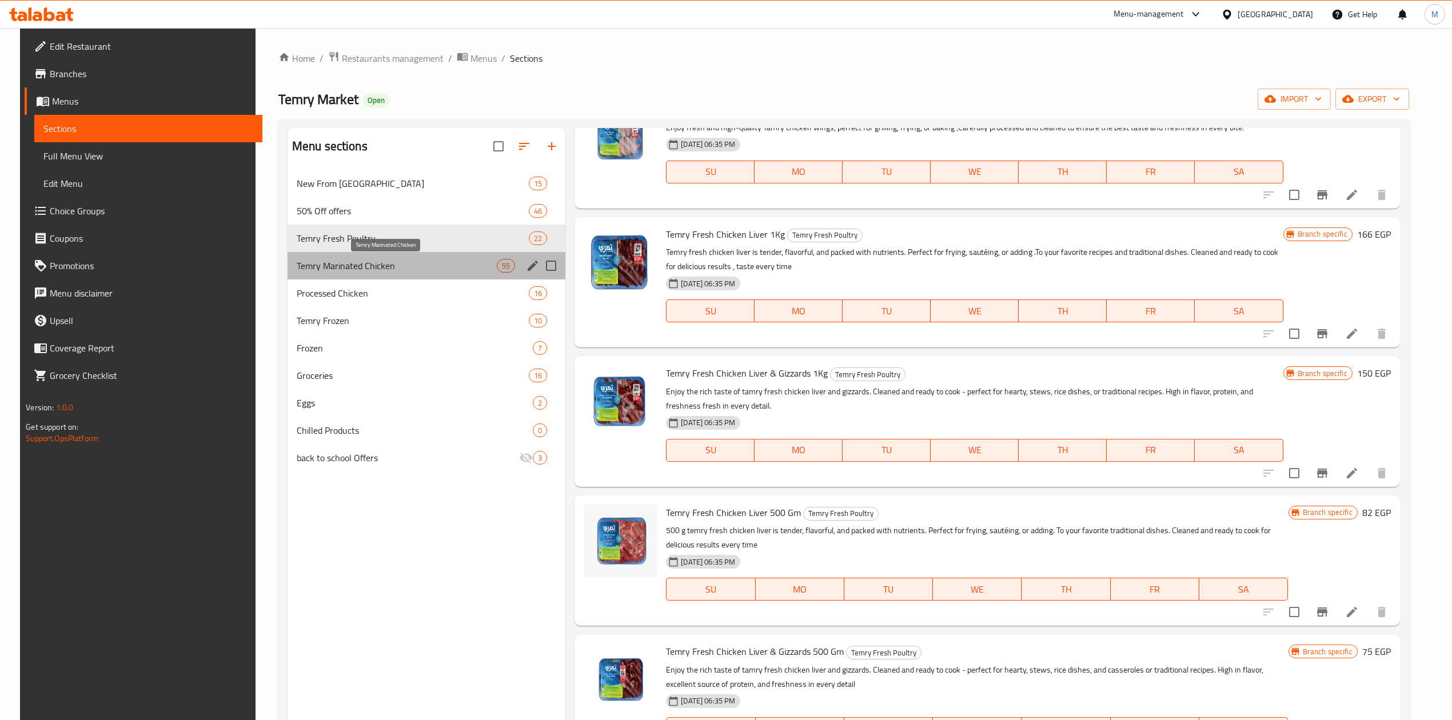
click at [385, 264] on span "Temry Marinated Chicken" at bounding box center [397, 266] width 200 height 14
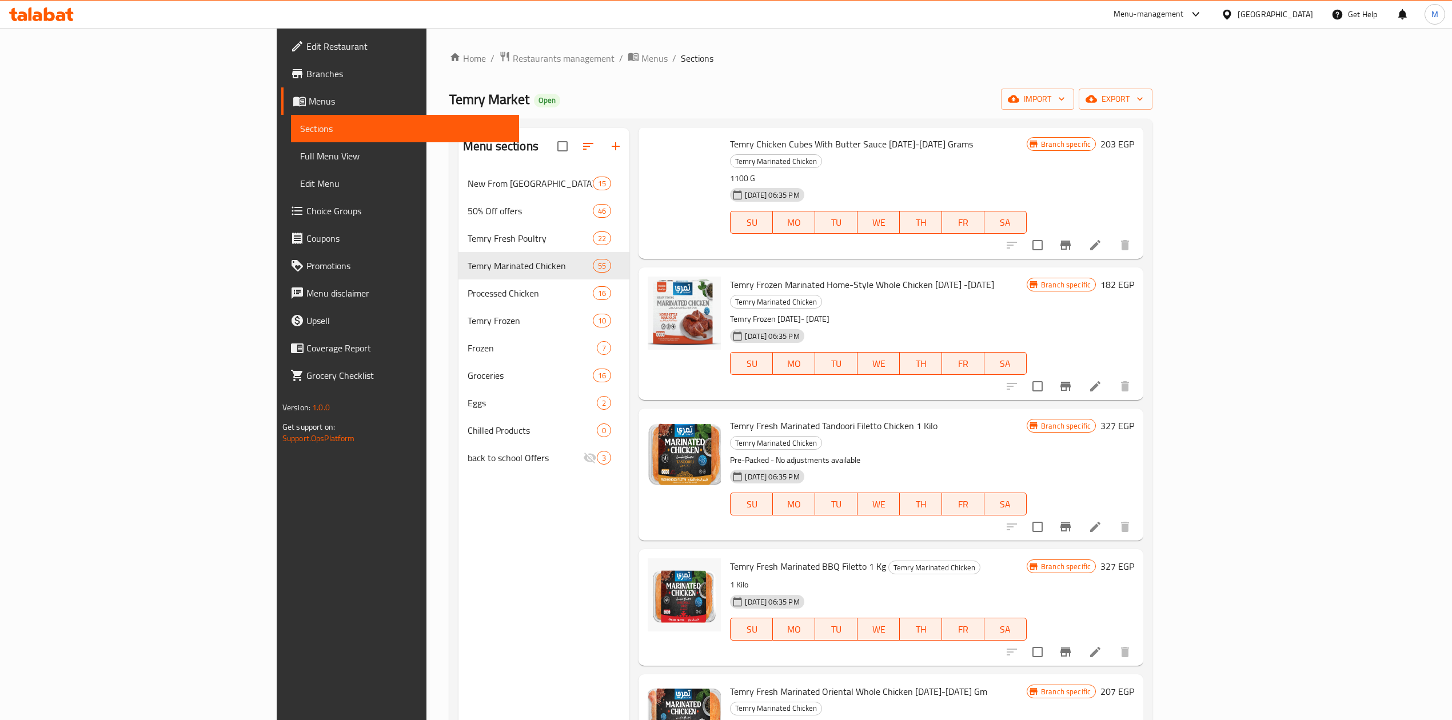
scroll to position [1459, 0]
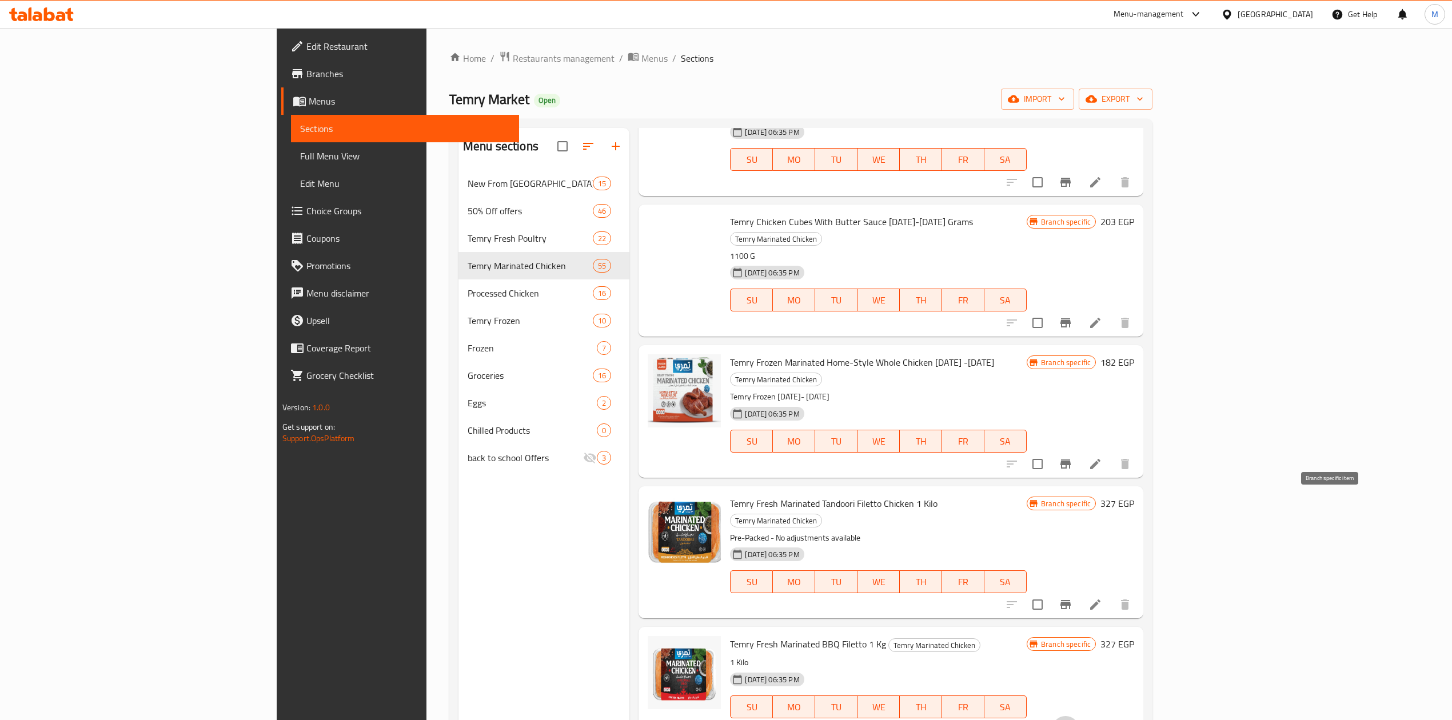
click at [1071, 720] on icon "Branch-specific-item" at bounding box center [1065, 729] width 10 height 9
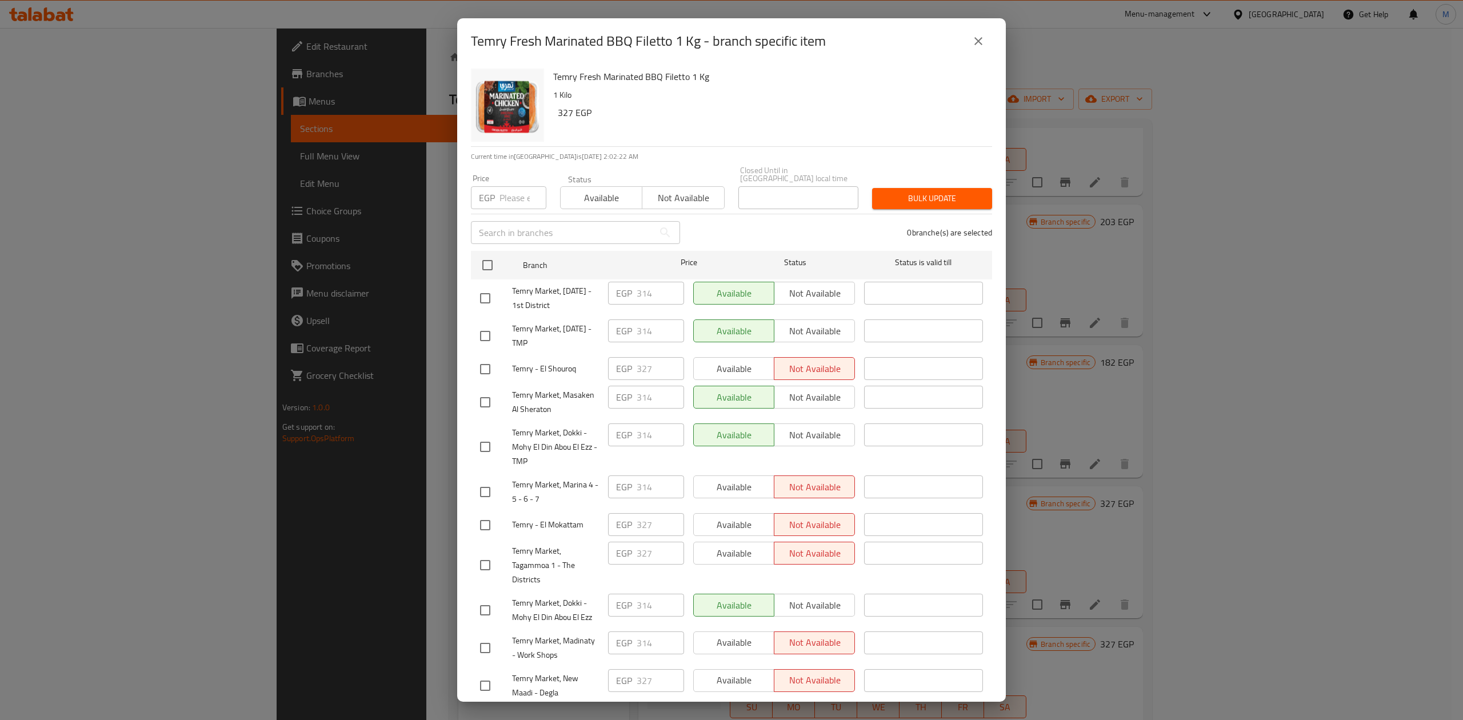
click at [510, 193] on input "number" at bounding box center [523, 197] width 47 height 23
click at [494, 261] on input "checkbox" at bounding box center [488, 265] width 24 height 24
click at [949, 191] on span "Bulk update" at bounding box center [932, 198] width 102 height 14
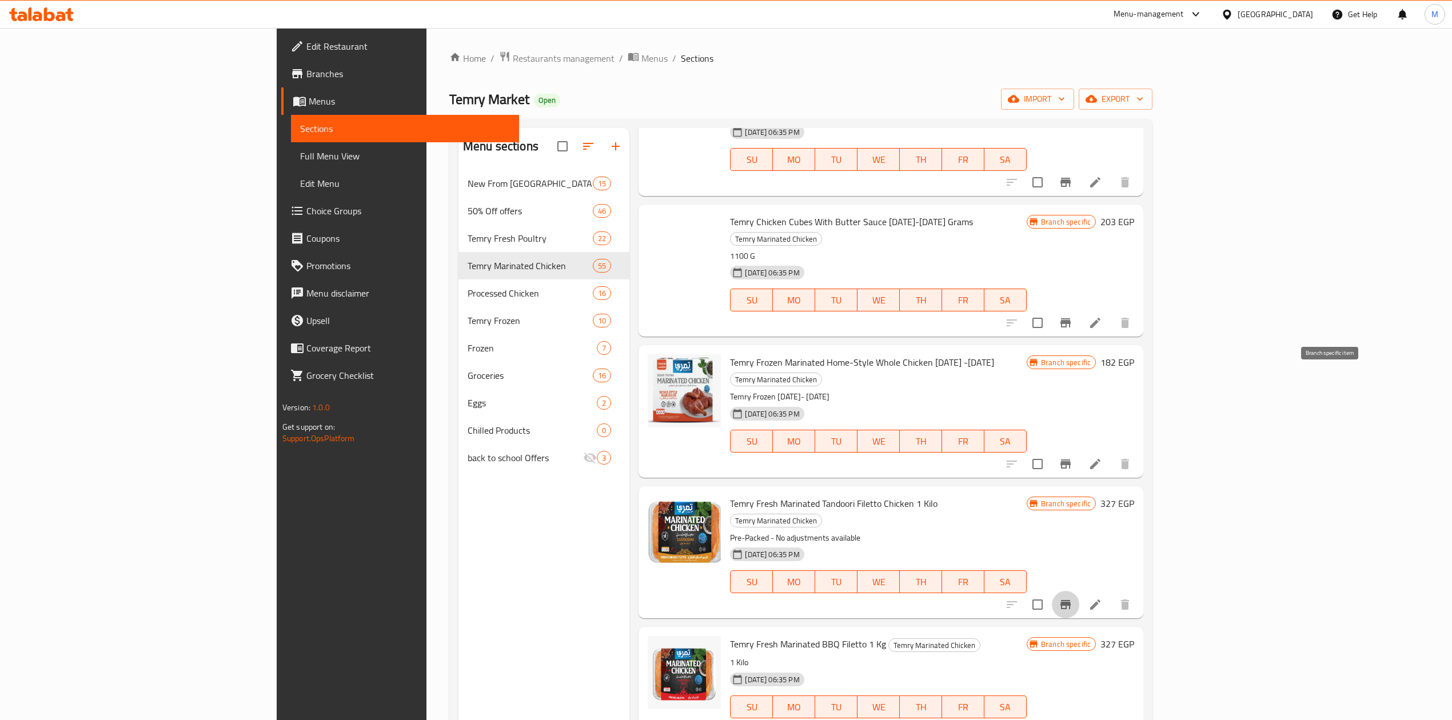
click at [1072, 598] on icon "Branch-specific-item" at bounding box center [1066, 605] width 14 height 14
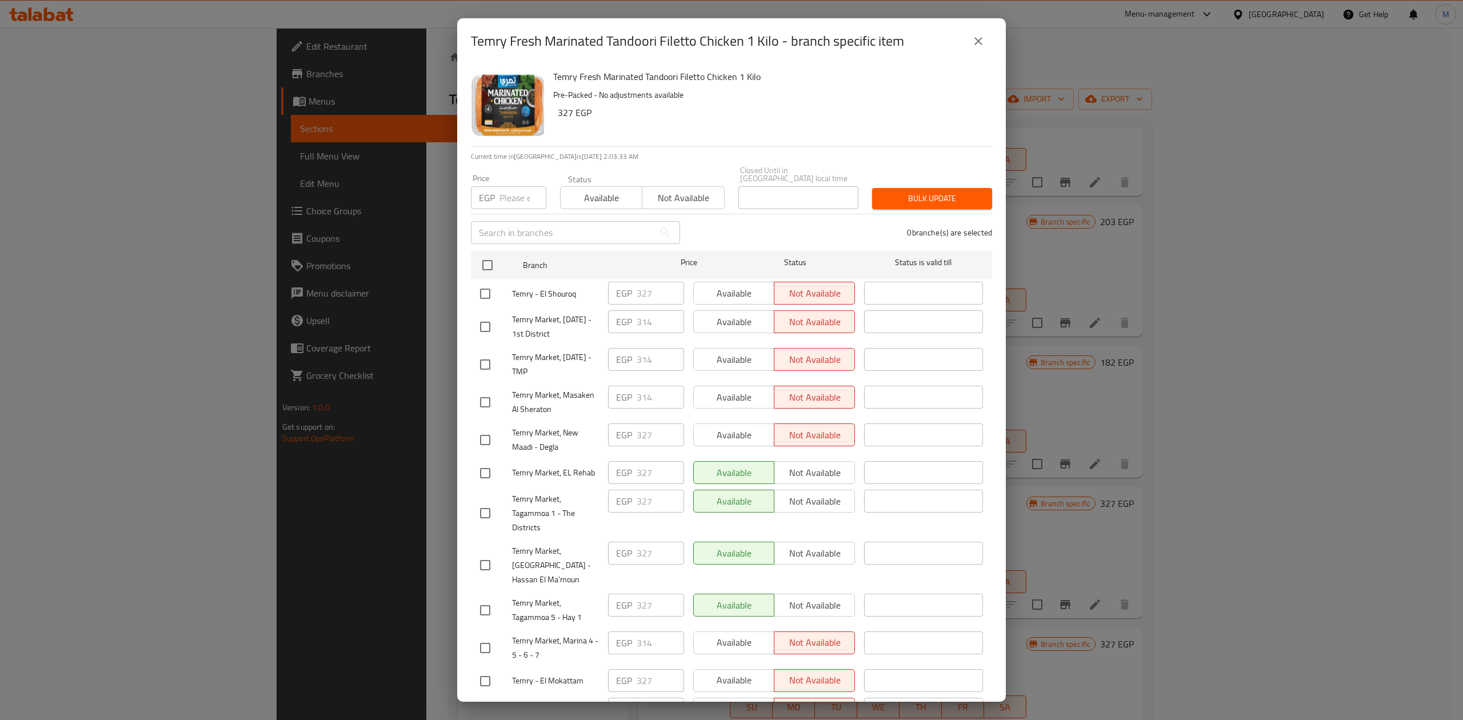
click at [504, 192] on input "number" at bounding box center [523, 197] width 47 height 23
drag, startPoint x: 486, startPoint y: 254, endPoint x: 556, endPoint y: 236, distance: 72.7
click at [490, 253] on input "checkbox" at bounding box center [488, 265] width 24 height 24
click at [884, 197] on span "Bulk update" at bounding box center [932, 198] width 102 height 14
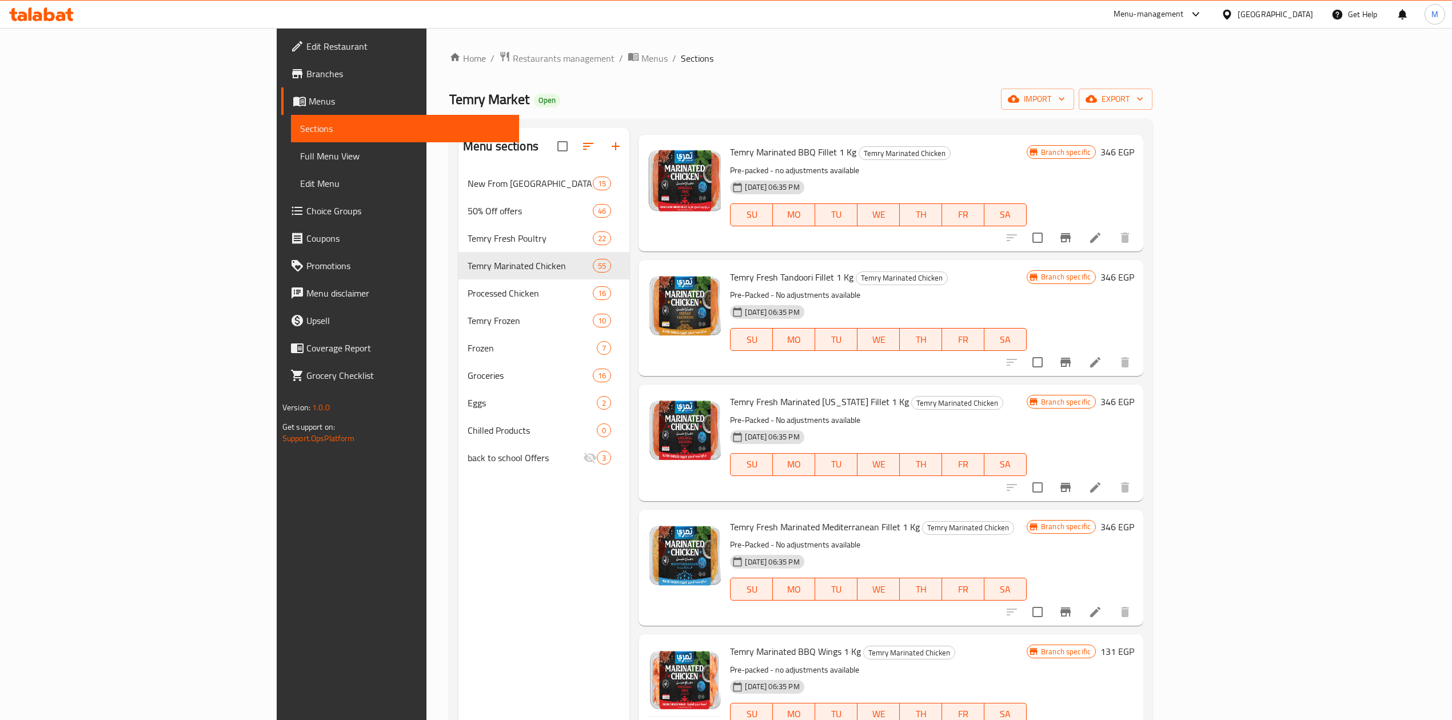
scroll to position [2543, 0]
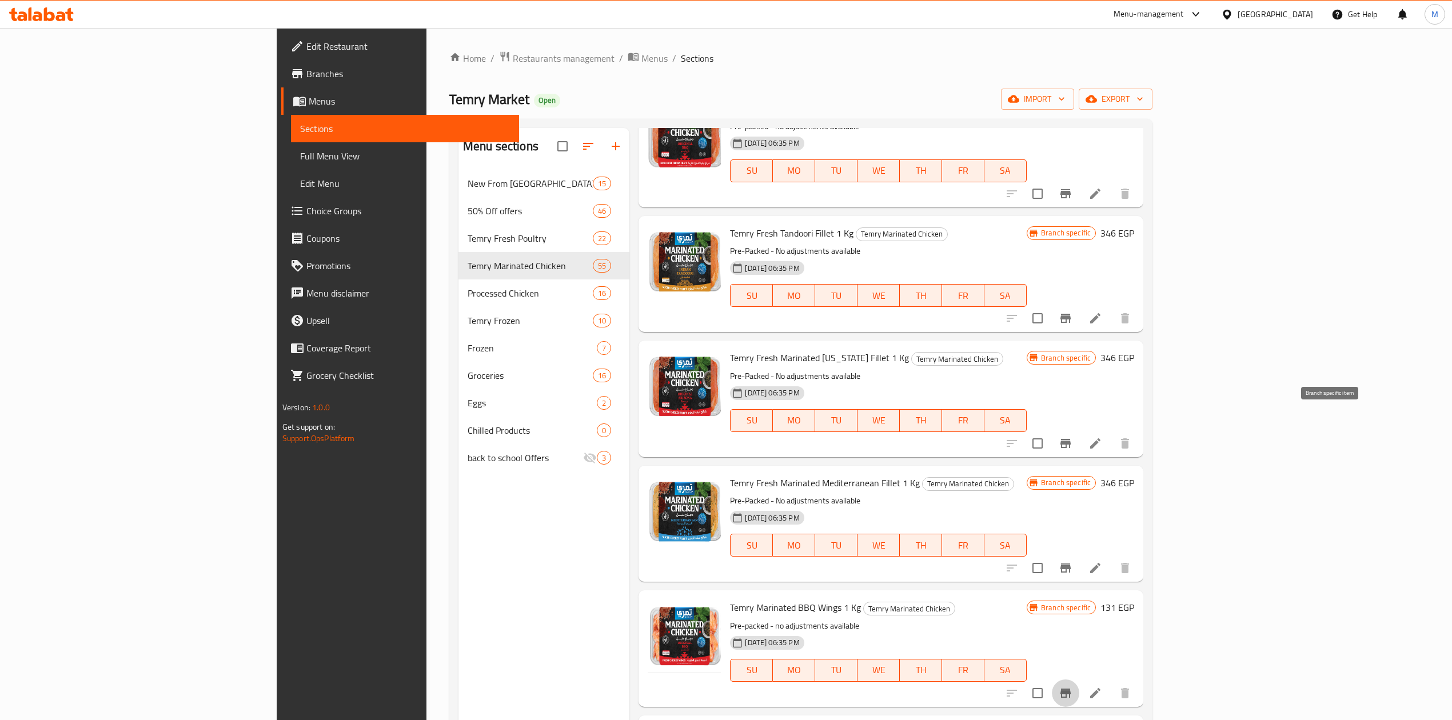
click at [1079, 680] on button "Branch-specific-item" at bounding box center [1065, 693] width 27 height 27
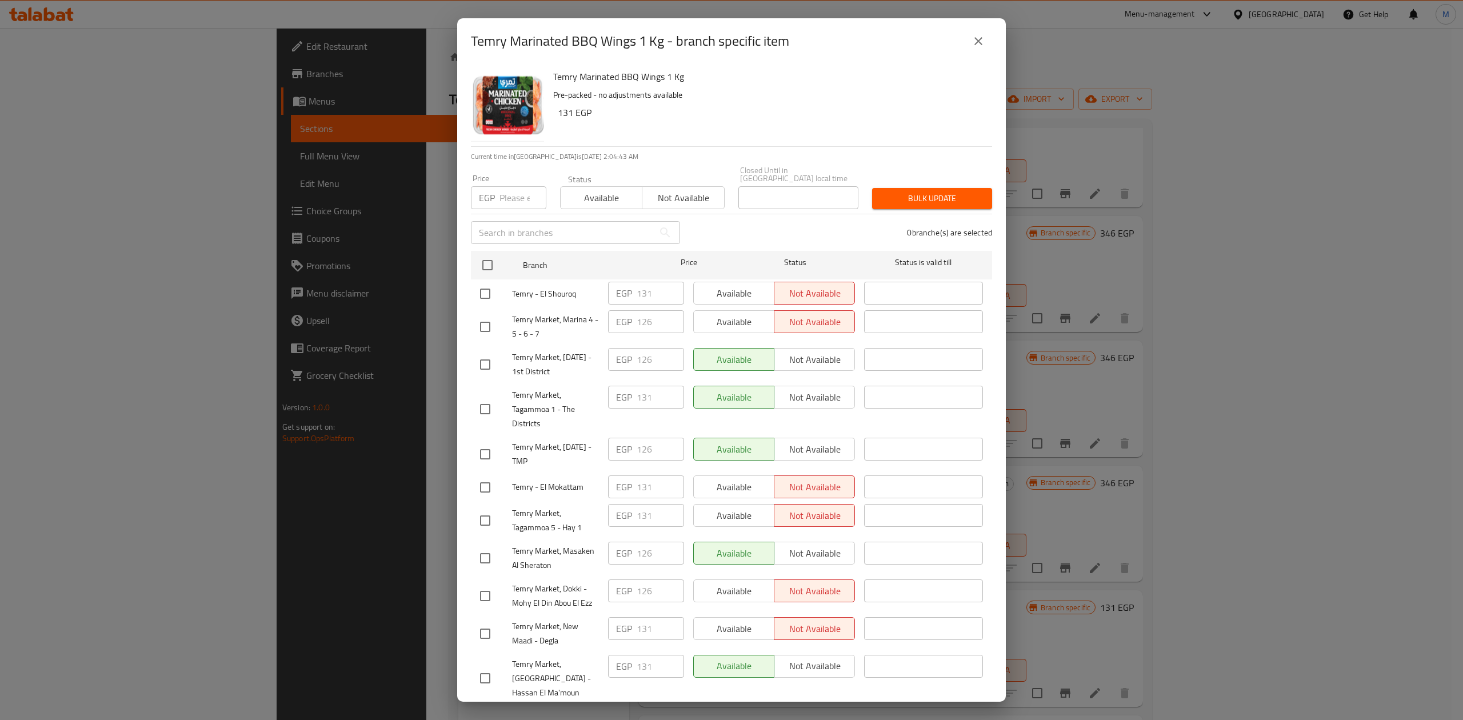
click at [504, 186] on input "number" at bounding box center [523, 197] width 47 height 23
click at [492, 257] on input "checkbox" at bounding box center [488, 265] width 24 height 24
click at [925, 193] on span "Bulk update" at bounding box center [932, 198] width 102 height 14
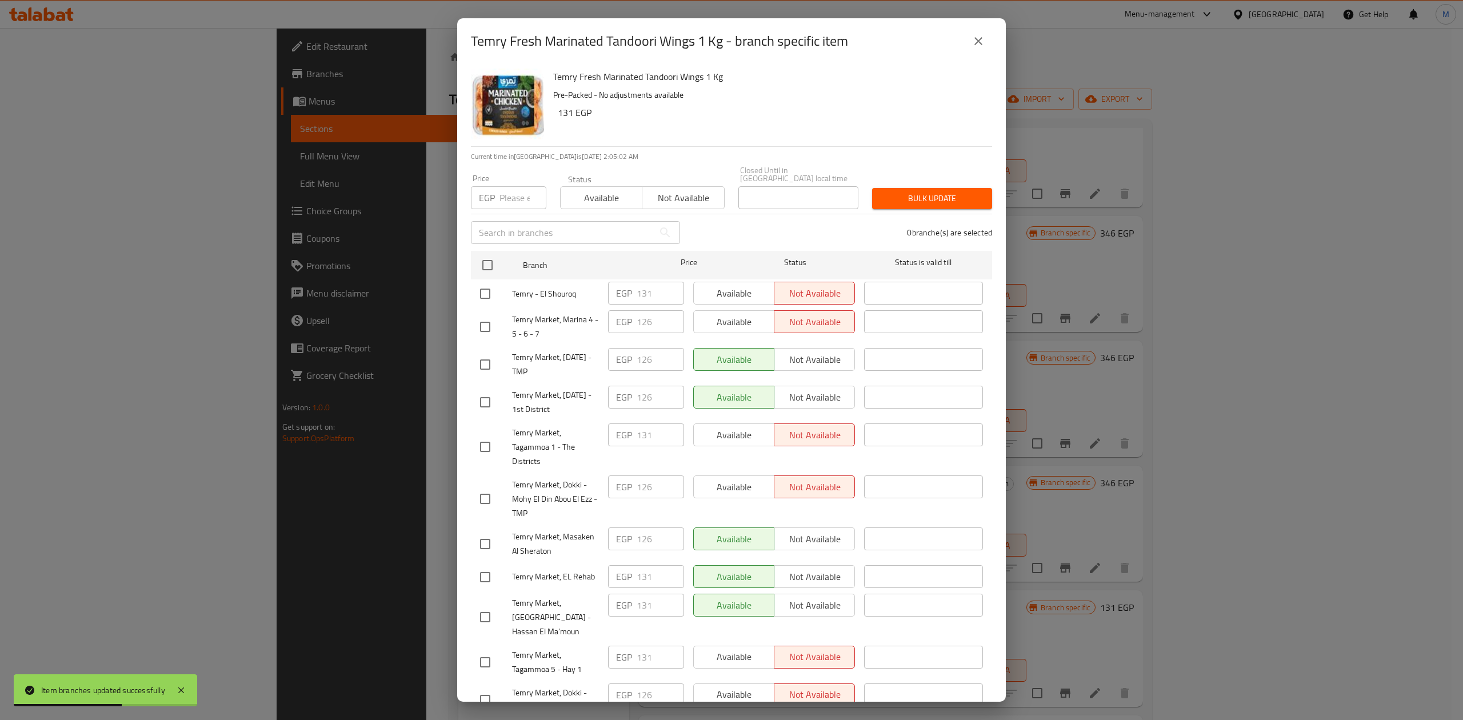
click at [503, 187] on input "number" at bounding box center [523, 197] width 47 height 23
click at [488, 254] on input "checkbox" at bounding box center [488, 265] width 24 height 24
click at [964, 192] on span "Bulk update" at bounding box center [932, 198] width 102 height 14
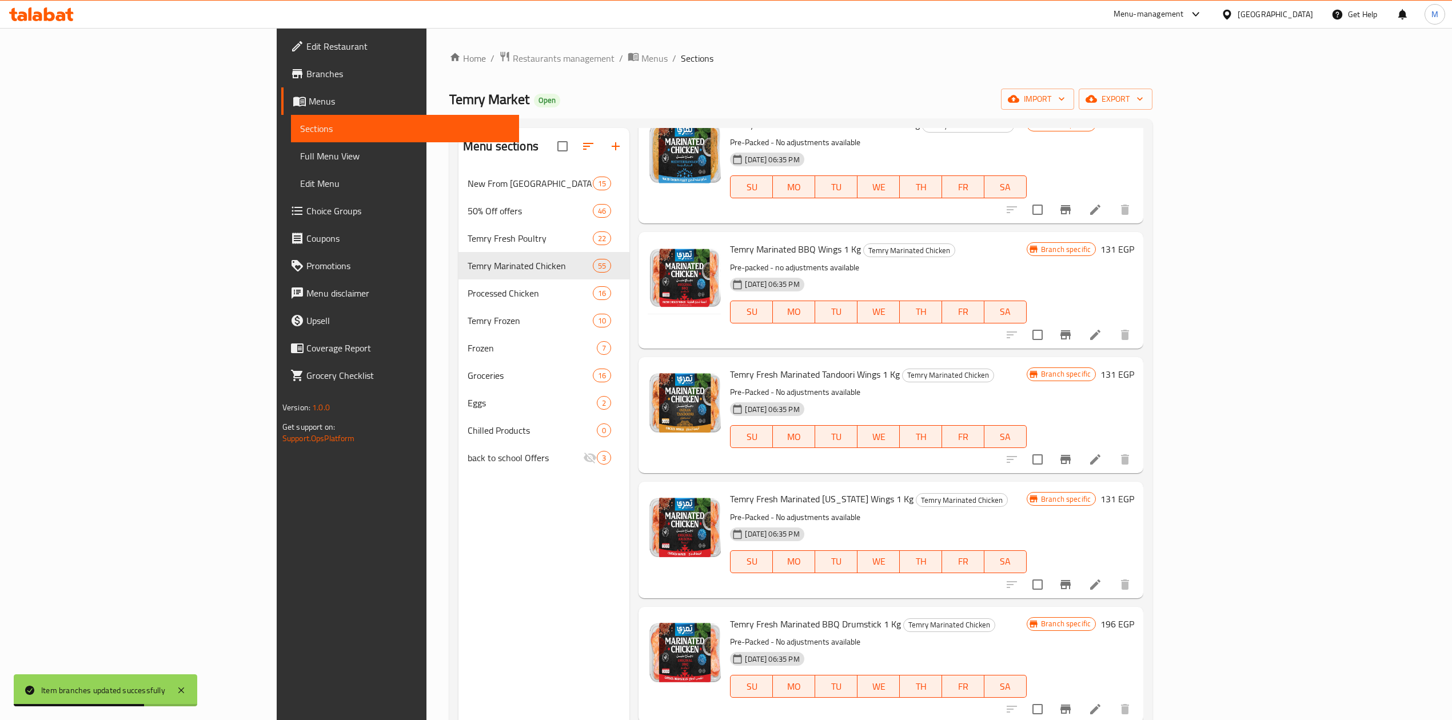
scroll to position [3153, 0]
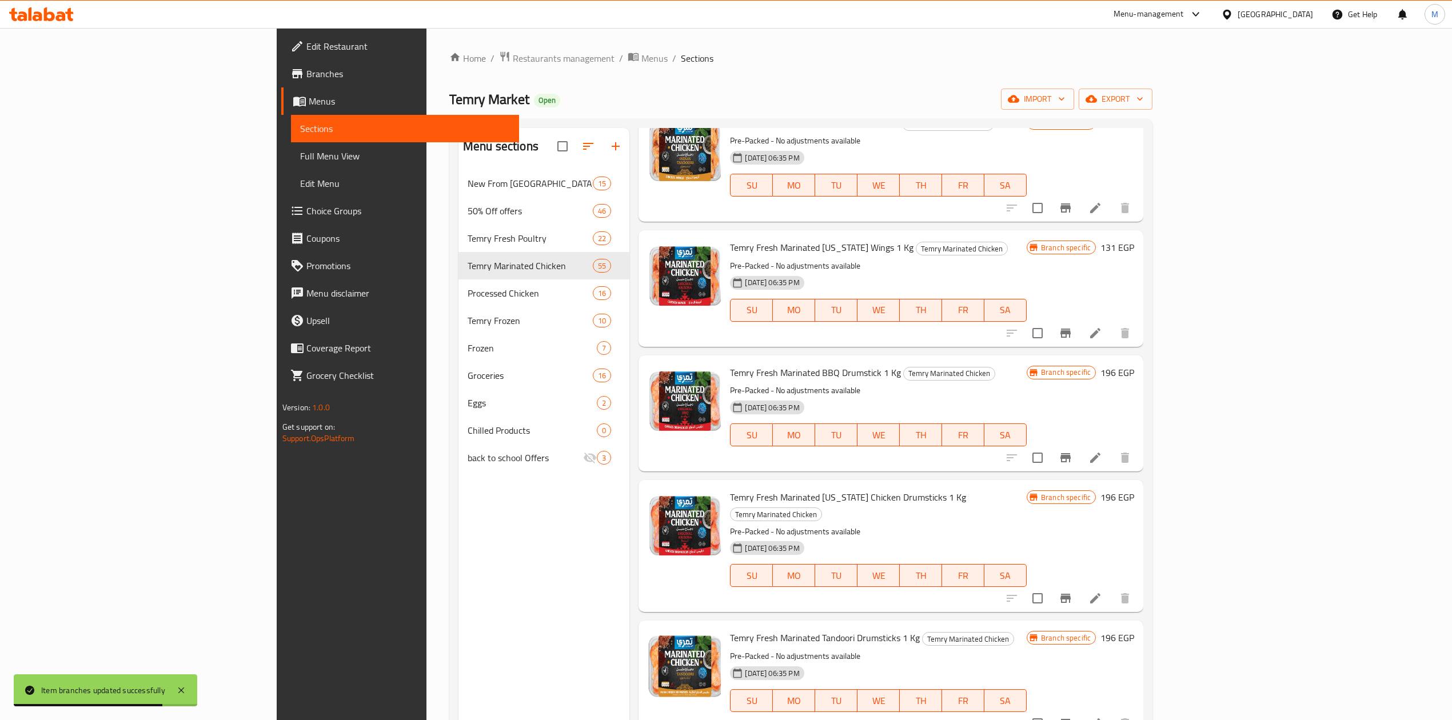
click at [1071, 719] on icon "Branch-specific-item" at bounding box center [1065, 723] width 10 height 9
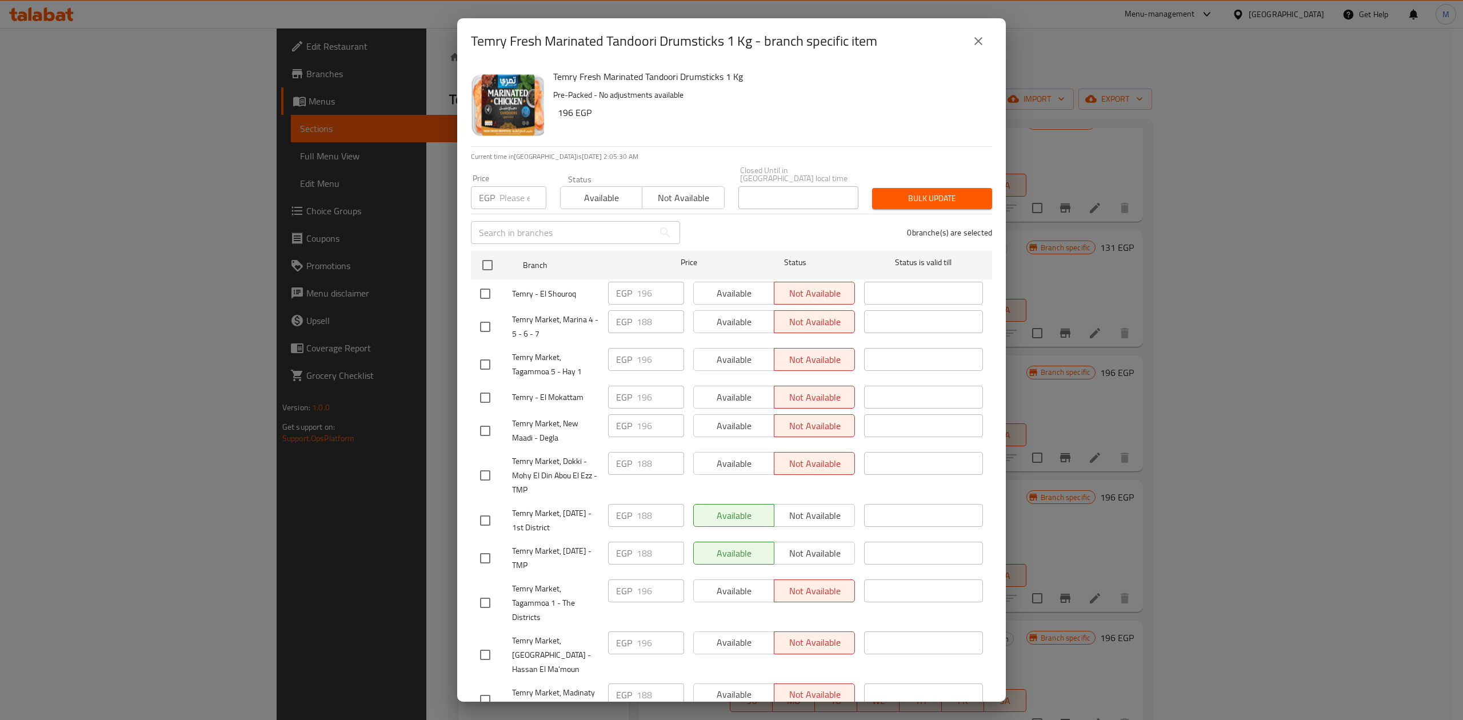
click at [510, 197] on input "number" at bounding box center [523, 197] width 47 height 23
click at [490, 261] on input "checkbox" at bounding box center [488, 265] width 24 height 24
click at [905, 191] on span "Bulk update" at bounding box center [932, 198] width 102 height 14
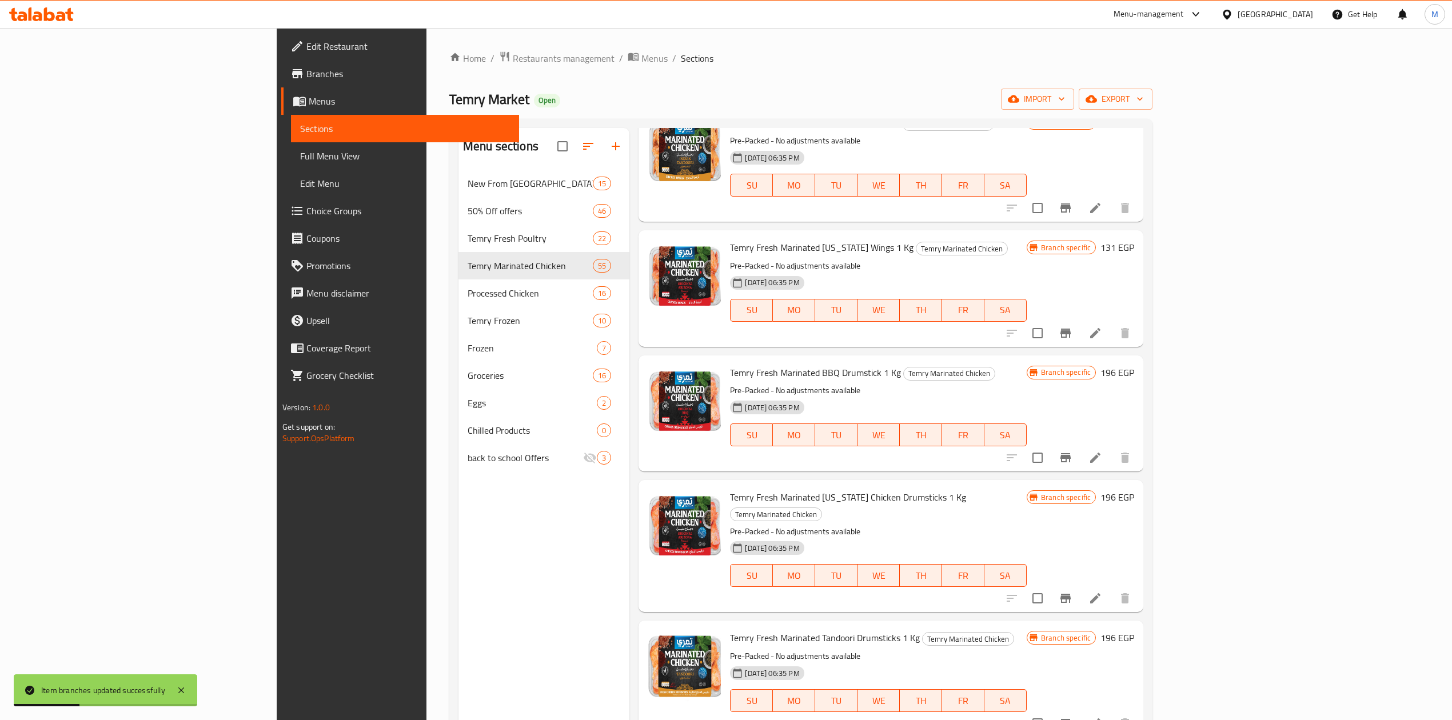
scroll to position [2765, 0]
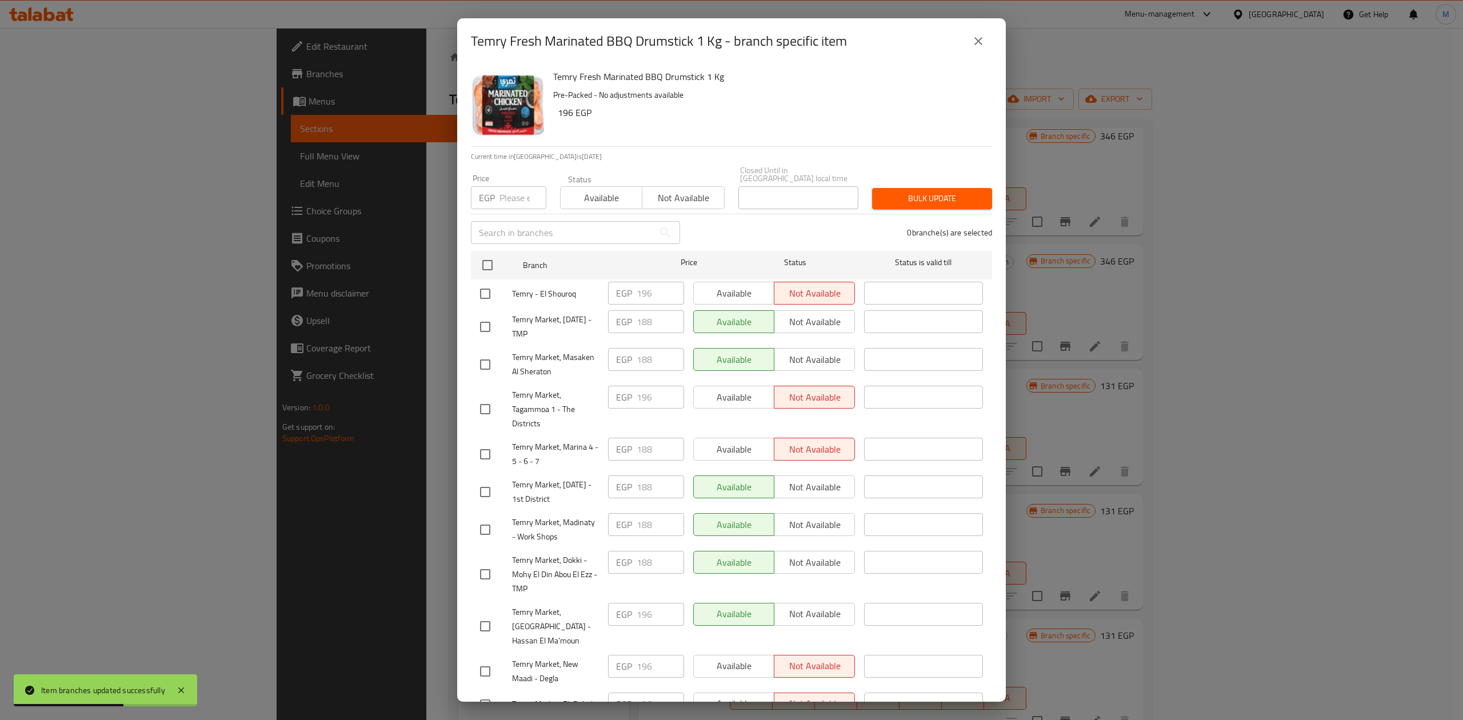
click at [504, 204] on div "Price EGP Price" at bounding box center [508, 191] width 89 height 49
click at [505, 197] on input "number" at bounding box center [523, 197] width 47 height 23
click at [496, 253] on input "checkbox" at bounding box center [488, 265] width 24 height 24
click at [899, 197] on span "Bulk update" at bounding box center [932, 198] width 102 height 14
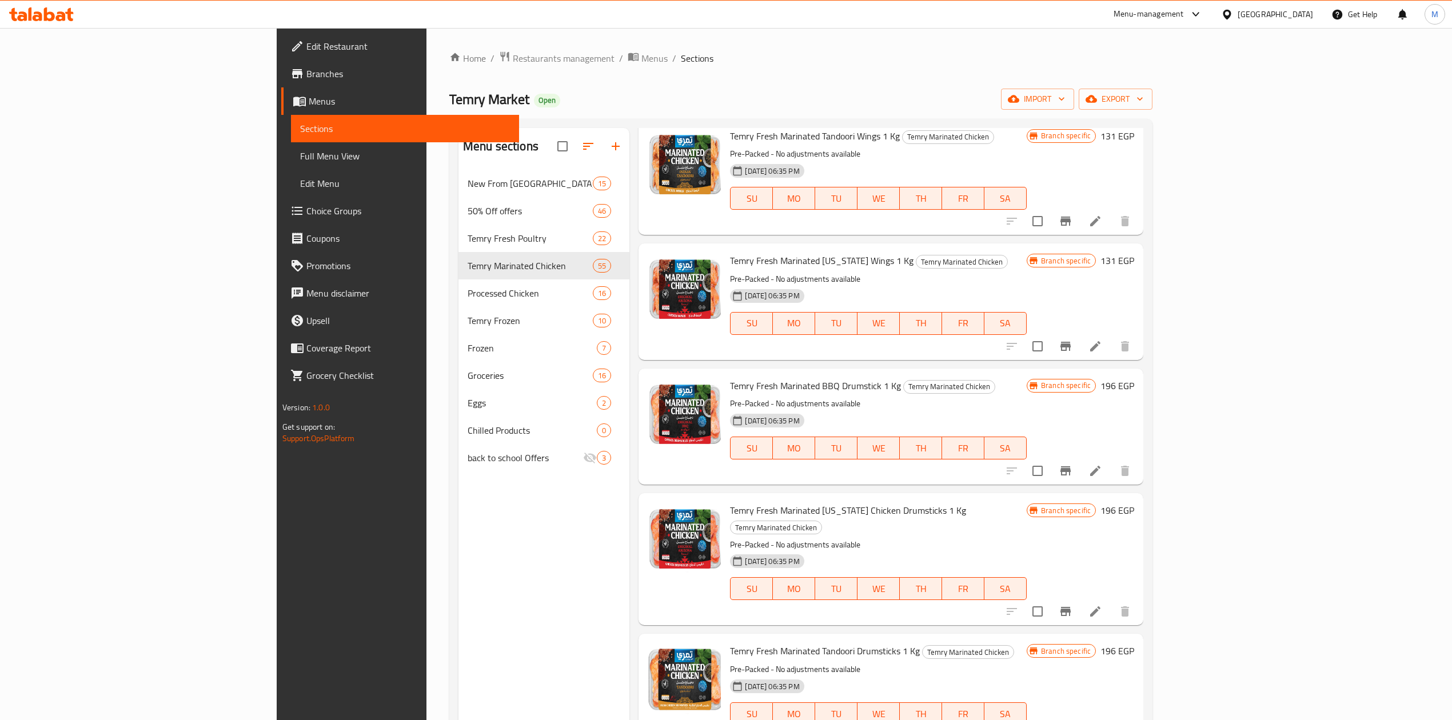
scroll to position [3216, 0]
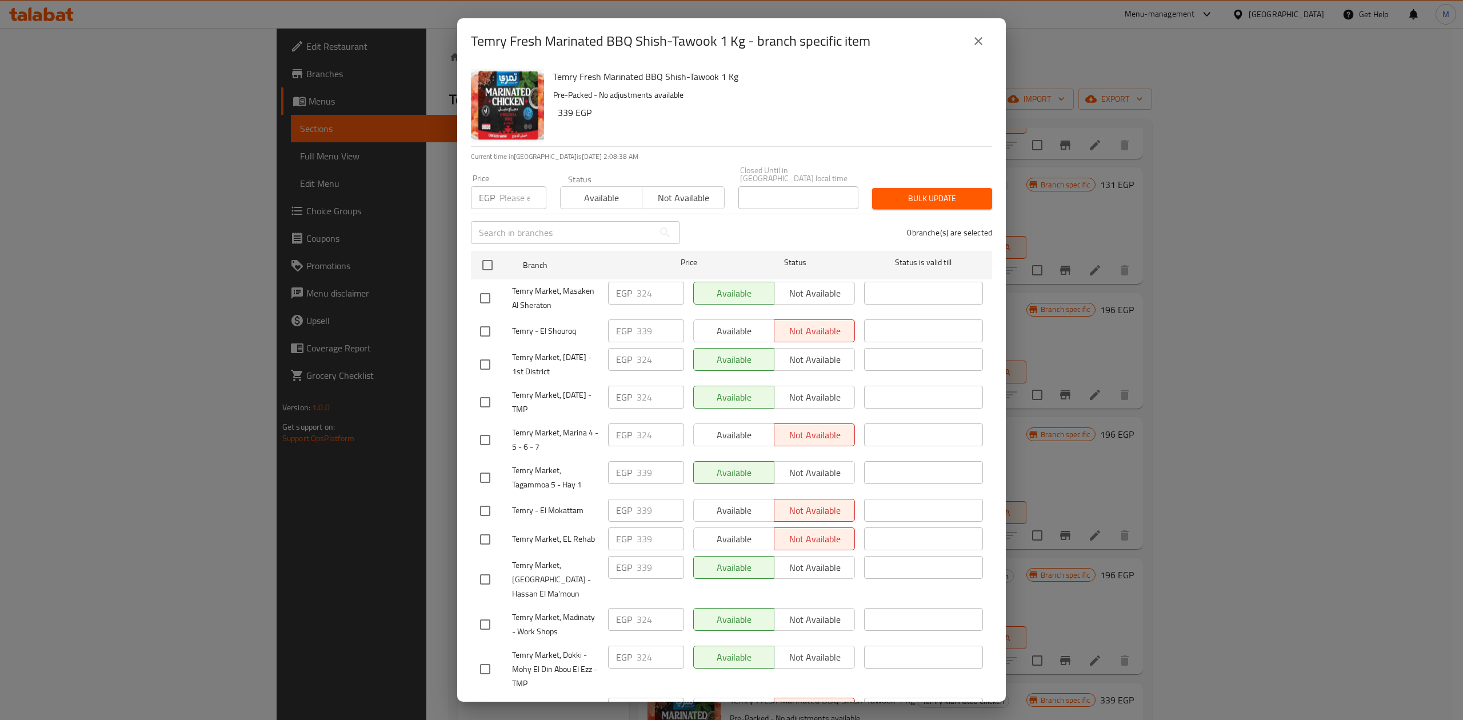
click at [511, 195] on input "number" at bounding box center [523, 197] width 47 height 23
click at [483, 256] on input "checkbox" at bounding box center [488, 265] width 24 height 24
click at [934, 195] on span "Bulk update" at bounding box center [932, 198] width 102 height 14
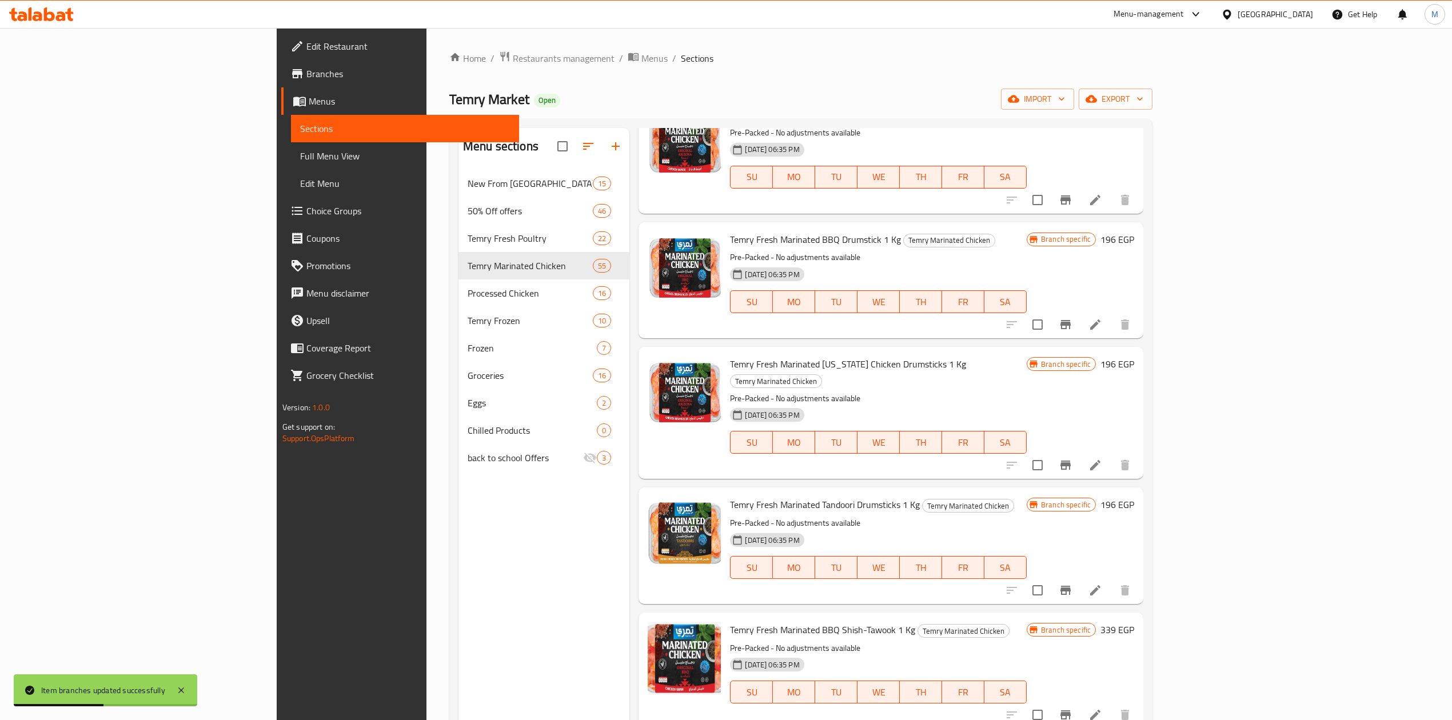
scroll to position [3369, 0]
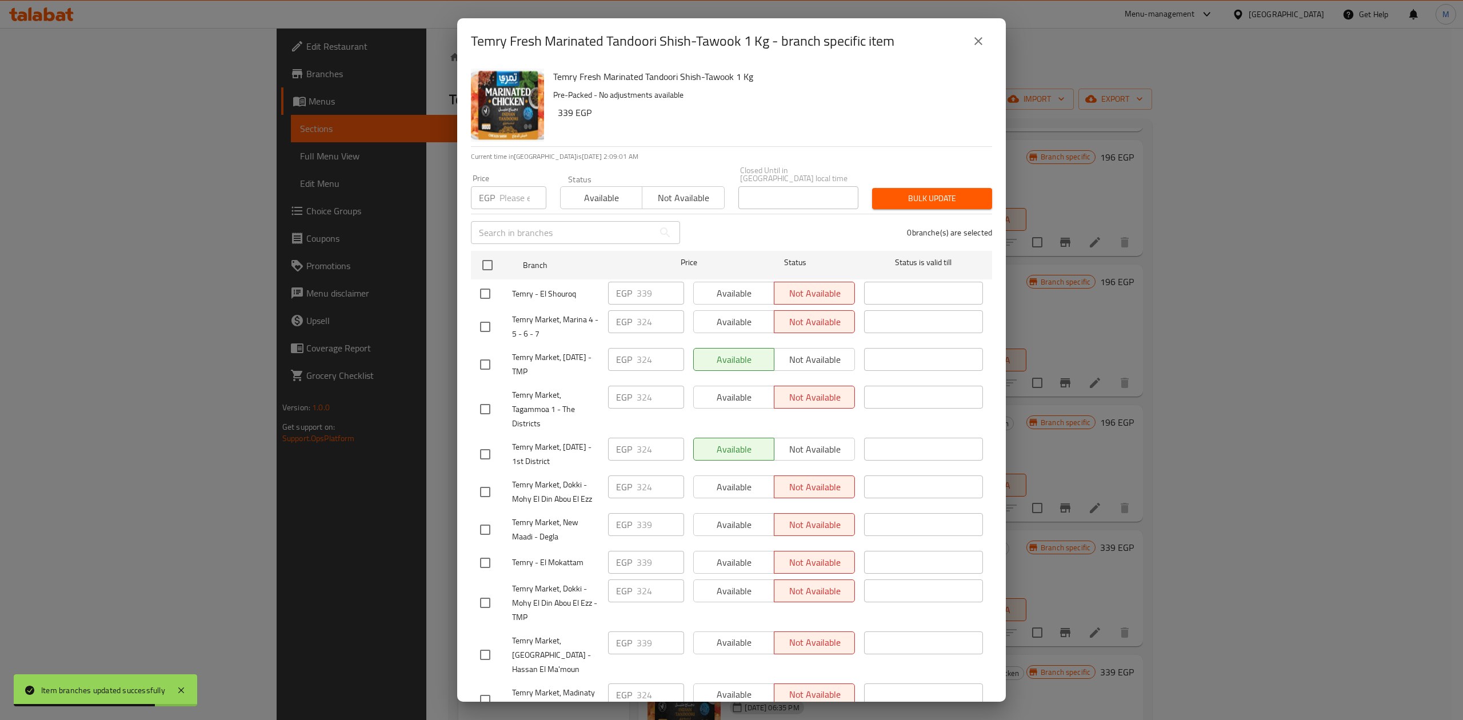
click at [501, 194] on input "number" at bounding box center [523, 197] width 47 height 23
click at [493, 254] on input "checkbox" at bounding box center [488, 265] width 24 height 24
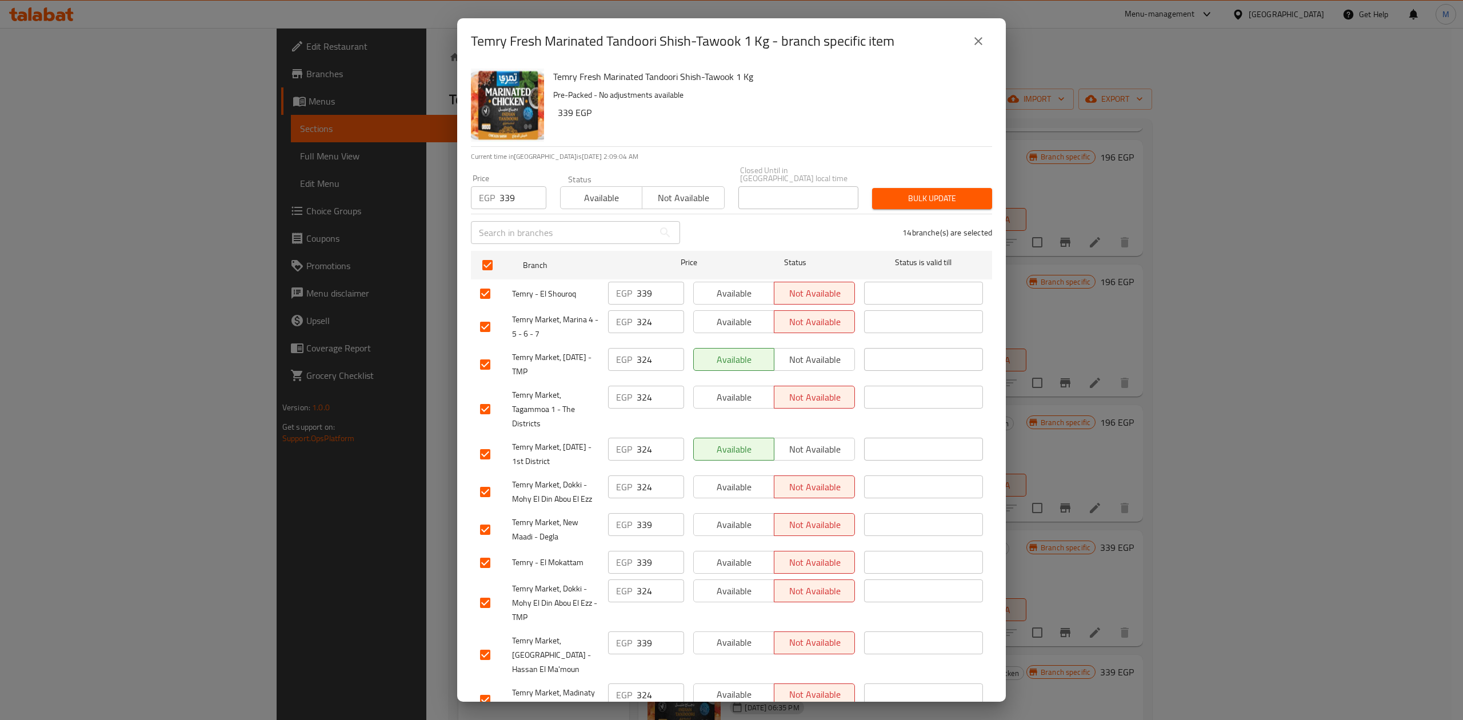
click at [961, 191] on span "Bulk update" at bounding box center [932, 198] width 102 height 14
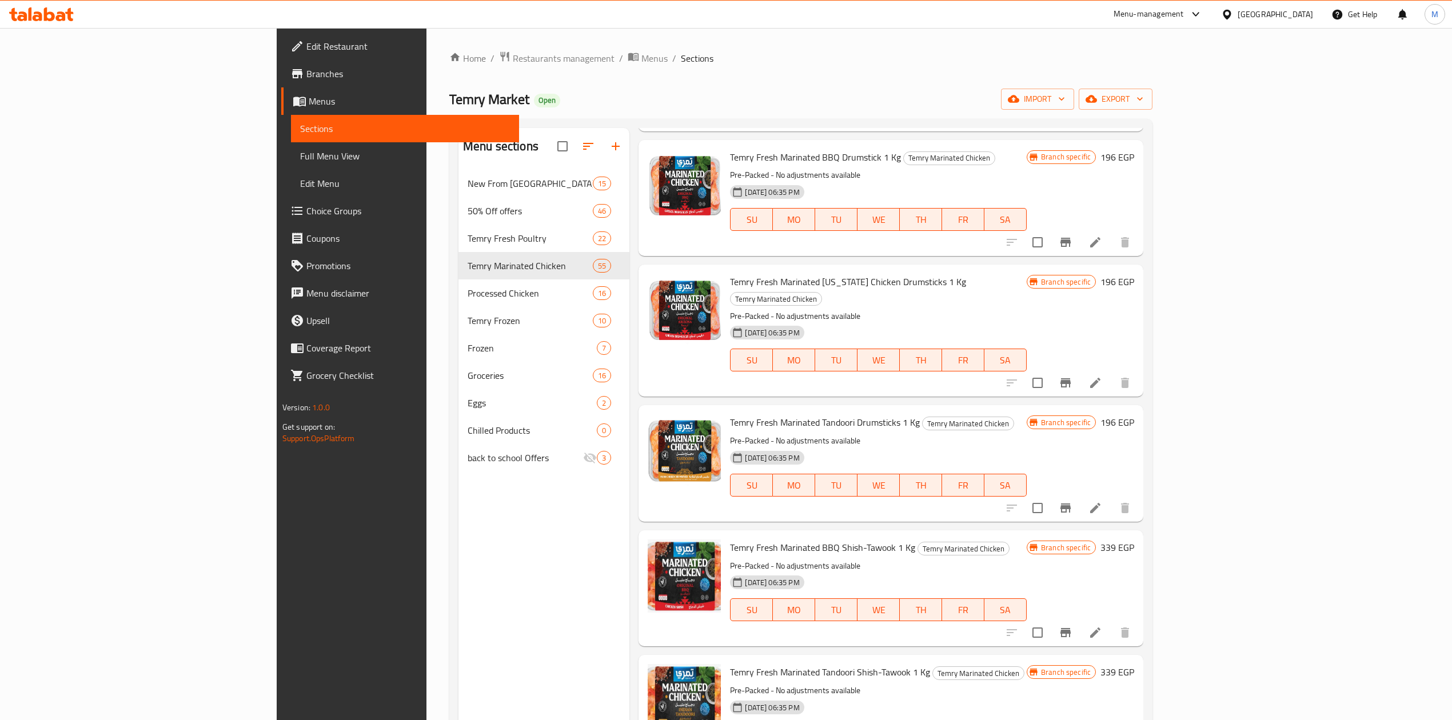
scroll to position [1891, 0]
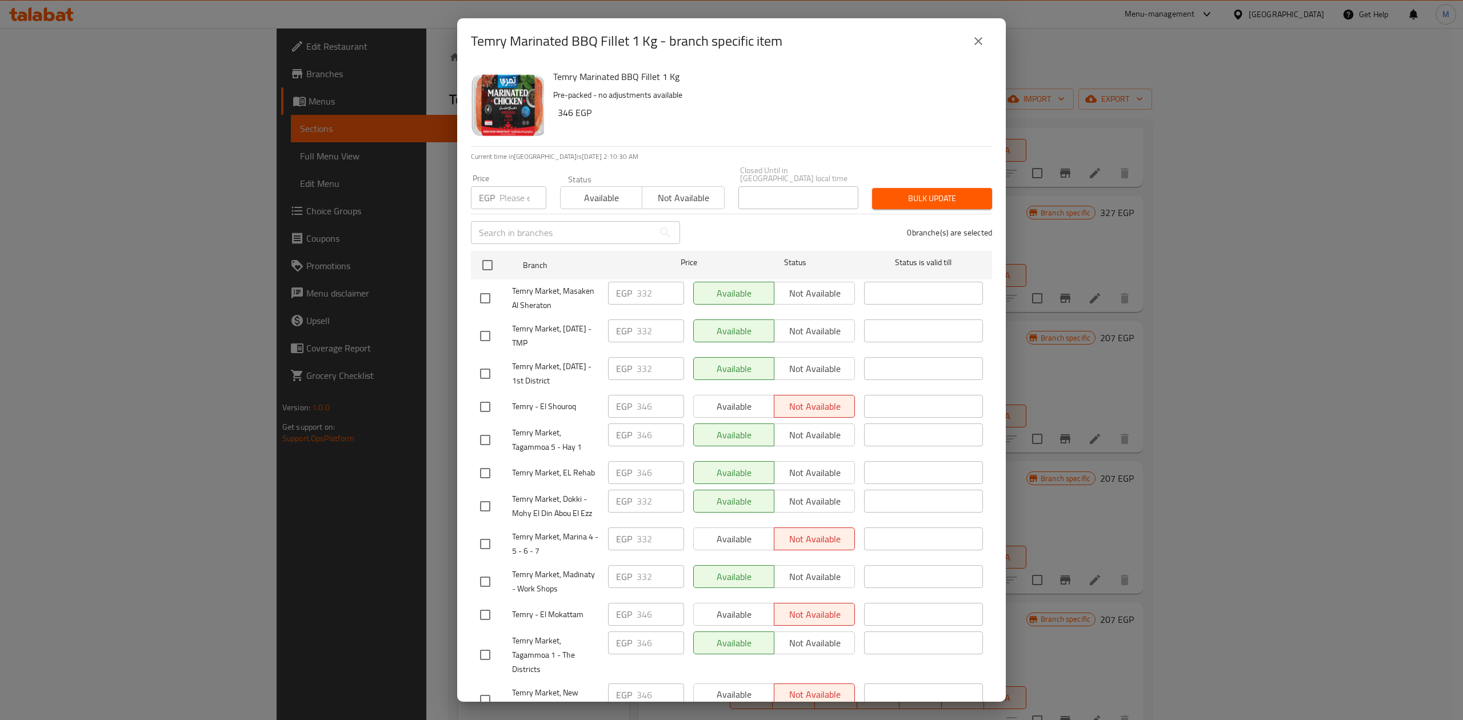
click at [510, 192] on input "number" at bounding box center [523, 197] width 47 height 23
click at [483, 261] on input "checkbox" at bounding box center [488, 265] width 24 height 24
click at [886, 188] on button "Bulk update" at bounding box center [932, 198] width 120 height 21
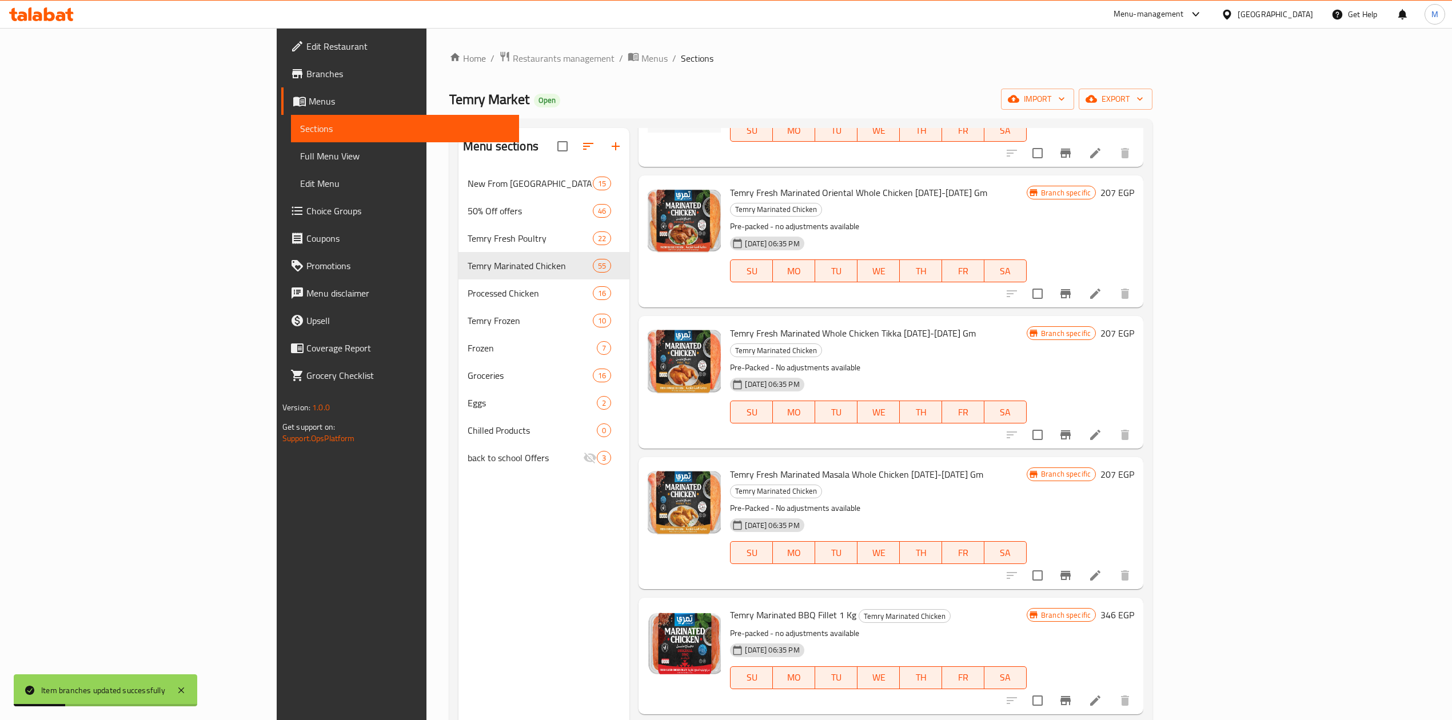
scroll to position [2043, 0]
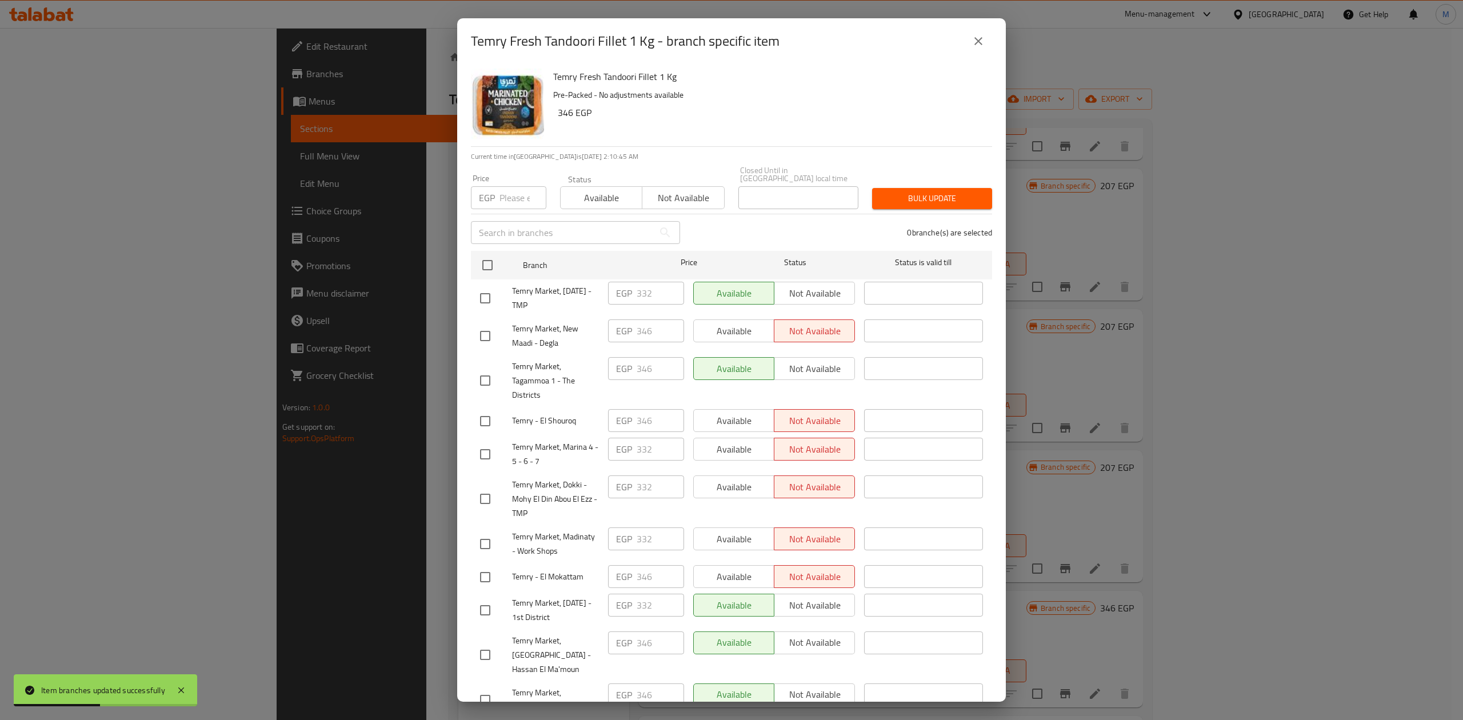
click at [520, 195] on input "number" at bounding box center [523, 197] width 47 height 23
click at [489, 257] on input "checkbox" at bounding box center [488, 265] width 24 height 24
click at [964, 191] on span "Bulk update" at bounding box center [932, 198] width 102 height 14
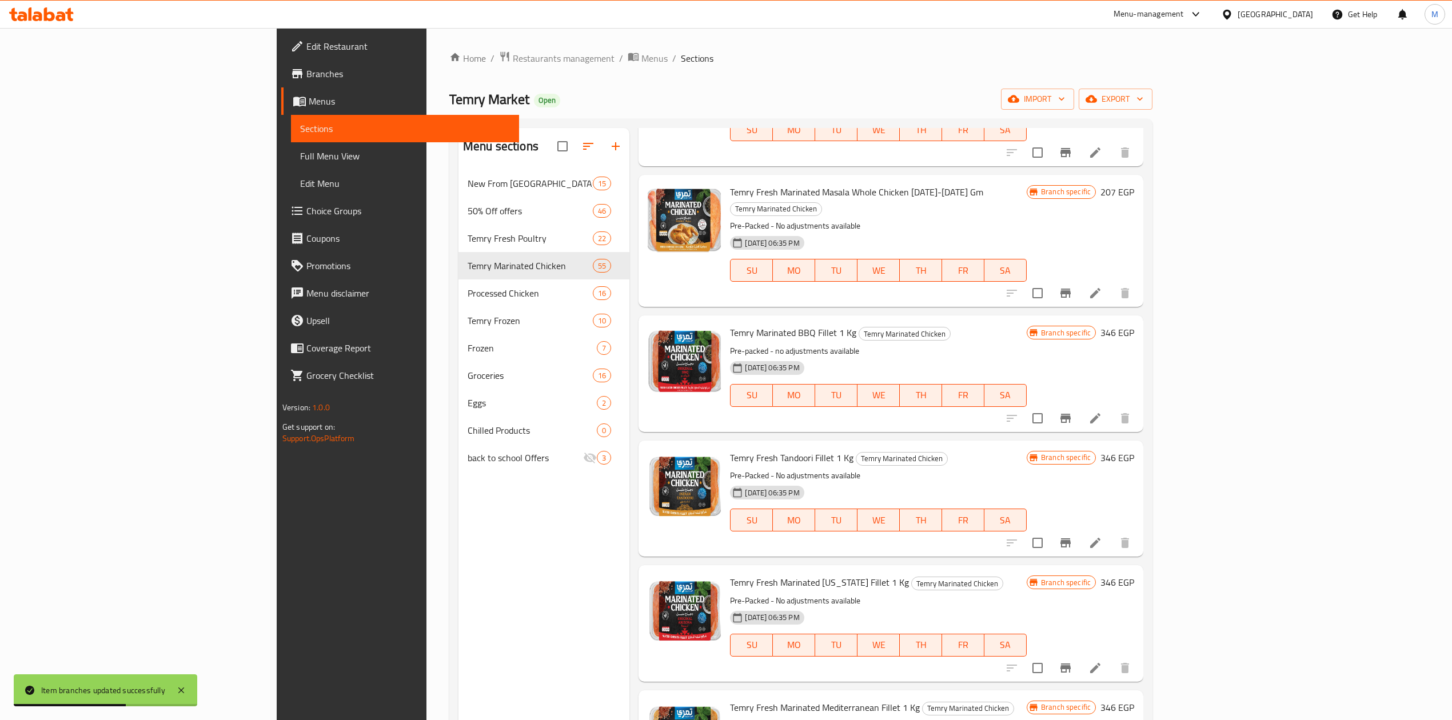
scroll to position [2348, 0]
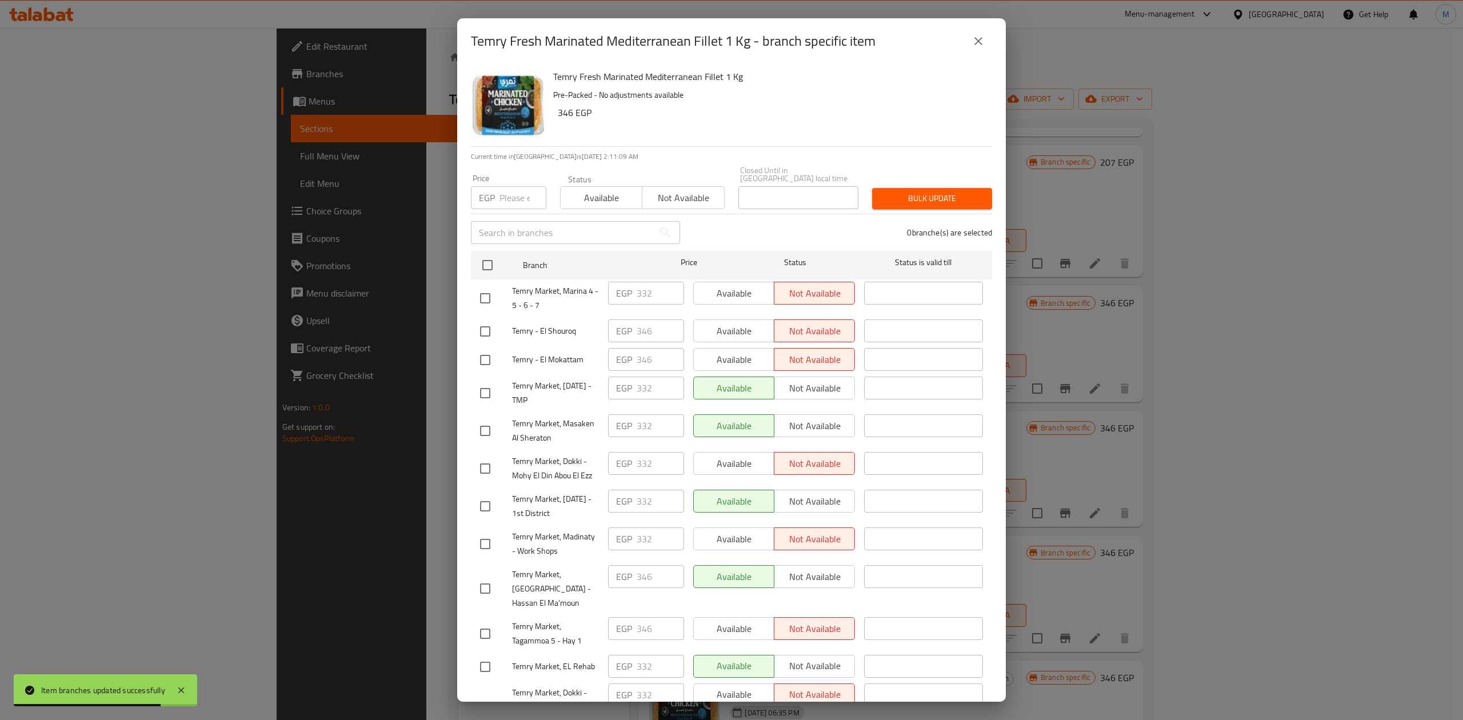
click at [500, 186] on input "number" at bounding box center [523, 197] width 47 height 23
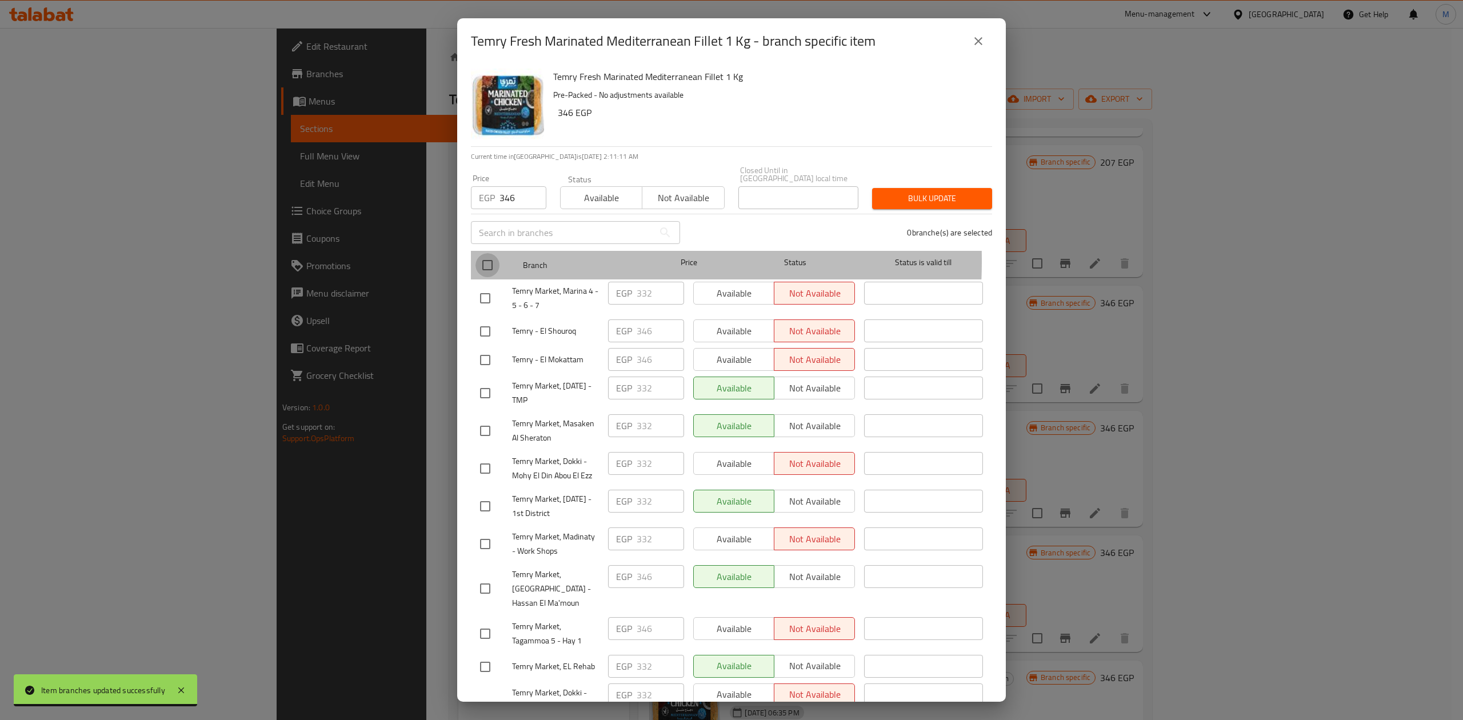
click at [492, 253] on input "checkbox" at bounding box center [488, 265] width 24 height 24
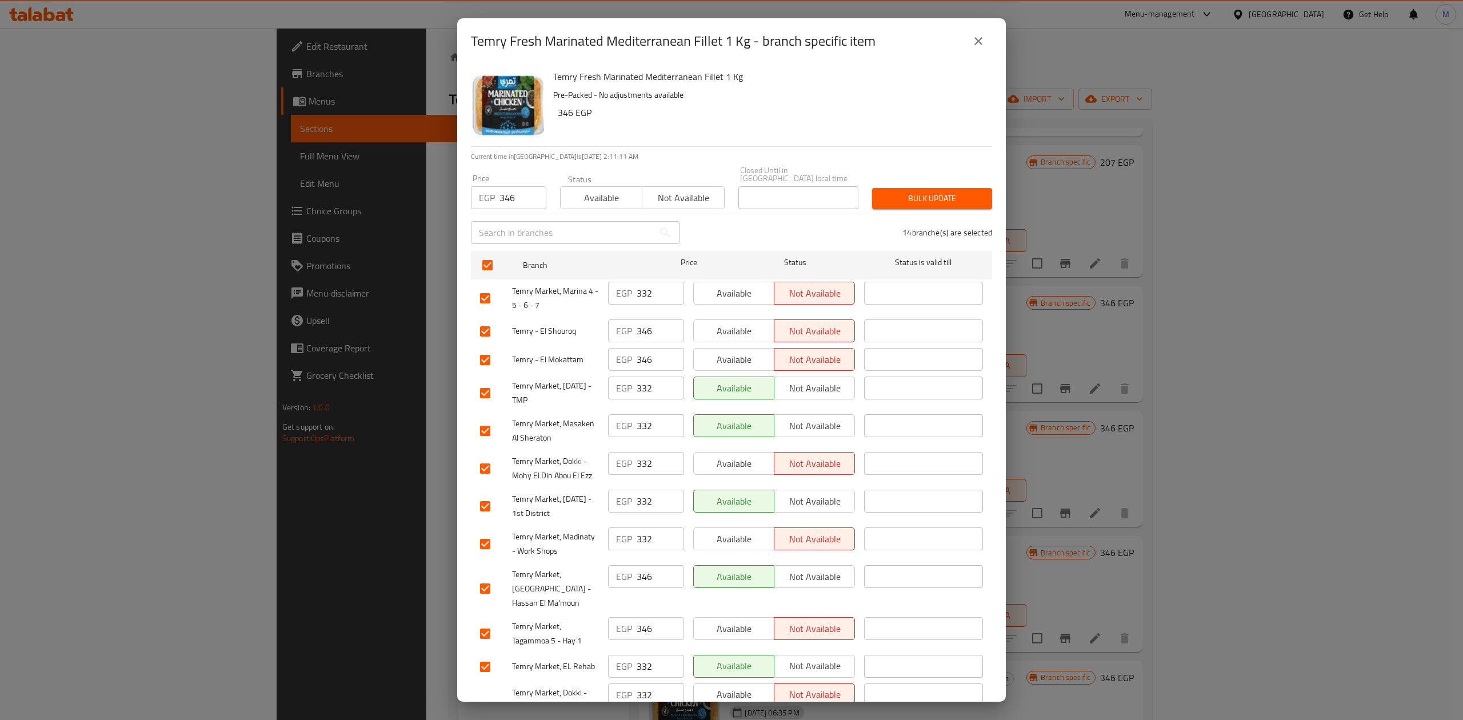
click at [865, 187] on div "Bulk update" at bounding box center [932, 198] width 134 height 35
click at [872, 188] on button "Bulk update" at bounding box center [932, 198] width 120 height 21
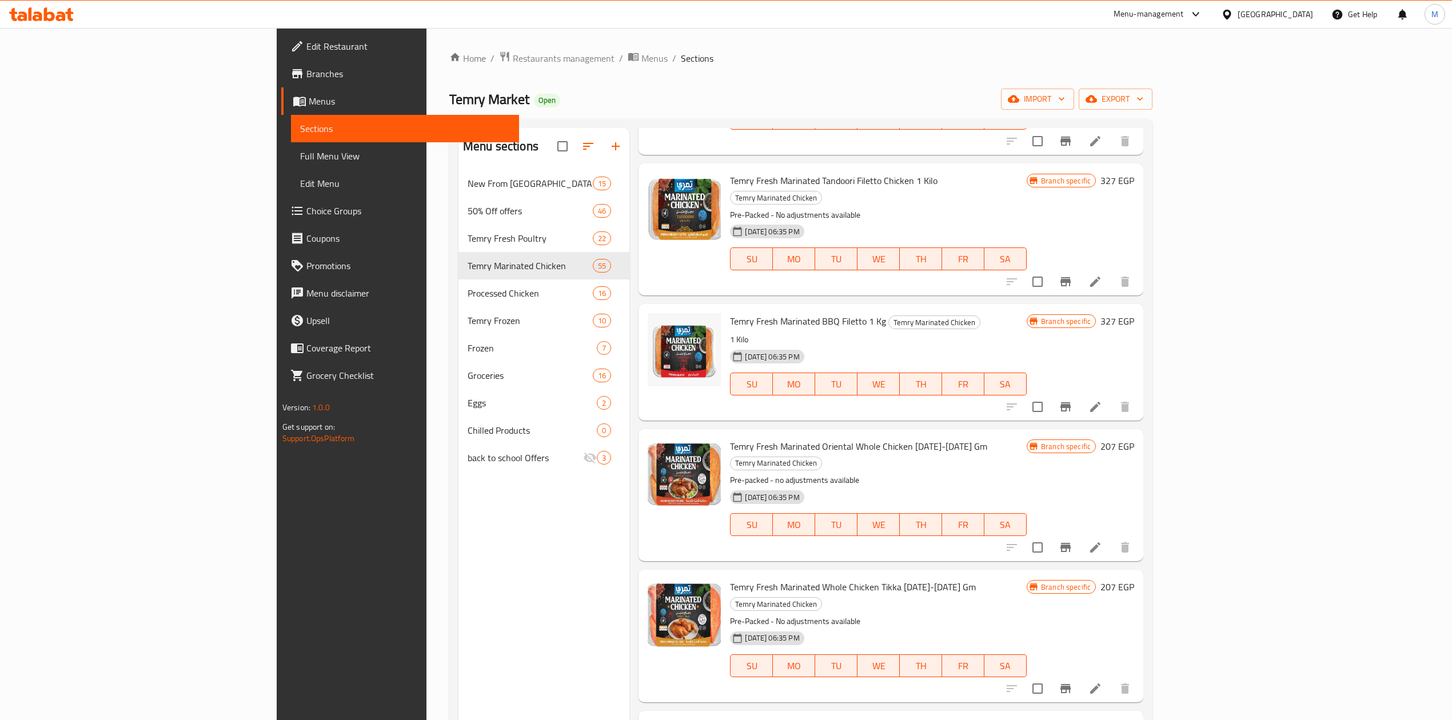
scroll to position [1745, 0]
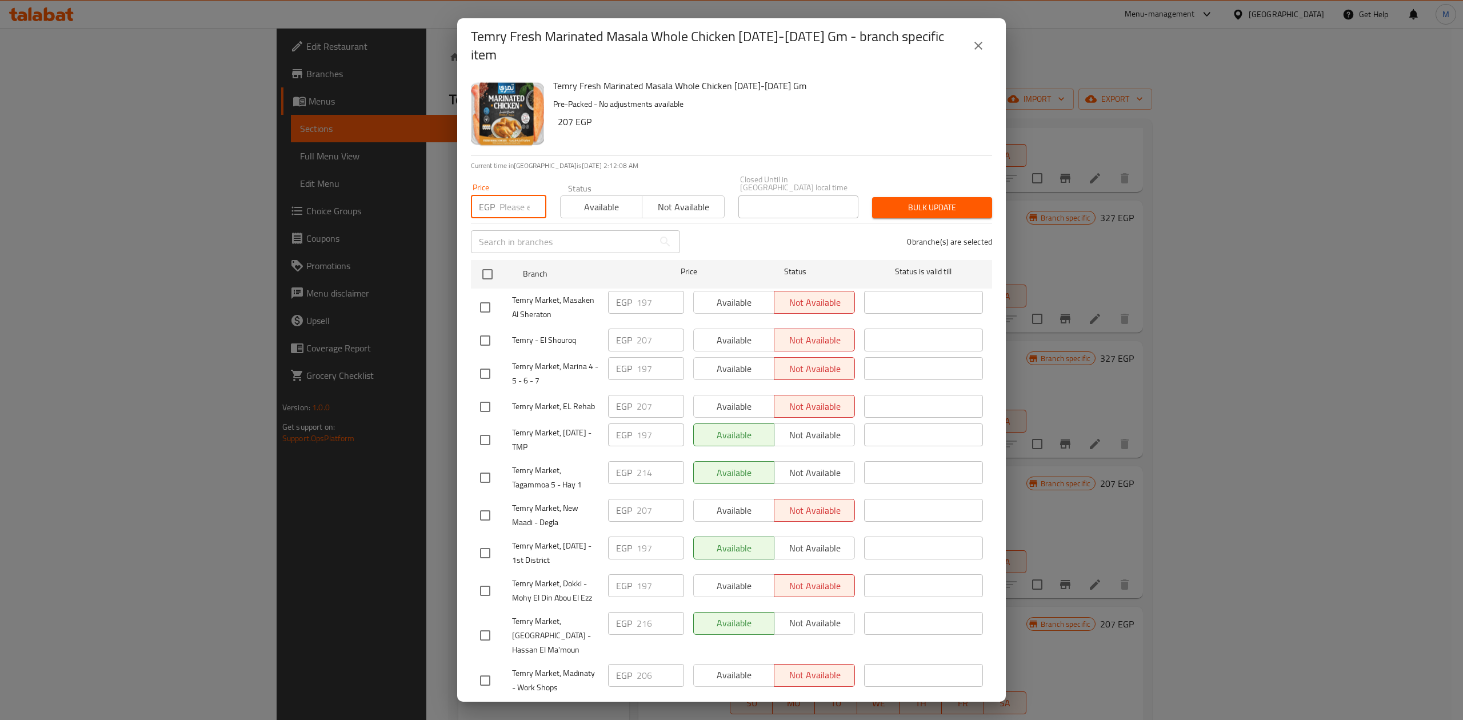
click at [513, 195] on input "number" at bounding box center [523, 206] width 47 height 23
click at [478, 262] on input "checkbox" at bounding box center [488, 274] width 24 height 24
click at [917, 201] on span "Bulk update" at bounding box center [932, 208] width 102 height 14
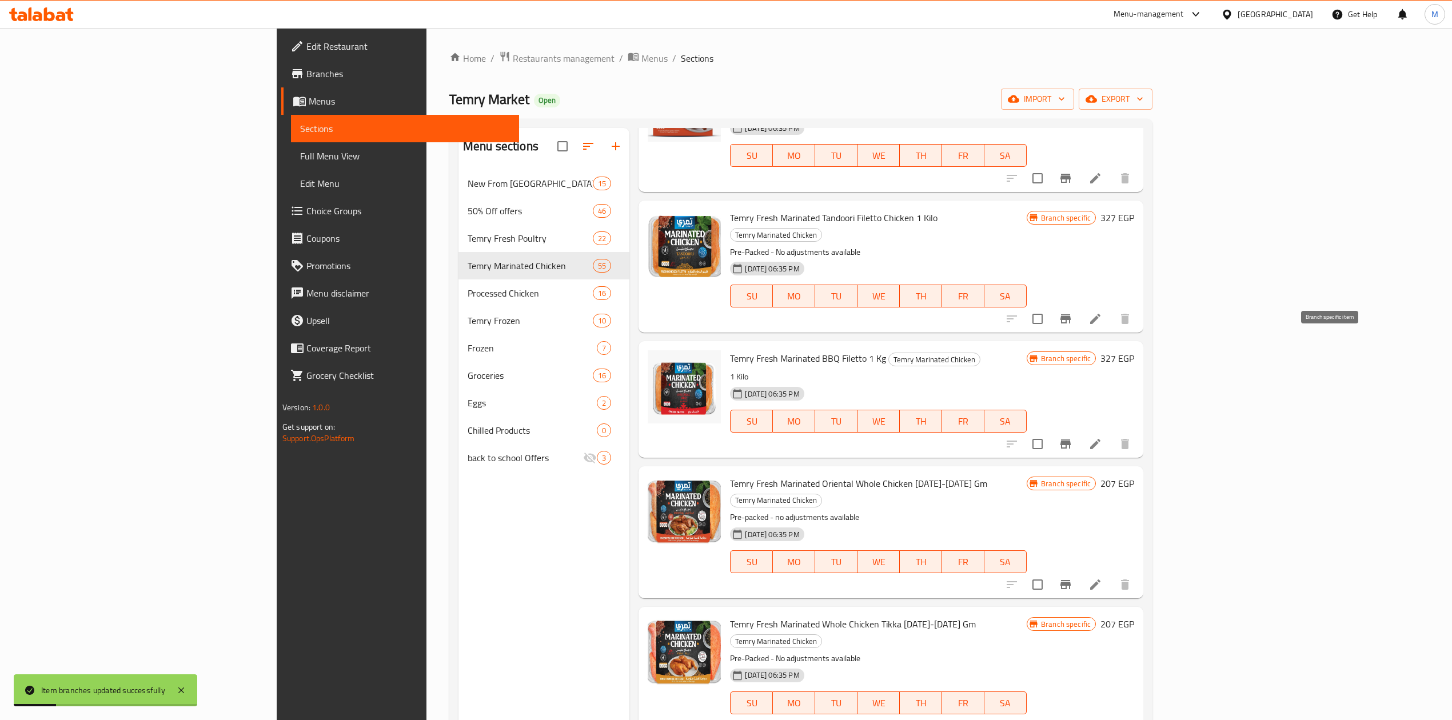
click at [1071, 580] on icon "Branch-specific-item" at bounding box center [1065, 584] width 10 height 9
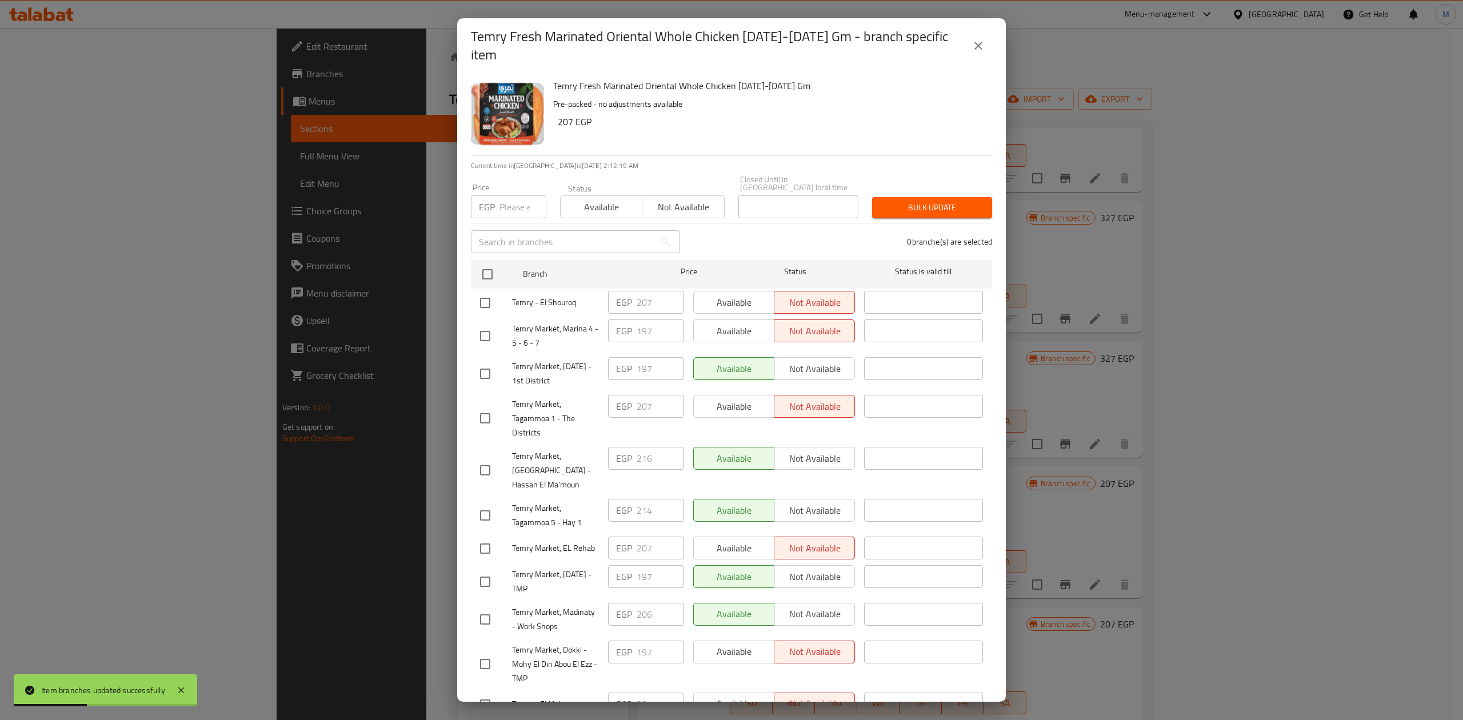
click at [490, 200] on p "EGP" at bounding box center [487, 207] width 16 height 14
click at [519, 195] on input "number" at bounding box center [523, 206] width 47 height 23
click at [492, 262] on input "checkbox" at bounding box center [488, 274] width 24 height 24
click at [932, 197] on button "Bulk update" at bounding box center [932, 207] width 120 height 21
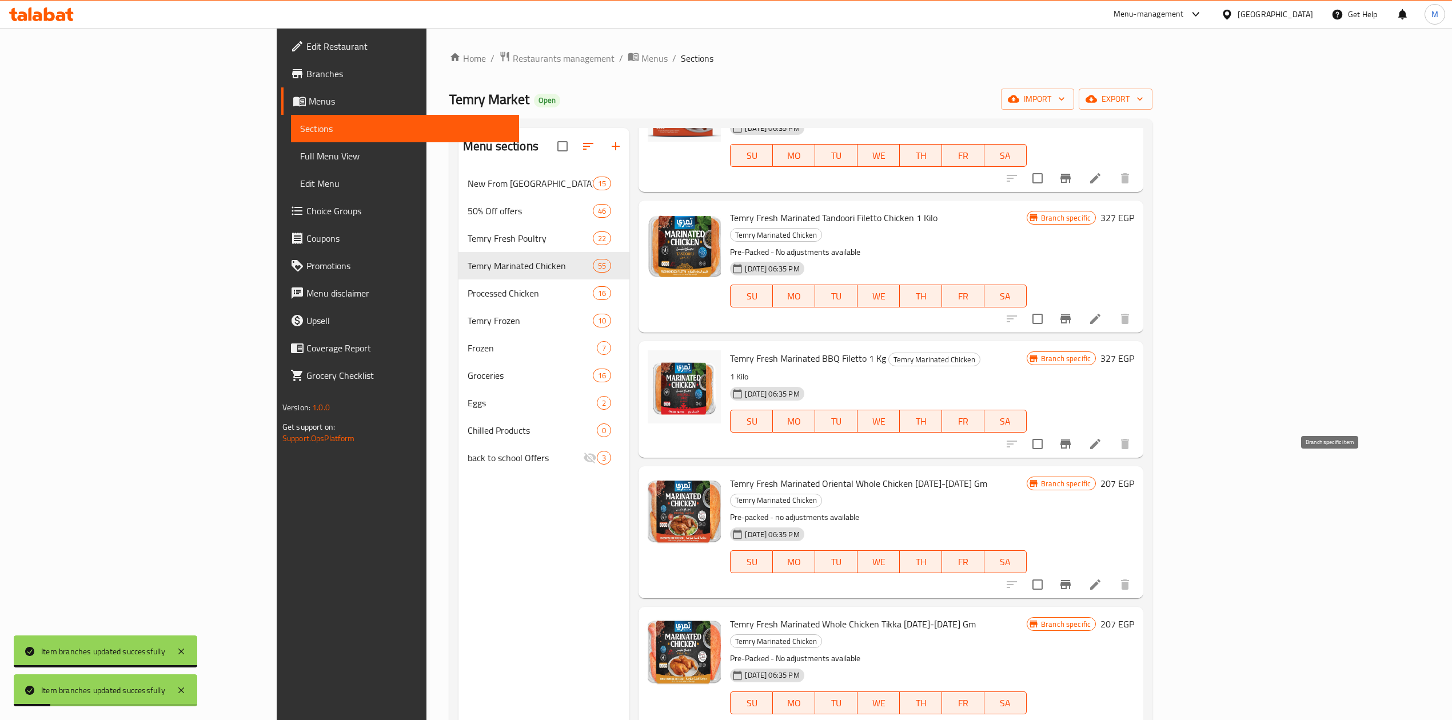
click at [1079, 712] on button "Branch-specific-item" at bounding box center [1065, 725] width 27 height 27
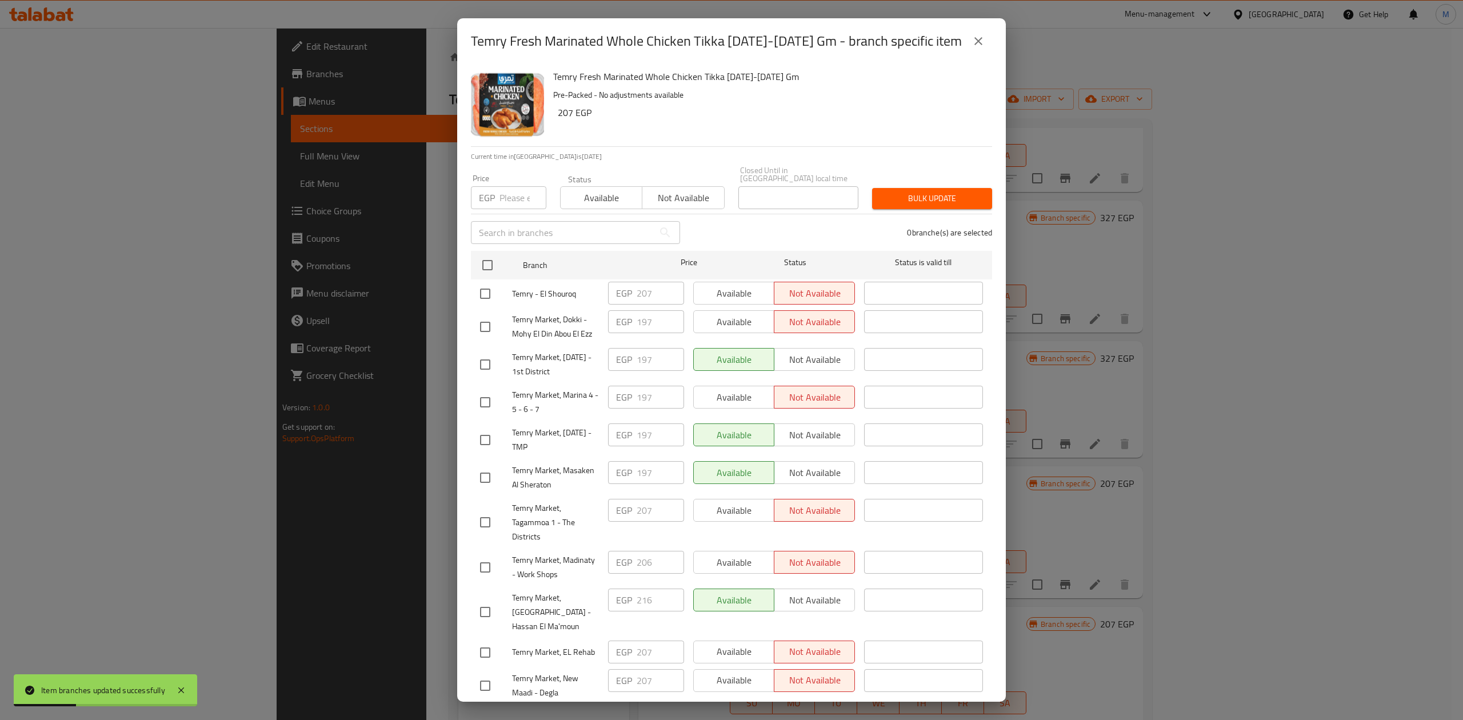
click at [510, 186] on input "number" at bounding box center [523, 197] width 47 height 23
click at [496, 253] on input "checkbox" at bounding box center [488, 265] width 24 height 24
click at [951, 197] on span "Bulk update" at bounding box center [932, 198] width 102 height 14
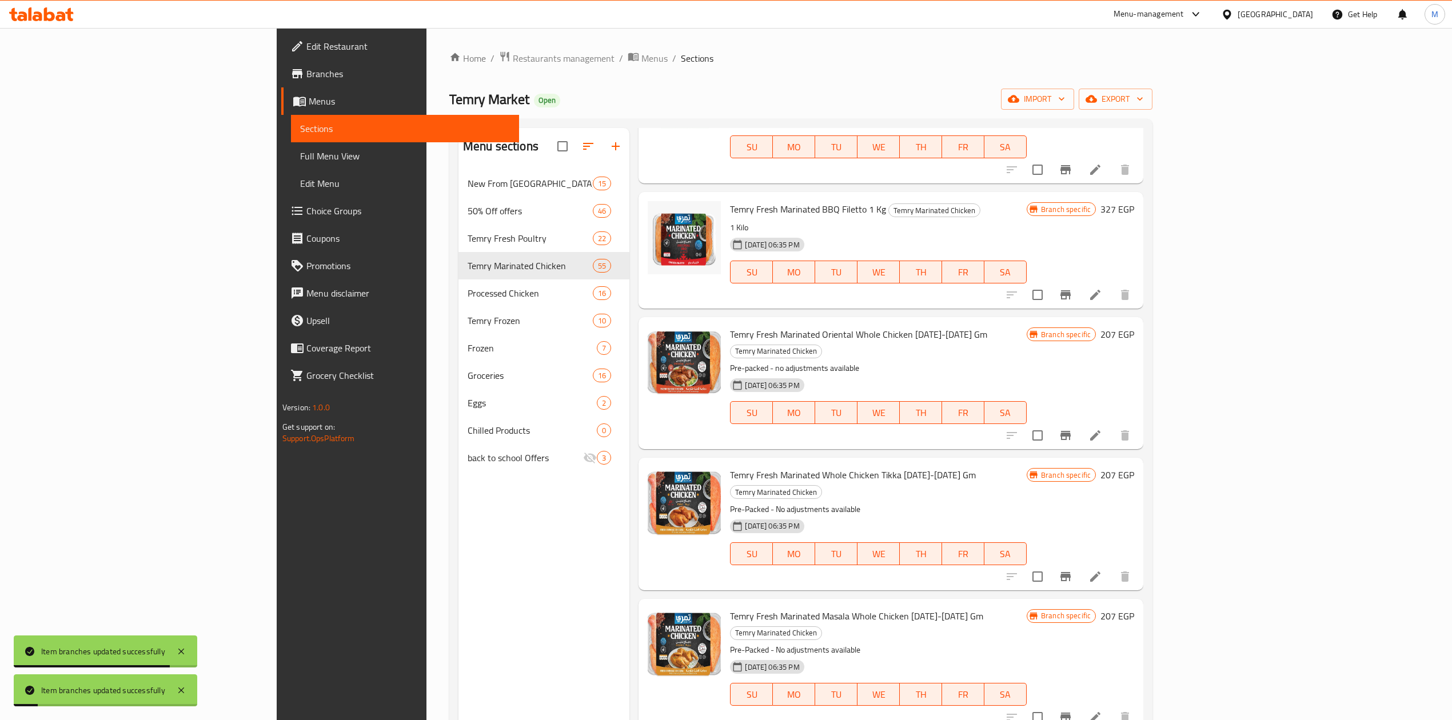
scroll to position [1898, 0]
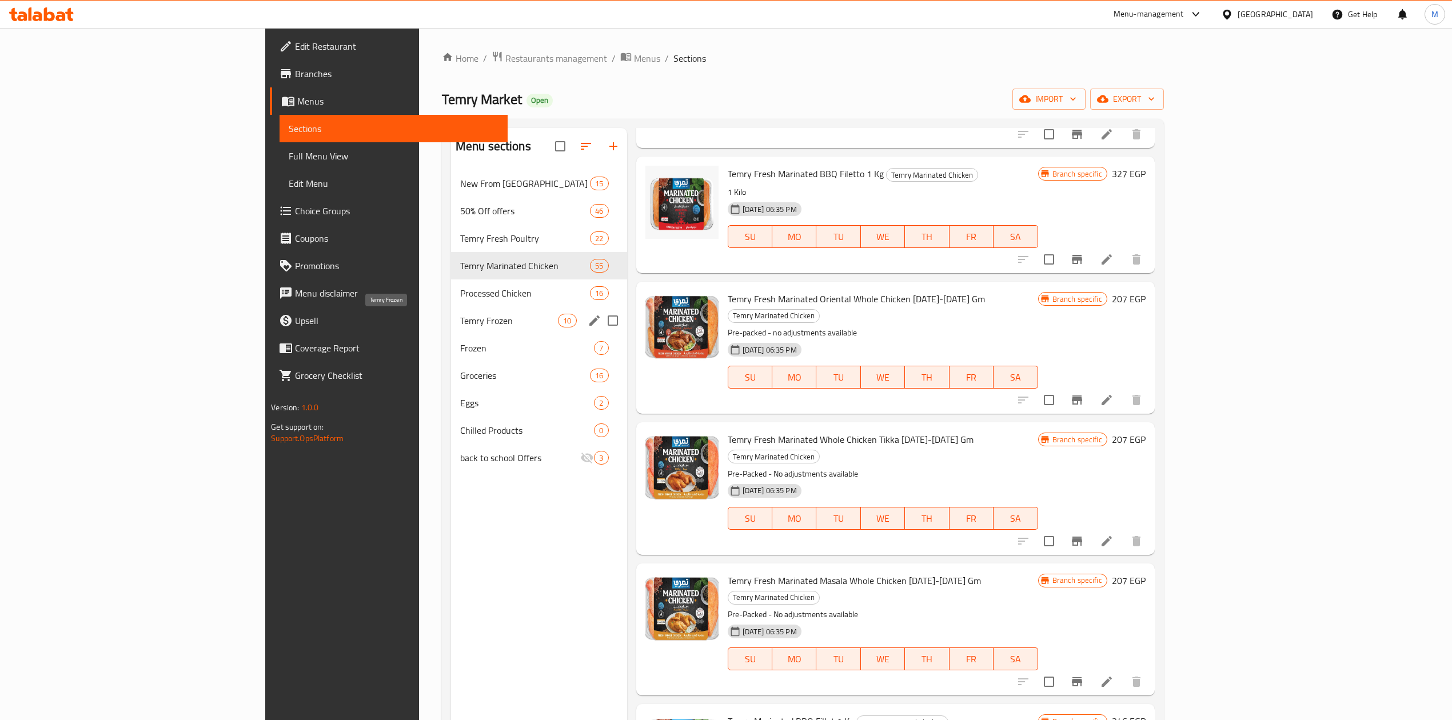
click at [460, 321] on span "Temry Frozen" at bounding box center [509, 321] width 98 height 14
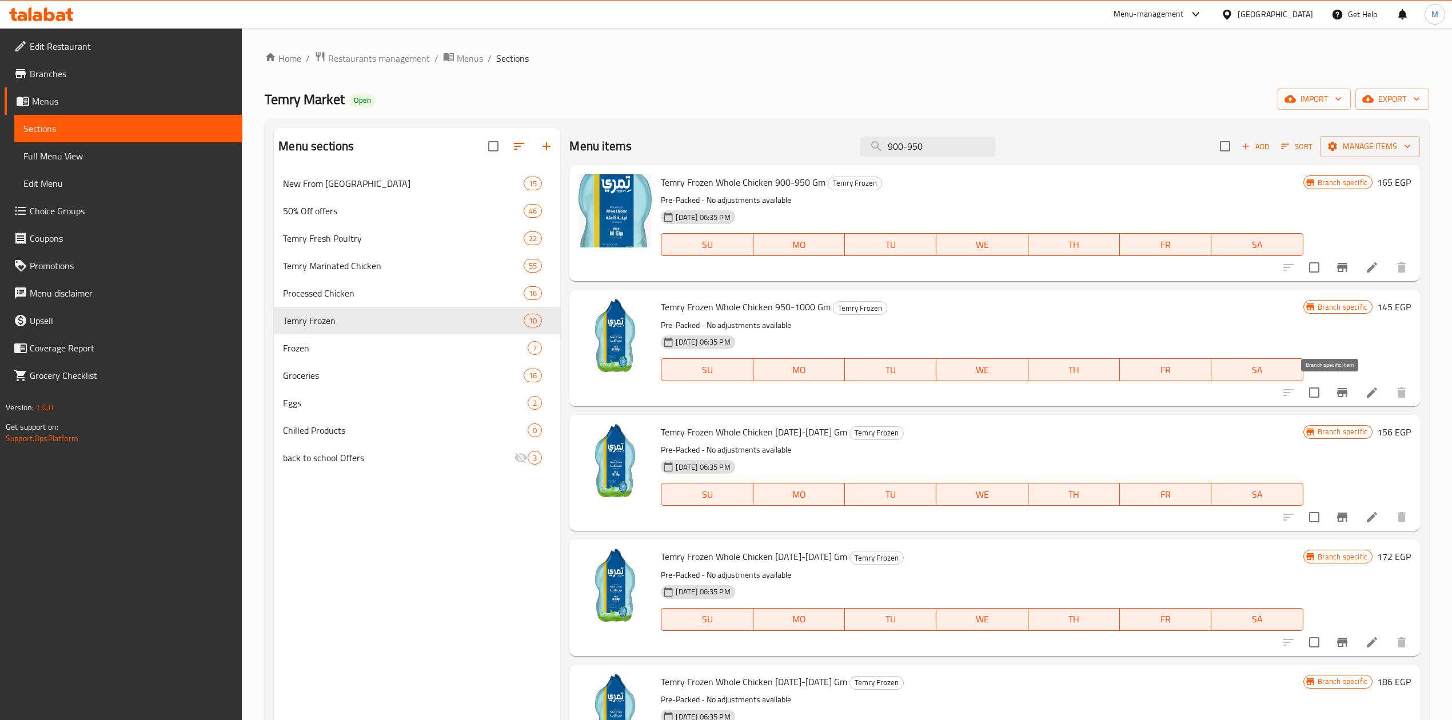
click at [1337, 394] on icon "Branch-specific-item" at bounding box center [1342, 392] width 10 height 9
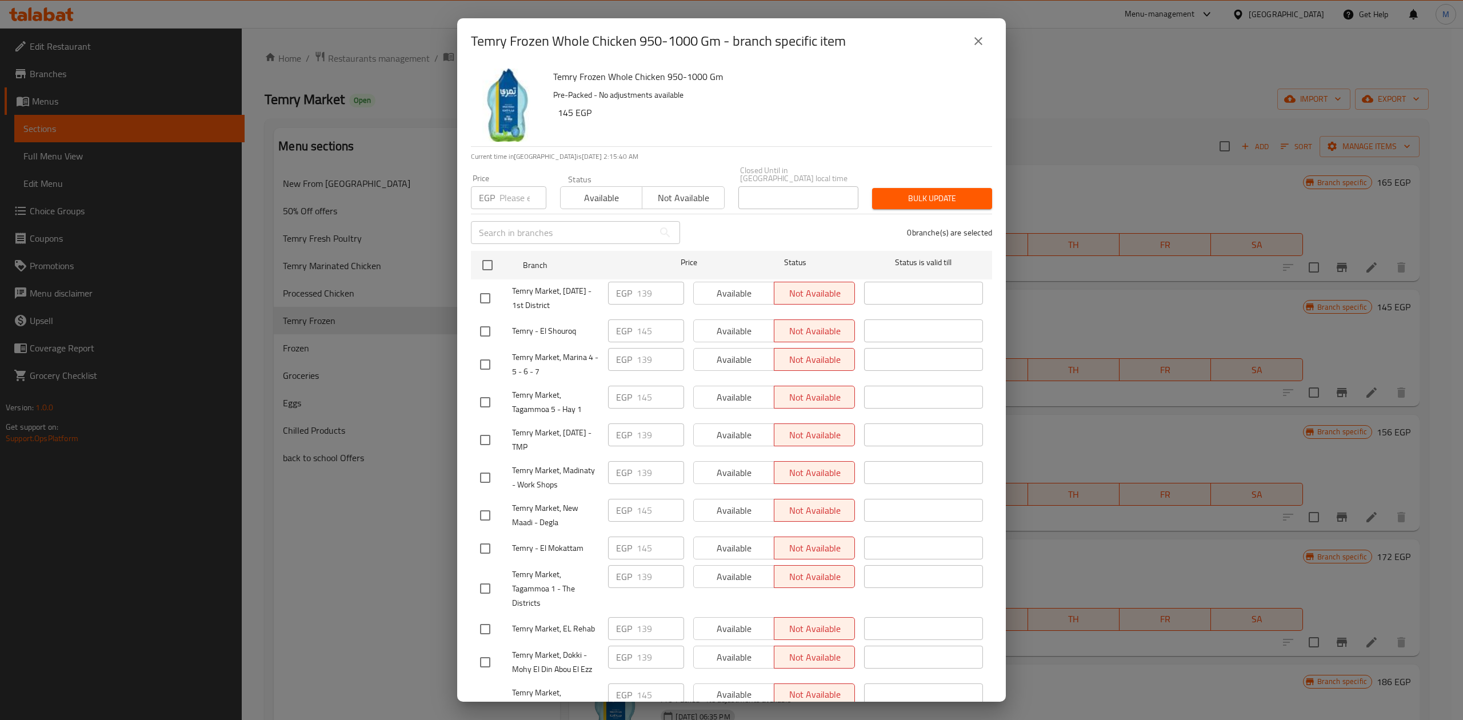
click at [509, 193] on input "number" at bounding box center [523, 197] width 47 height 23
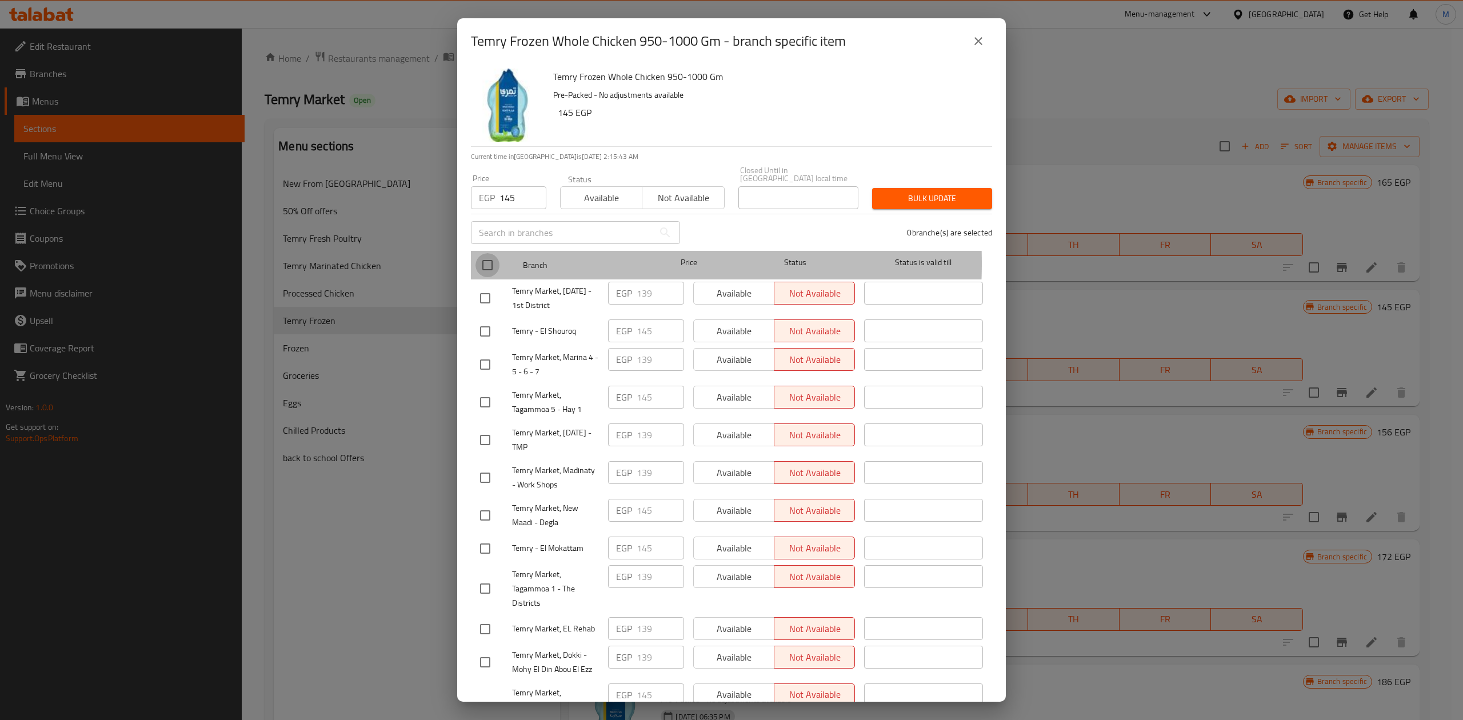
click at [486, 255] on input "checkbox" at bounding box center [488, 265] width 24 height 24
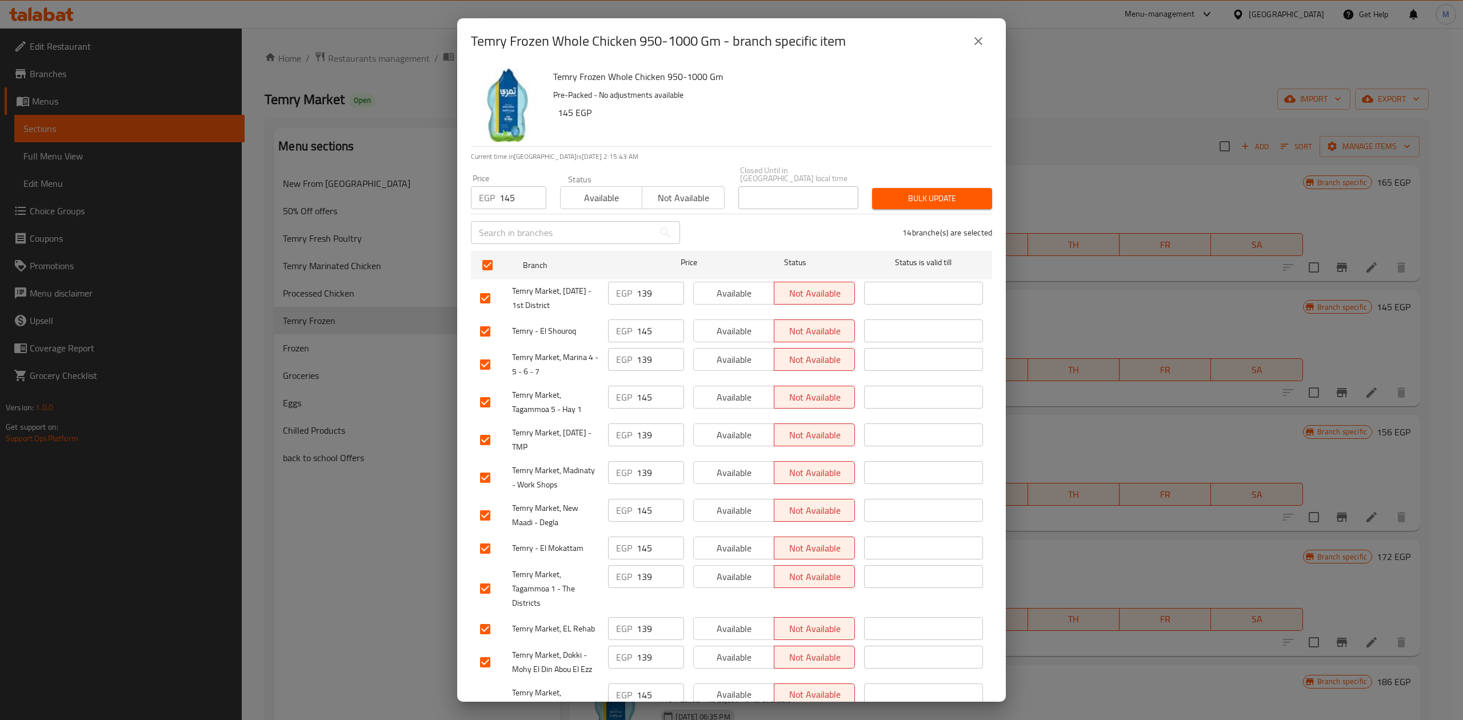
click at [881, 191] on span "Bulk update" at bounding box center [932, 198] width 102 height 14
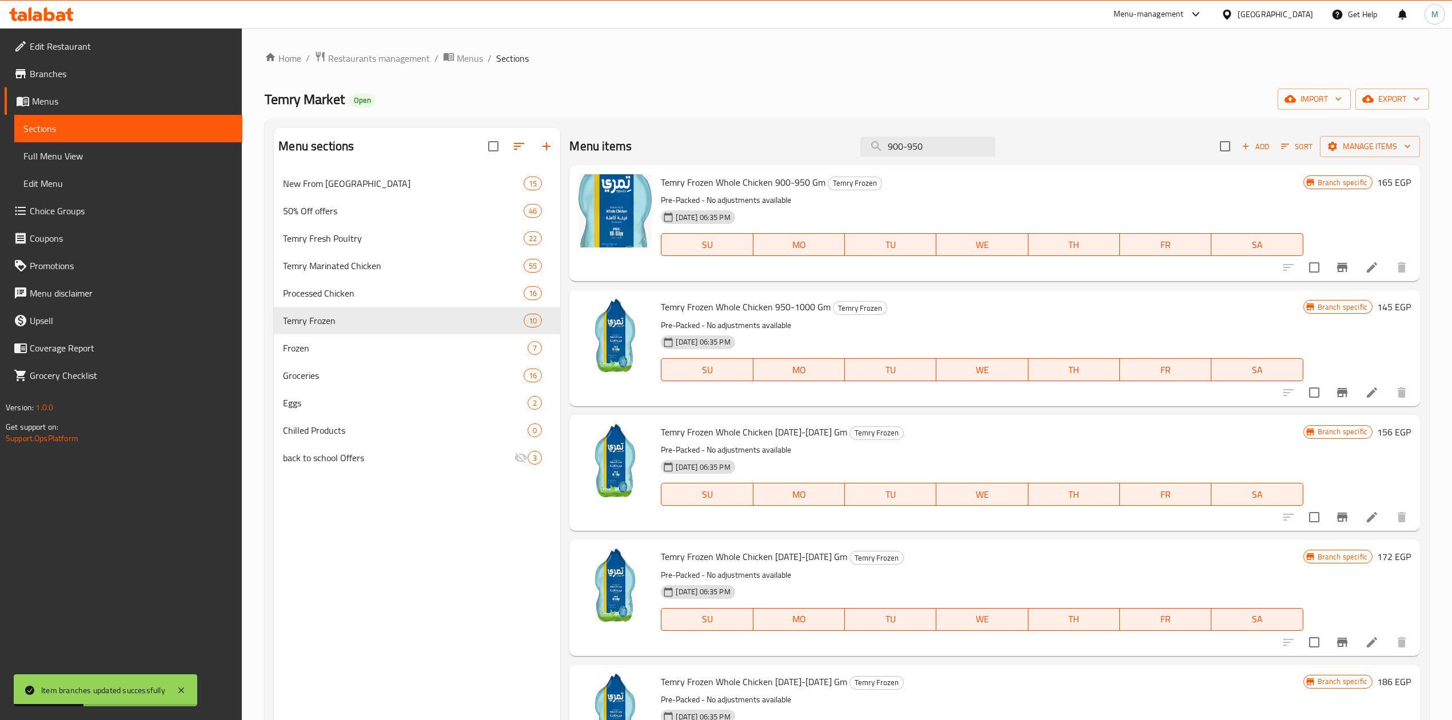
click at [1335, 517] on icon "Branch-specific-item" at bounding box center [1342, 517] width 14 height 14
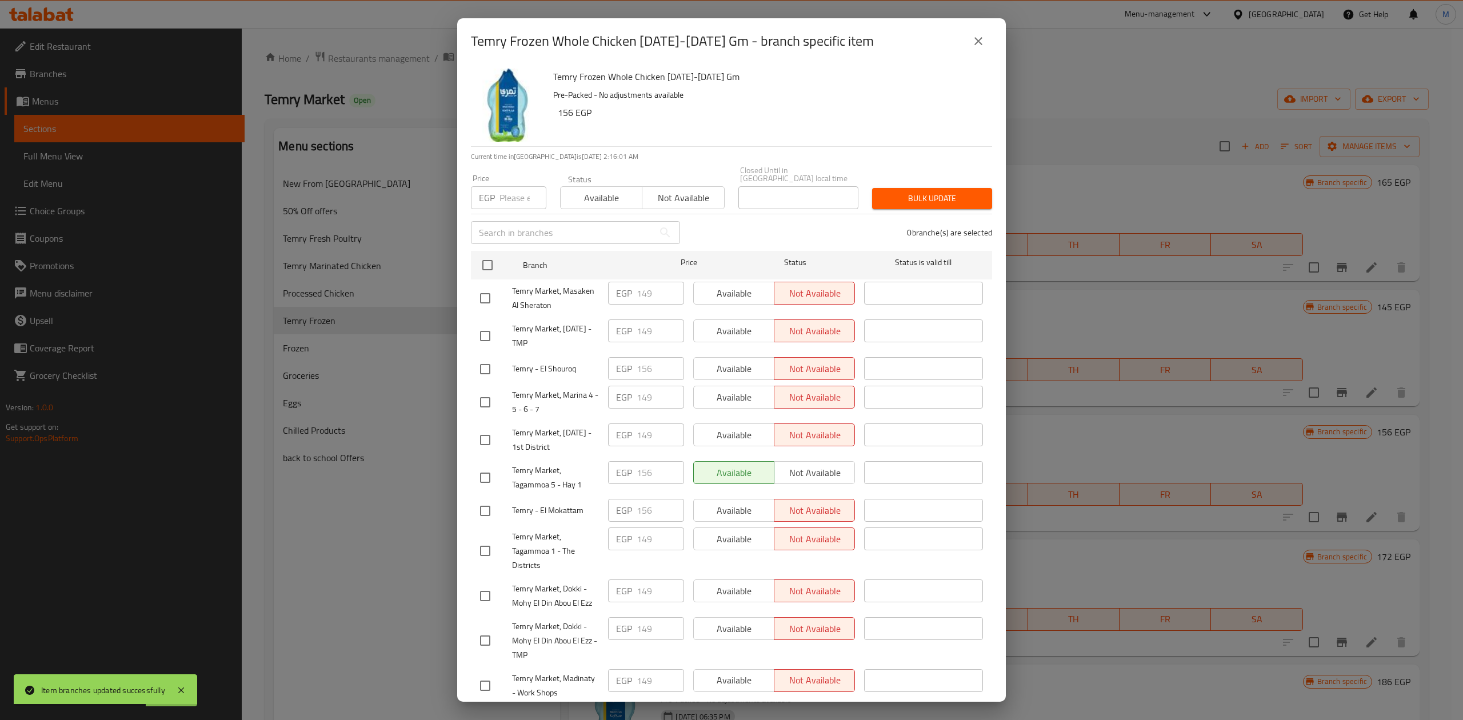
click at [497, 202] on div "Price EGP Price" at bounding box center [508, 191] width 89 height 49
click at [497, 200] on div "EGP Price" at bounding box center [508, 197] width 75 height 23
click at [497, 189] on div "EGP Price" at bounding box center [508, 197] width 75 height 23
click at [497, 261] on input "checkbox" at bounding box center [488, 265] width 24 height 24
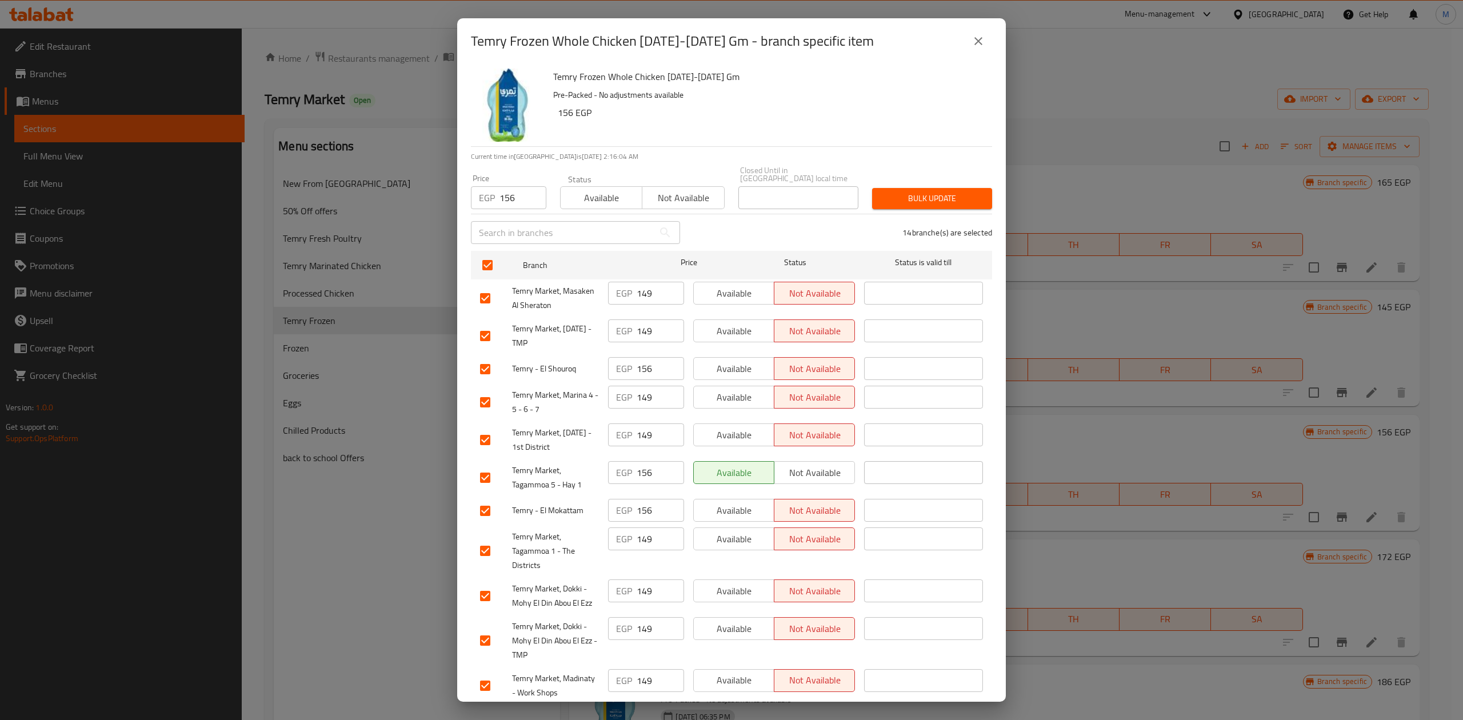
click at [899, 191] on span "Bulk update" at bounding box center [932, 198] width 102 height 14
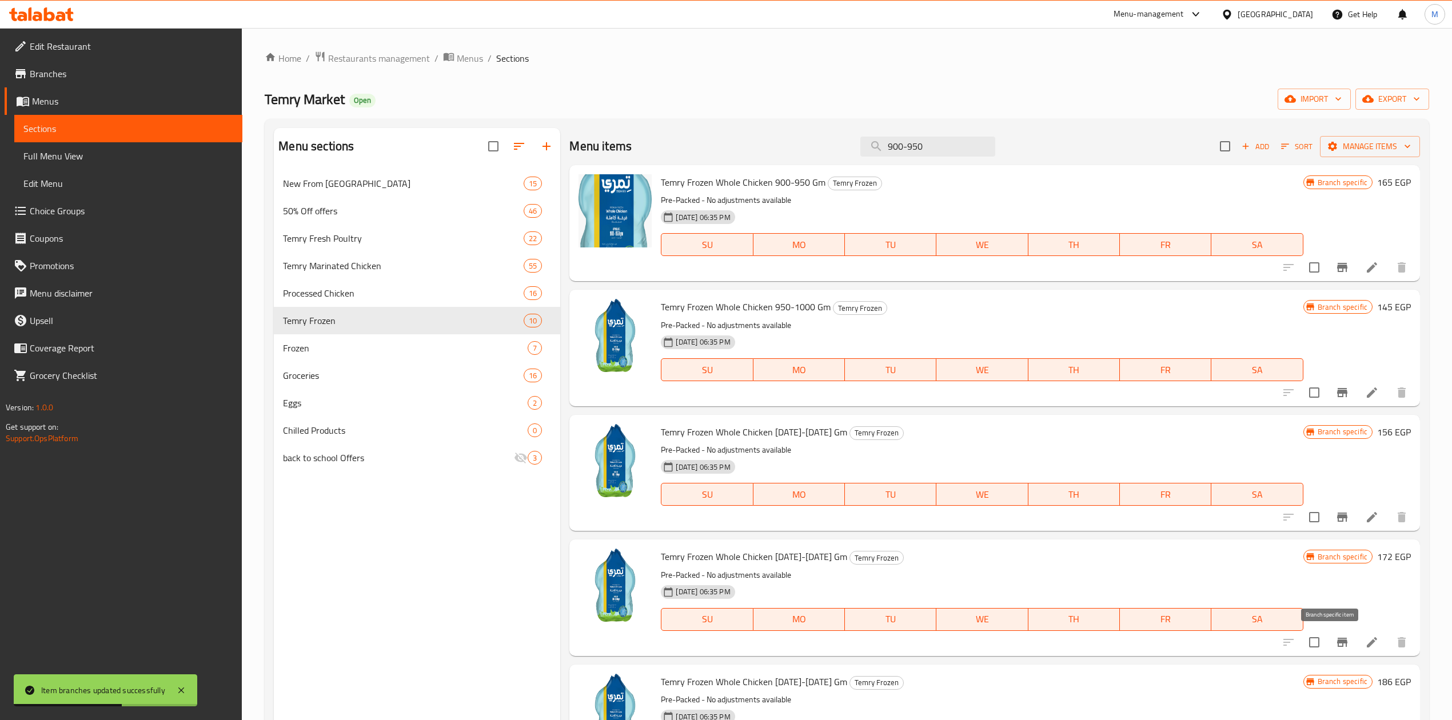
click at [1335, 638] on icon "Branch-specific-item" at bounding box center [1342, 643] width 14 height 14
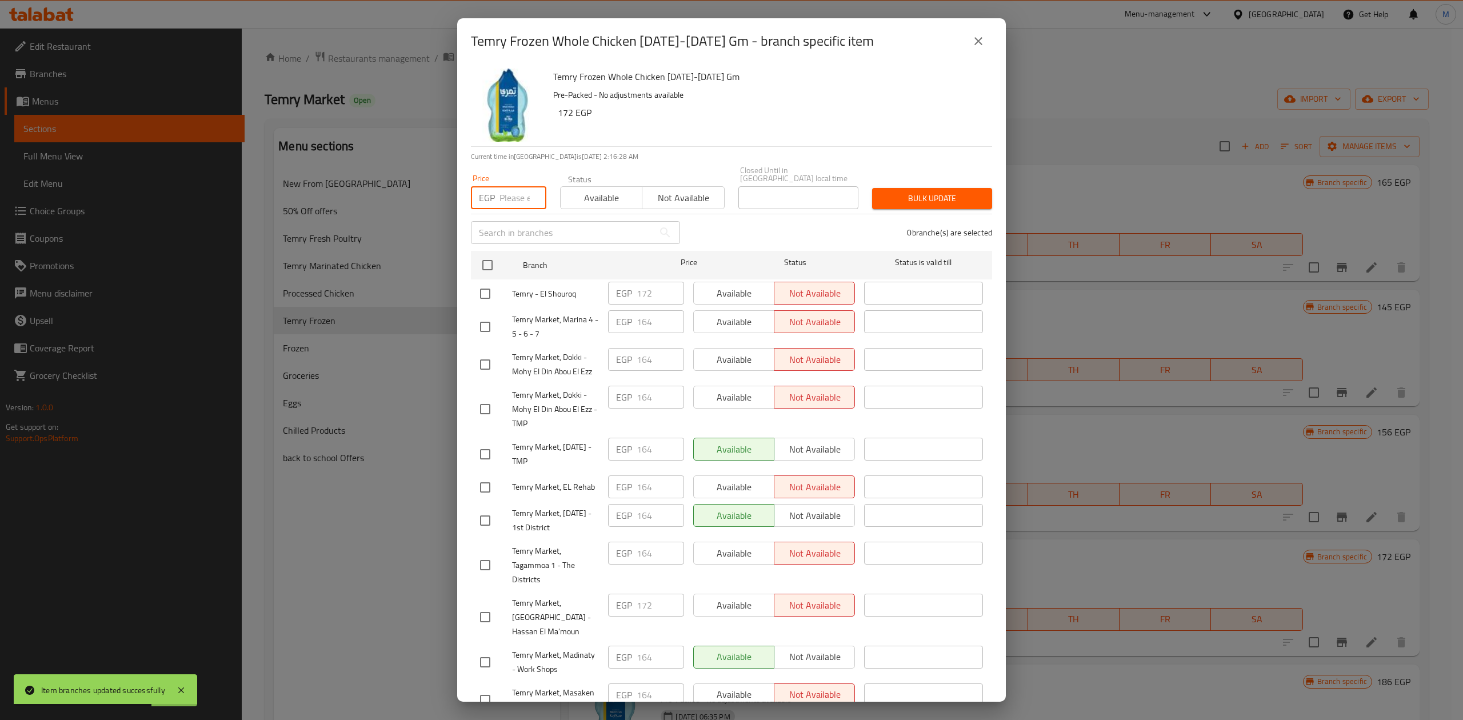
click at [517, 186] on input "number" at bounding box center [523, 197] width 47 height 23
click at [495, 253] on input "checkbox" at bounding box center [488, 265] width 24 height 24
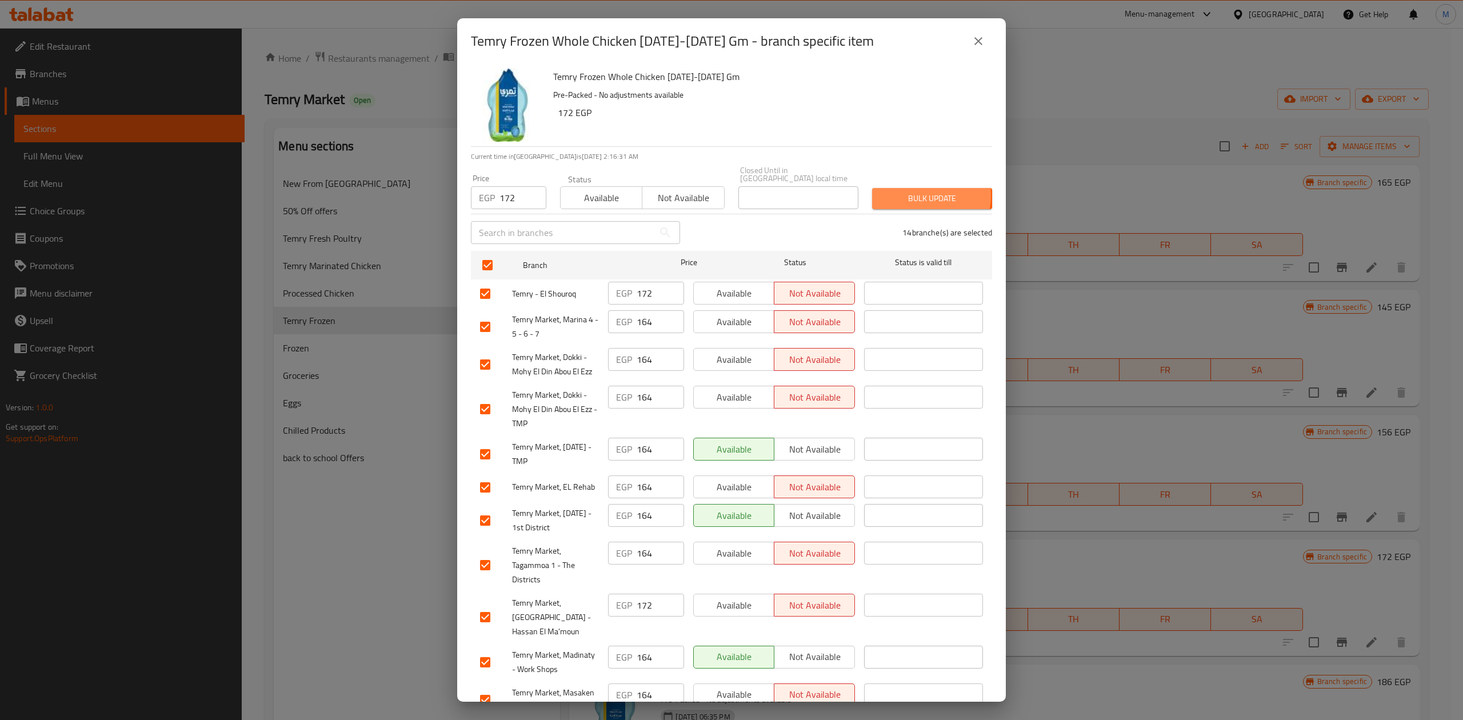
click at [902, 191] on span "Bulk update" at bounding box center [932, 198] width 102 height 14
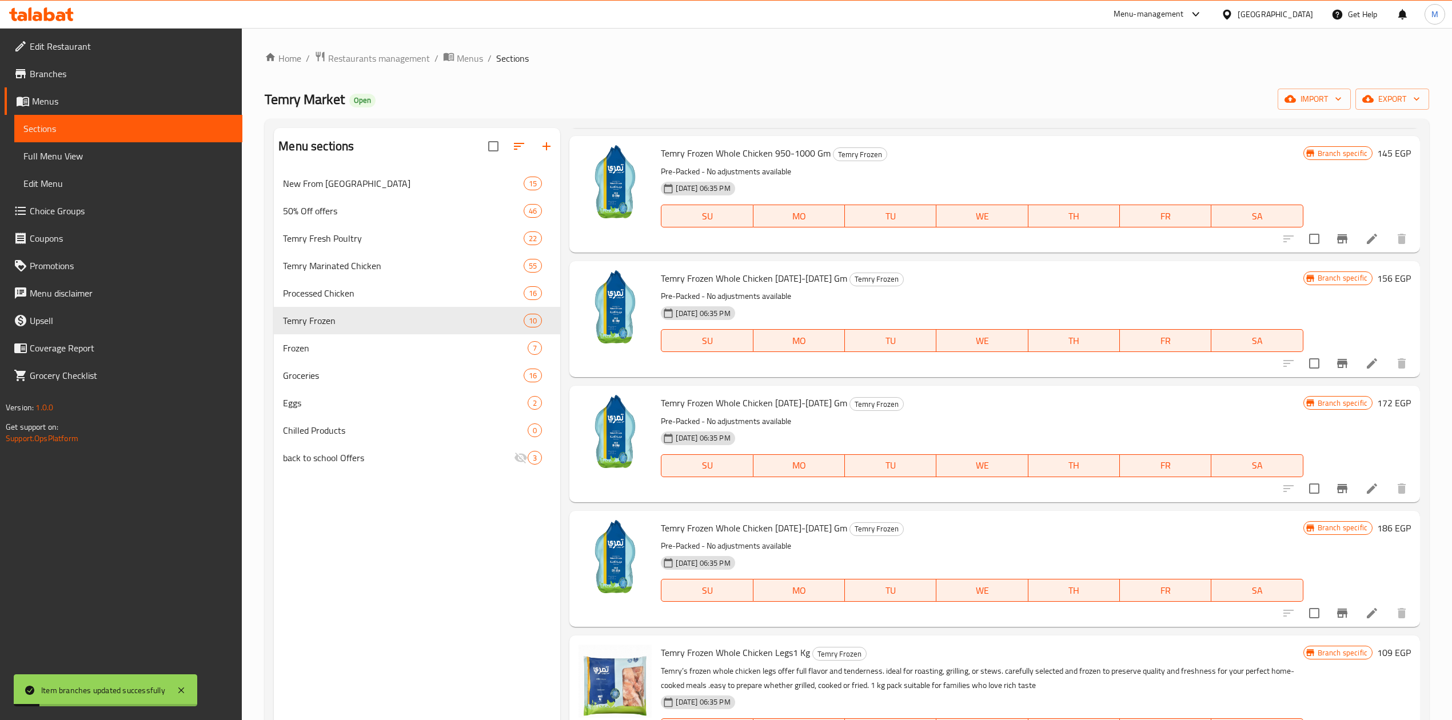
scroll to position [229, 0]
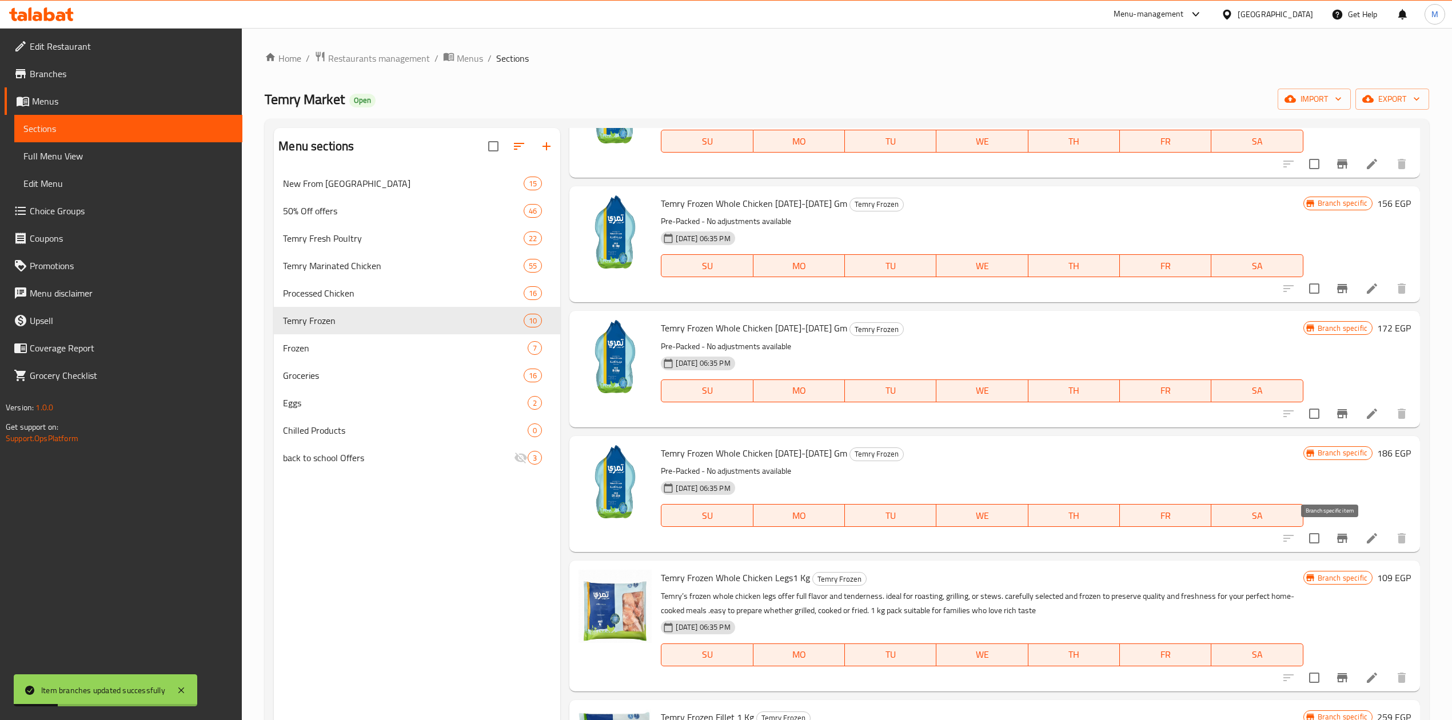
click at [1337, 535] on icon "Branch-specific-item" at bounding box center [1342, 538] width 10 height 9
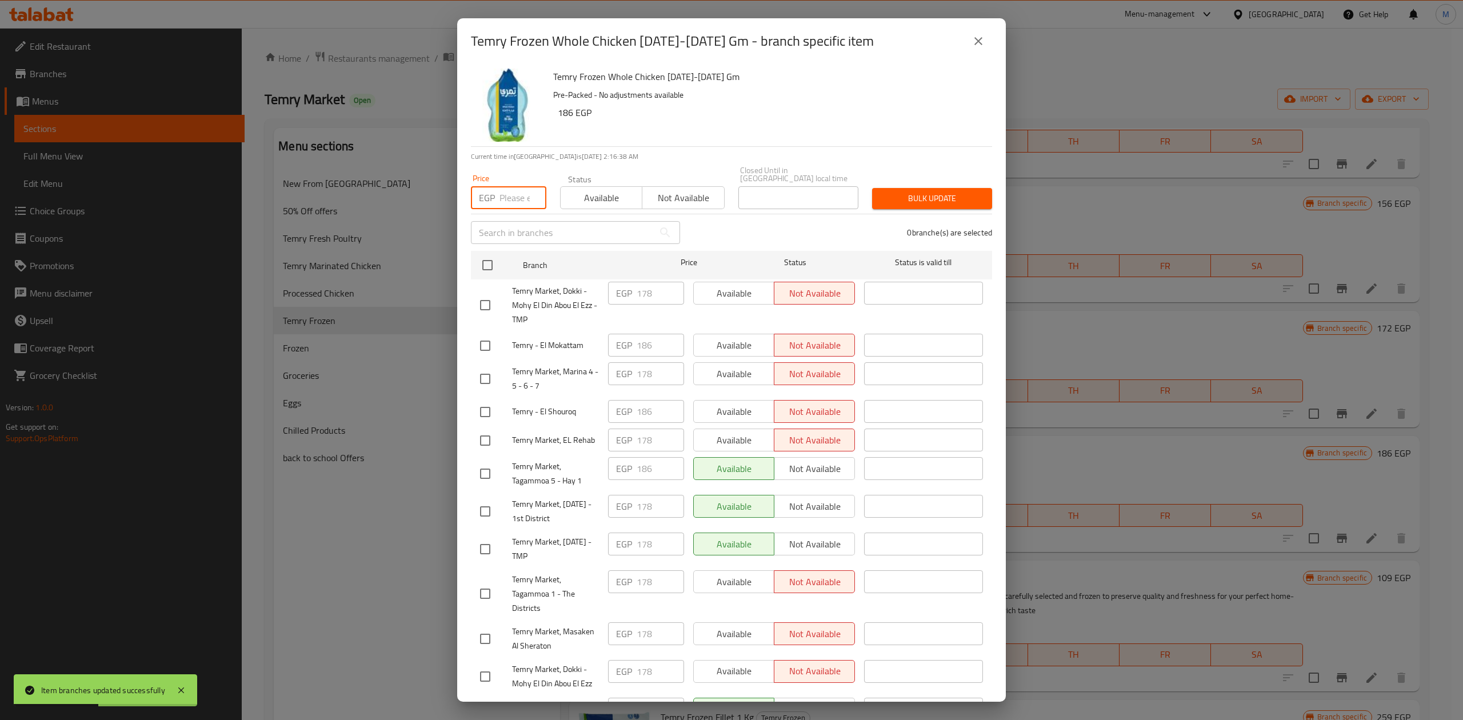
click at [509, 190] on input "number" at bounding box center [523, 197] width 47 height 23
click at [497, 261] on input "checkbox" at bounding box center [488, 265] width 24 height 24
click at [891, 191] on span "Bulk update" at bounding box center [932, 198] width 102 height 14
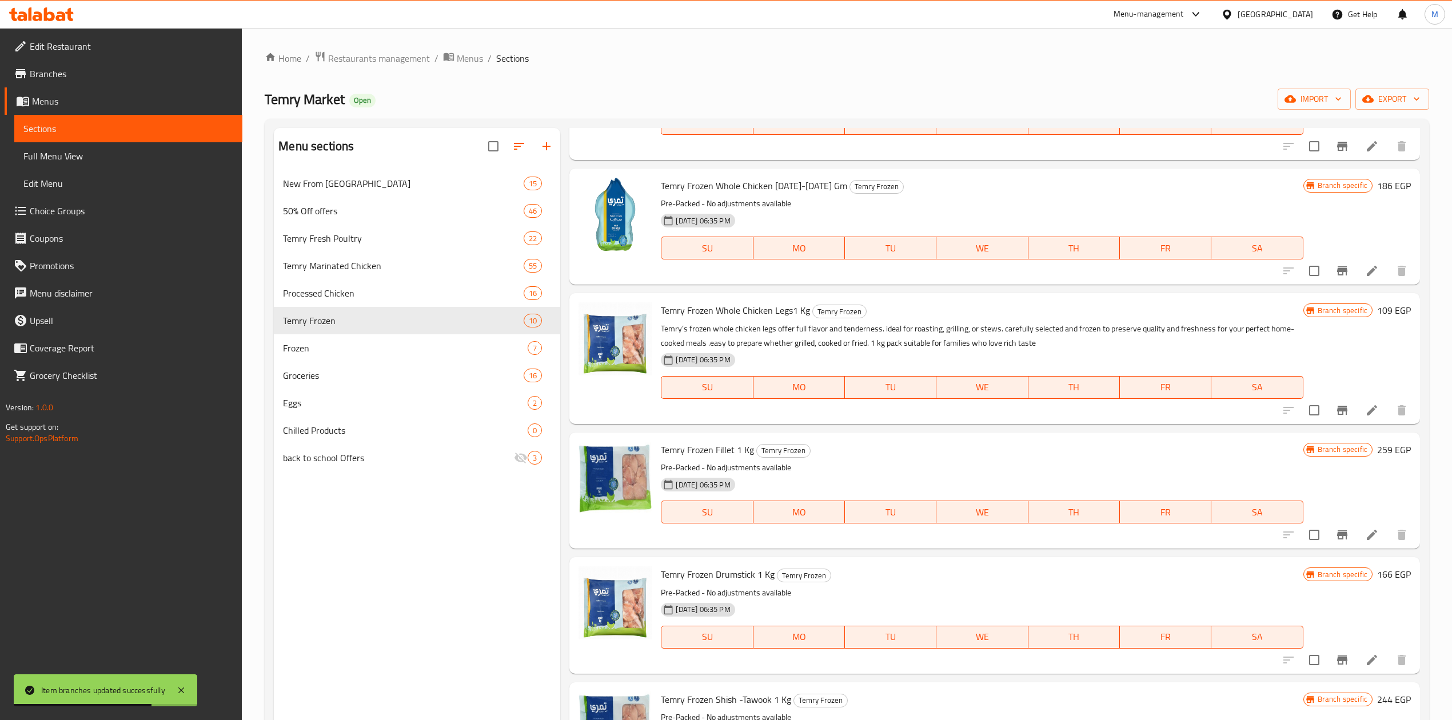
scroll to position [533, 0]
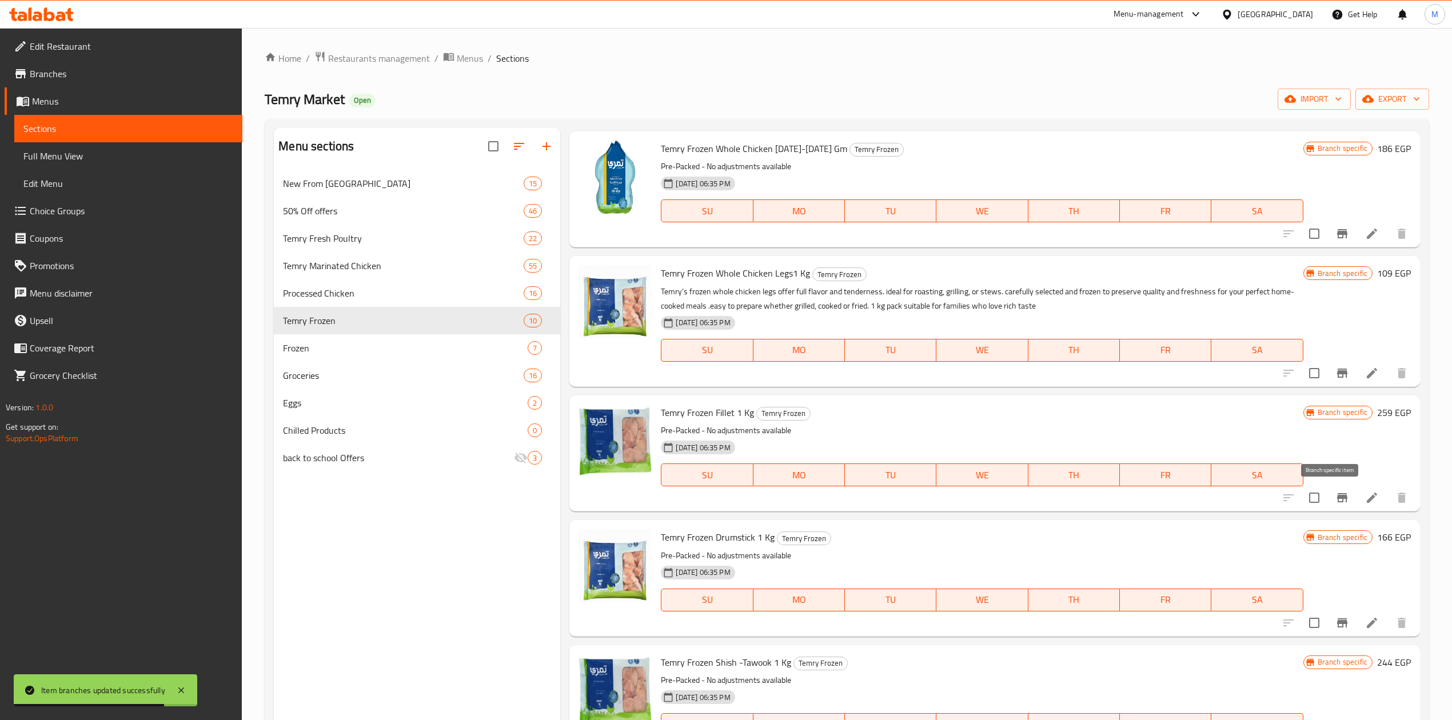
click at [1335, 492] on icon "Branch-specific-item" at bounding box center [1342, 498] width 14 height 14
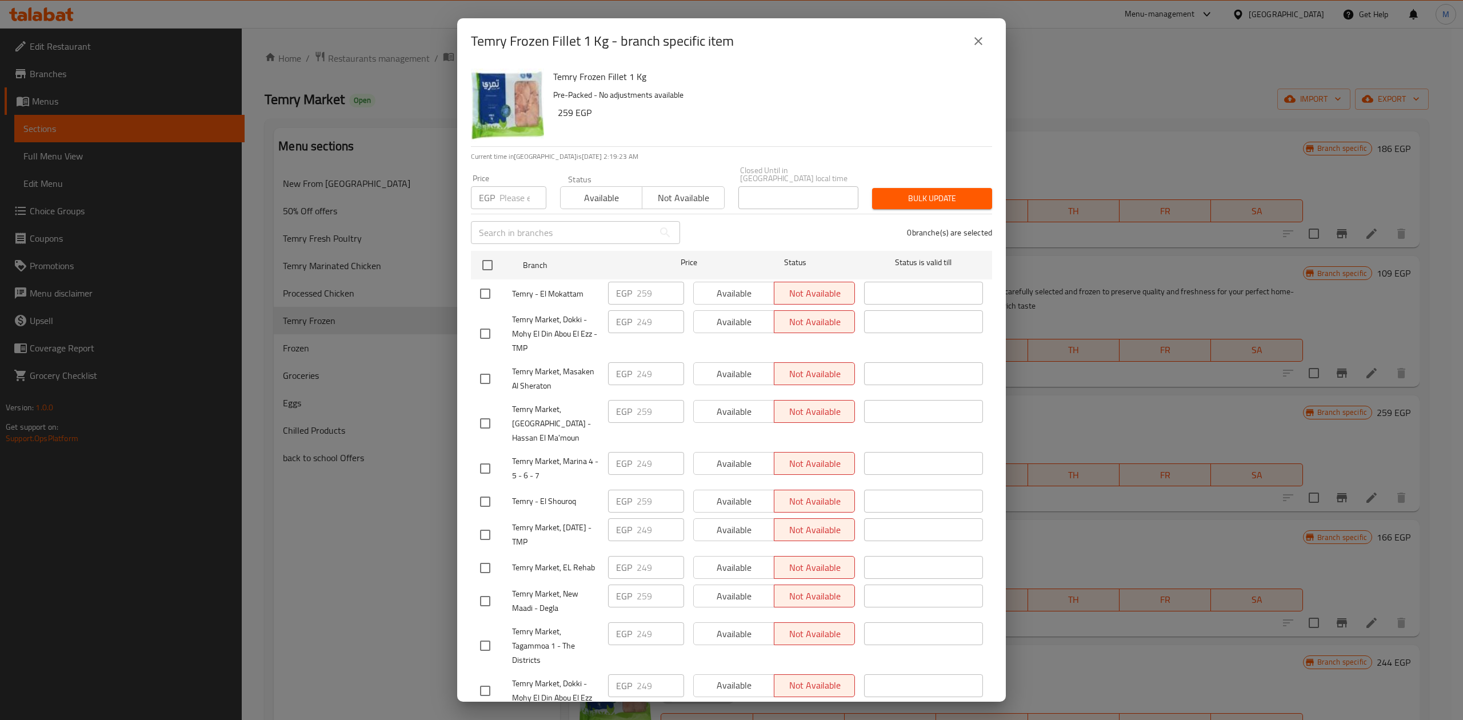
click at [492, 197] on p "EGP" at bounding box center [487, 198] width 16 height 14
click at [505, 195] on input "number" at bounding box center [523, 197] width 47 height 23
click at [488, 253] on input "checkbox" at bounding box center [488, 265] width 24 height 24
click at [896, 188] on button "Bulk update" at bounding box center [932, 198] width 120 height 21
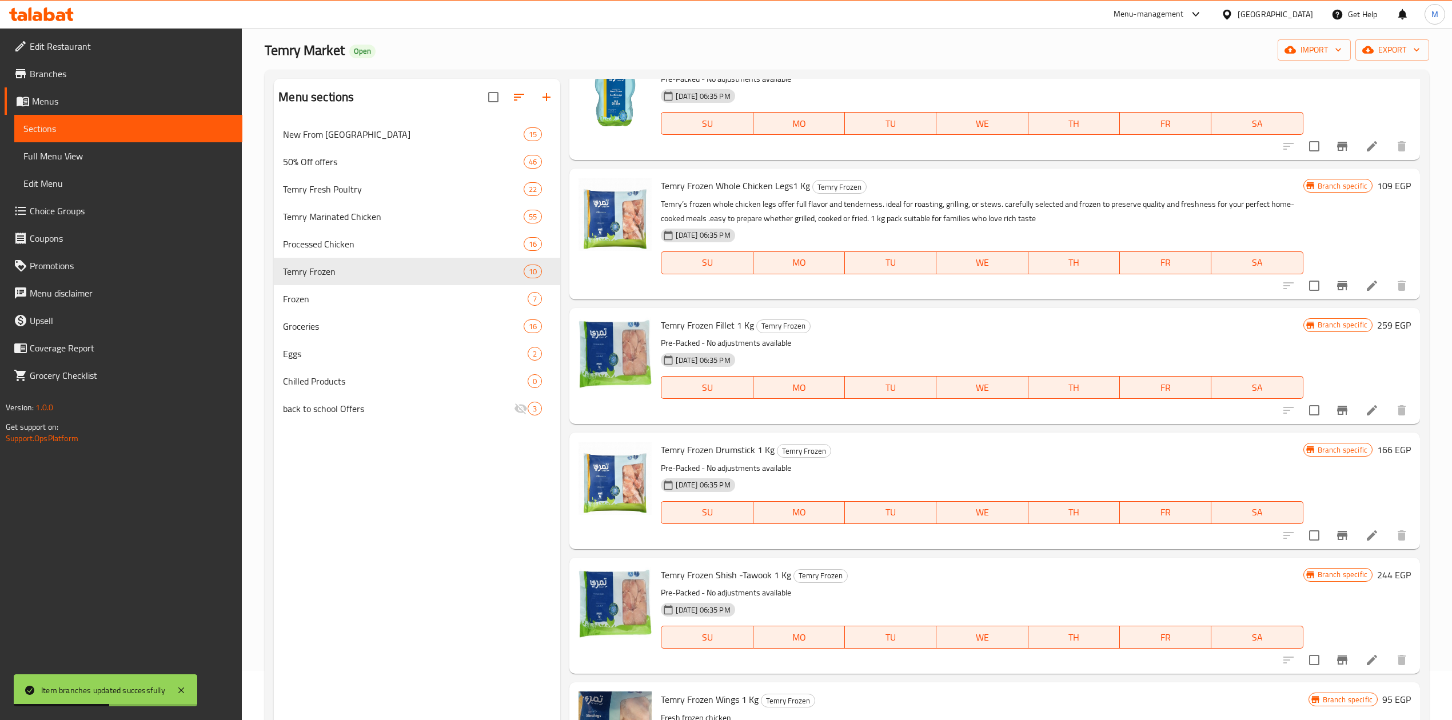
scroll to position [76, 0]
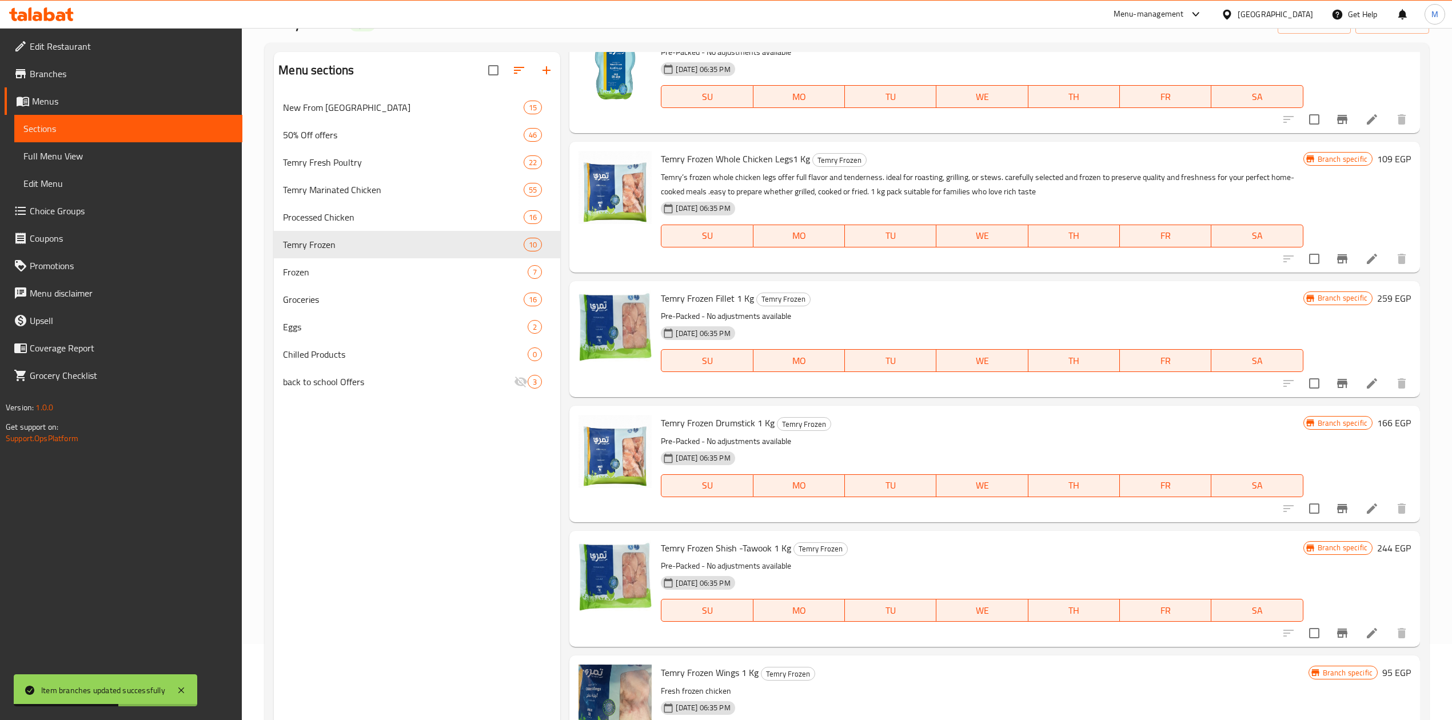
click at [1337, 632] on icon "Branch-specific-item" at bounding box center [1342, 633] width 10 height 9
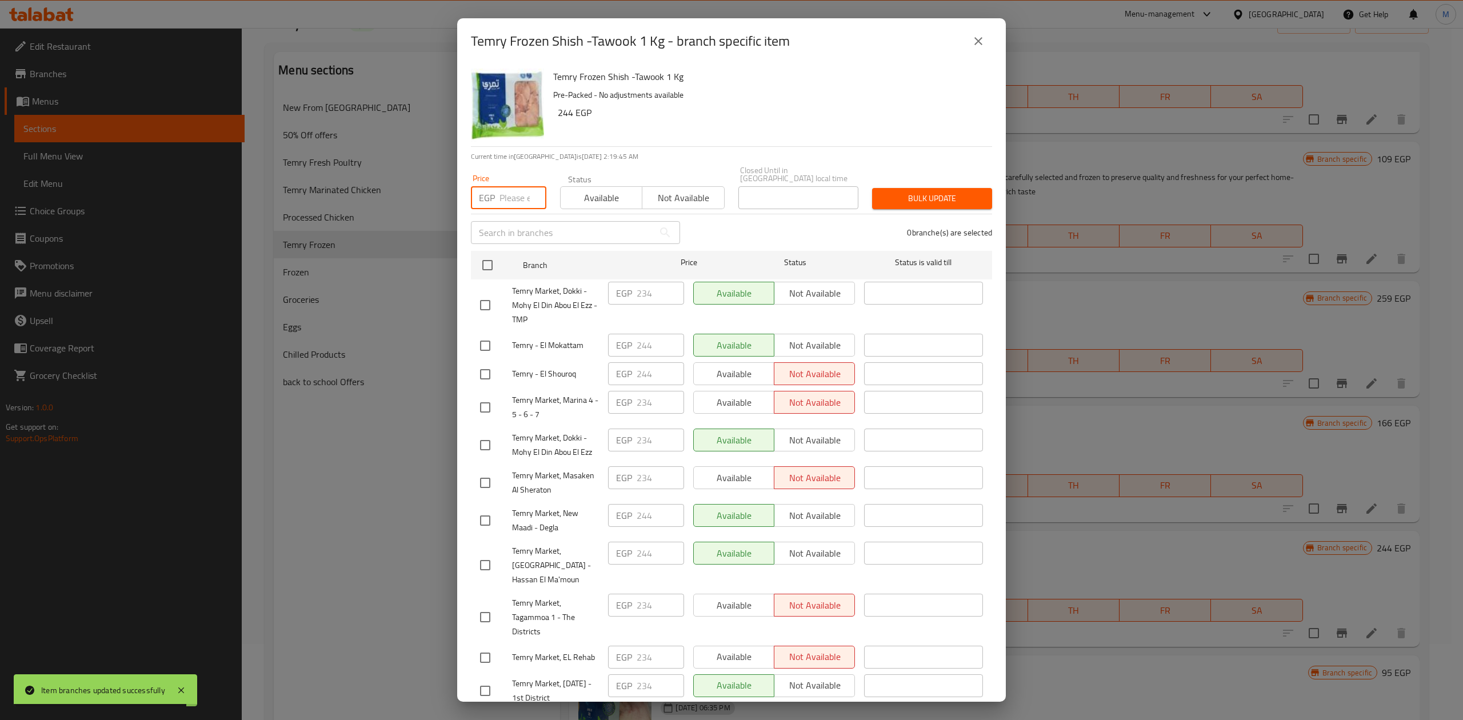
click at [509, 186] on input "number" at bounding box center [523, 197] width 47 height 23
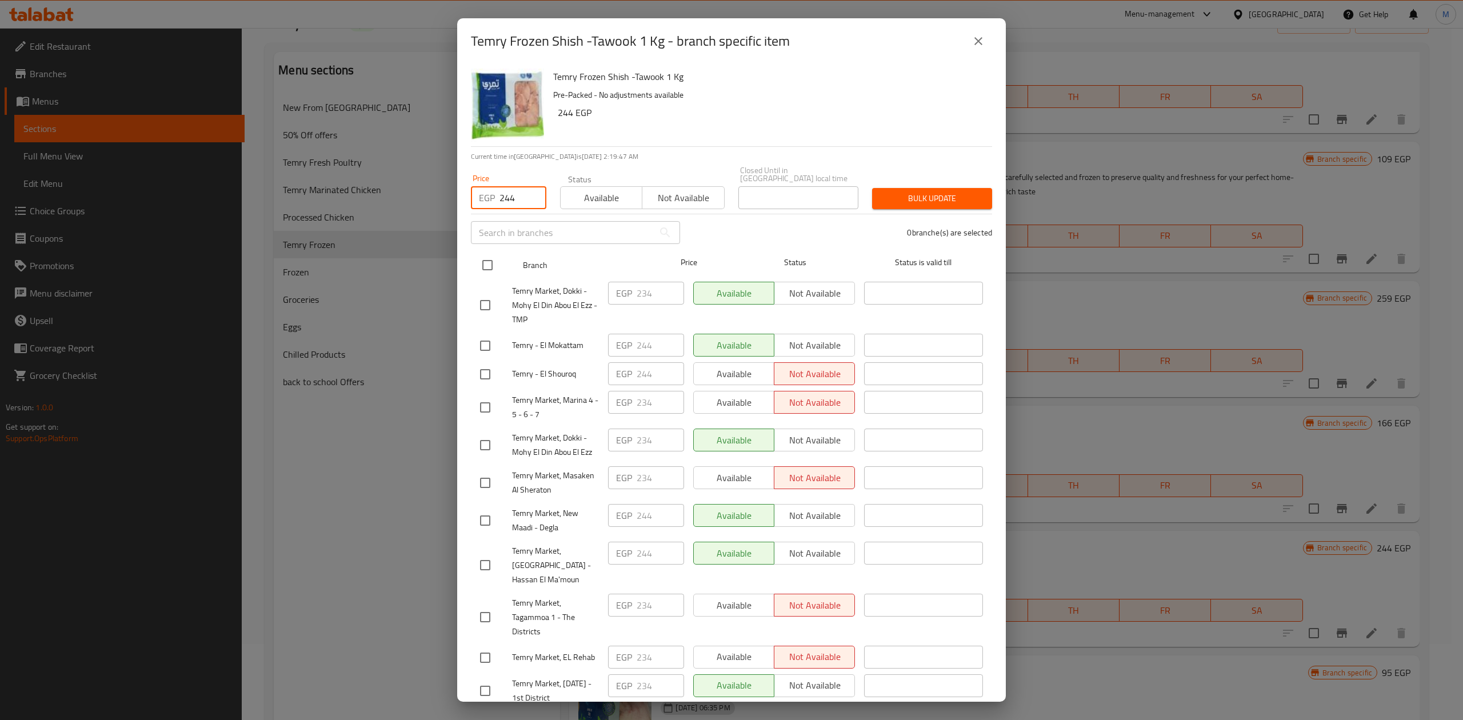
click at [486, 262] on input "checkbox" at bounding box center [488, 265] width 24 height 24
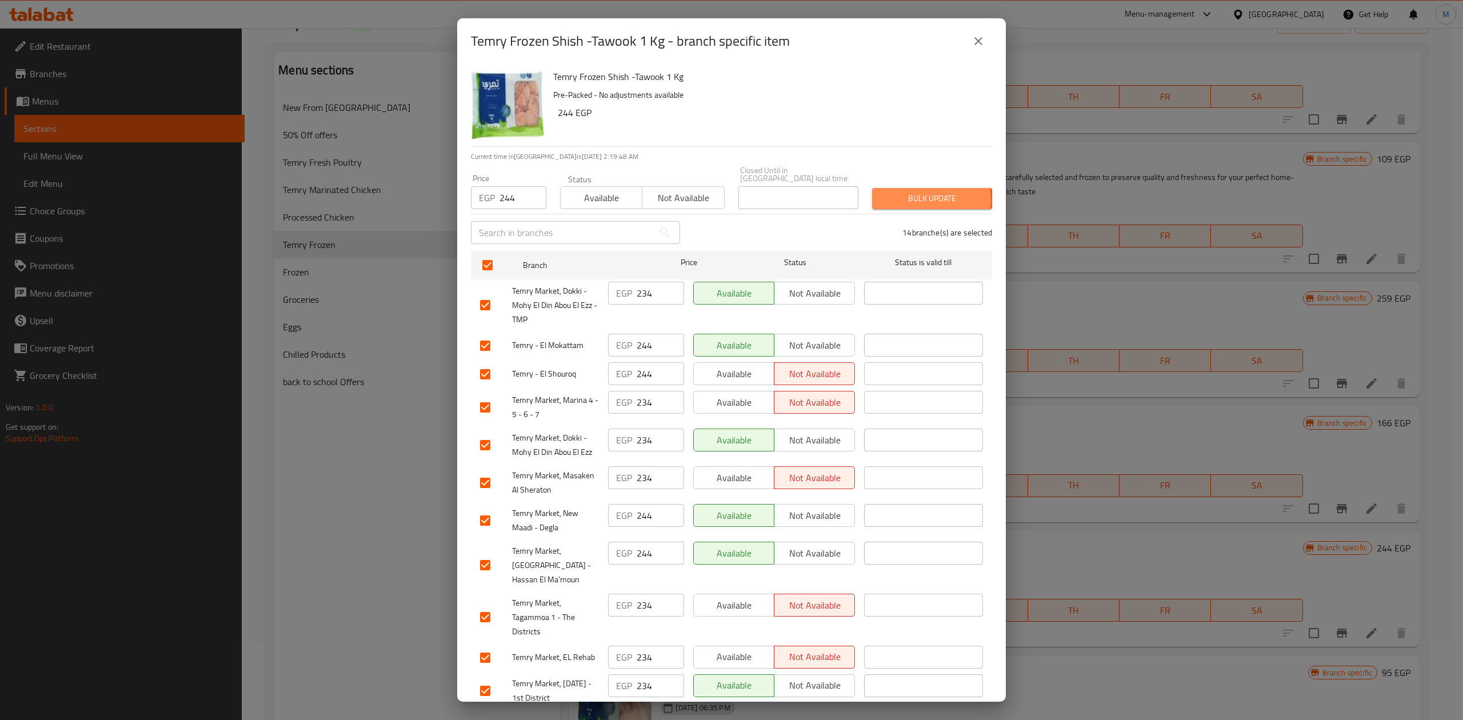
click at [897, 193] on span "Bulk update" at bounding box center [932, 198] width 102 height 14
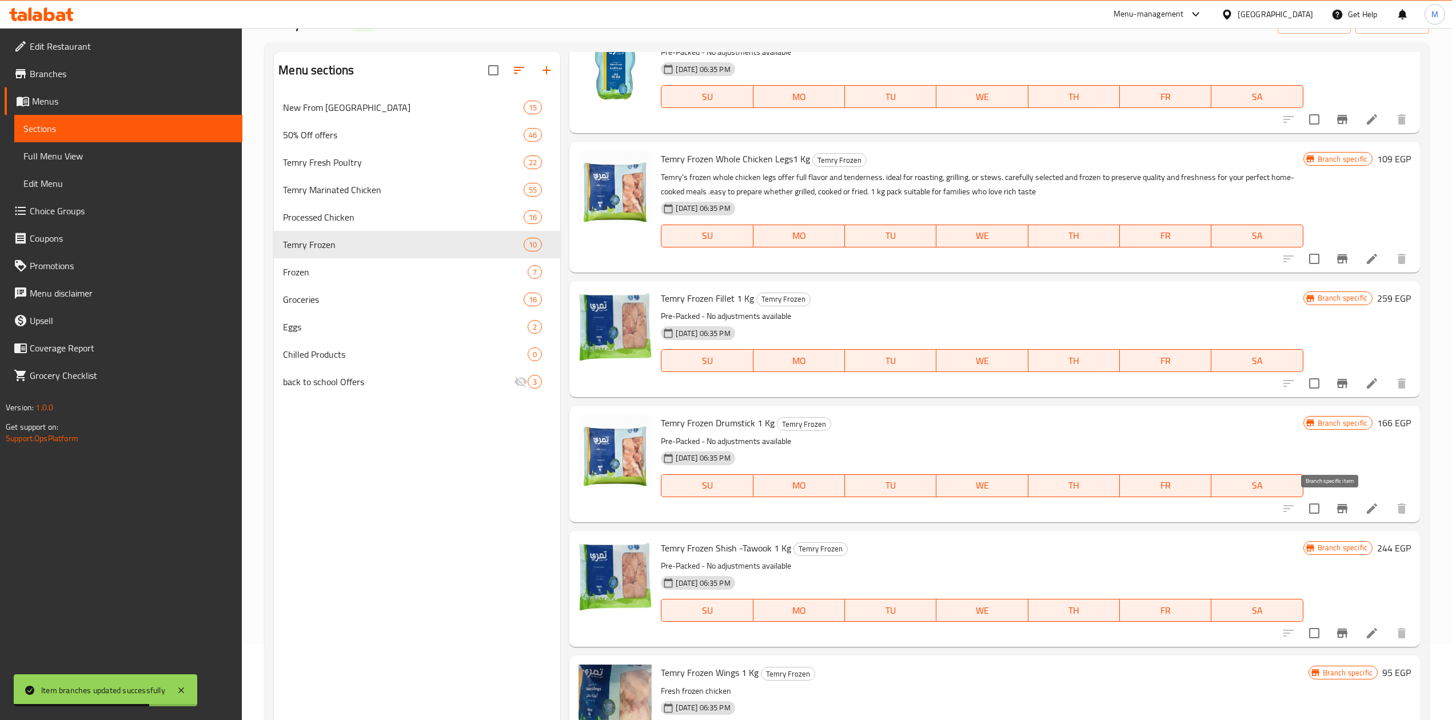
click at [1338, 508] on button "Branch-specific-item" at bounding box center [1341, 508] width 27 height 27
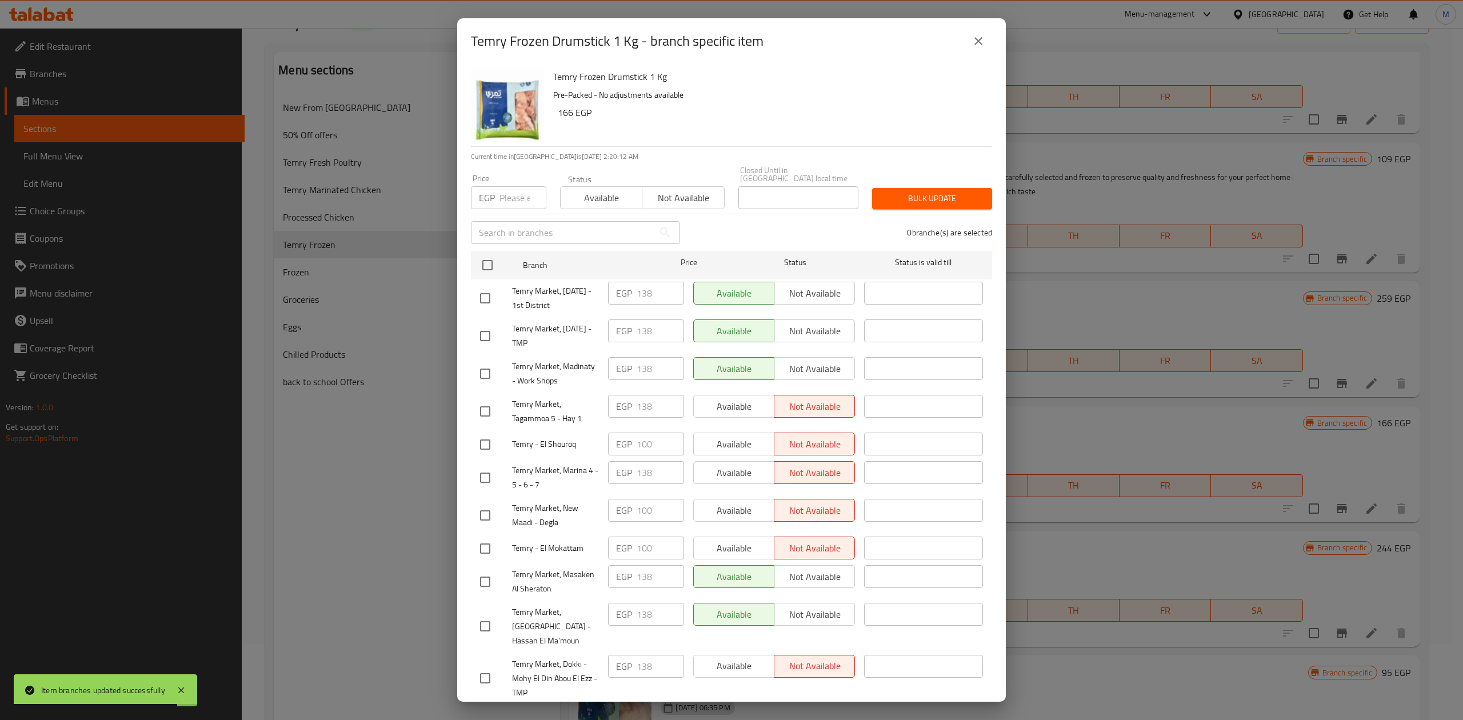
click at [510, 197] on input "number" at bounding box center [523, 197] width 47 height 23
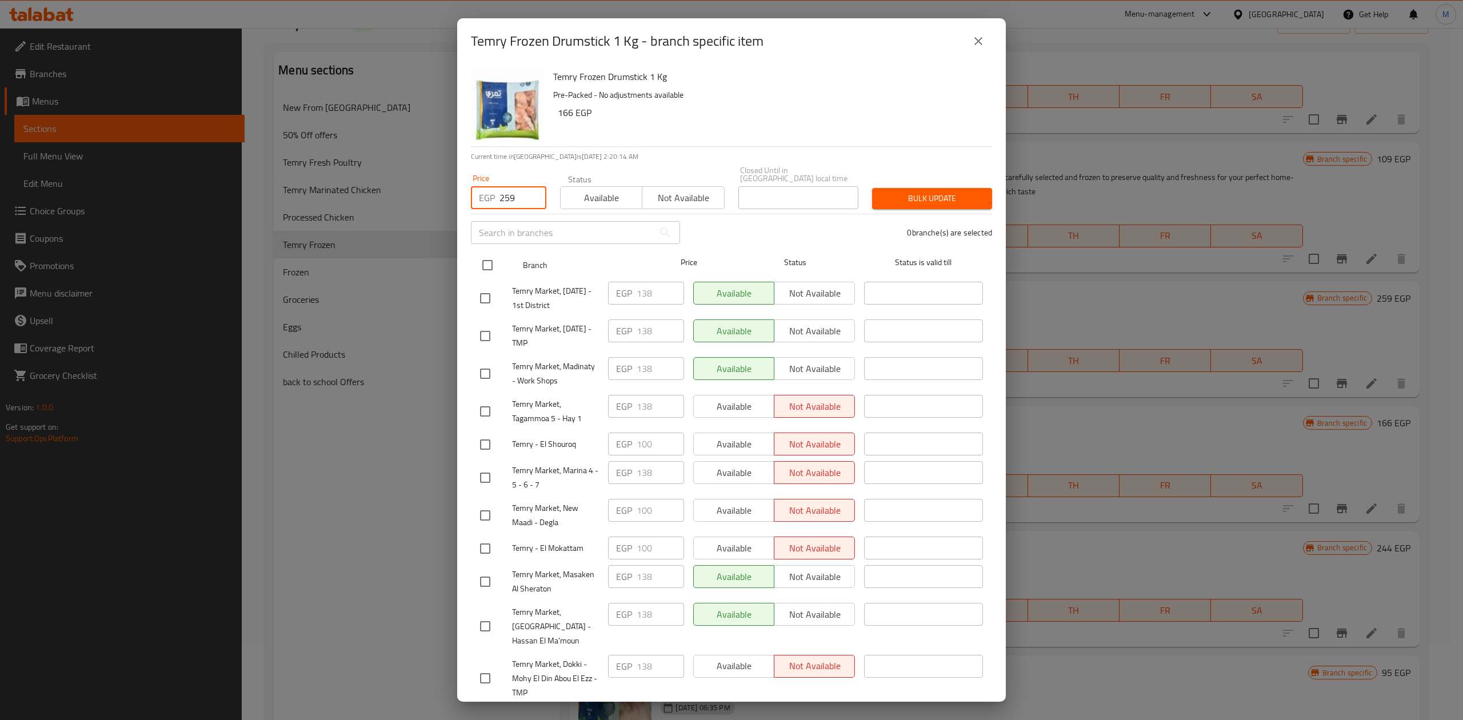
click at [497, 253] on input "checkbox" at bounding box center [488, 265] width 24 height 24
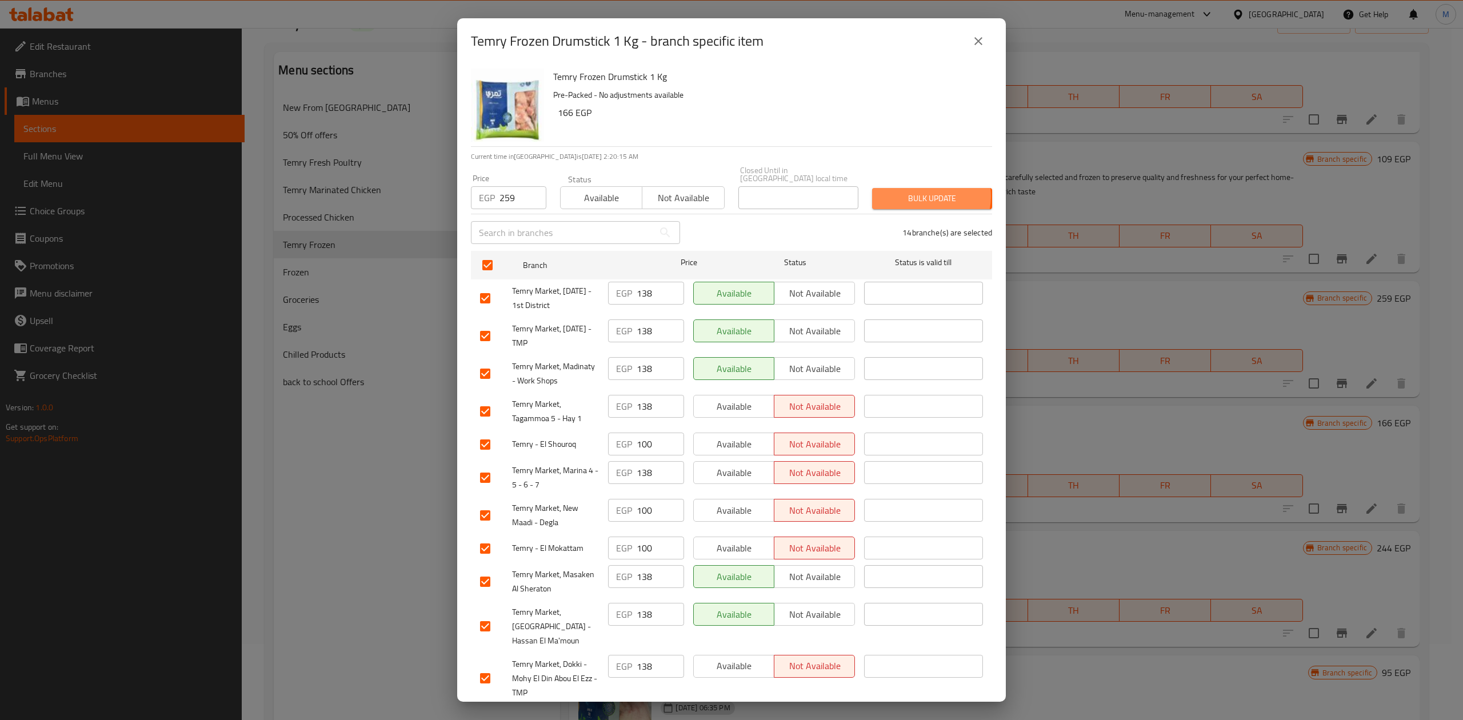
click at [916, 191] on span "Bulk update" at bounding box center [932, 198] width 102 height 14
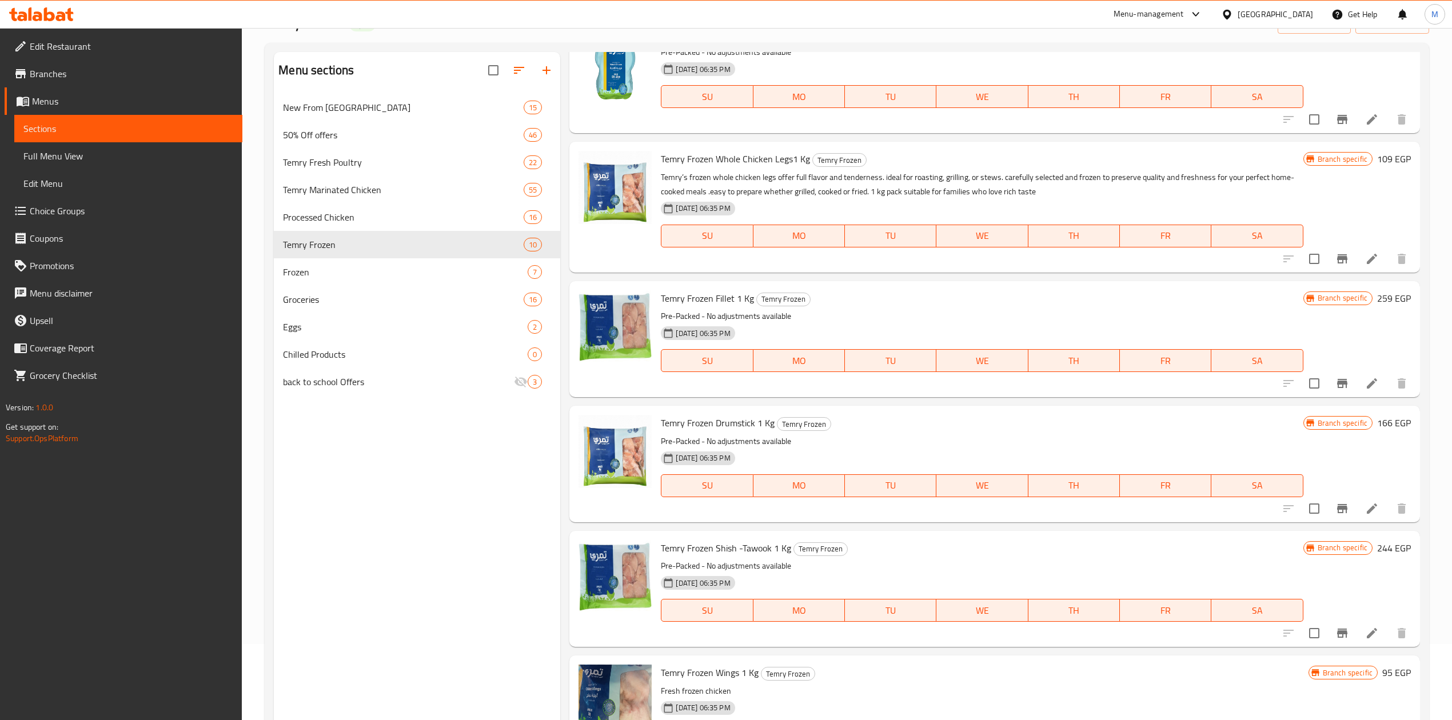
click at [1335, 510] on icon "Branch-specific-item" at bounding box center [1342, 509] width 14 height 14
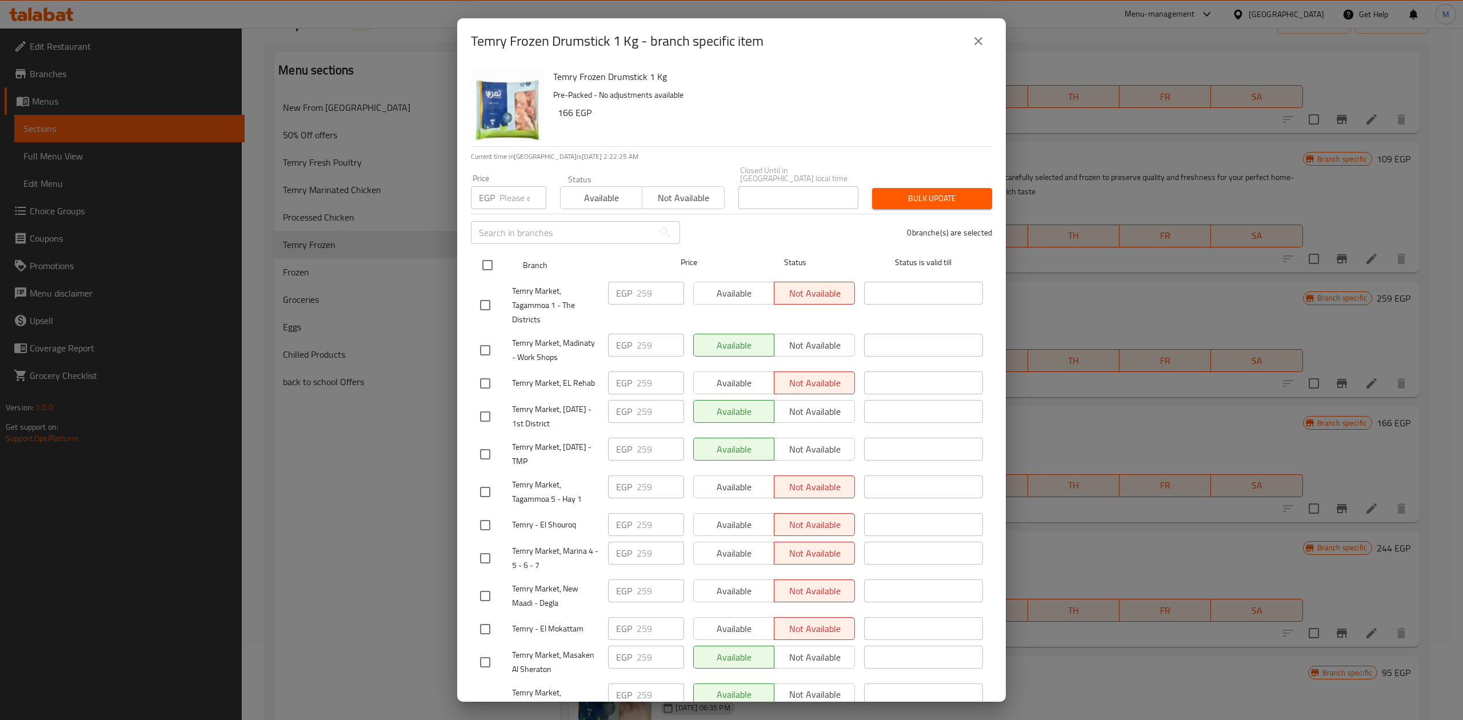
click at [488, 264] on input "checkbox" at bounding box center [488, 265] width 24 height 24
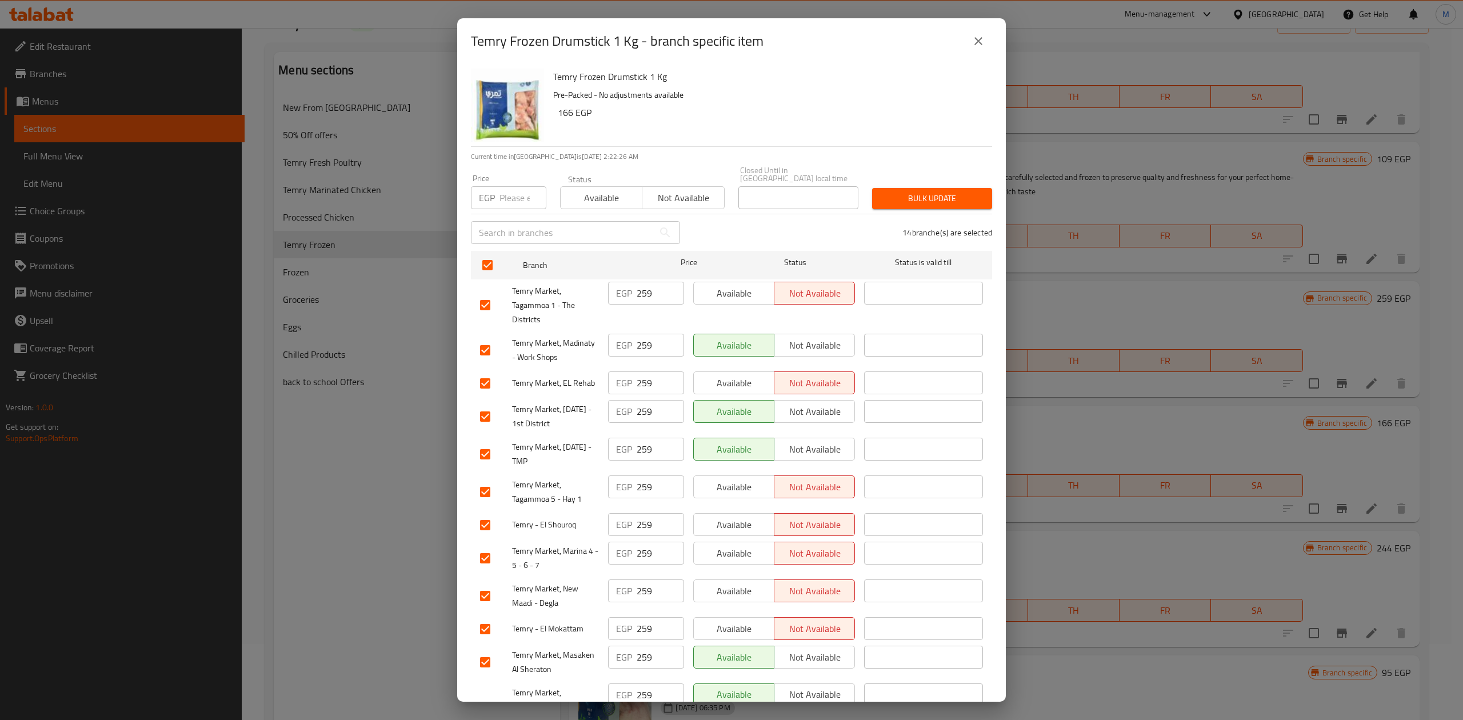
click at [497, 186] on div "EGP Price" at bounding box center [508, 197] width 75 height 23
click at [897, 191] on span "Bulk update" at bounding box center [932, 198] width 102 height 14
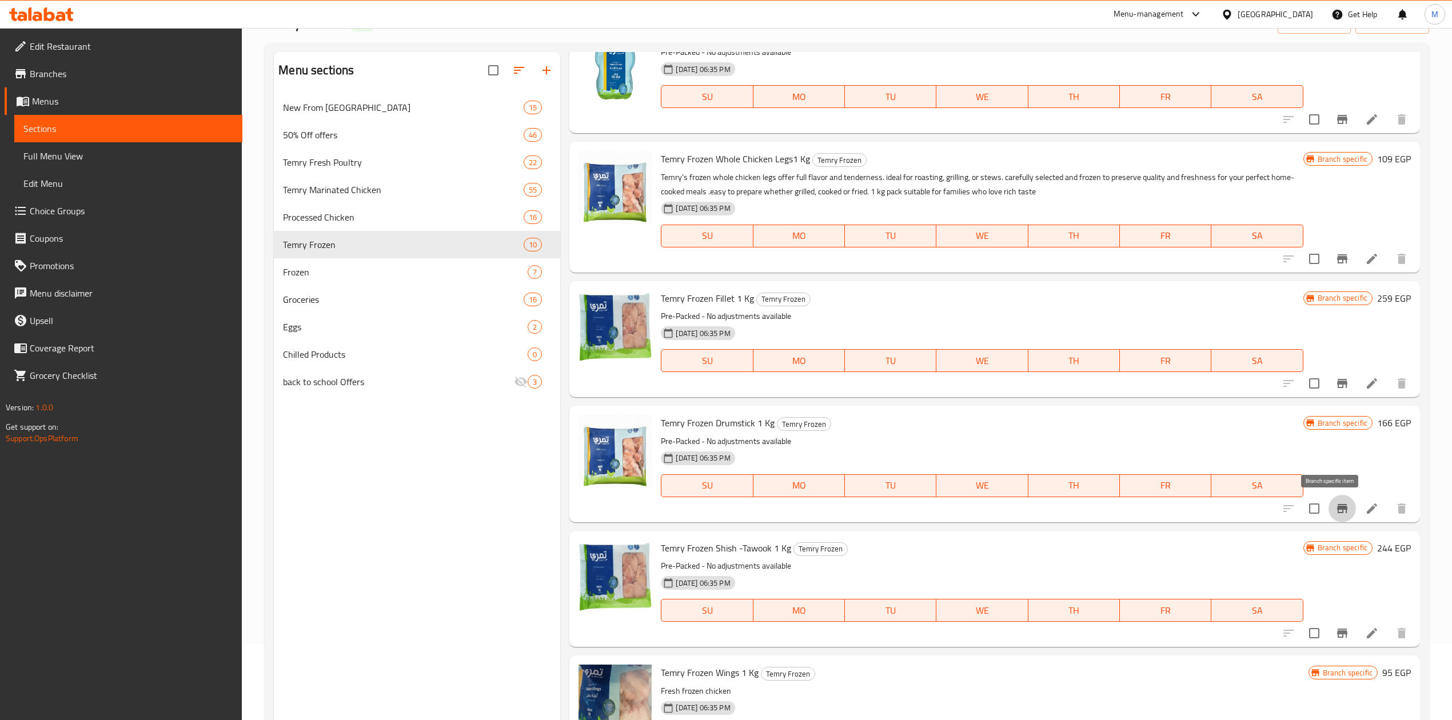
click at [1337, 508] on icon "Branch-specific-item" at bounding box center [1342, 508] width 10 height 9
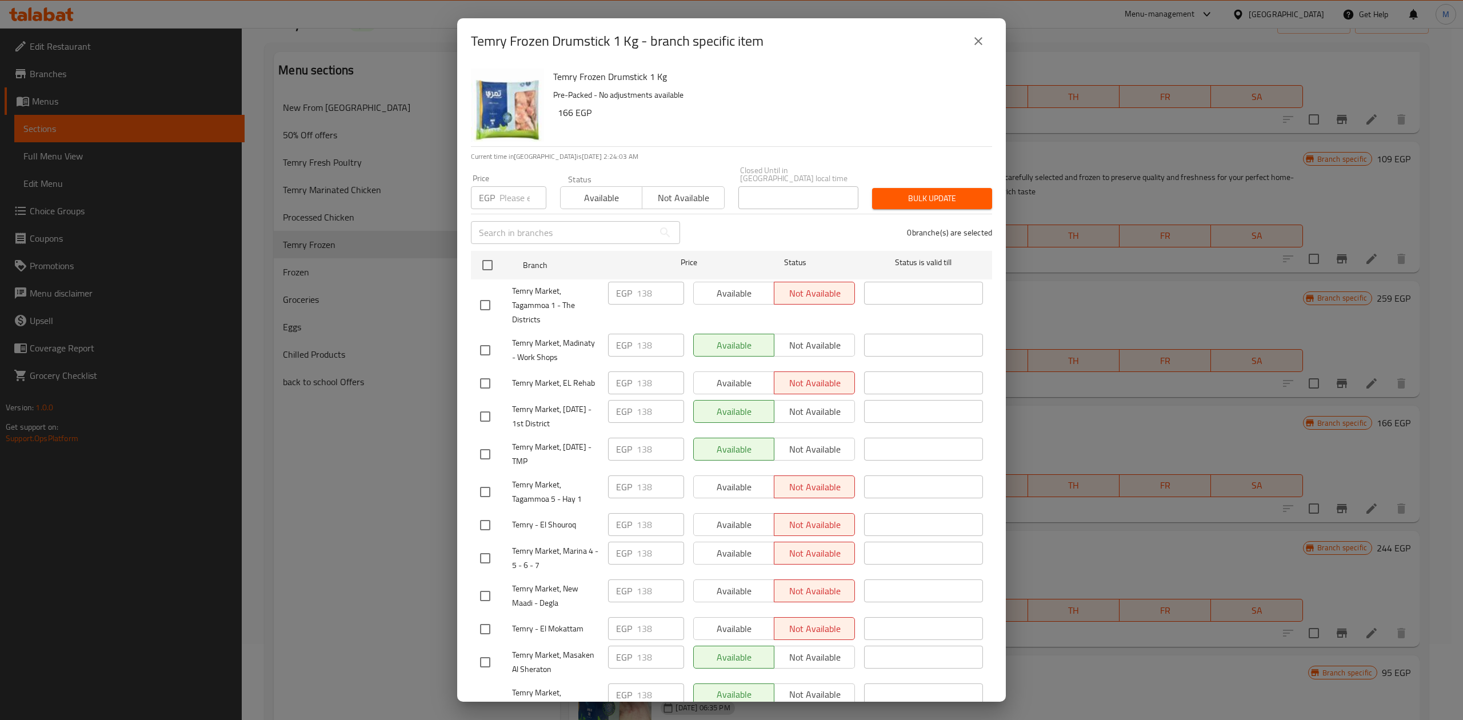
click at [479, 597] on input "checkbox" at bounding box center [485, 596] width 24 height 24
click at [489, 513] on input "checkbox" at bounding box center [485, 525] width 24 height 24
click at [485, 627] on input "checkbox" at bounding box center [485, 629] width 24 height 24
click at [518, 193] on input "number" at bounding box center [523, 197] width 47 height 23
click at [915, 191] on span "Bulk update" at bounding box center [932, 198] width 102 height 14
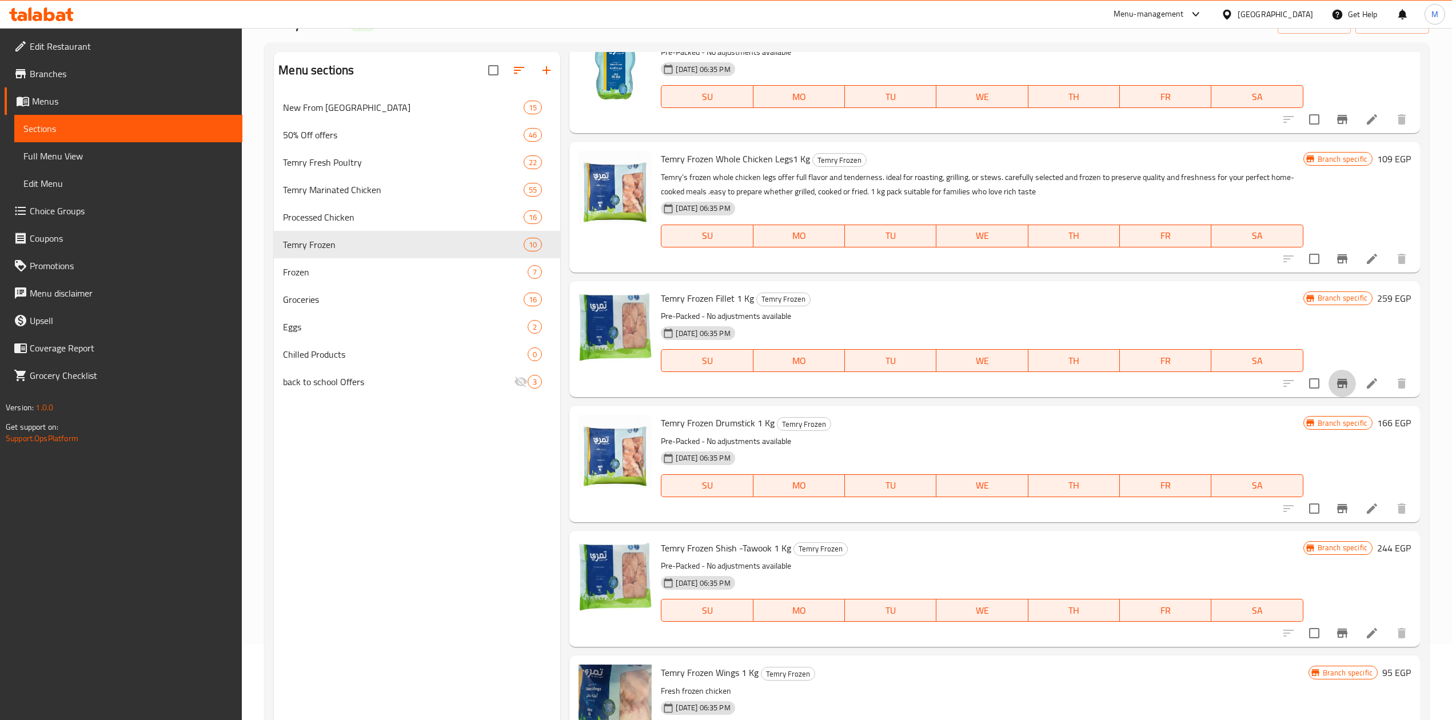
click at [1337, 382] on icon "Branch-specific-item" at bounding box center [1342, 383] width 10 height 9
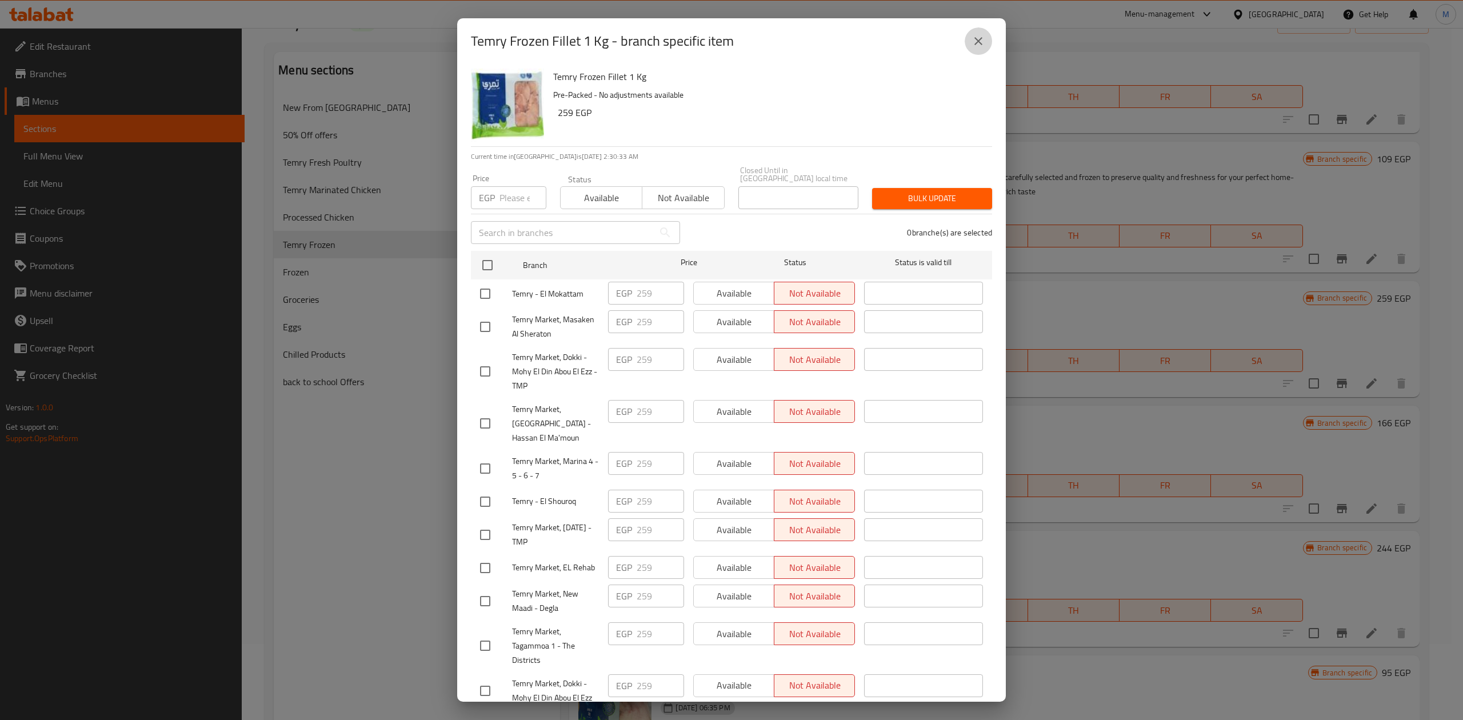
click at [971, 44] on button "close" at bounding box center [978, 40] width 27 height 27
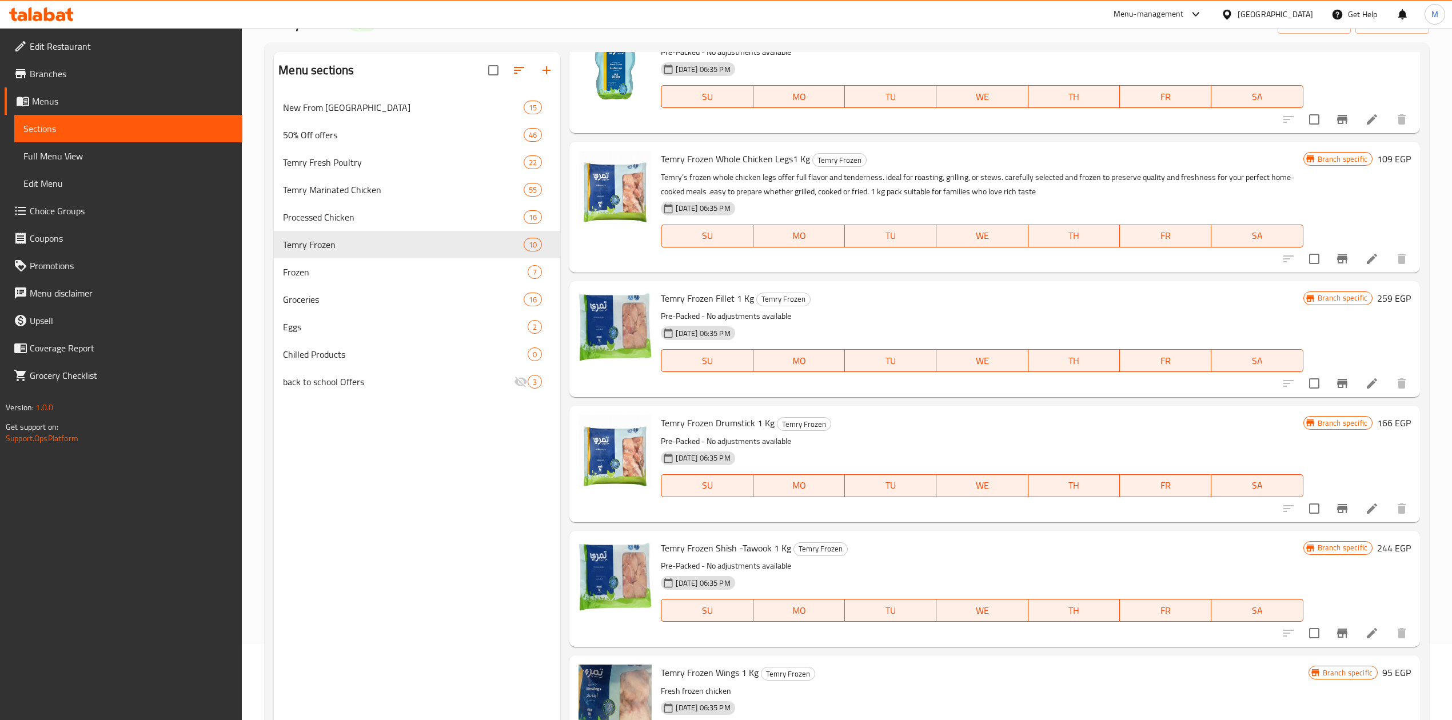
click at [1337, 630] on icon "Branch-specific-item" at bounding box center [1342, 633] width 10 height 9
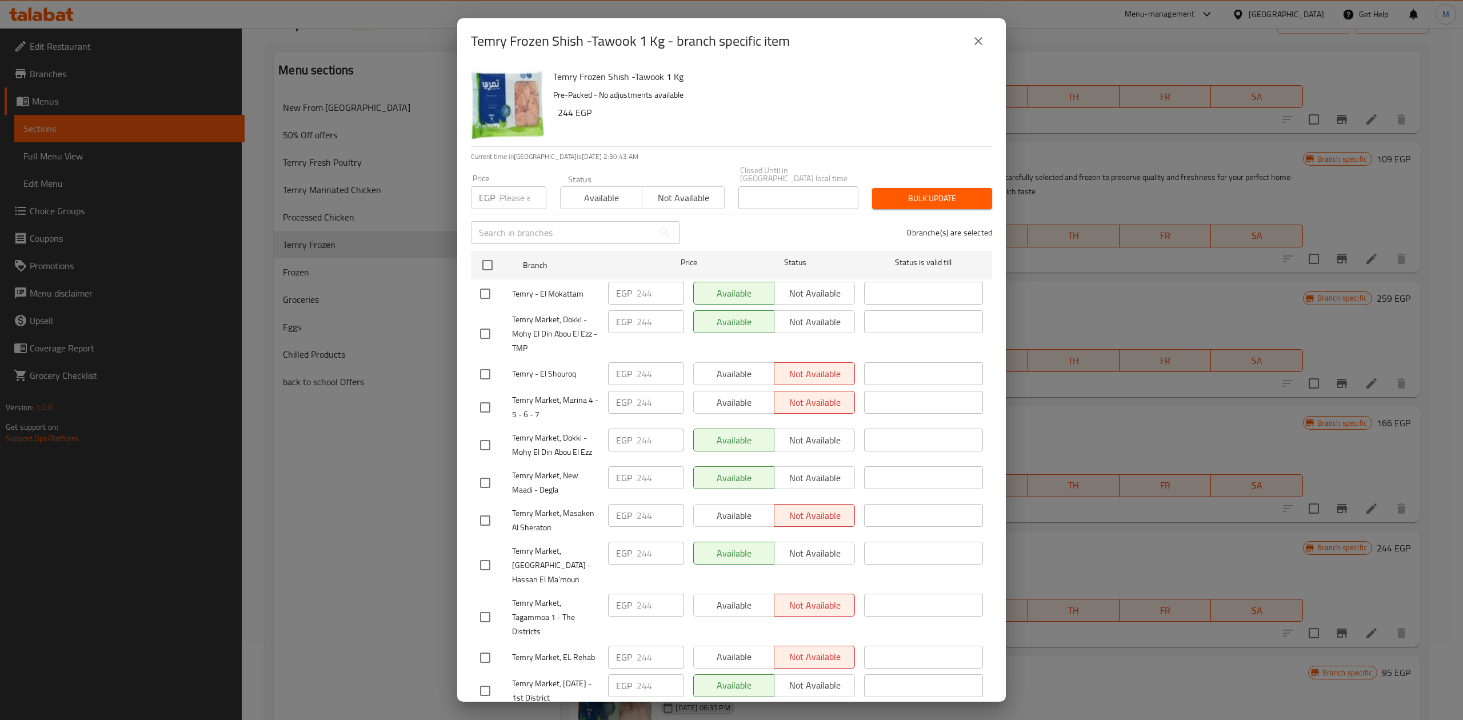
click at [993, 44] on div "Temry Frozen Shish -Tawook 1 Kg - branch specific item" at bounding box center [731, 41] width 549 height 46
click at [983, 43] on icon "close" at bounding box center [979, 41] width 14 height 14
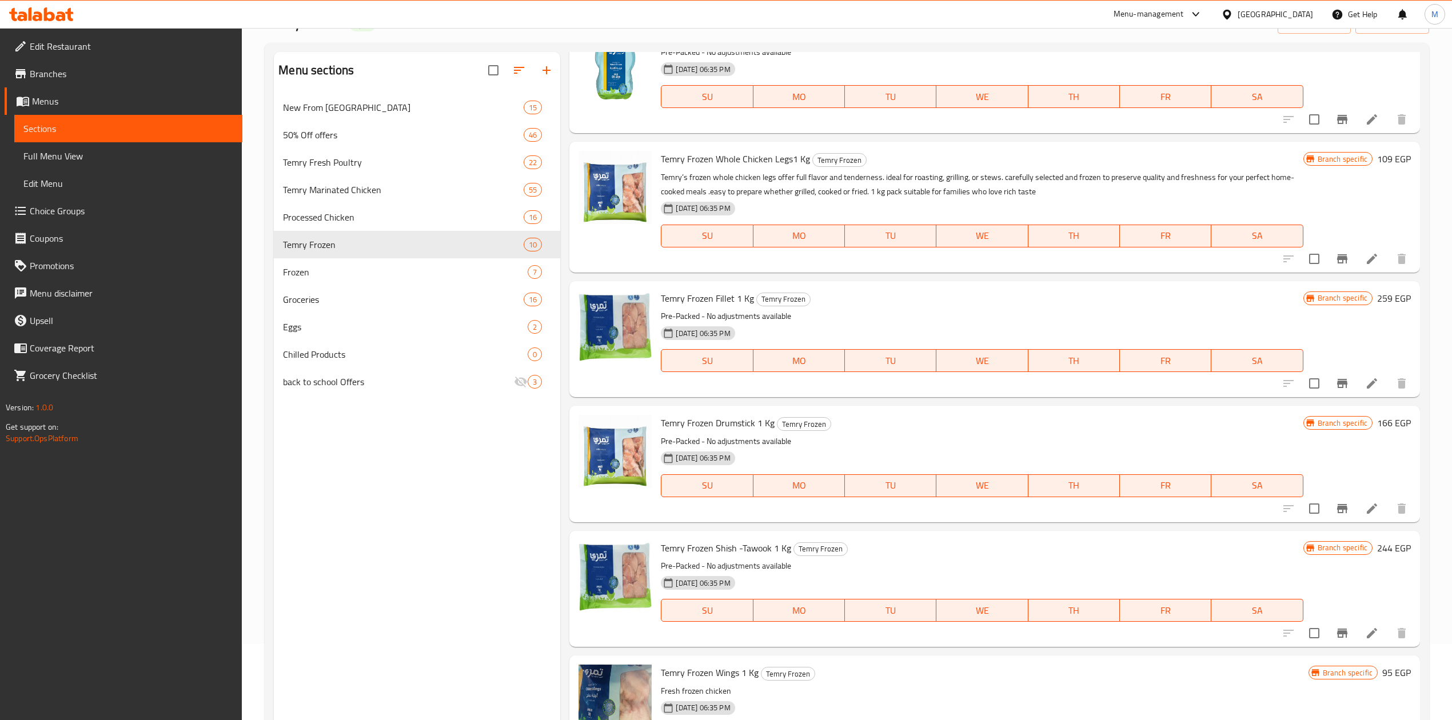
click at [478, 514] on div "Menu sections New From Temry 15 50% Off offers 46 Temry Fresh Poultry 22 Temry …" at bounding box center [417, 412] width 286 height 720
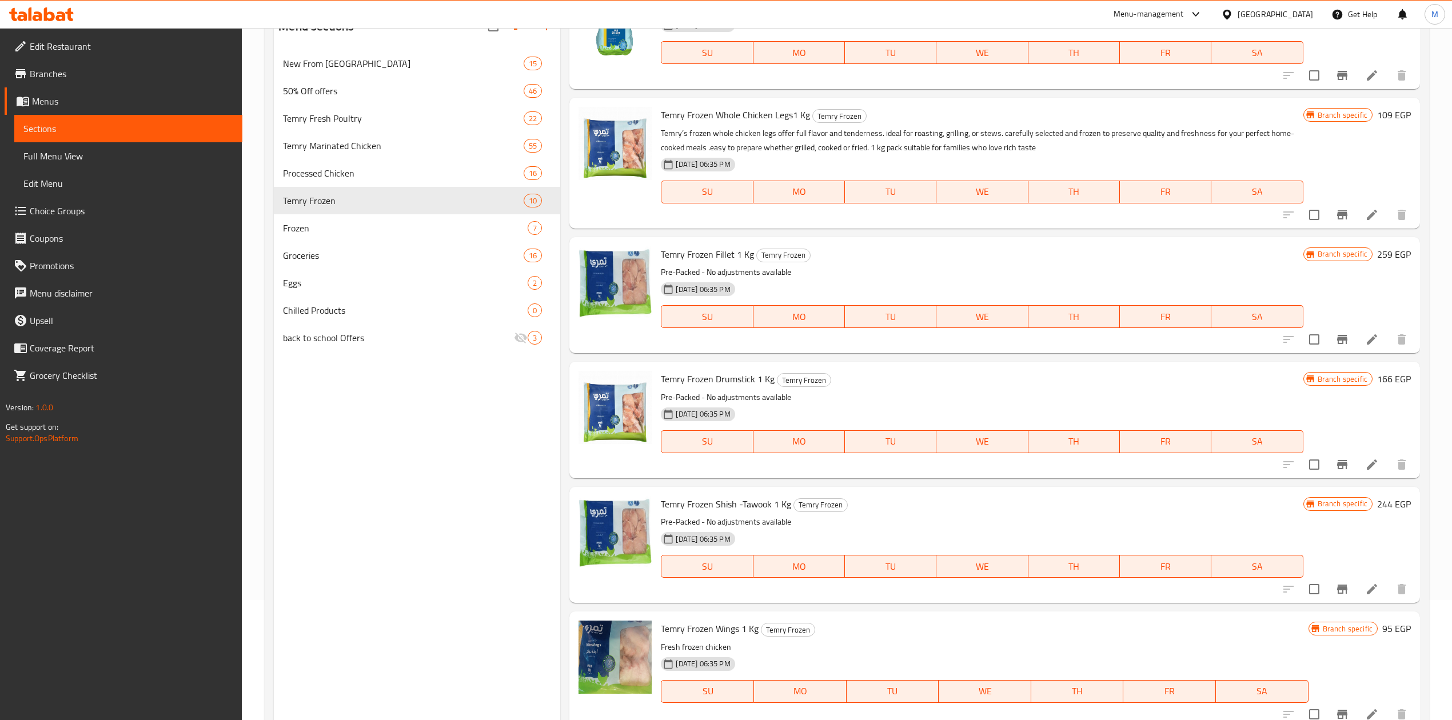
scroll to position [161, 0]
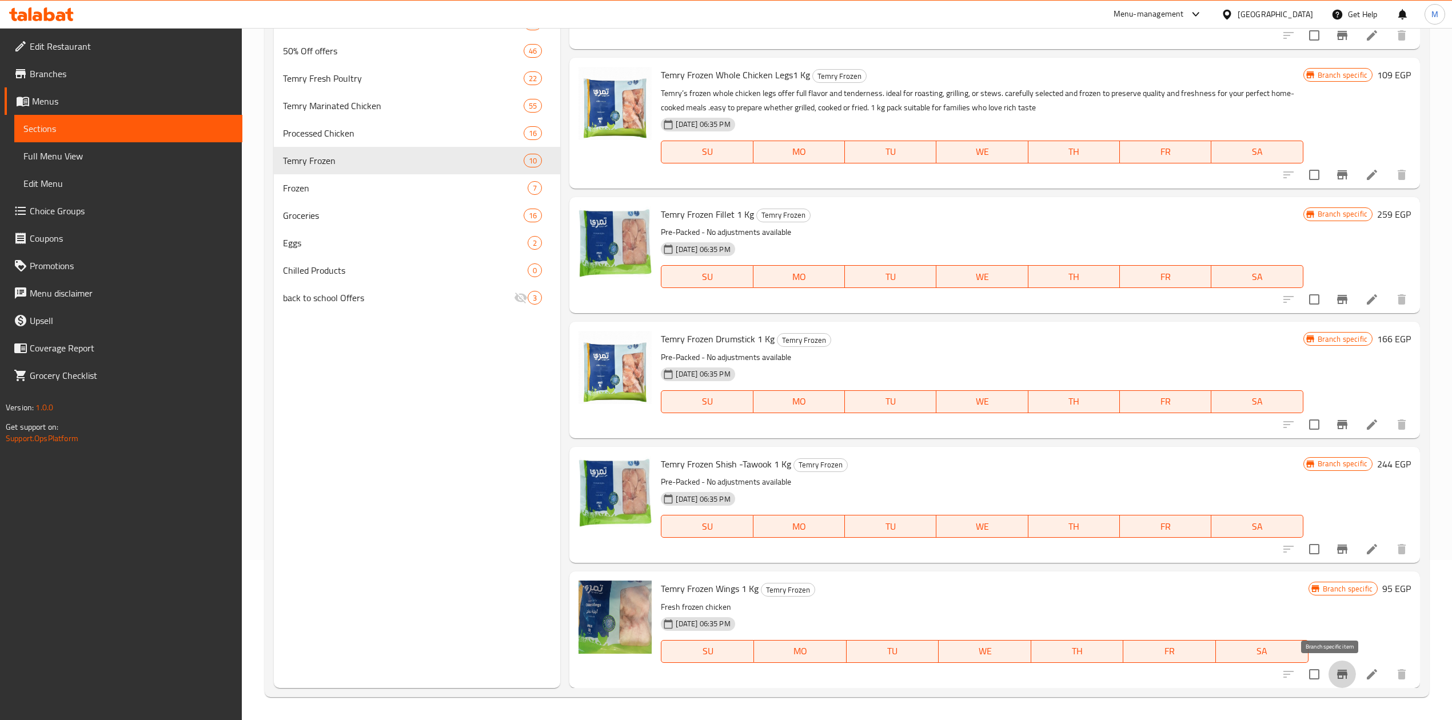
click at [1337, 673] on icon "Branch-specific-item" at bounding box center [1342, 674] width 10 height 9
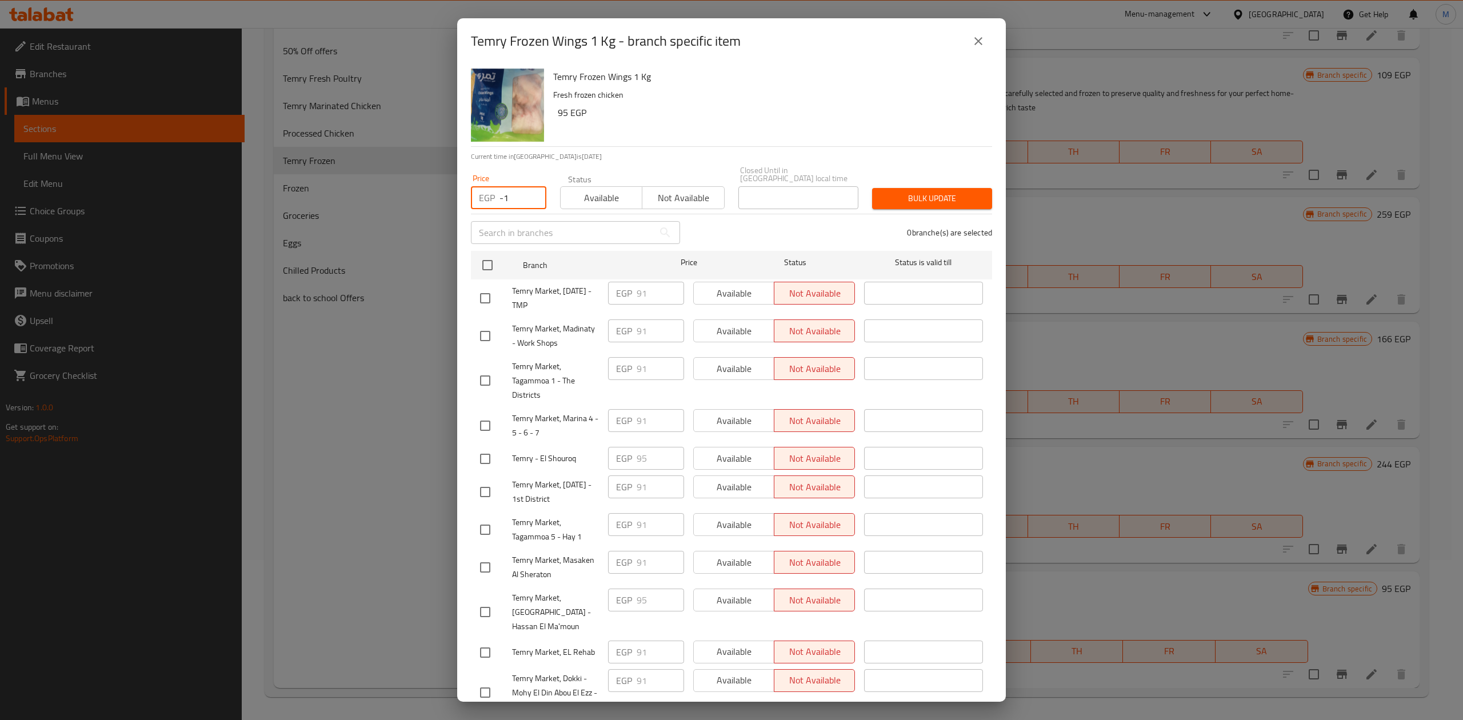
click at [527, 192] on input "-1" at bounding box center [523, 197] width 47 height 23
drag, startPoint x: 515, startPoint y: 190, endPoint x: 494, endPoint y: 190, distance: 20.6
click at [495, 190] on div "EGP -1 Price" at bounding box center [508, 197] width 75 height 23
click at [494, 257] on input "checkbox" at bounding box center [488, 265] width 24 height 24
click at [883, 191] on span "Bulk update" at bounding box center [932, 198] width 102 height 14
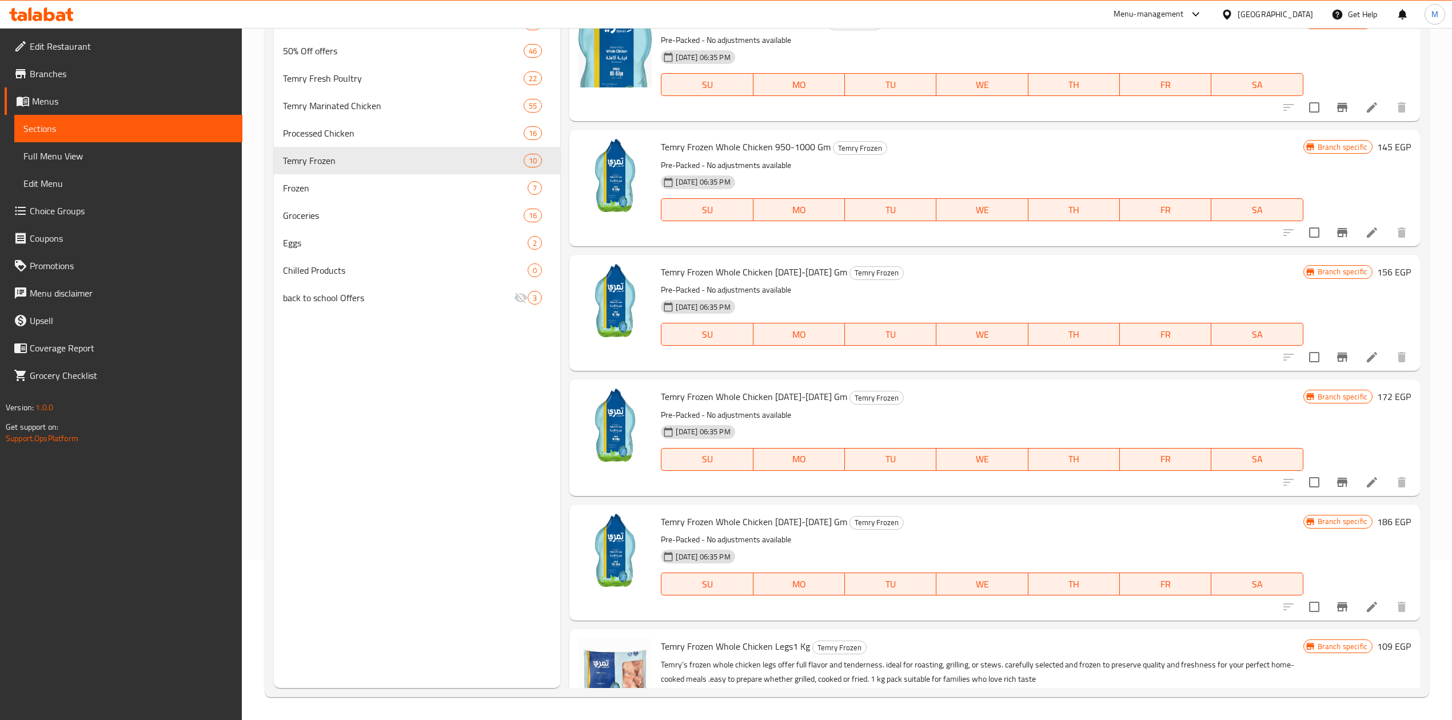
scroll to position [0, 0]
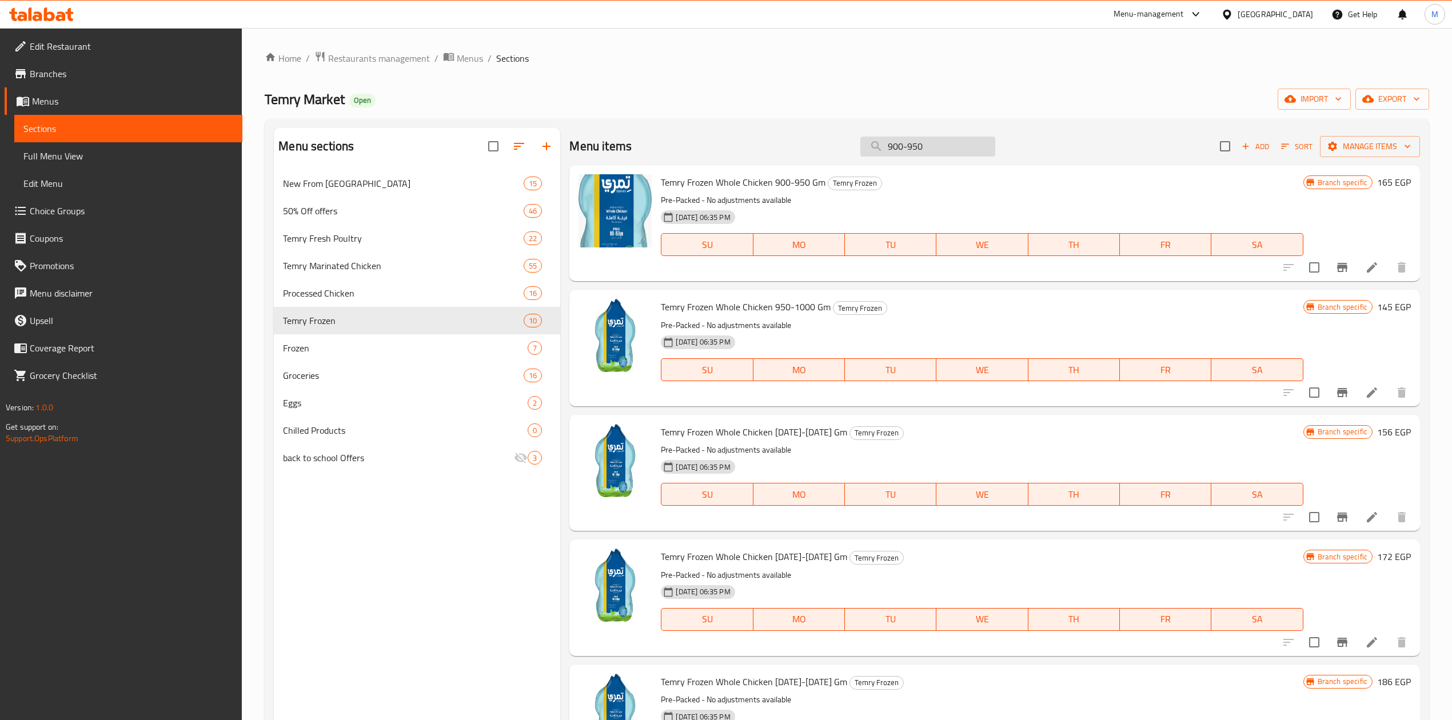
click at [897, 142] on input "900-950" at bounding box center [927, 147] width 135 height 20
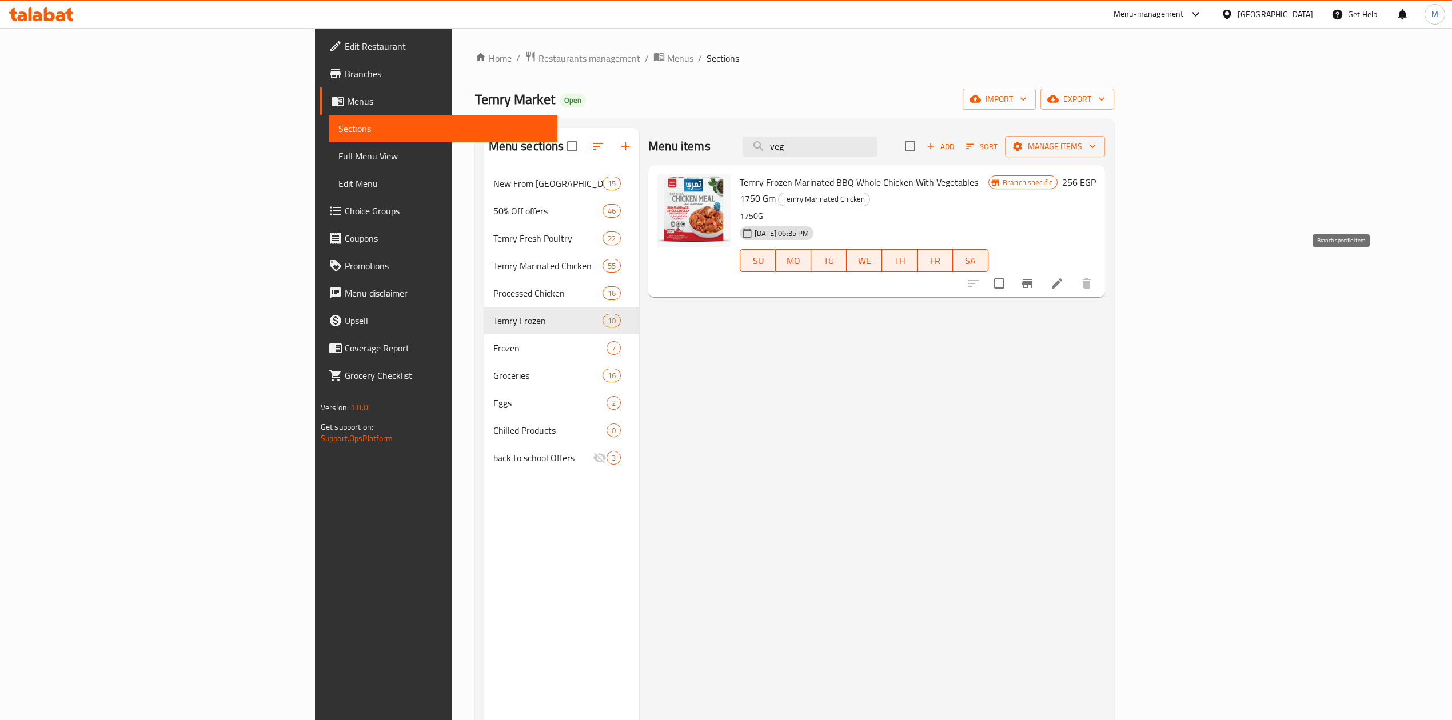
click at [1034, 277] on icon "Branch-specific-item" at bounding box center [1027, 284] width 14 height 14
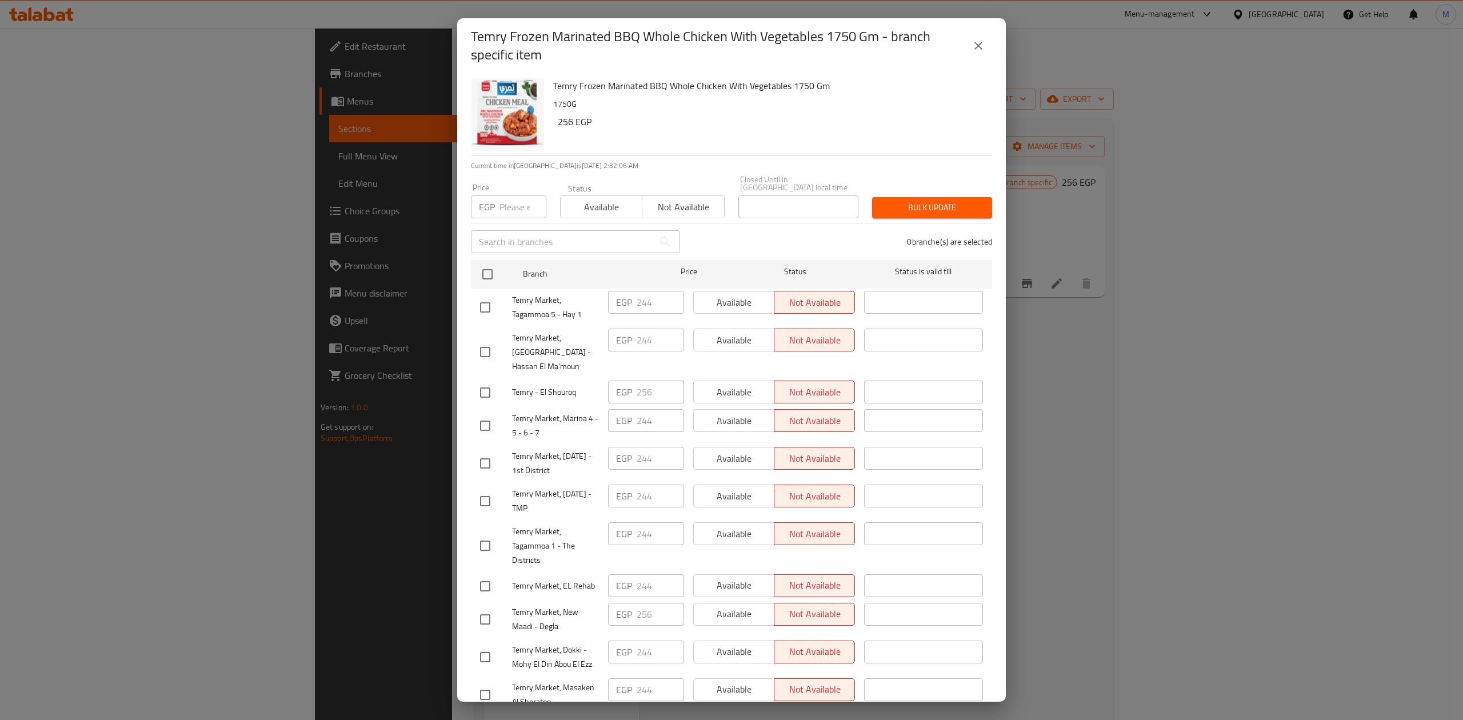
click at [516, 202] on input "number" at bounding box center [523, 206] width 47 height 23
drag, startPoint x: 494, startPoint y: 264, endPoint x: 557, endPoint y: 264, distance: 62.9
click at [493, 264] on input "checkbox" at bounding box center [488, 274] width 24 height 24
click at [932, 202] on span "Bulk update" at bounding box center [932, 208] width 102 height 14
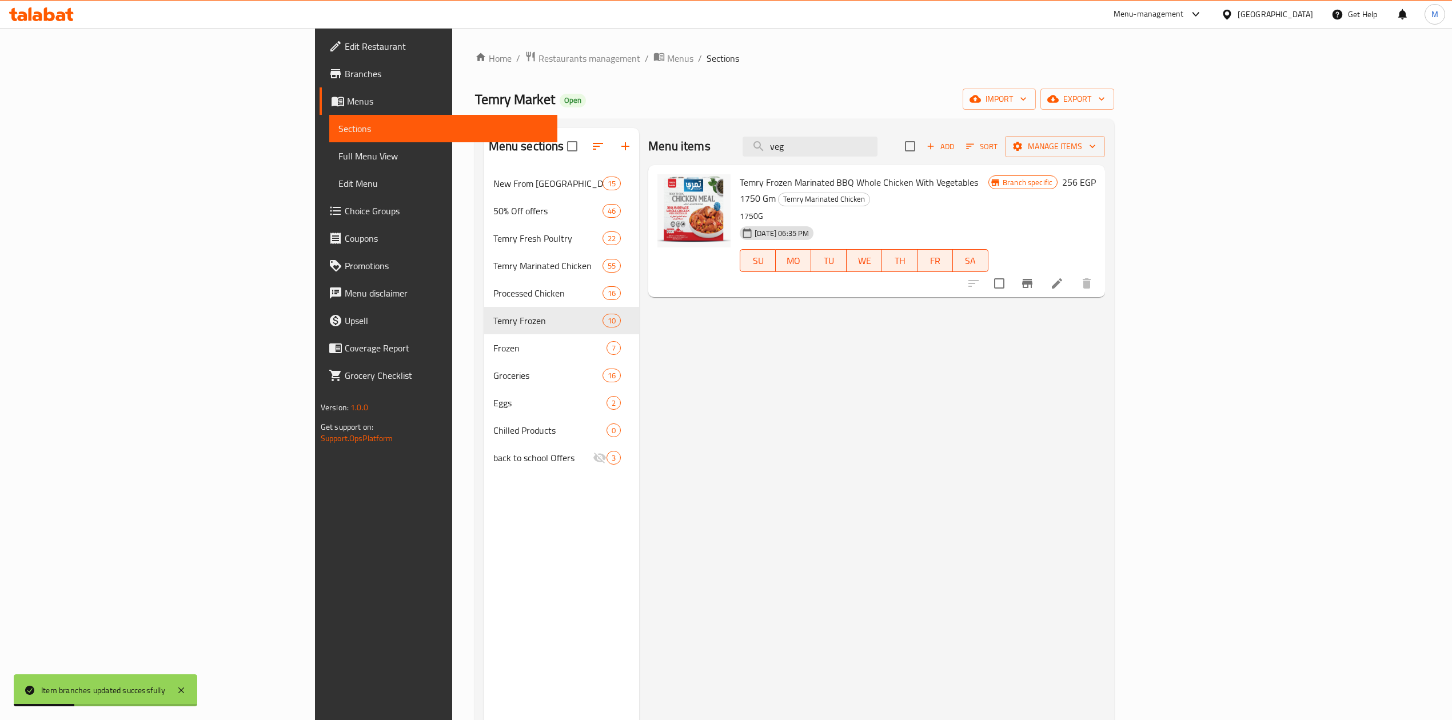
drag, startPoint x: 936, startPoint y: 149, endPoint x: 869, endPoint y: 167, distance: 69.5
click at [869, 167] on div "Menu items veg Add Sort Manage items Temry Frozen Marinated BBQ Whole Chicken W…" at bounding box center [872, 488] width 466 height 720
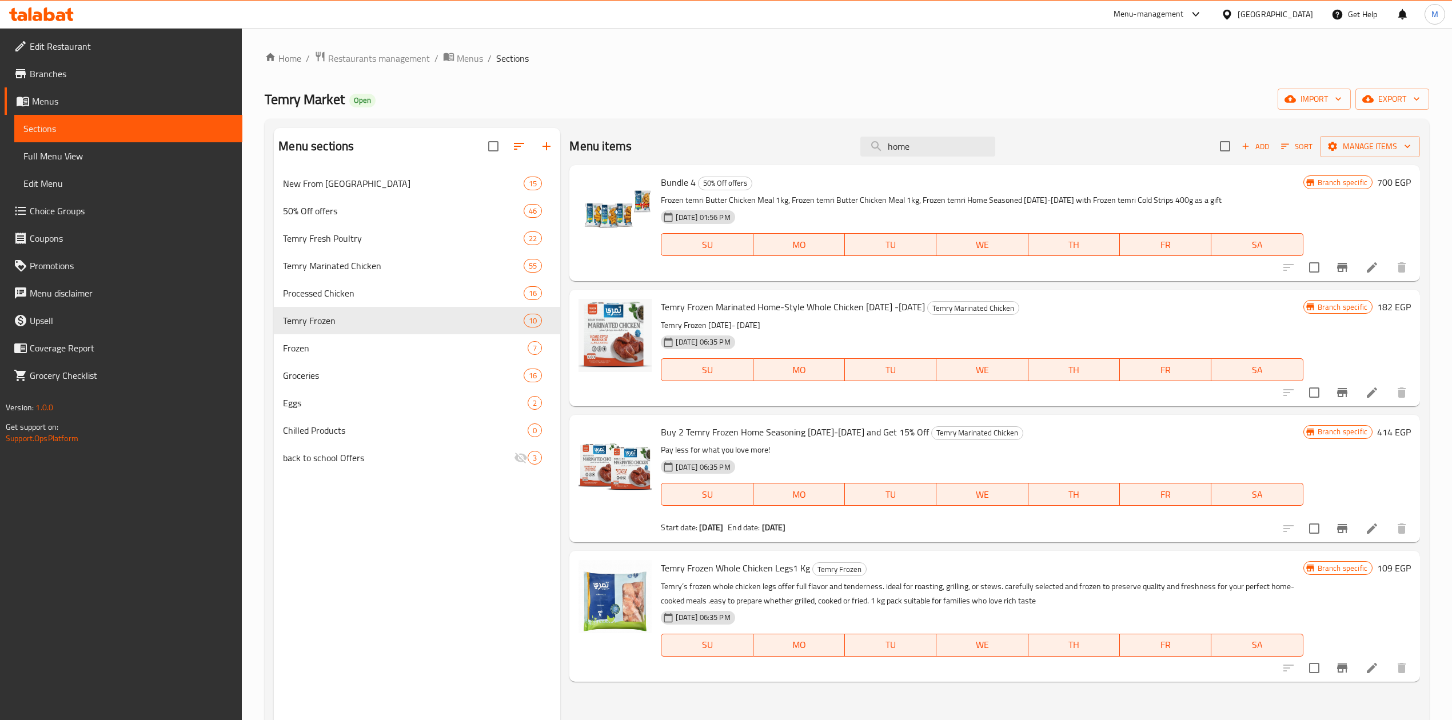
click at [1343, 384] on button "Branch-specific-item" at bounding box center [1341, 392] width 27 height 27
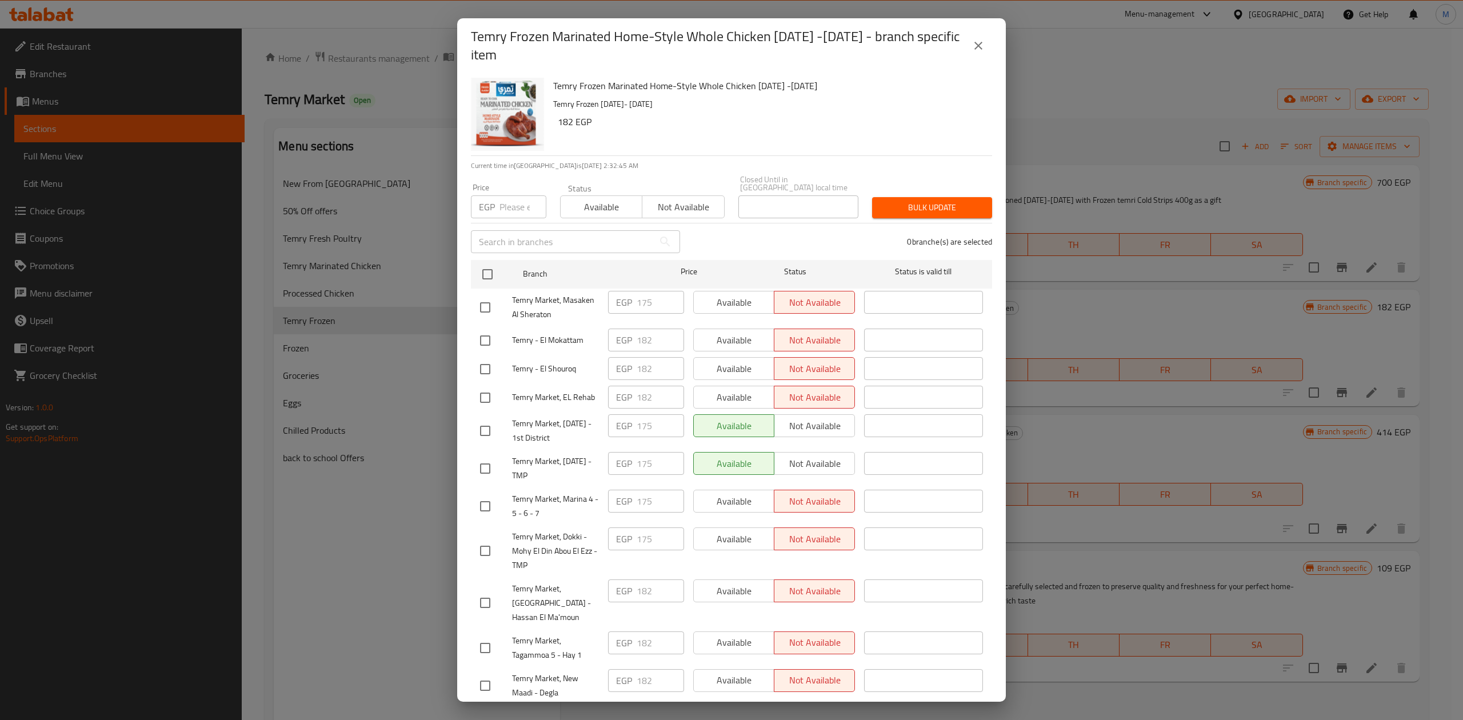
click at [502, 195] on input "number" at bounding box center [523, 206] width 47 height 23
drag, startPoint x: 511, startPoint y: 264, endPoint x: 490, endPoint y: 264, distance: 20.6
click at [511, 263] on div at bounding box center [497, 274] width 43 height 33
click at [490, 264] on input "checkbox" at bounding box center [488, 274] width 24 height 24
click at [892, 201] on span "Bulk update" at bounding box center [932, 208] width 102 height 14
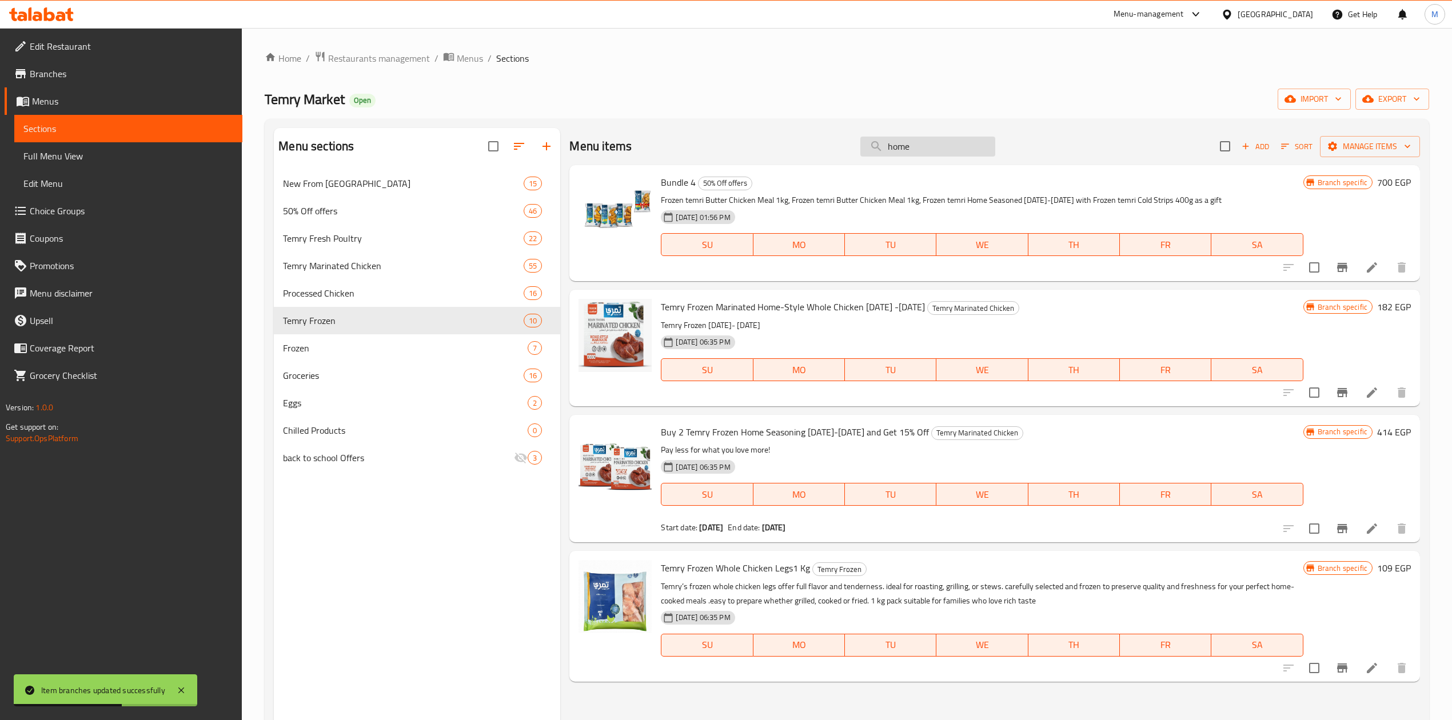
click at [908, 151] on input "home" at bounding box center [927, 147] width 135 height 20
paste input "Temry Chicken Cubes With Butter Sauce [DATE]-[DATE] Grams"
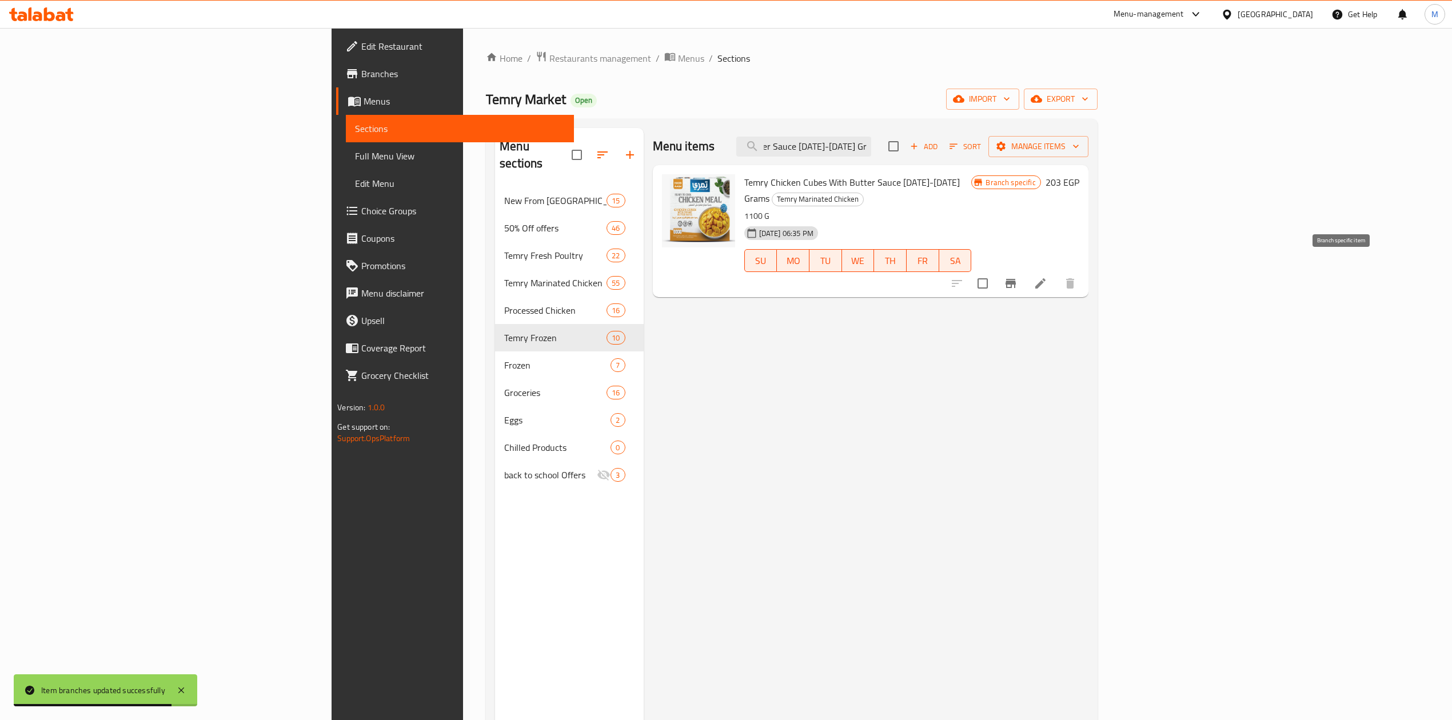
click at [1024, 270] on button "Branch-specific-item" at bounding box center [1010, 283] width 27 height 27
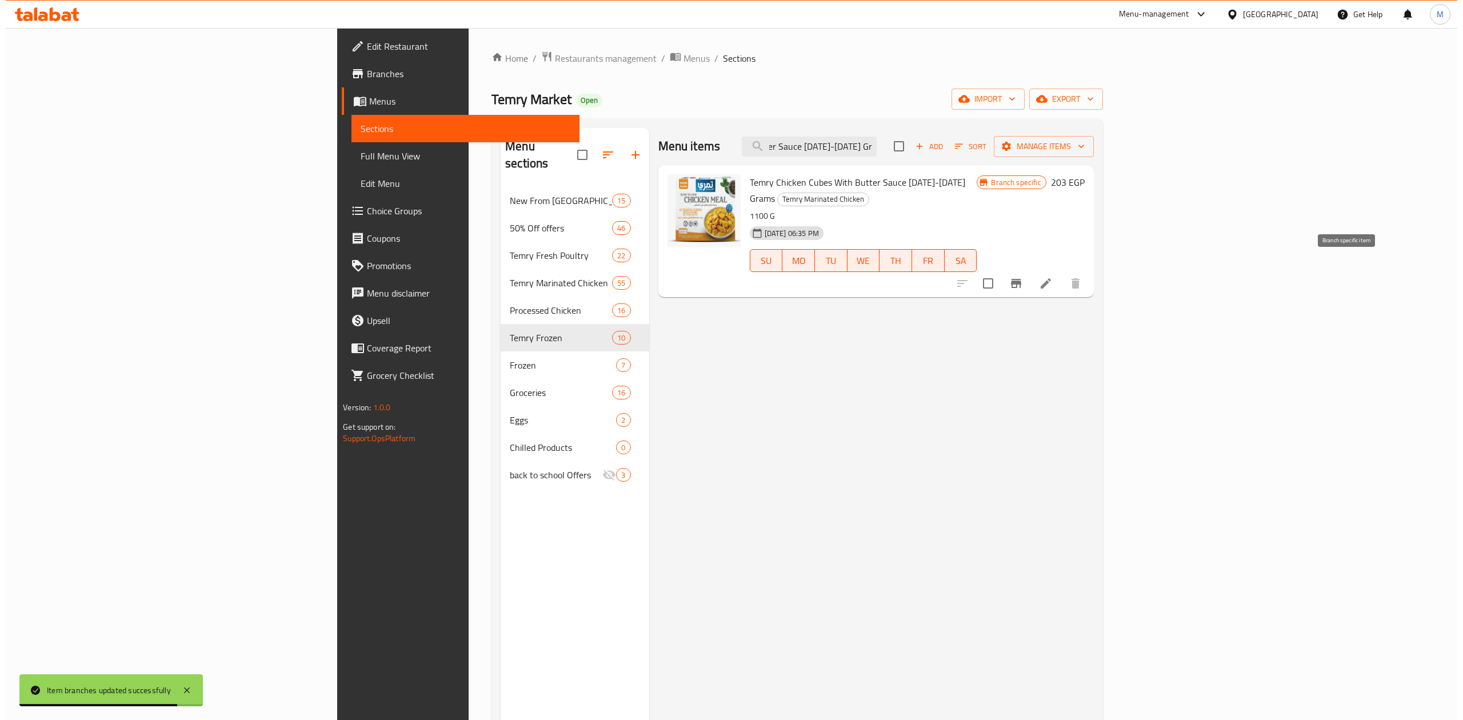
scroll to position [0, 0]
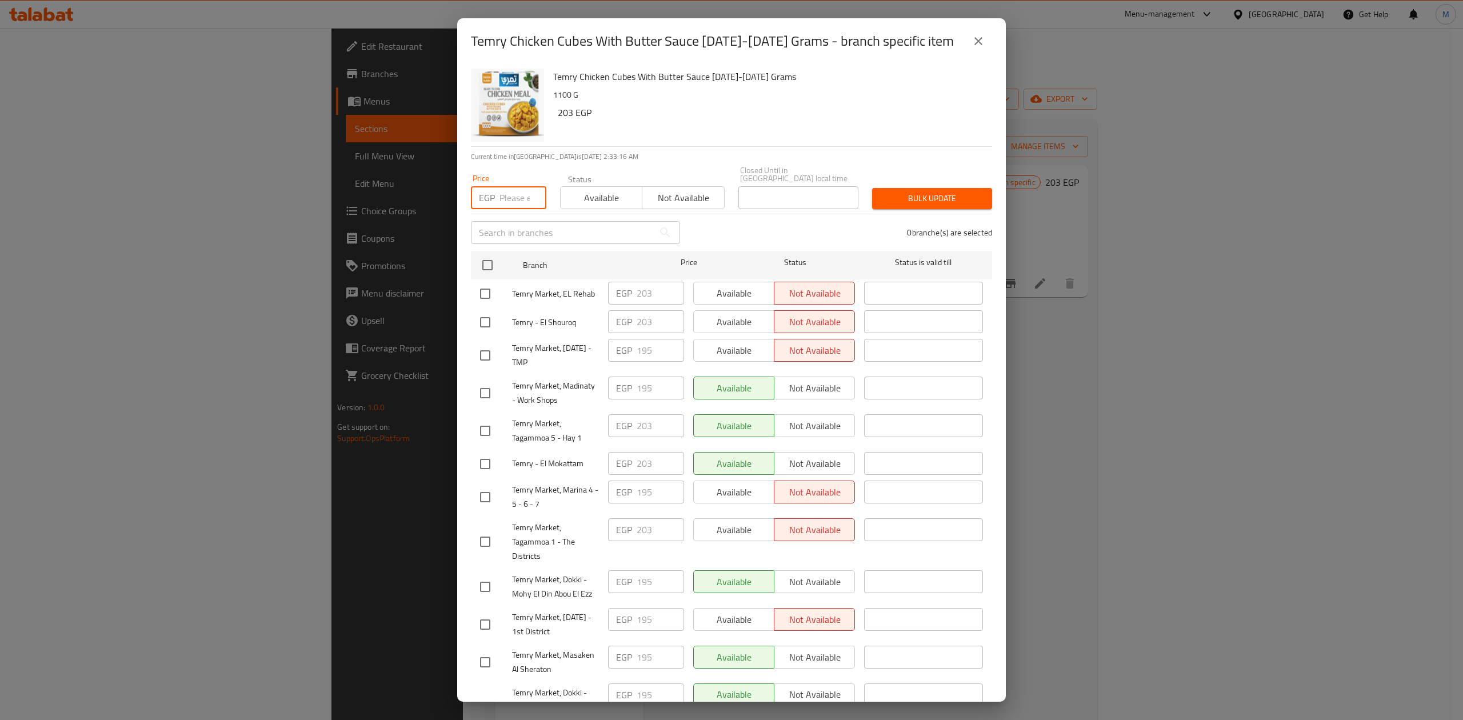
click at [514, 186] on input "number" at bounding box center [523, 197] width 47 height 23
click at [490, 253] on input "checkbox" at bounding box center [488, 265] width 24 height 24
click at [891, 191] on span "Bulk update" at bounding box center [932, 198] width 102 height 14
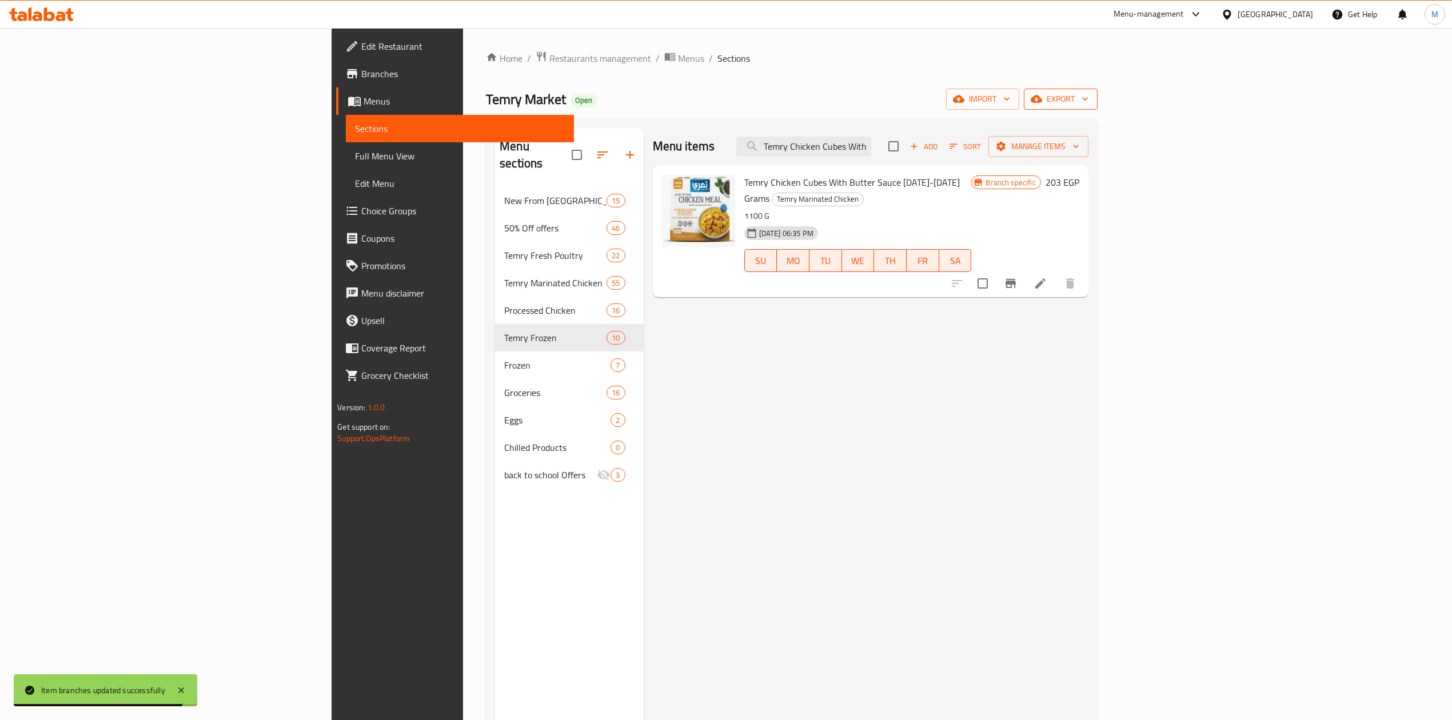
click at [1098, 110] on button "export" at bounding box center [1061, 99] width 74 height 21
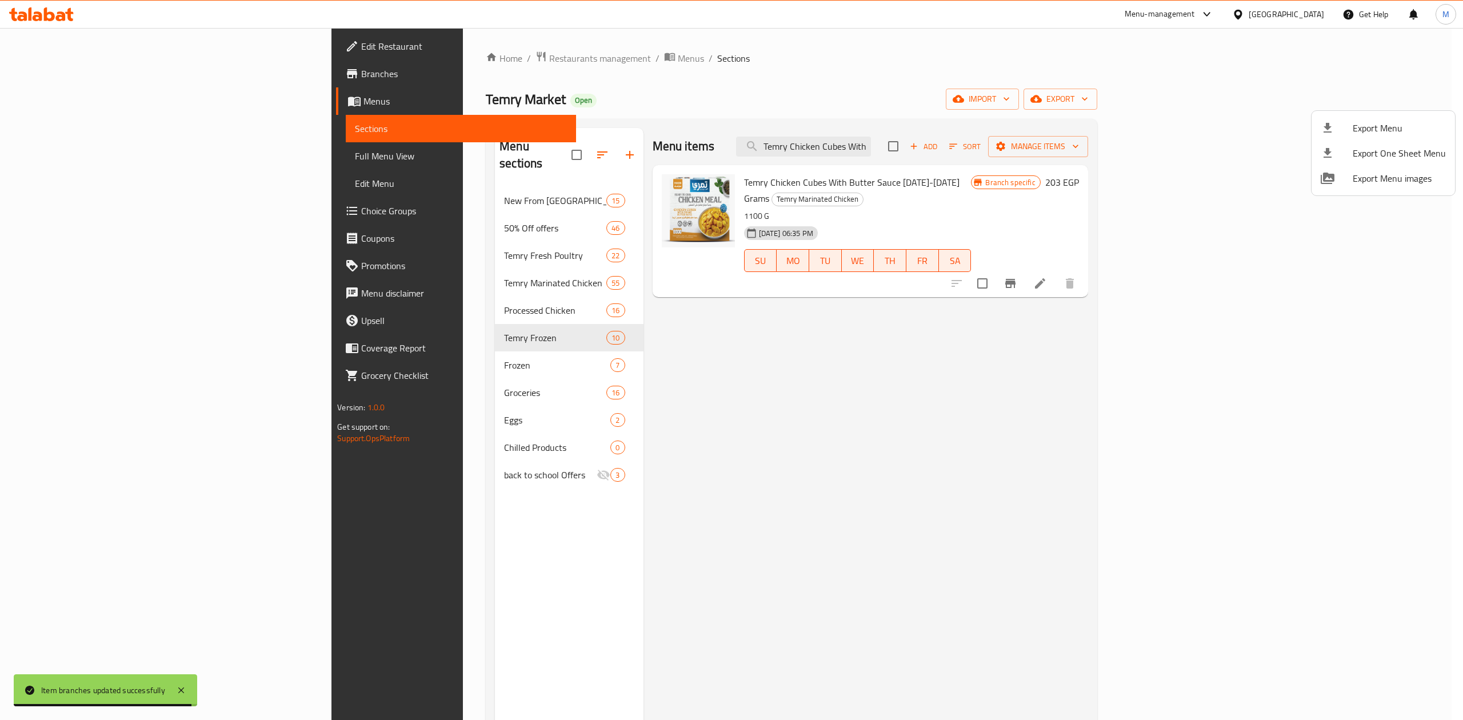
click at [1382, 133] on span "Export Menu" at bounding box center [1399, 128] width 93 height 14
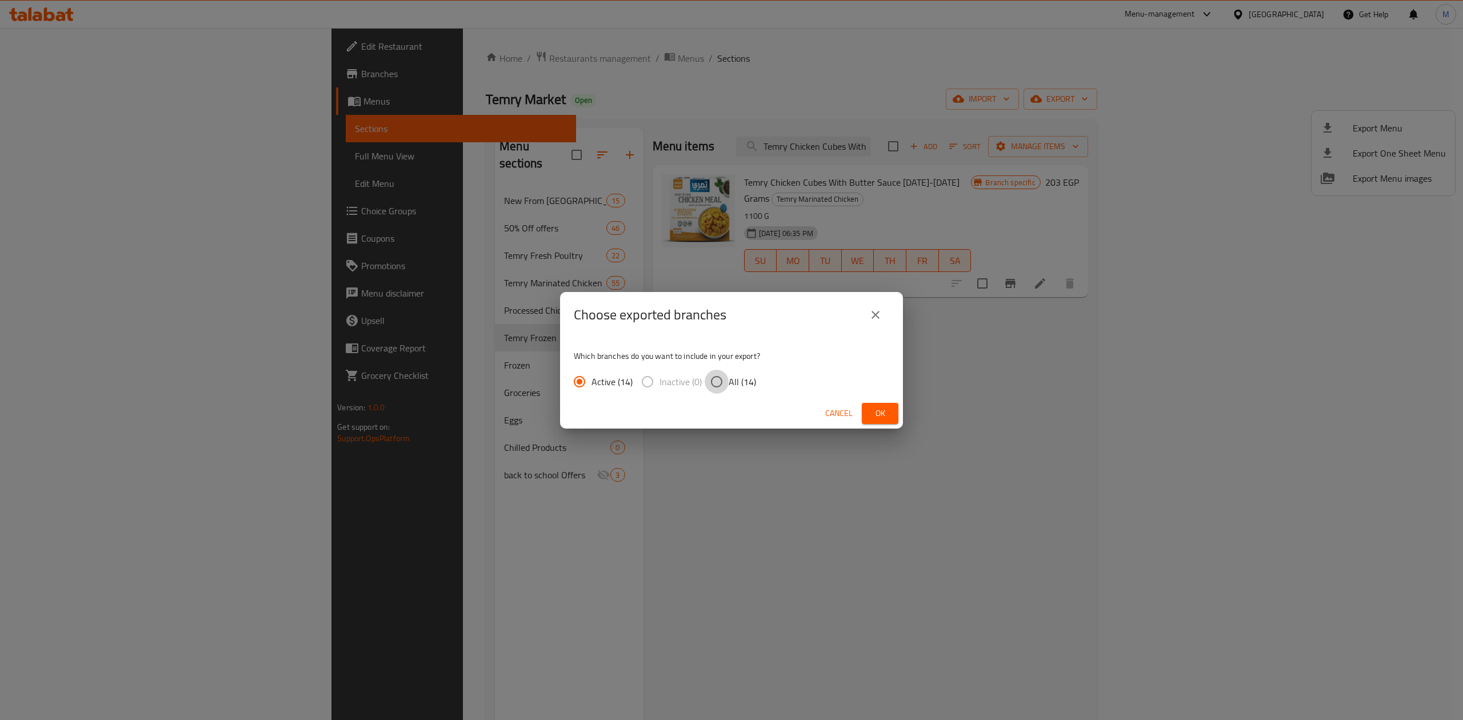
click at [707, 381] on input "All (14)" at bounding box center [717, 382] width 24 height 24
click at [876, 406] on span "Ok" at bounding box center [880, 413] width 18 height 14
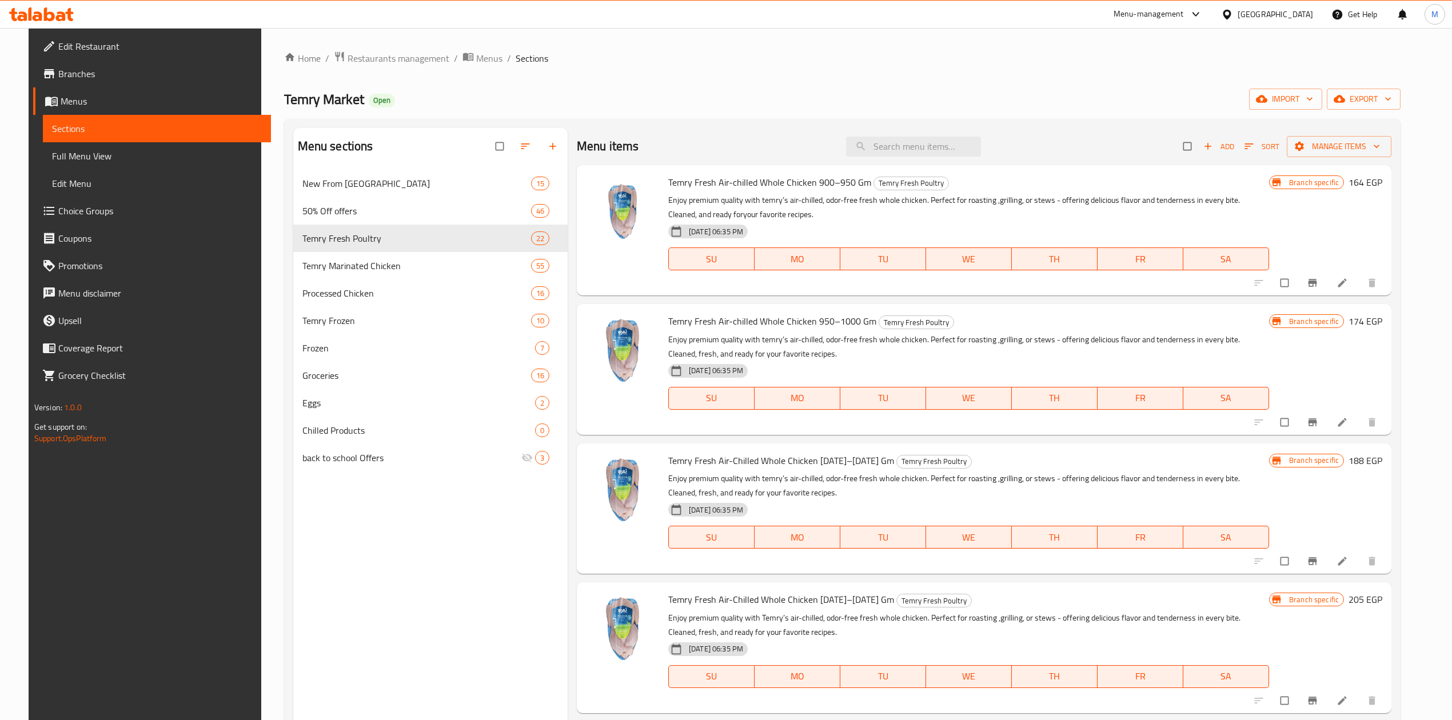
click at [1203, 14] on icon at bounding box center [1196, 14] width 14 height 14
click at [1164, 81] on div "Agent Campaigns Center" at bounding box center [1139, 77] width 86 height 13
